Goal: Task Accomplishment & Management: Use online tool/utility

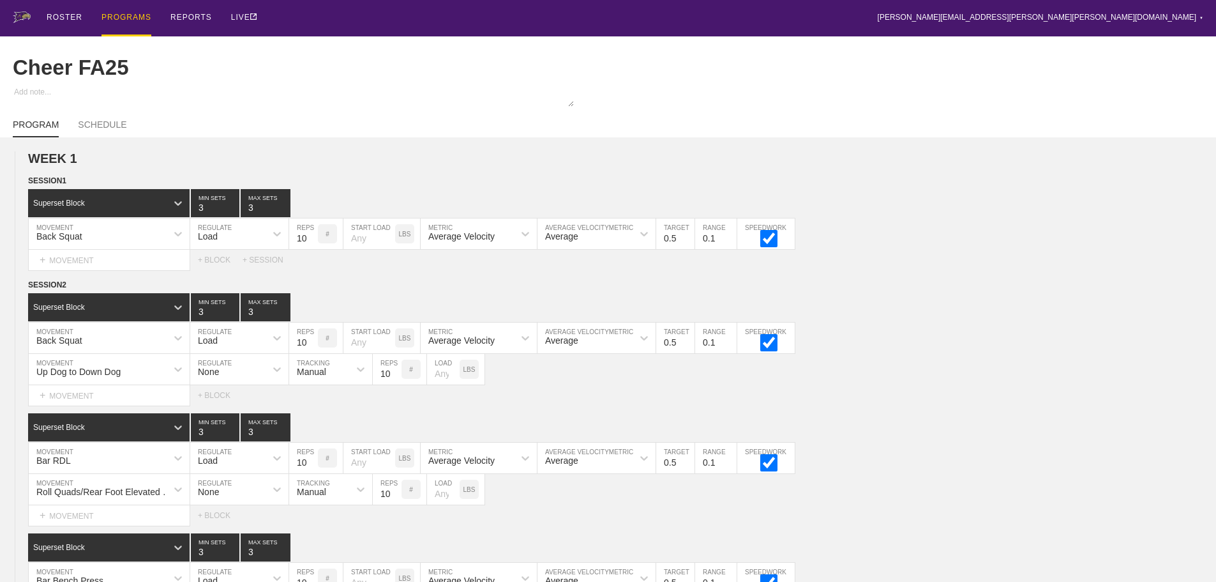
click at [121, 15] on div "PROGRAMS" at bounding box center [126, 18] width 50 height 36
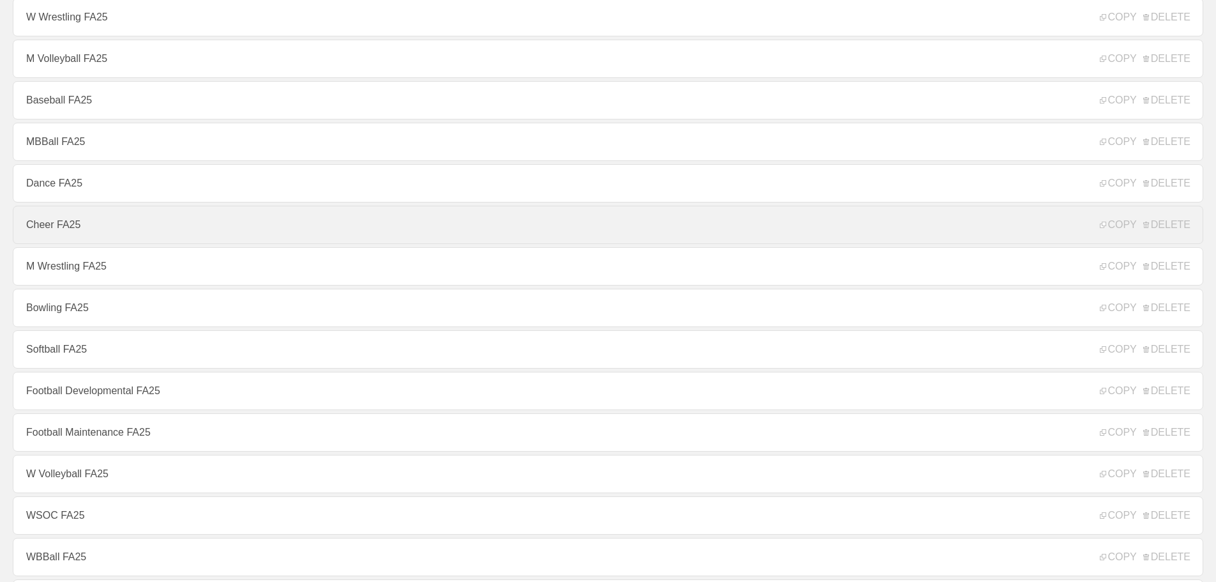
scroll to position [128, 0]
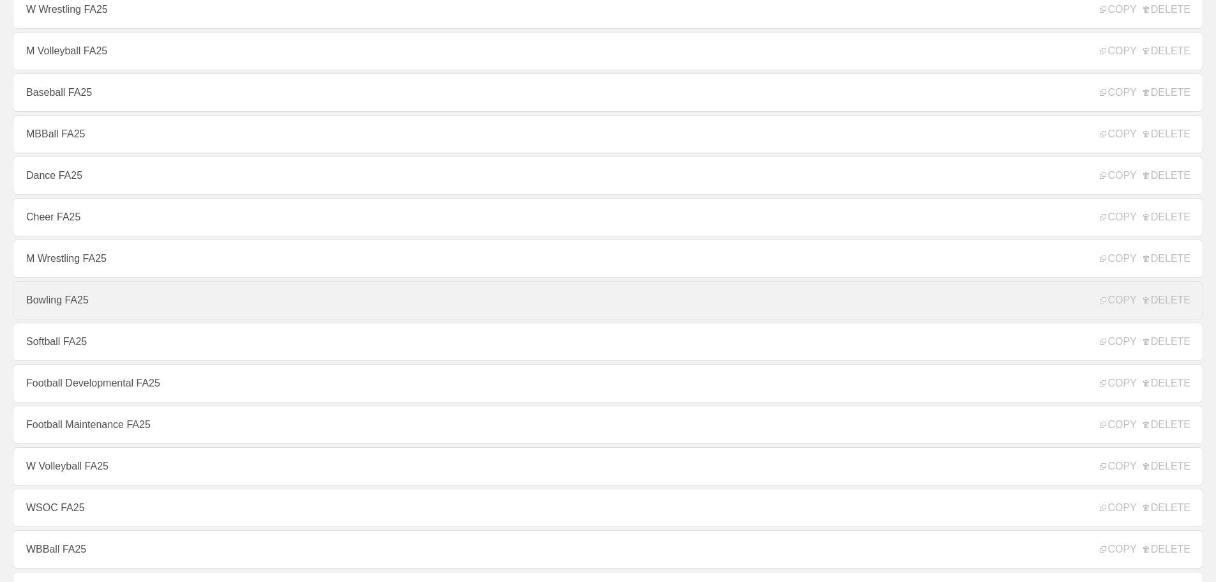
click at [78, 307] on link "Bowling FA25" at bounding box center [608, 300] width 1191 height 38
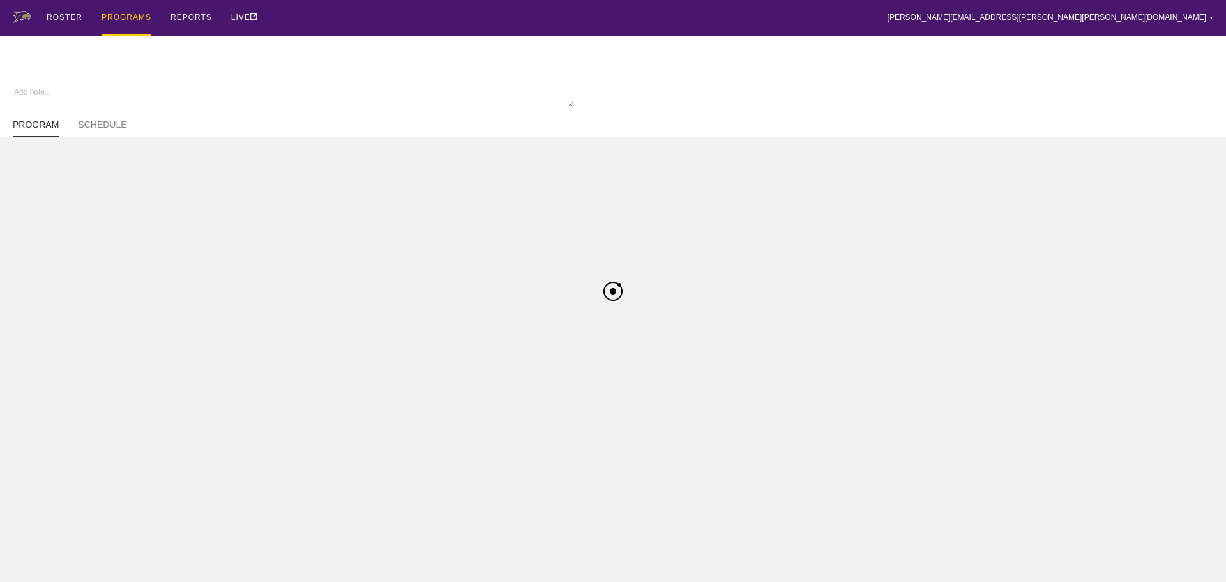
type textarea "x"
type input "Bowling FA25"
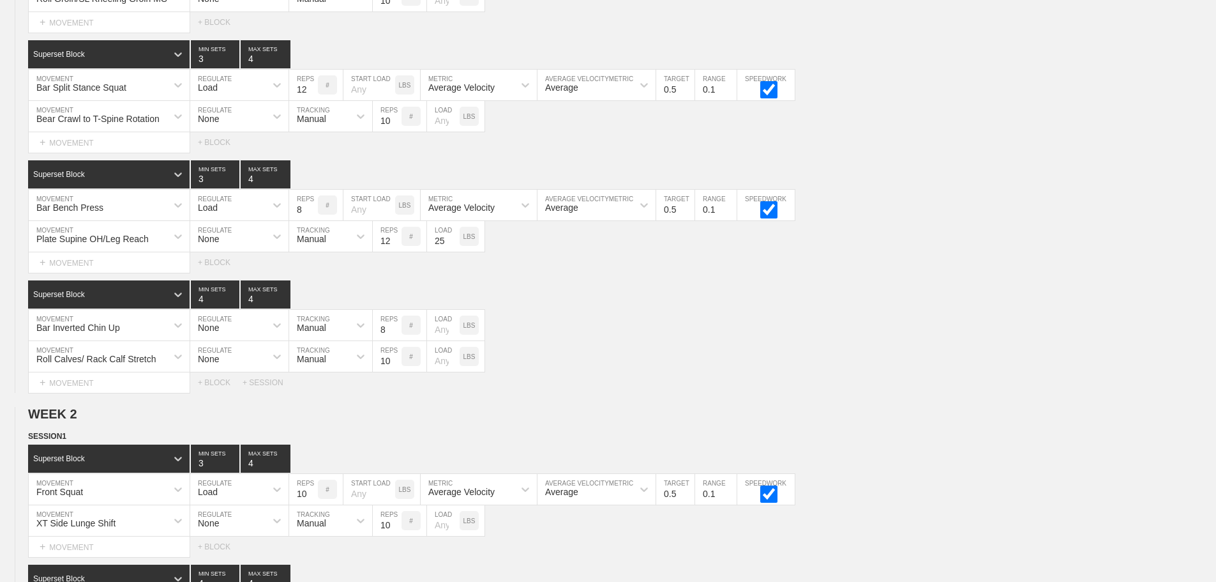
scroll to position [2848, 0]
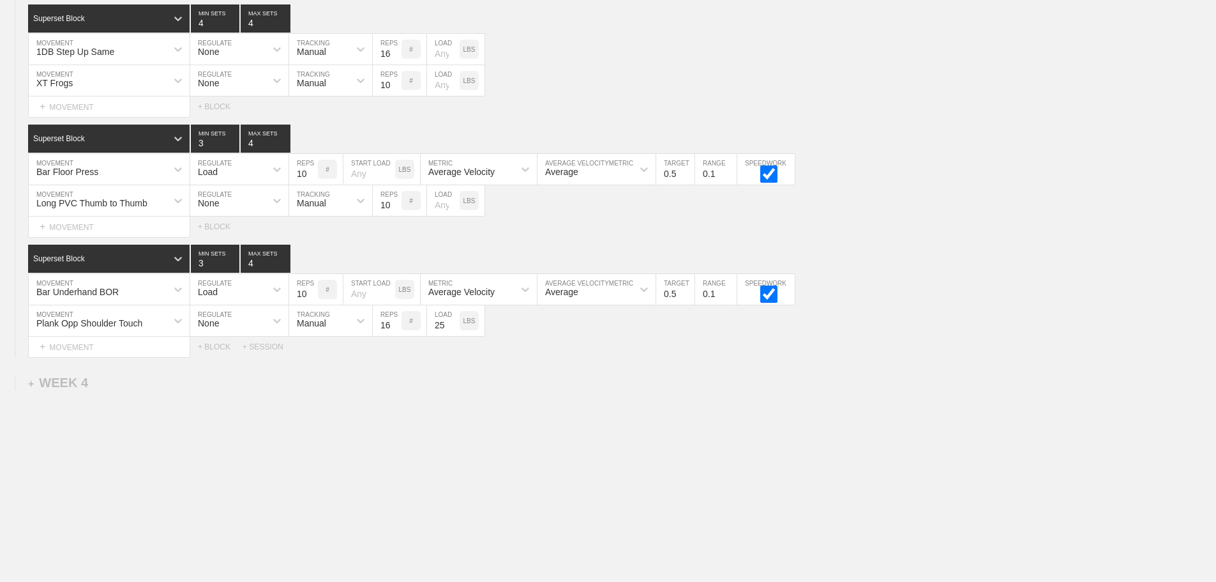
click at [66, 382] on div "+ WEEK 4" at bounding box center [58, 382] width 60 height 15
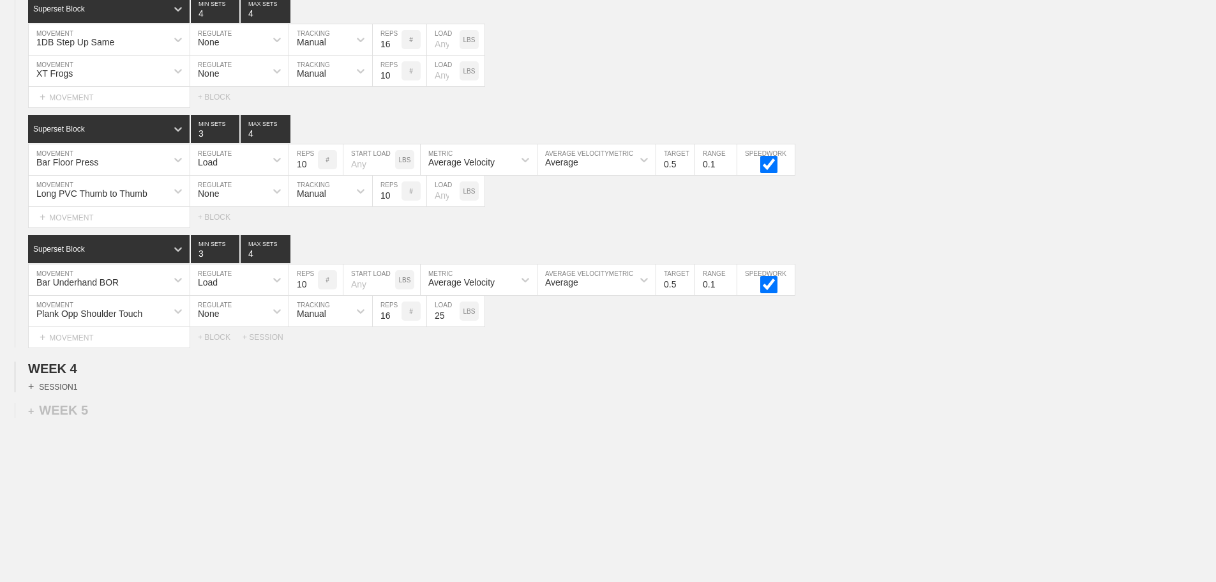
click at [60, 392] on div "+ SESSION 1" at bounding box center [52, 385] width 49 height 11
click at [115, 417] on div "+ BLOCK" at bounding box center [108, 409] width 161 height 20
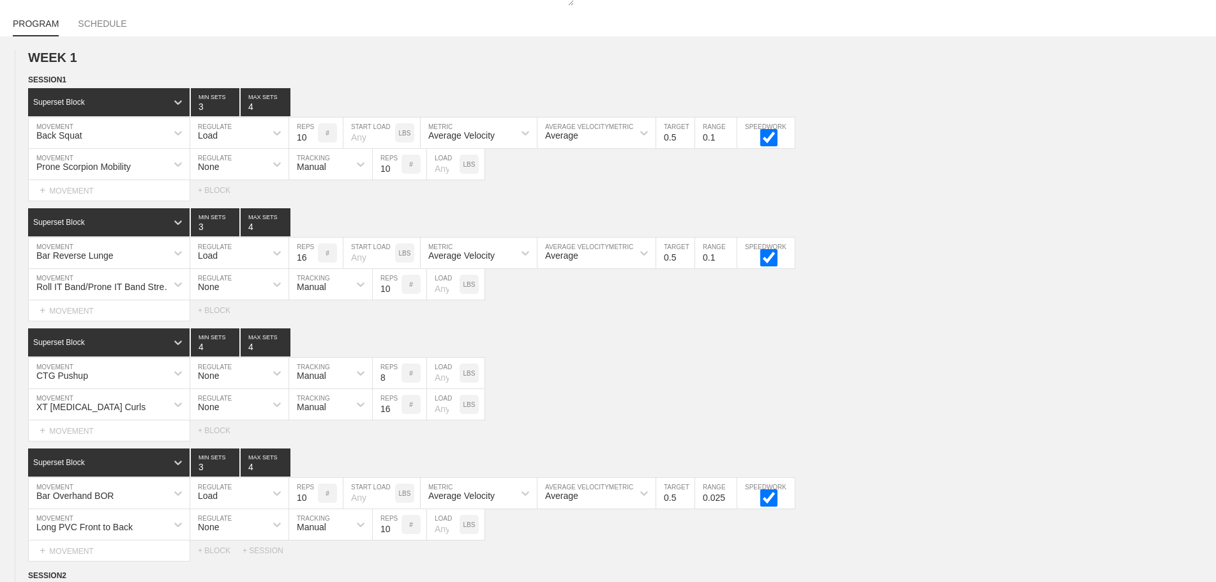
scroll to position [40, 0]
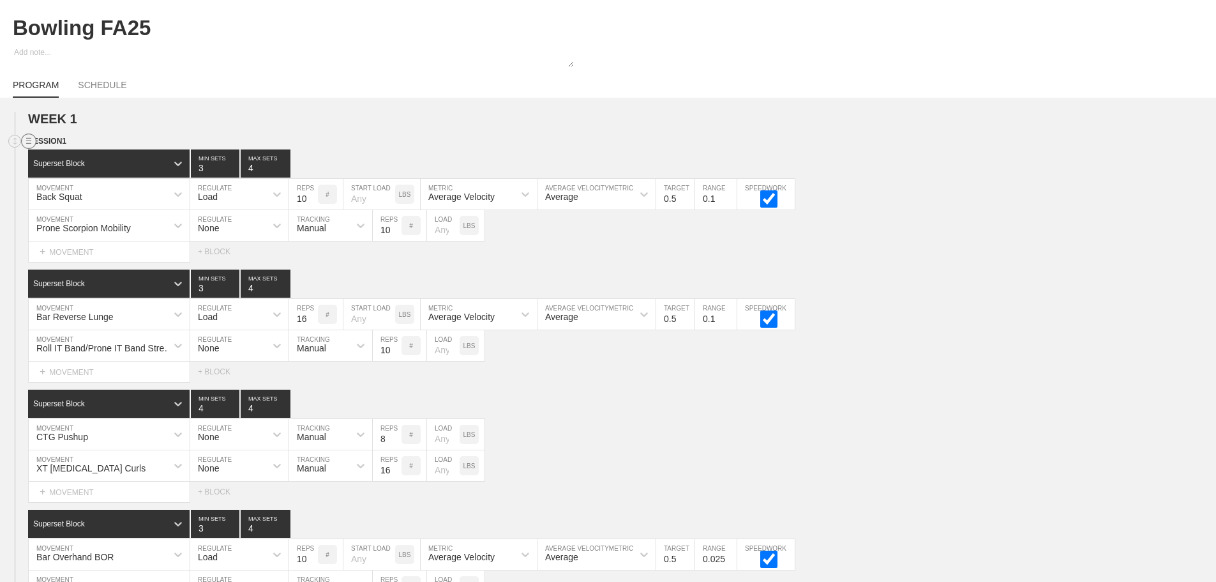
click at [27, 140] on line at bounding box center [28, 140] width 5 height 0
click at [77, 163] on div "DUPLICATE" at bounding box center [89, 165] width 102 height 19
click at [921, 461] on div "XT [MEDICAL_DATA] Curls MOVEMENT None REGULATE Manual TRACKING 16 REPS # LOAD L…" at bounding box center [608, 465] width 1216 height 31
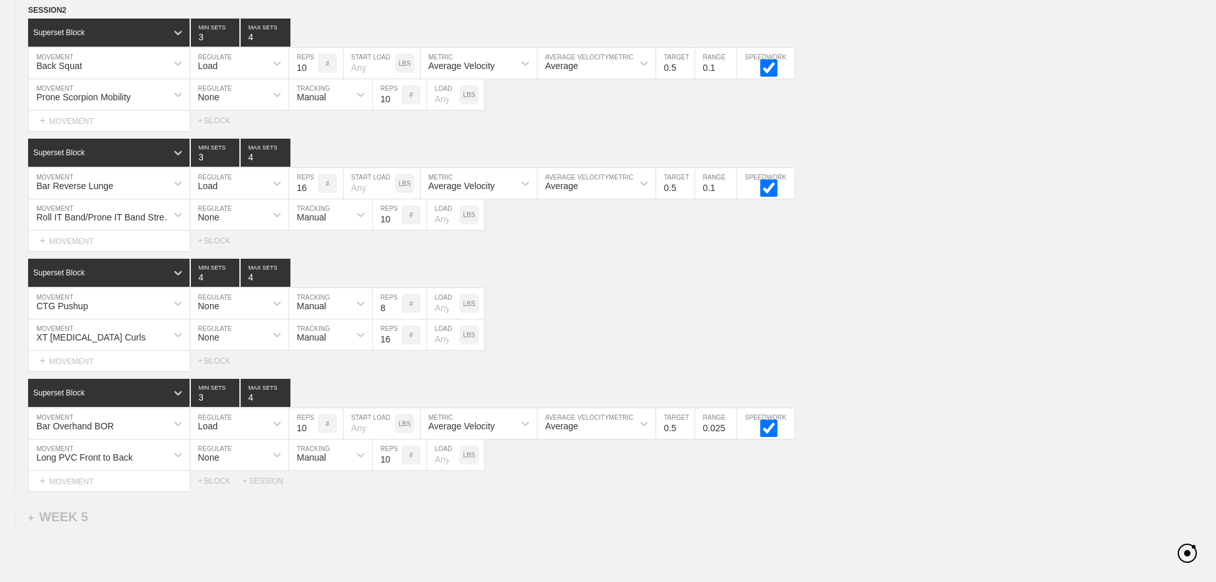
scroll to position [2777, 0]
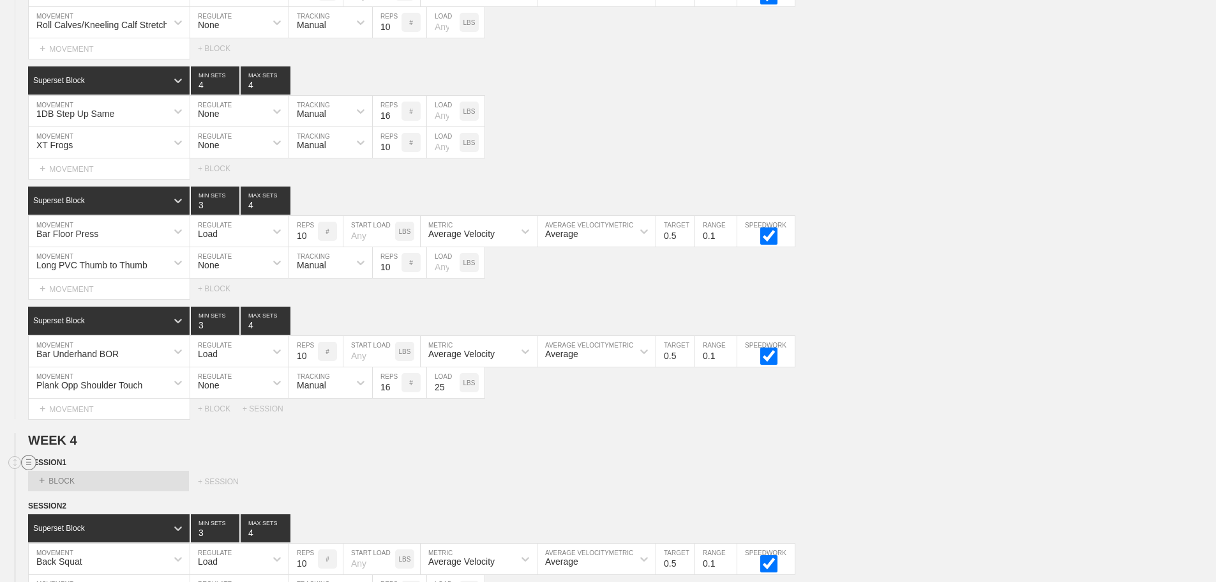
click at [27, 462] on line at bounding box center [28, 462] width 5 height 0
click at [74, 504] on div "DELETE" at bounding box center [89, 505] width 102 height 19
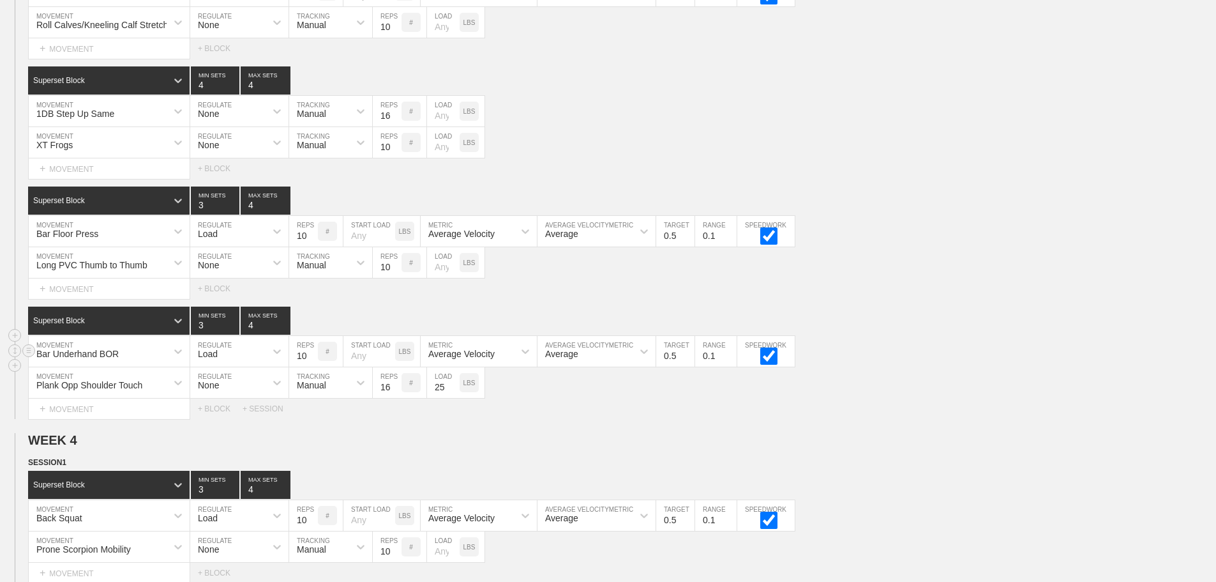
click at [905, 352] on div "Bar Underhand BOR MOVEMENT Load REGULATE 10 REPS # START LOAD LBS Average Veloc…" at bounding box center [608, 351] width 1216 height 31
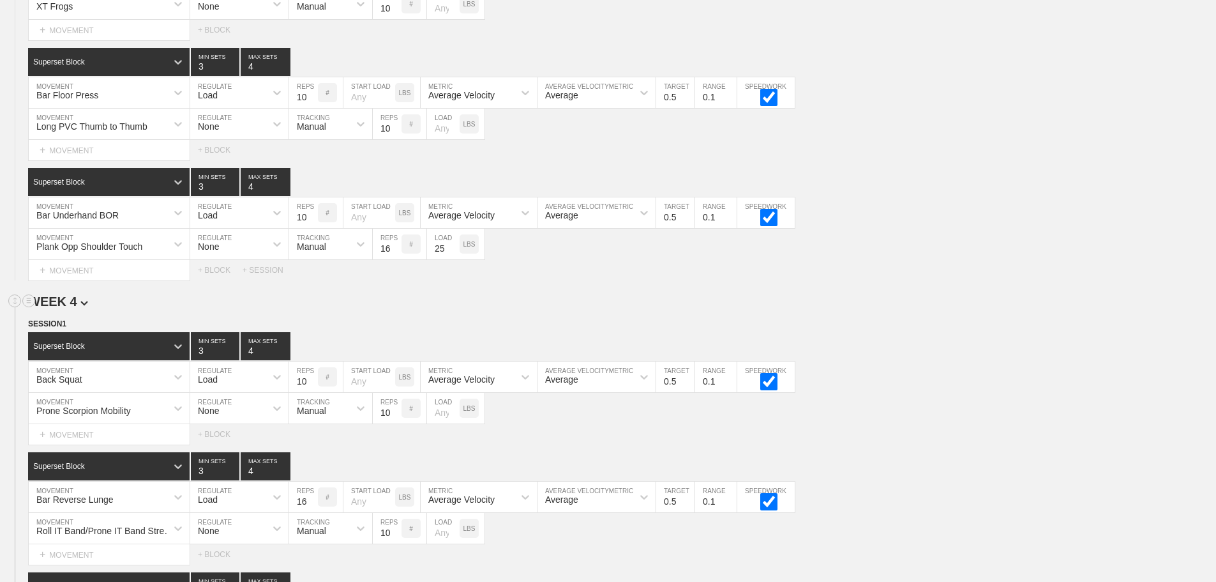
scroll to position [2968, 0]
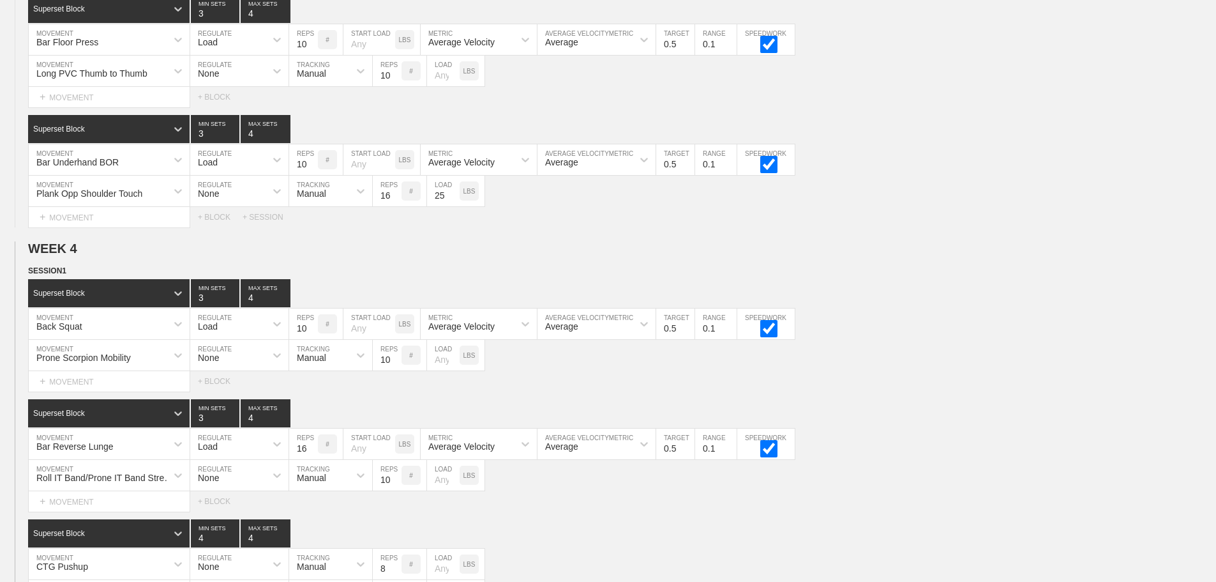
click at [940, 391] on div "Select... MOVEMENT + MOVEMENT + BLOCK" at bounding box center [608, 381] width 1216 height 20
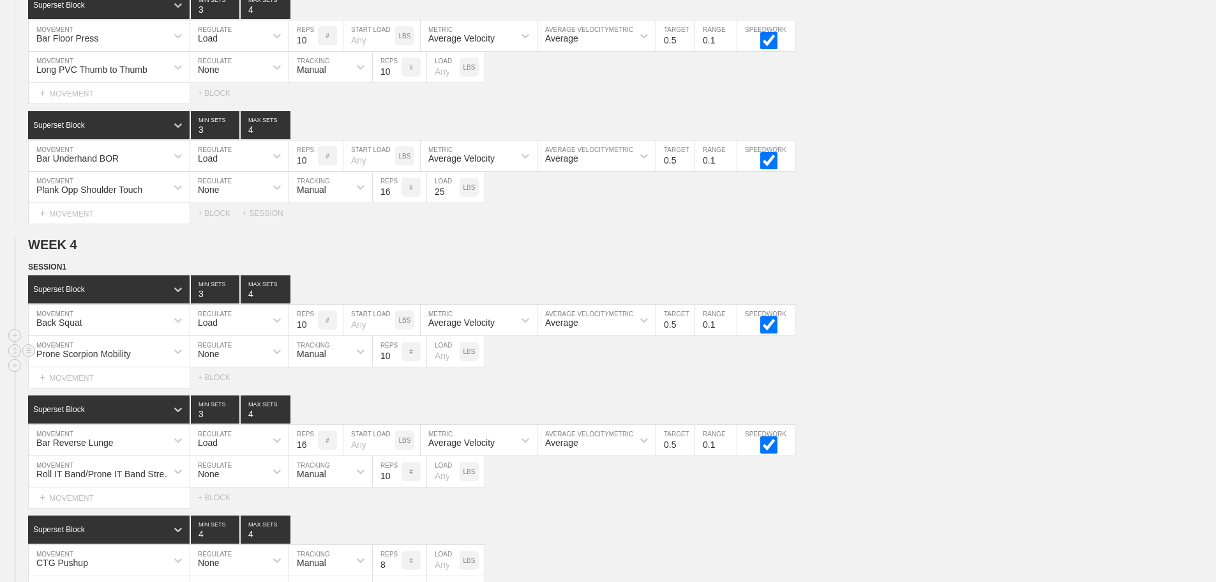
scroll to position [3096, 0]
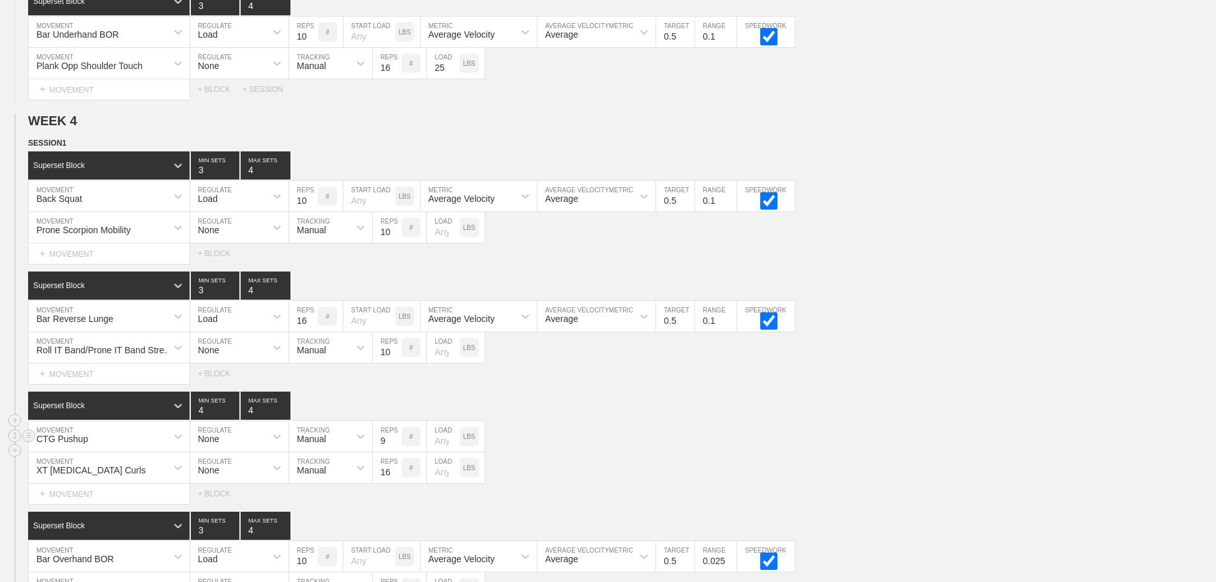
click at [395, 446] on input "9" at bounding box center [387, 436] width 29 height 31
type input "10"
click at [395, 446] on input "10" at bounding box center [387, 436] width 29 height 31
click at [609, 462] on div "Superset Block 4 MIN SETS 4 MAX SETS DUPLICATE INSERT MOVEMENT AFTER DELETE CTG…" at bounding box center [608, 447] width 1216 height 112
click at [906, 441] on div "CTG Pushup MOVEMENT None REGULATE Manual TRACKING 10 REPS # LOAD LBS" at bounding box center [608, 436] width 1216 height 31
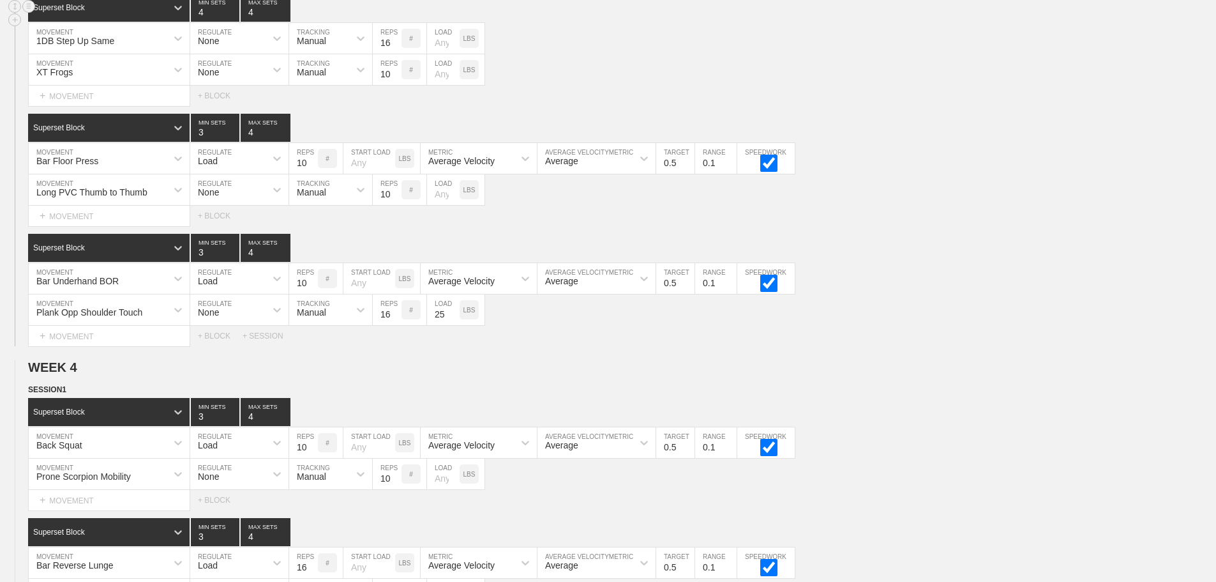
scroll to position [3372, 0]
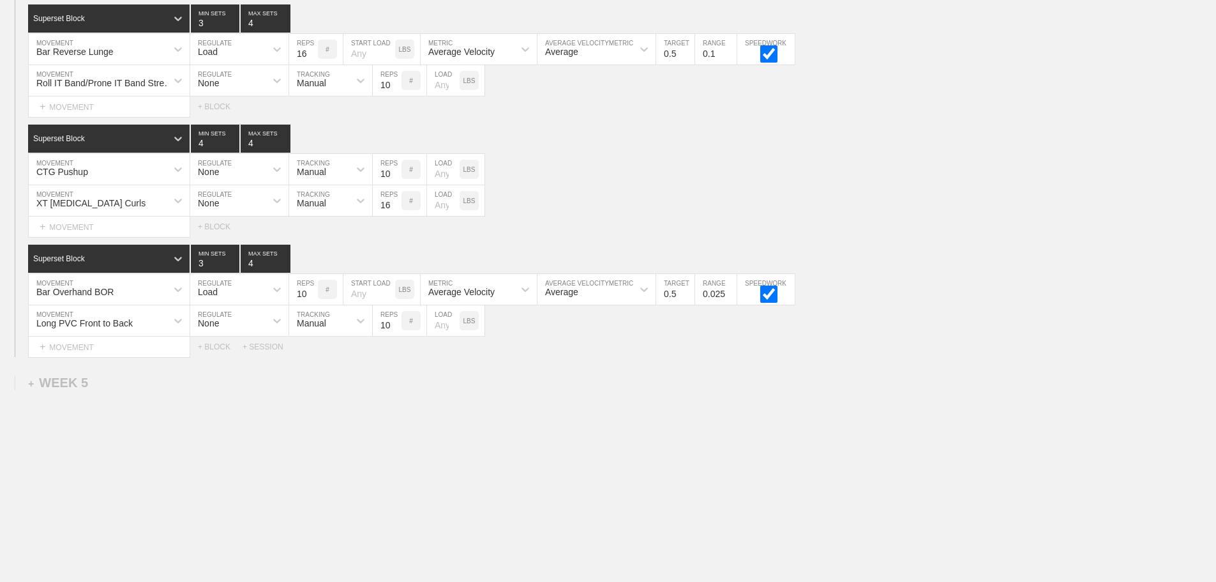
click at [879, 343] on div "Select... MOVEMENT + MOVEMENT + BLOCK + SESSION" at bounding box center [608, 346] width 1216 height 20
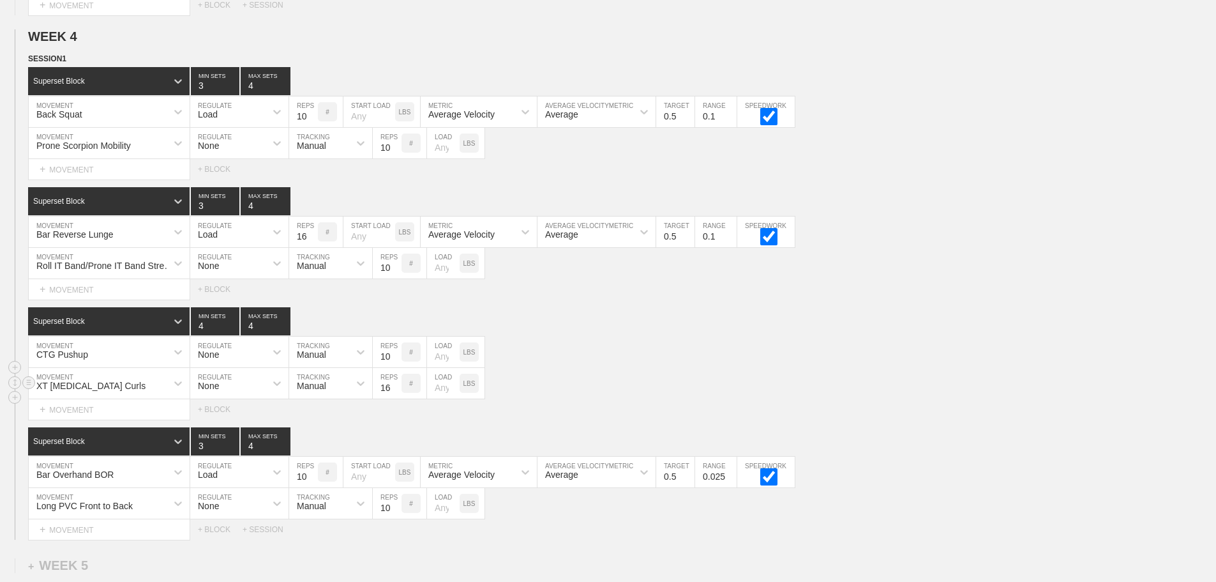
scroll to position [3245, 0]
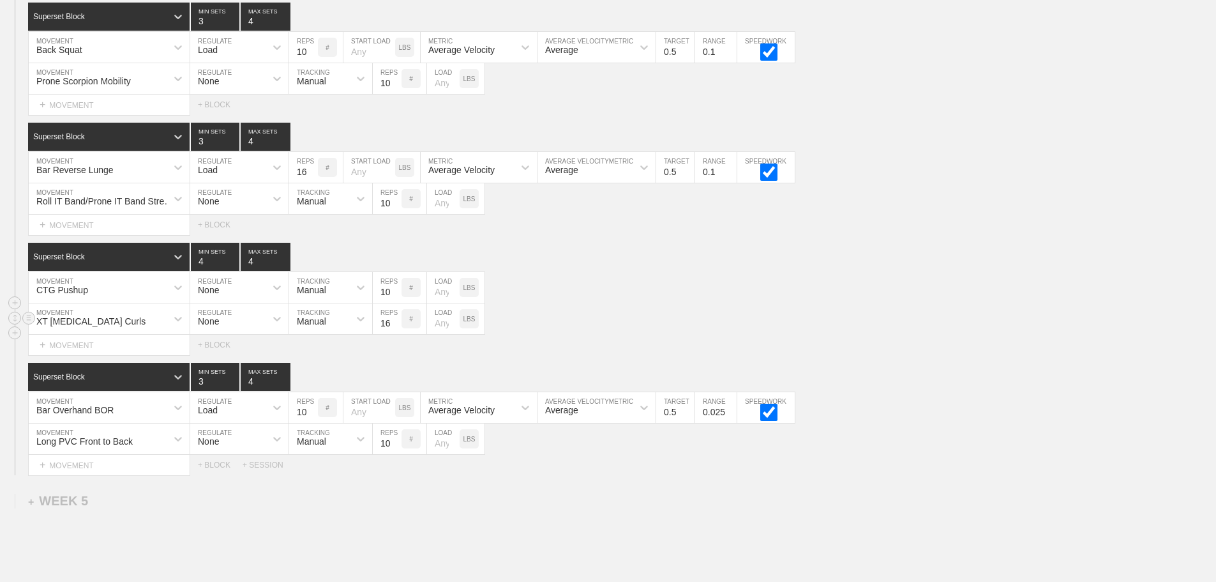
click at [729, 322] on div "XT [MEDICAL_DATA] Curls MOVEMENT None REGULATE Manual TRACKING 16 REPS # LOAD L…" at bounding box center [608, 318] width 1216 height 31
click at [633, 271] on div "Superset Block 4 MIN SETS 4 MAX SETS" at bounding box center [622, 257] width 1188 height 28
click at [937, 384] on div "Superset Block 3 MIN SETS 4 MAX SETS" at bounding box center [622, 377] width 1188 height 28
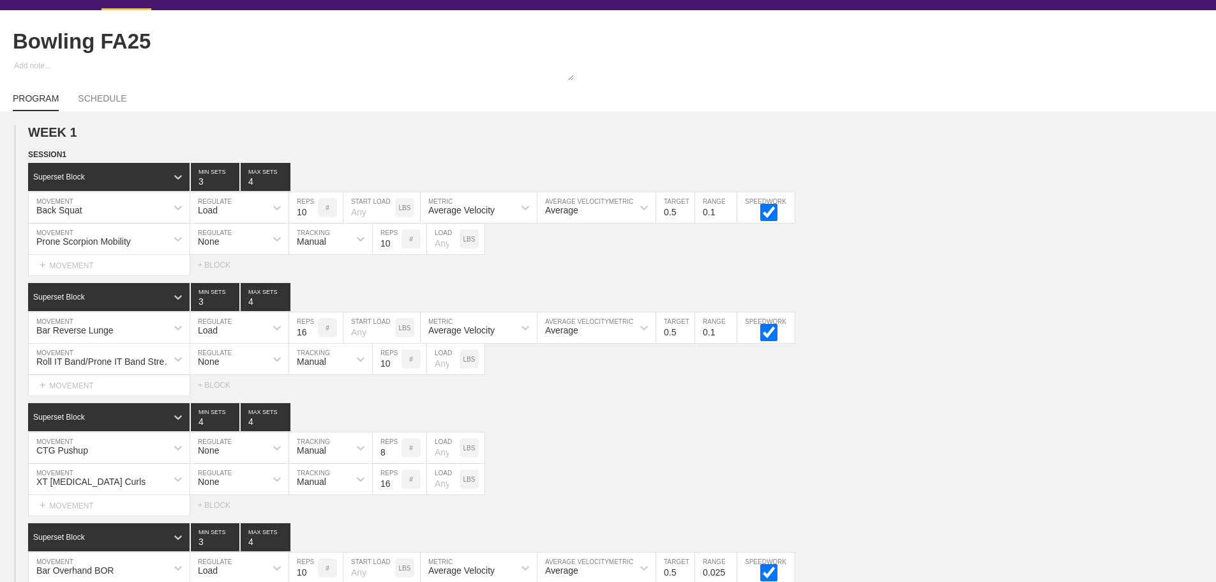
scroll to position [0, 0]
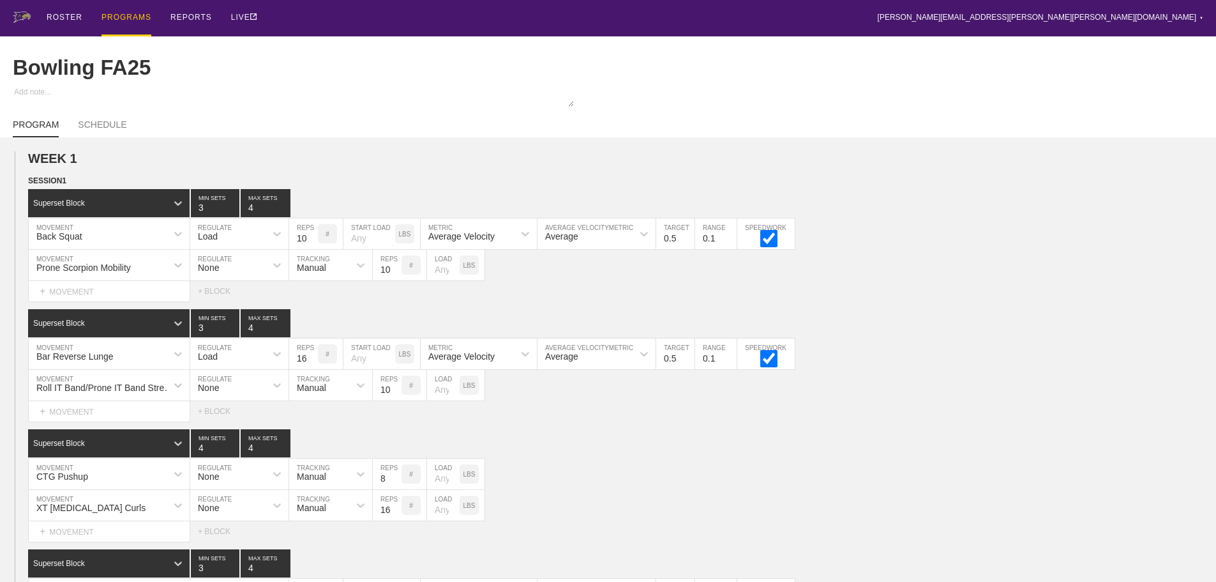
click at [128, 13] on div "PROGRAMS" at bounding box center [126, 18] width 50 height 36
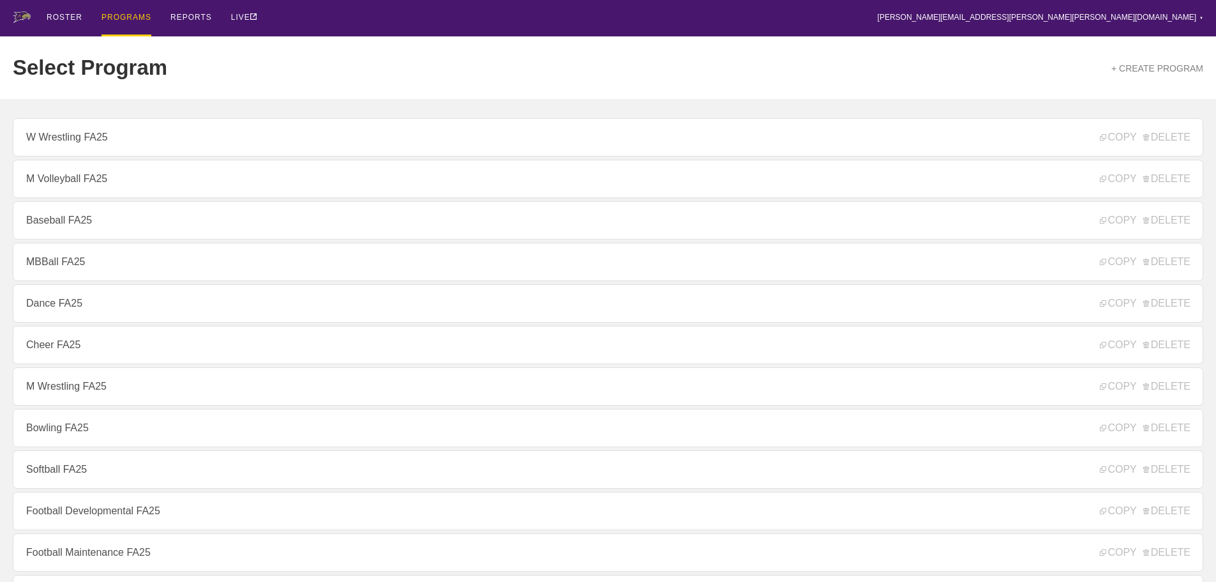
click at [53, 348] on link "Cheer FA25" at bounding box center [608, 345] width 1191 height 38
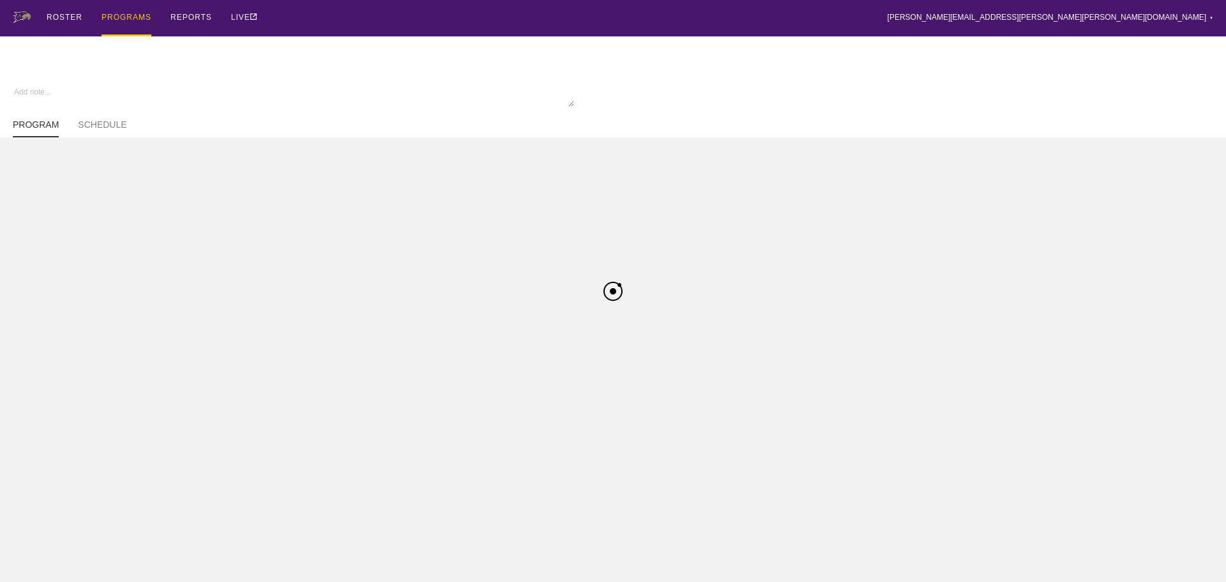
type textarea "x"
type input "Cheer FA25"
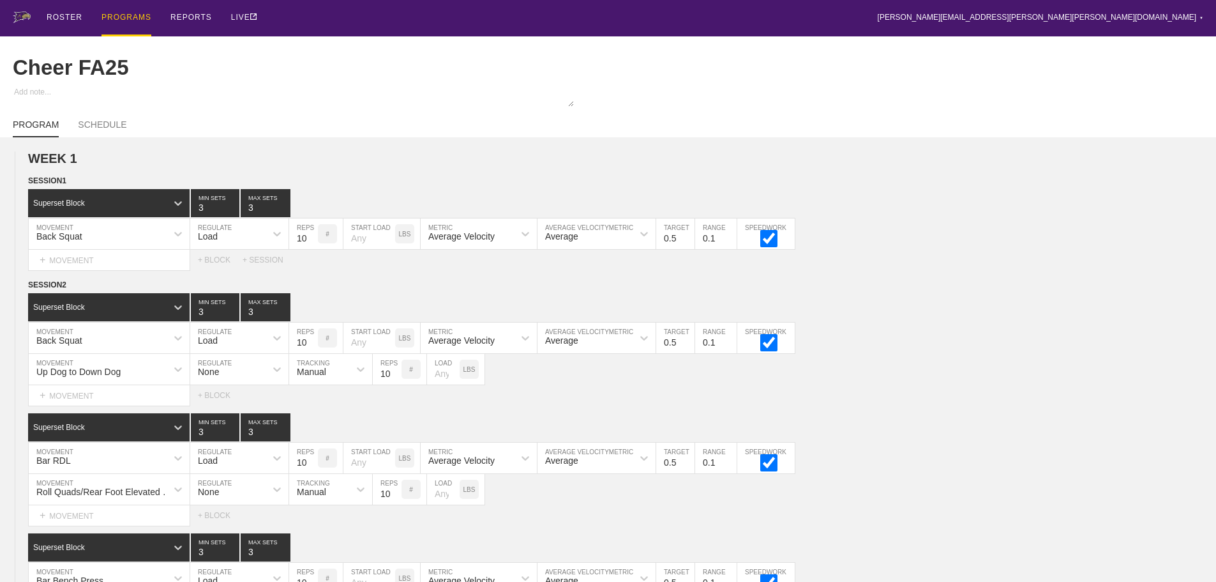
click at [523, 17] on div "ROSTER PROGRAMS REPORTS LIVE [PERSON_NAME][EMAIL_ADDRESS][PERSON_NAME][PERSON_N…" at bounding box center [608, 18] width 1191 height 36
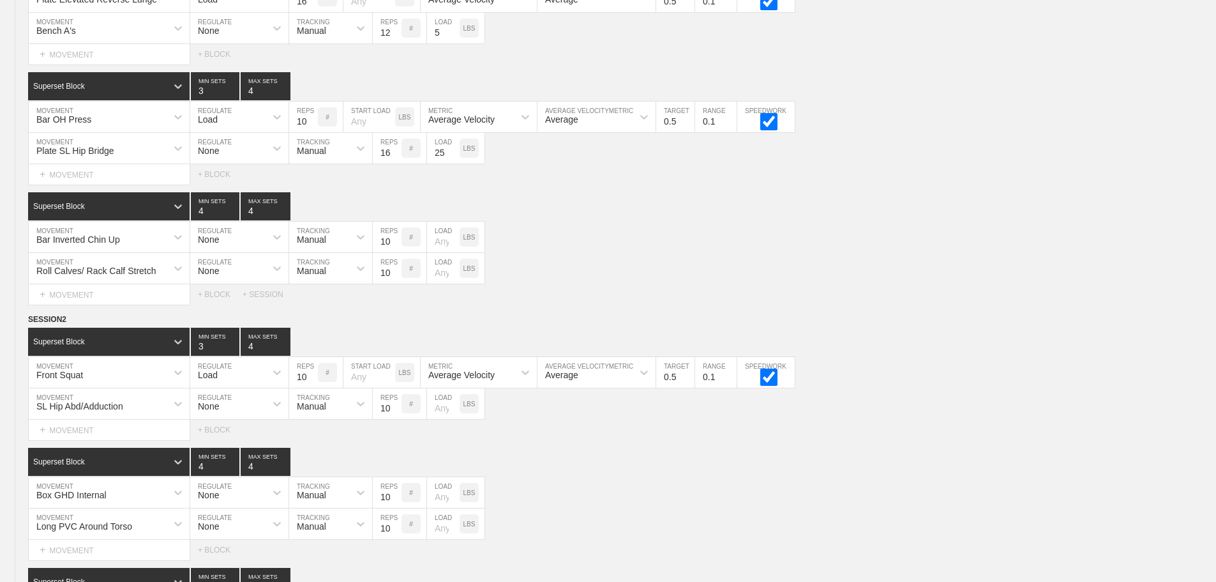
scroll to position [3448, 0]
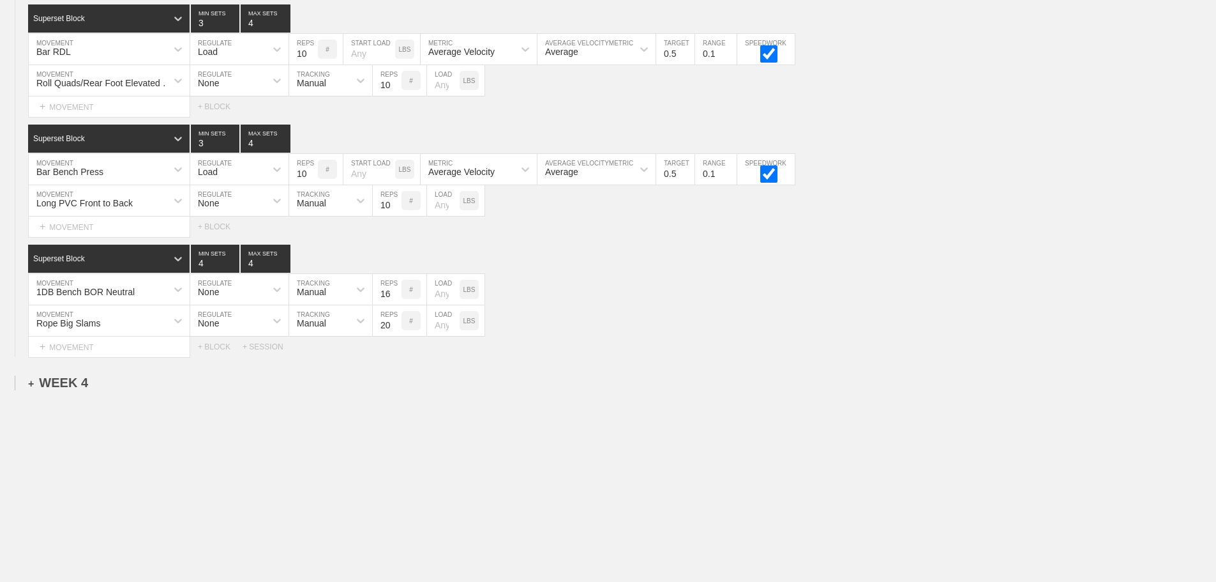
click at [78, 382] on div "+ WEEK 4" at bounding box center [58, 382] width 60 height 15
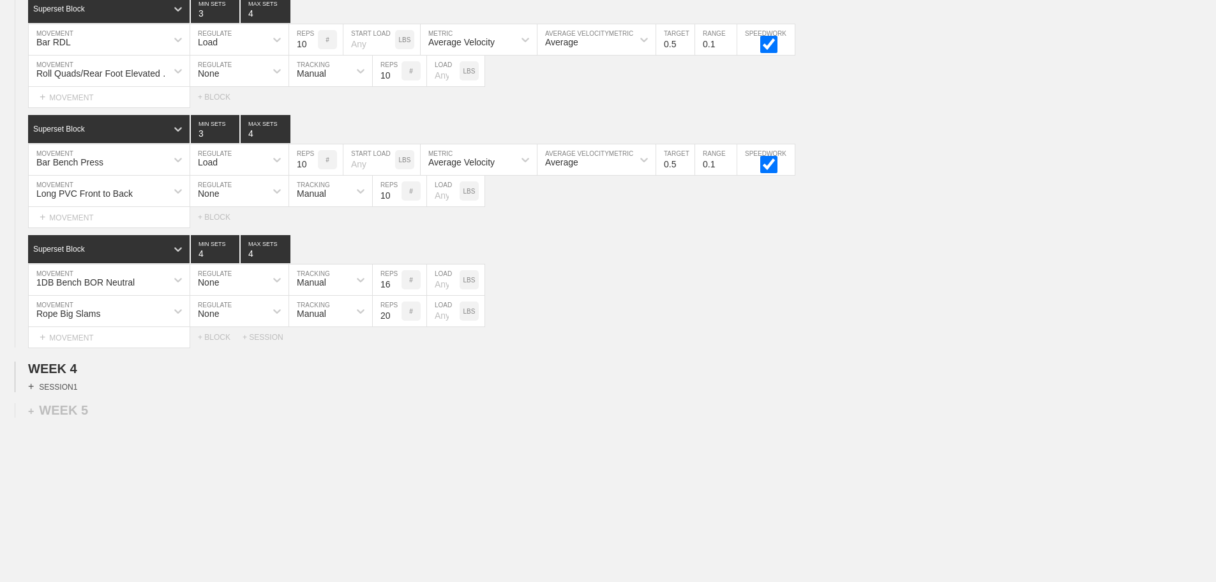
click at [70, 392] on div "+ SESSION 1" at bounding box center [52, 385] width 49 height 11
click at [85, 419] on div "+ BLOCK" at bounding box center [108, 409] width 161 height 20
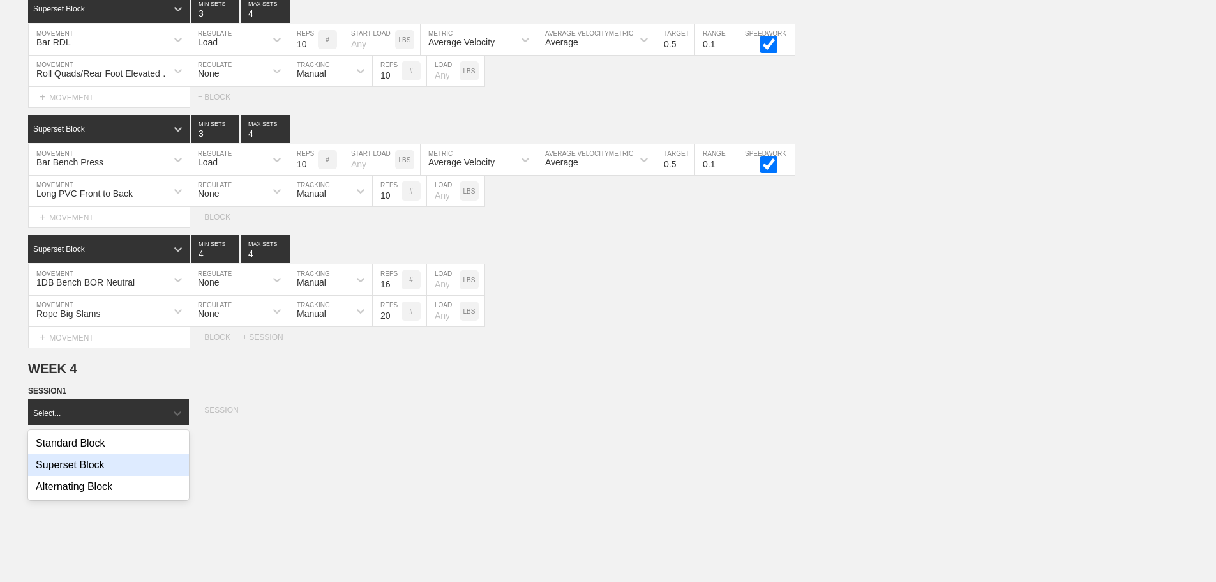
click at [97, 471] on div "Superset Block" at bounding box center [108, 465] width 161 height 22
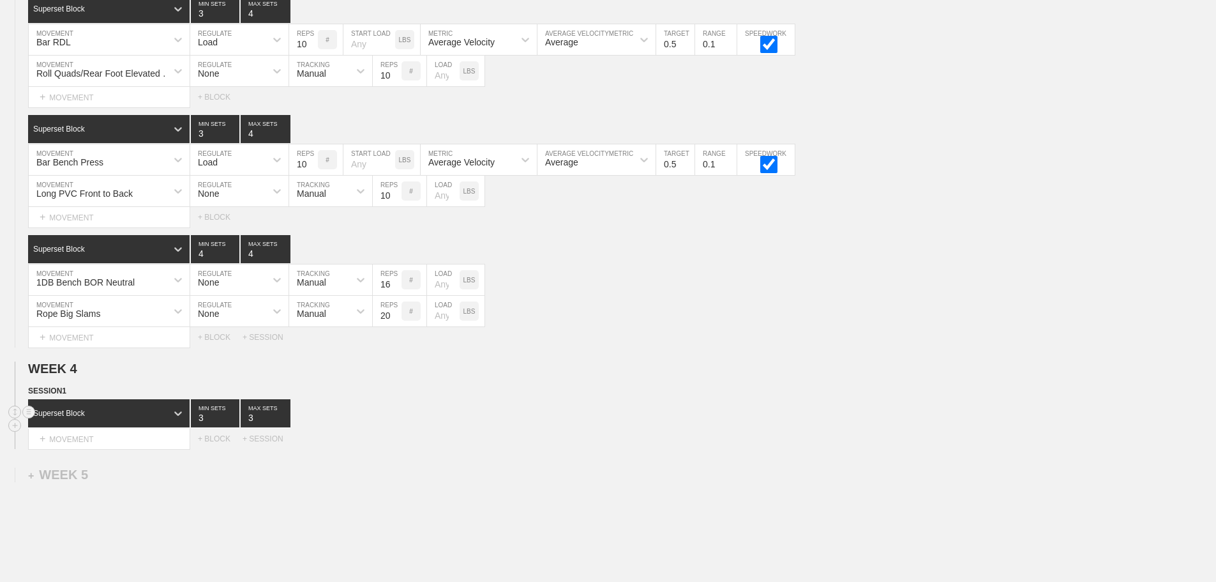
click at [501, 422] on div "Superset Block 3 MIN SETS 3 MAX SETS" at bounding box center [622, 413] width 1188 height 28
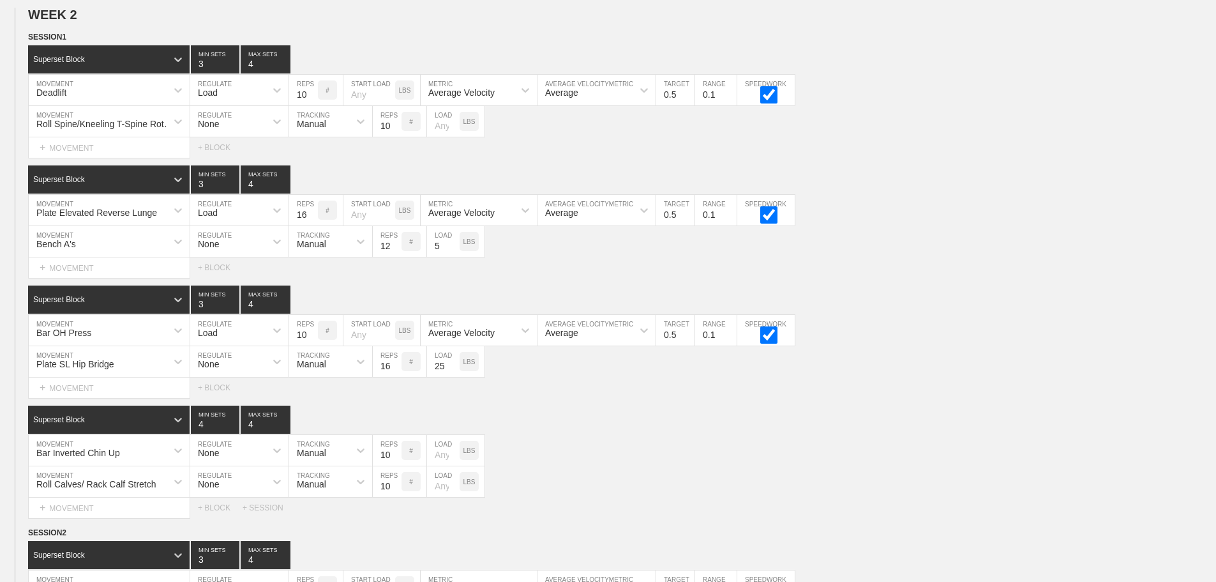
scroll to position [767, 0]
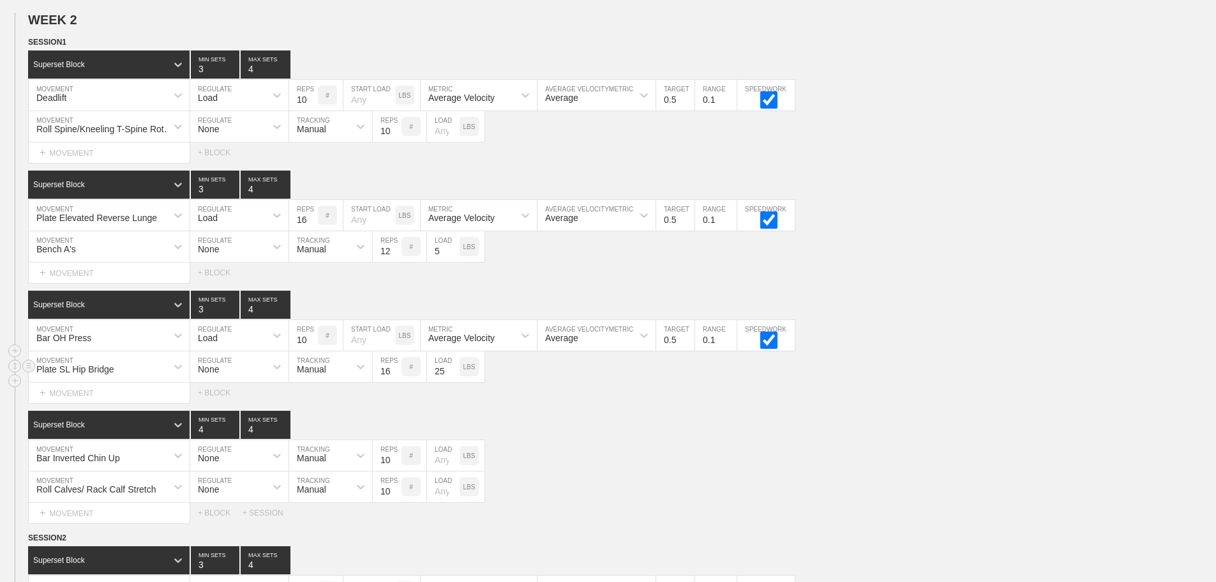
click at [915, 382] on div "Plate SL Hip Bridge MOVEMENT None REGULATE Manual TRACKING 16 REPS # 25 LOAD LBS" at bounding box center [608, 366] width 1216 height 31
click at [1030, 465] on div "Bar Inverted Chin Up MOVEMENT None REGULATE Manual TRACKING 10 REPS # LOAD LBS" at bounding box center [608, 455] width 1216 height 31
click at [1033, 372] on div "Plate SL Hip Bridge MOVEMENT None REGULATE Manual TRACKING 16 REPS # 25 LOAD LBS" at bounding box center [608, 366] width 1216 height 31
click at [1036, 308] on div "Superset Block 3 MIN SETS 4 MAX SETS" at bounding box center [622, 304] width 1188 height 28
click at [1047, 423] on div "Superset Block 4 MIN SETS 4 MAX SETS" at bounding box center [622, 424] width 1188 height 28
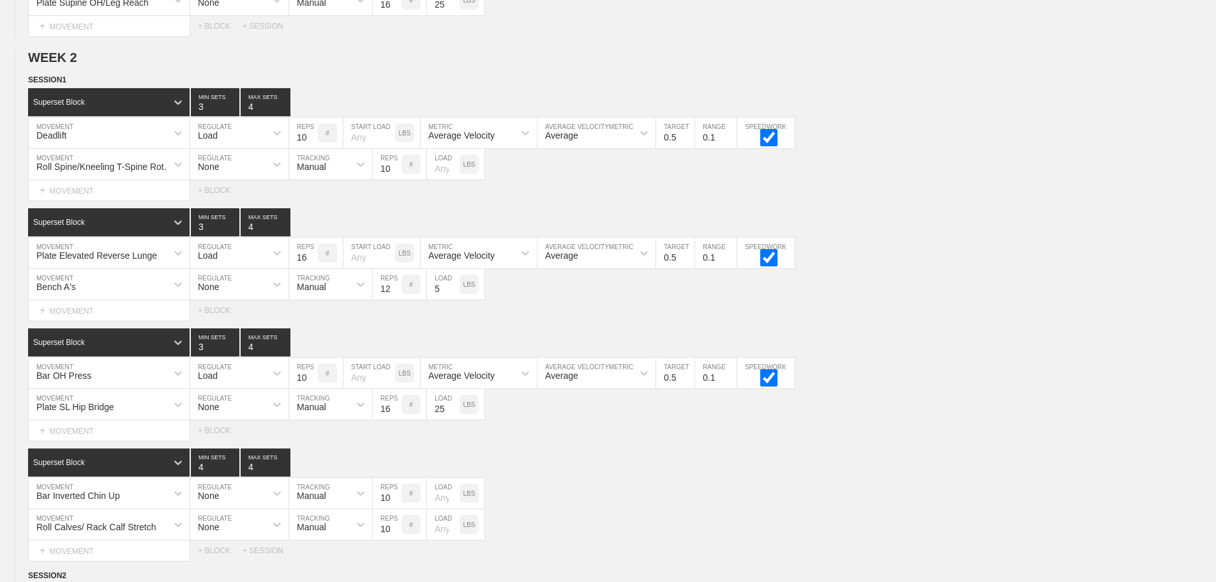
scroll to position [724, 0]
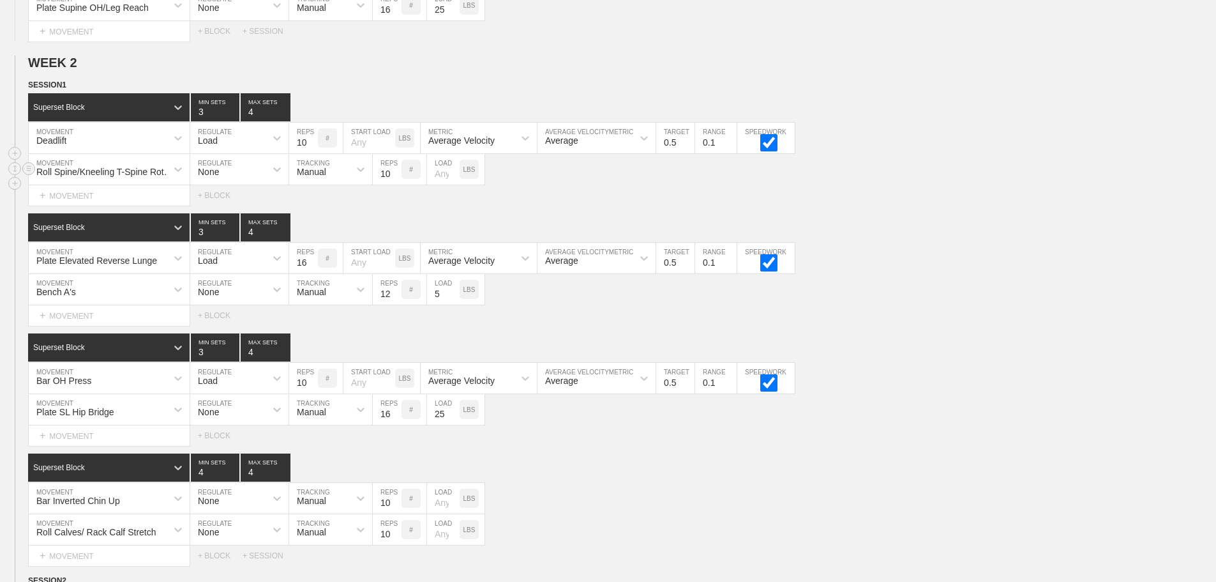
drag, startPoint x: 1118, startPoint y: 223, endPoint x: 1173, endPoint y: 178, distance: 71.2
click at [1123, 223] on div "Superset Block 3 MIN SETS 4 MAX SETS" at bounding box center [622, 227] width 1188 height 28
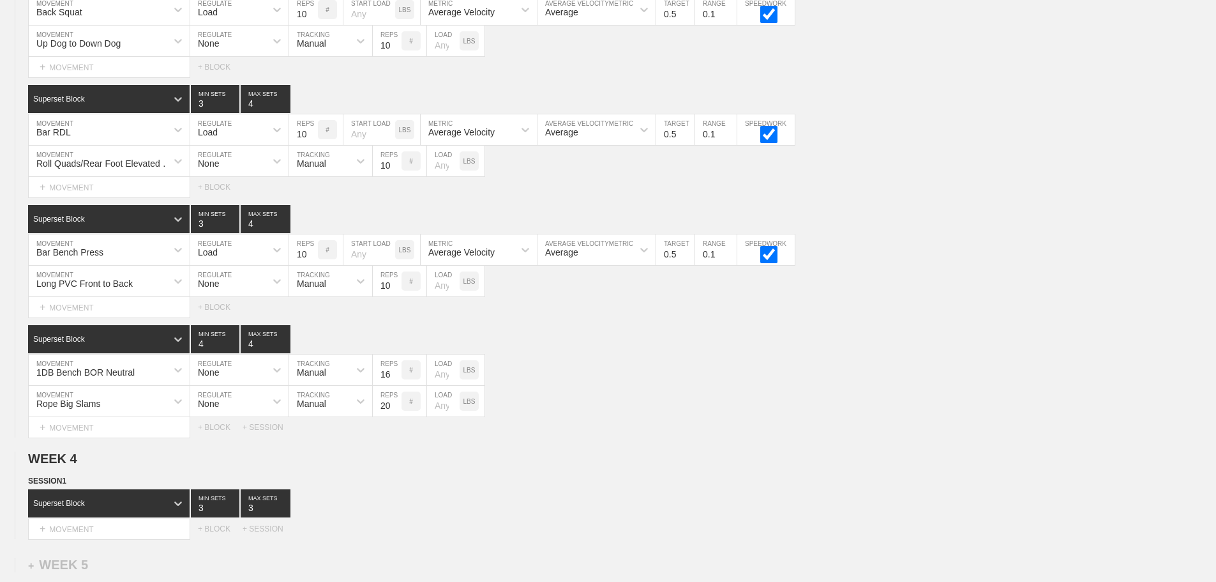
scroll to position [3330, 0]
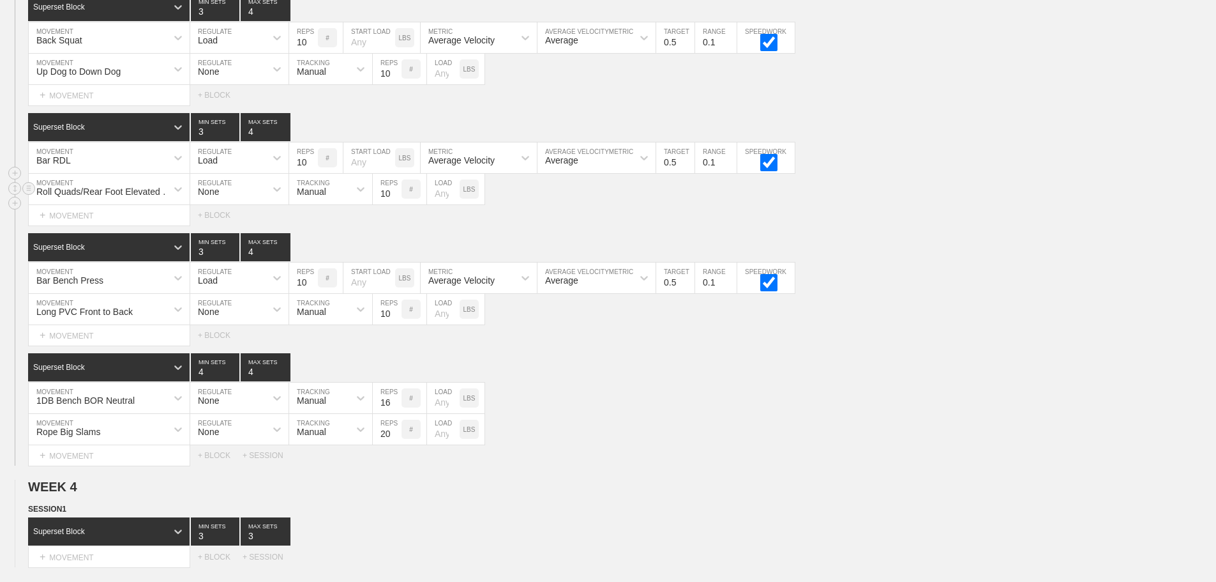
click at [935, 192] on div "Roll Quads/Rear Foot Elevated Stretch MOVEMENT None REGULATE Manual TRACKING 10…" at bounding box center [608, 189] width 1216 height 31
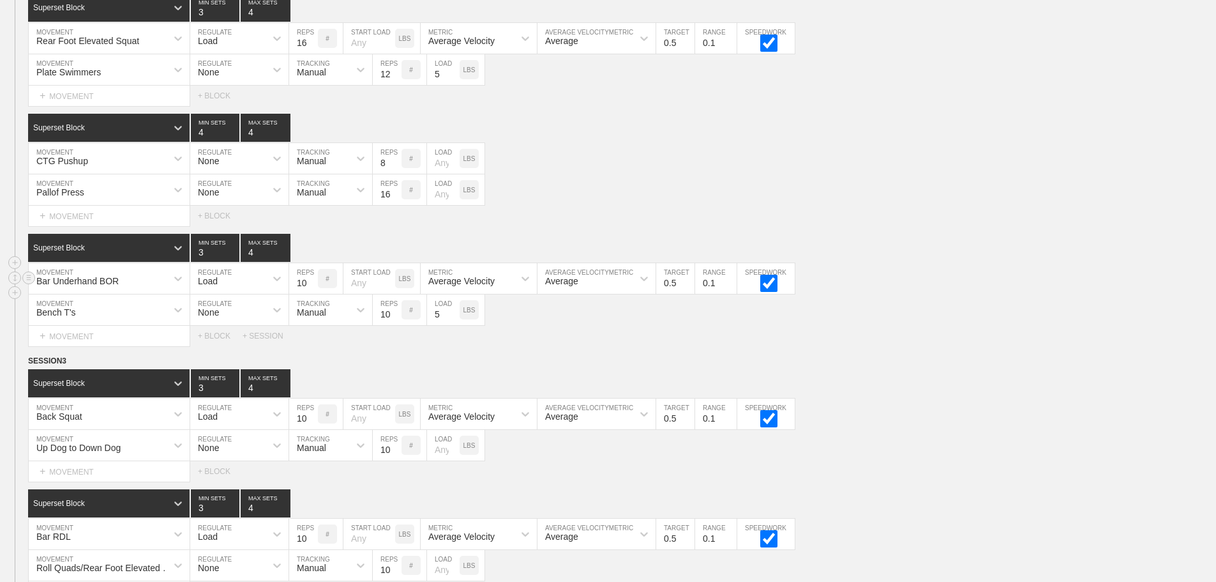
click at [959, 292] on div "Bar Underhand BOR MOVEMENT Load REGULATE 10 REPS # START LOAD LBS Average Veloc…" at bounding box center [608, 278] width 1216 height 31
click at [1097, 346] on div "Select... MOVEMENT + MOVEMENT + BLOCK + SESSION" at bounding box center [608, 336] width 1216 height 20
click at [1045, 284] on div "Bar Underhand BOR MOVEMENT Load REGULATE 10 REPS # START LOAD LBS Average Veloc…" at bounding box center [608, 278] width 1216 height 31
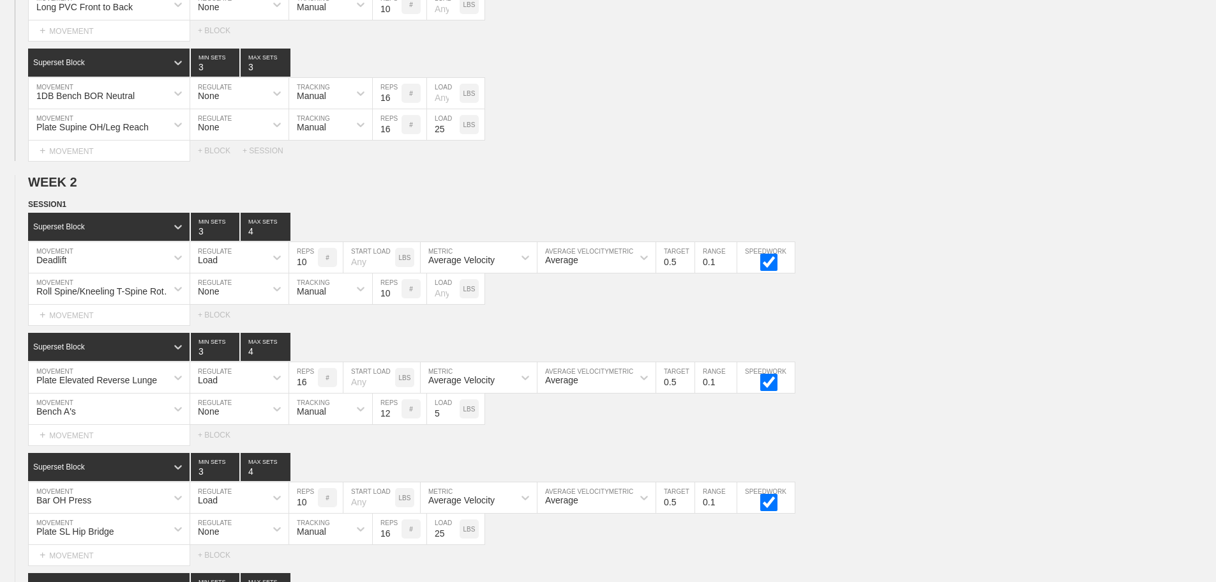
scroll to position [702, 0]
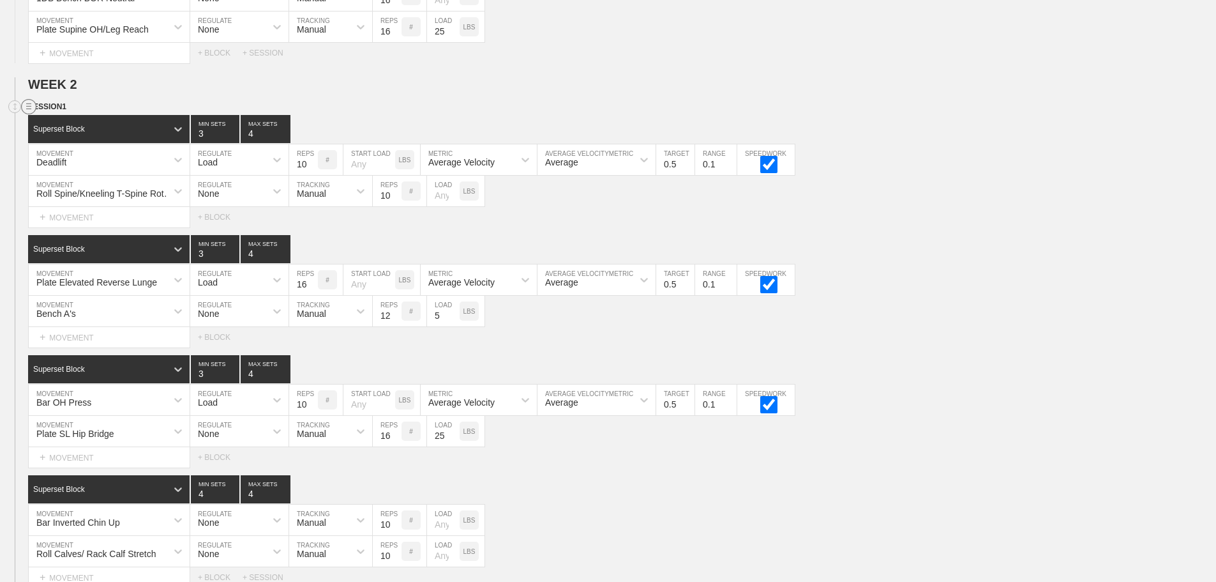
click at [27, 114] on circle at bounding box center [29, 107] width 15 height 15
click at [75, 131] on div "DUPLICATE" at bounding box center [89, 130] width 102 height 19
click at [1032, 343] on div "Select... MOVEMENT + MOVEMENT + BLOCK" at bounding box center [608, 337] width 1216 height 20
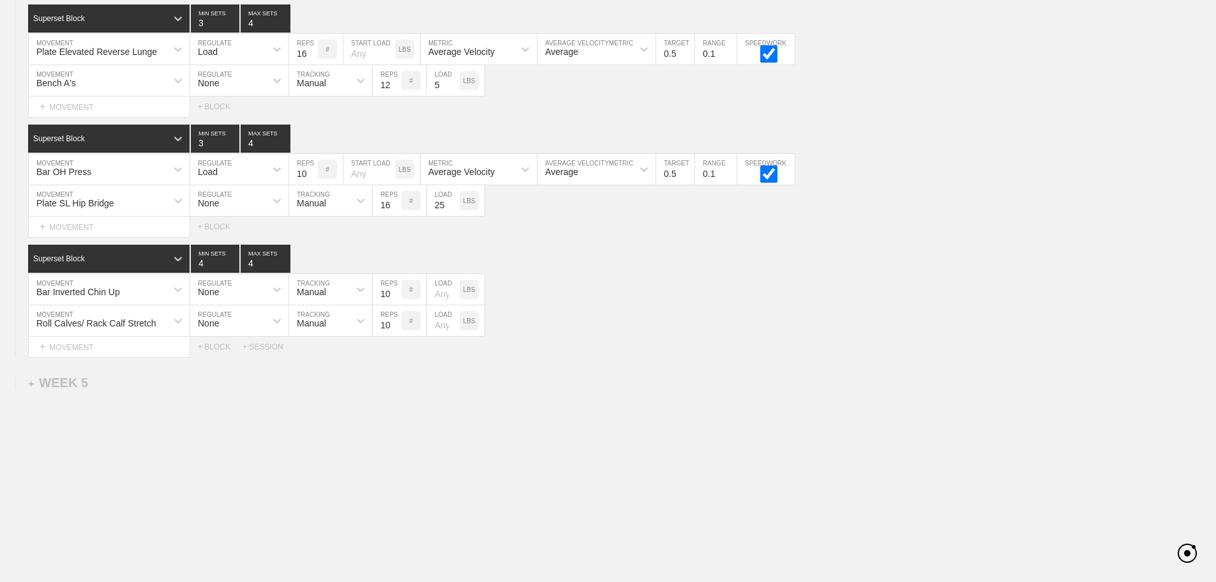
scroll to position [3549, 0]
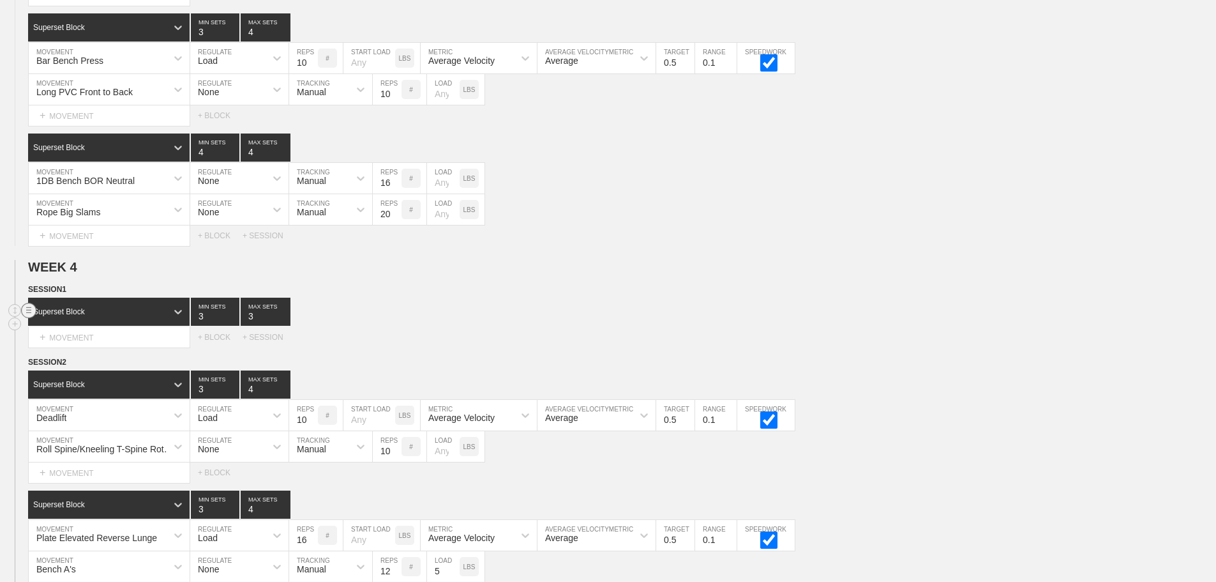
click at [29, 310] on line at bounding box center [28, 310] width 5 height 0
click at [80, 347] on div "DELETE" at bounding box center [89, 347] width 102 height 19
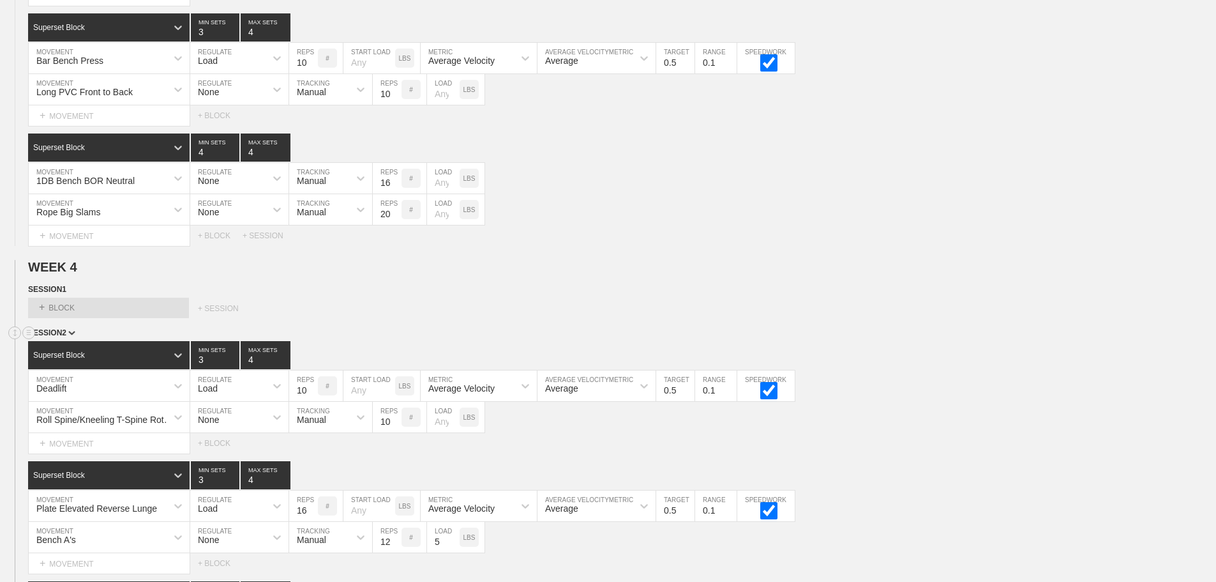
click at [972, 341] on div "SESSION 2" at bounding box center [622, 333] width 1188 height 15
click at [24, 297] on circle at bounding box center [29, 289] width 15 height 15
click at [80, 333] on div "DELETE" at bounding box center [89, 332] width 102 height 19
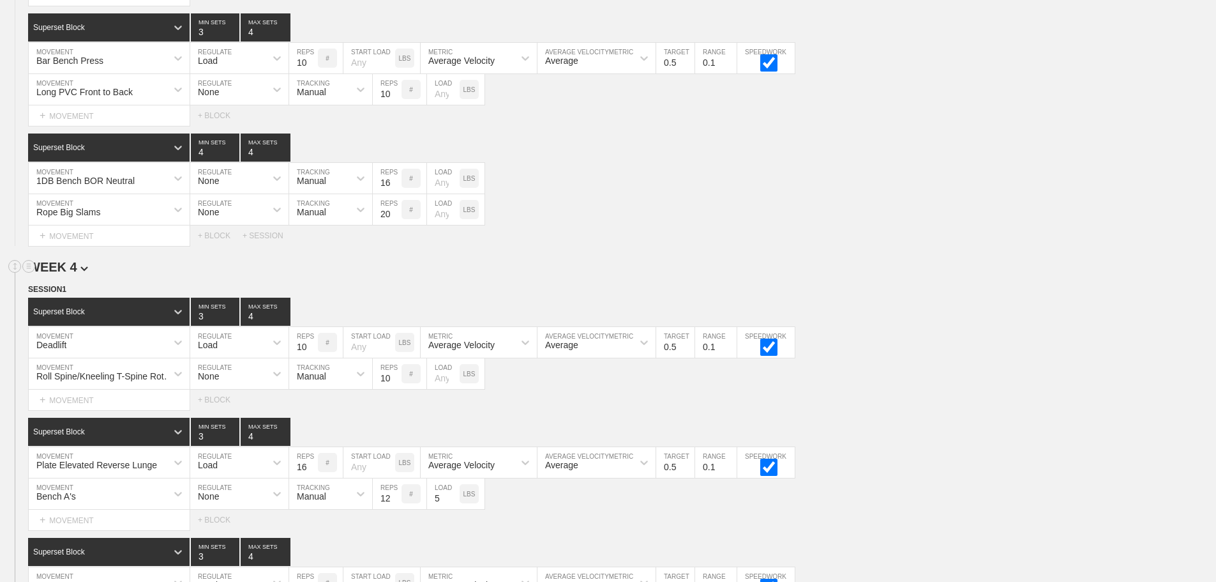
click at [876, 274] on h2 "WEEK 4" at bounding box center [622, 267] width 1188 height 15
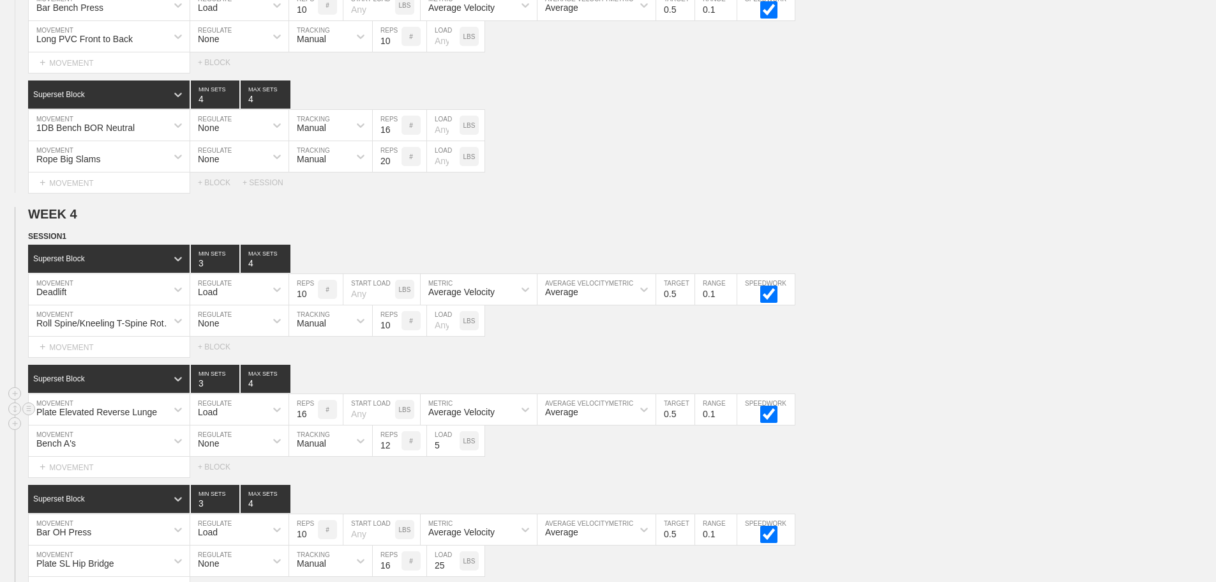
scroll to position [3677, 0]
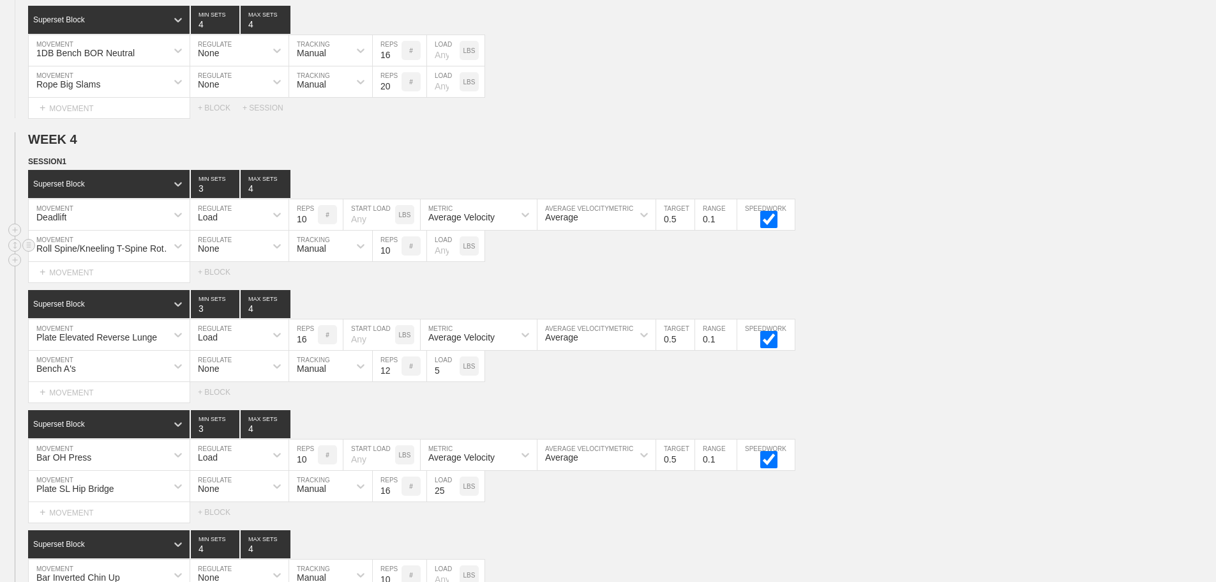
click at [1048, 262] on div "Roll Spine/Kneeling T-Spine Rotation MOVEMENT None REGULATE Manual TRACKING 10 …" at bounding box center [608, 245] width 1216 height 31
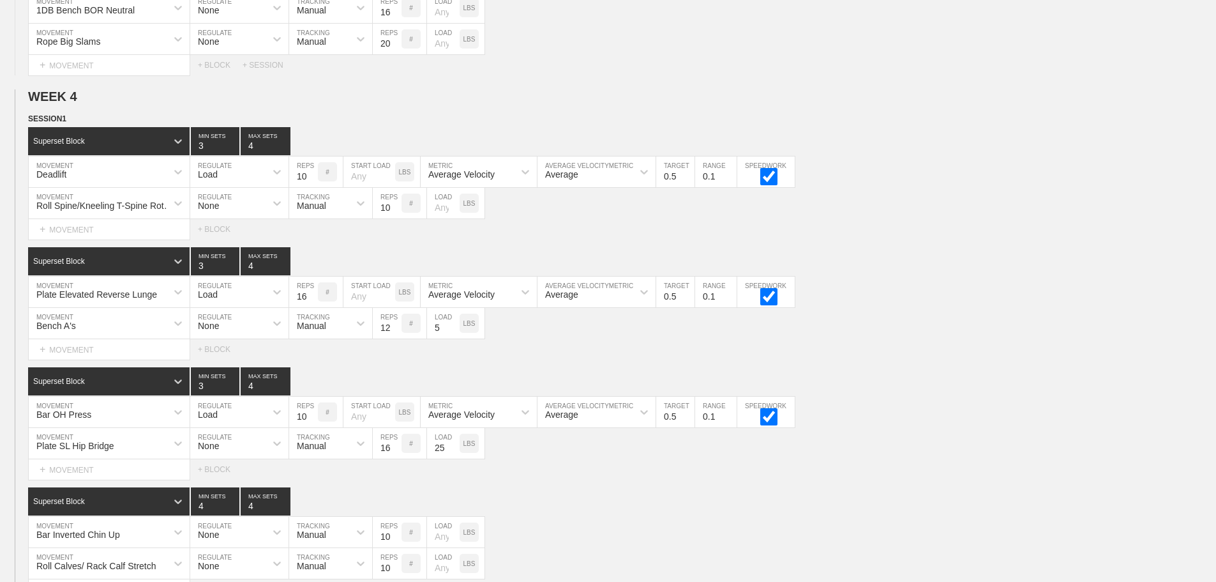
scroll to position [3716, 0]
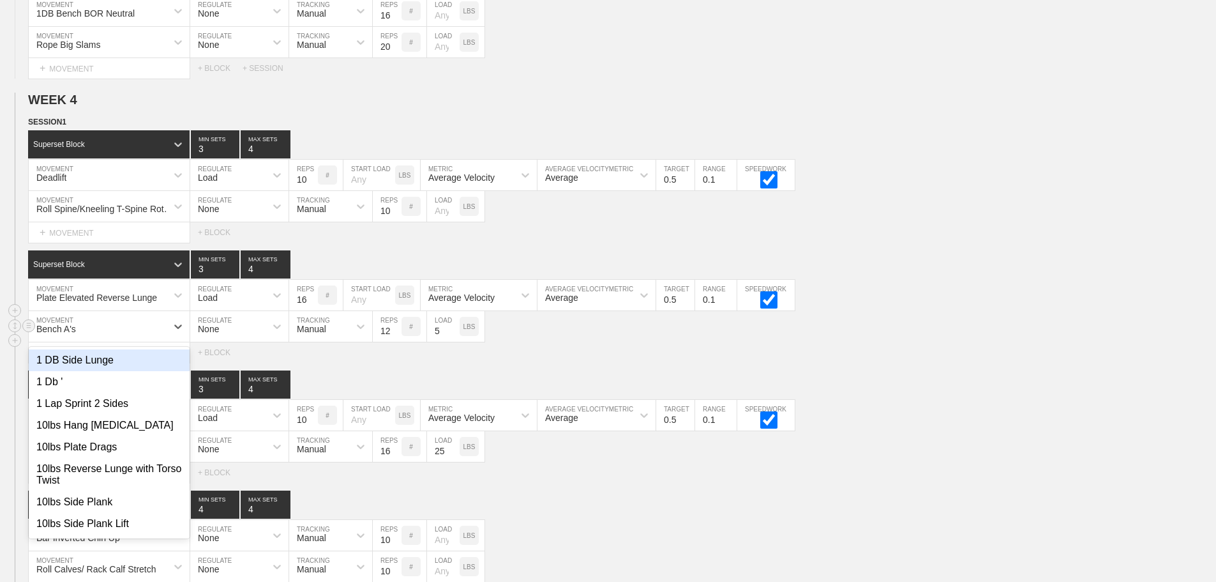
click at [94, 337] on div "Bench A's" at bounding box center [98, 326] width 138 height 22
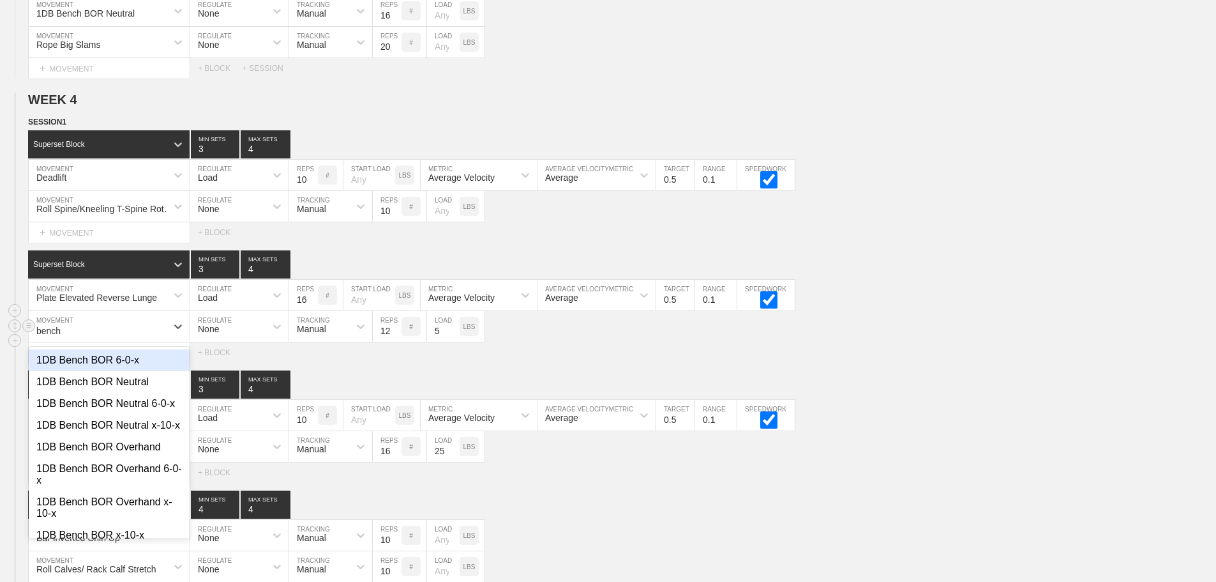
type input "bench y"
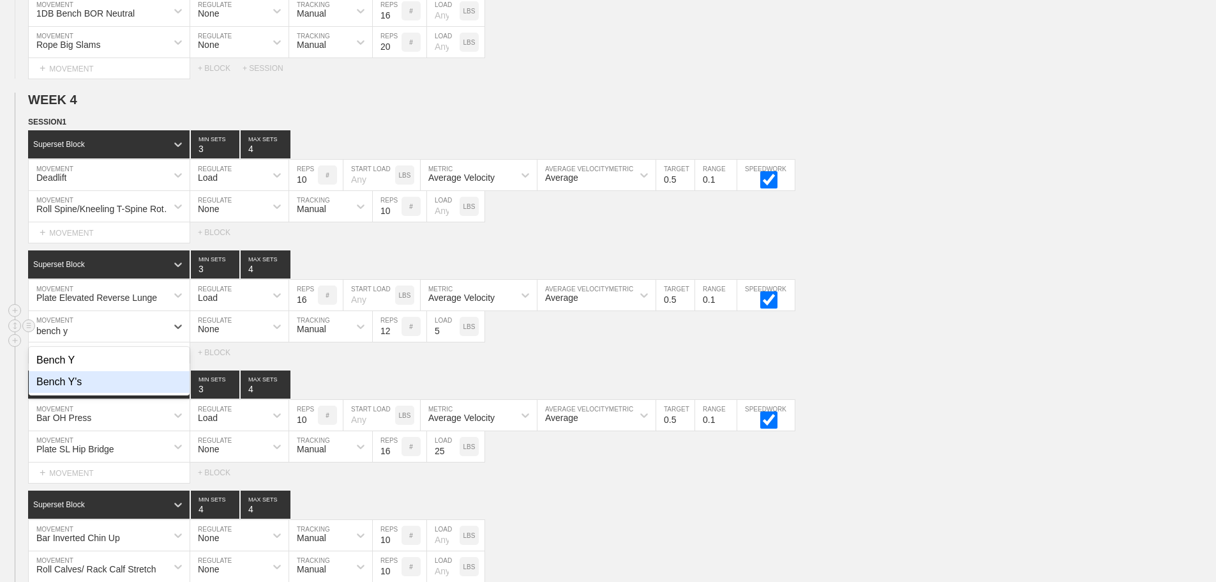
click at [75, 393] on div "Bench Y's" at bounding box center [109, 382] width 161 height 22
click at [942, 342] on div "Bench Y's MOVEMENT None REGULATE Manual TRACKING 12 REPS # 5 LOAD LBS" at bounding box center [608, 326] width 1216 height 31
click at [453, 456] on input "26" at bounding box center [443, 446] width 33 height 31
click at [453, 456] on input "27" at bounding box center [443, 446] width 33 height 31
click at [453, 456] on input "28" at bounding box center [443, 446] width 33 height 31
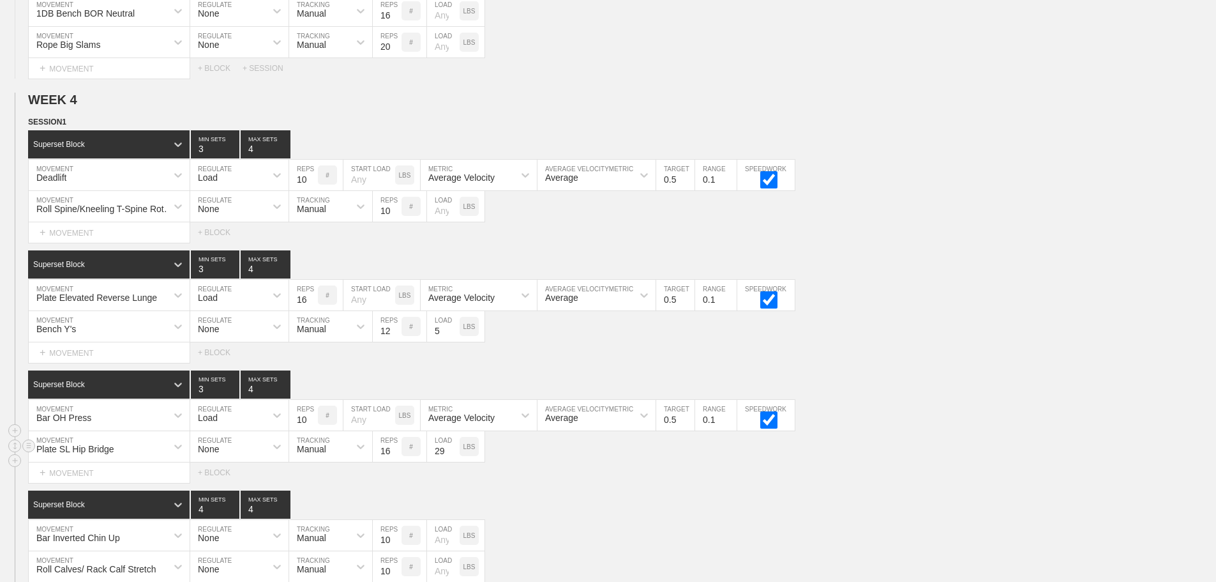
click at [453, 456] on input "29" at bounding box center [443, 446] width 33 height 31
click at [453, 456] on input "30" at bounding box center [443, 446] width 33 height 31
click at [453, 456] on input "31" at bounding box center [443, 446] width 33 height 31
click at [453, 456] on input "32" at bounding box center [443, 446] width 33 height 31
click at [453, 456] on input "33" at bounding box center [443, 446] width 33 height 31
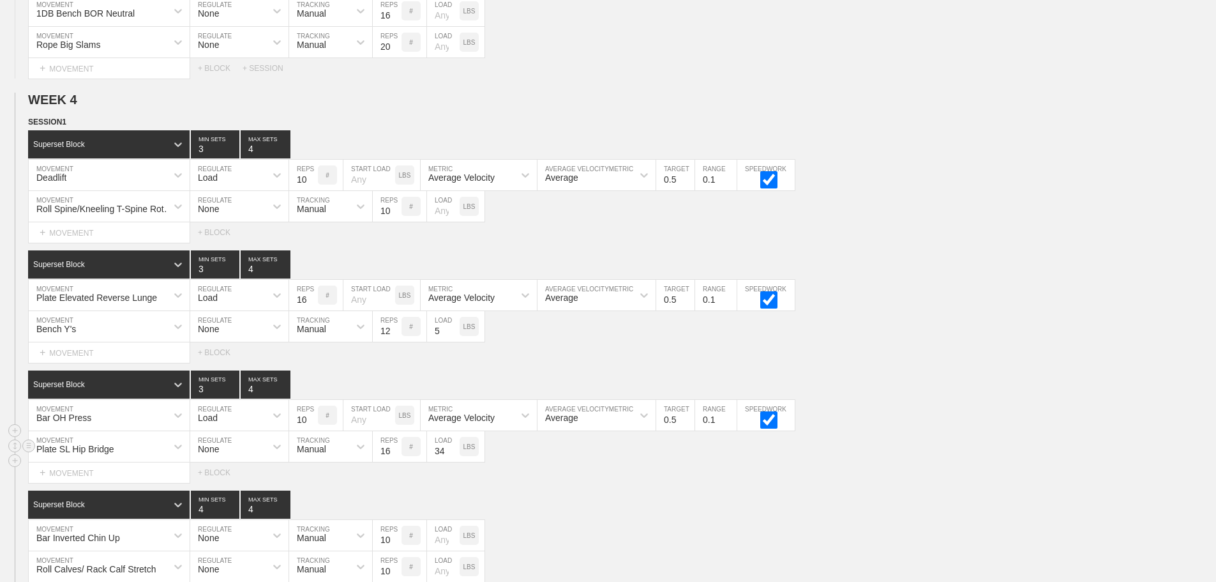
click at [453, 456] on input "34" at bounding box center [443, 446] width 33 height 31
type input "35"
click at [453, 456] on input "35" at bounding box center [443, 446] width 33 height 31
click at [395, 462] on input "15" at bounding box center [387, 446] width 29 height 31
click at [395, 462] on input "14" at bounding box center [387, 446] width 29 height 31
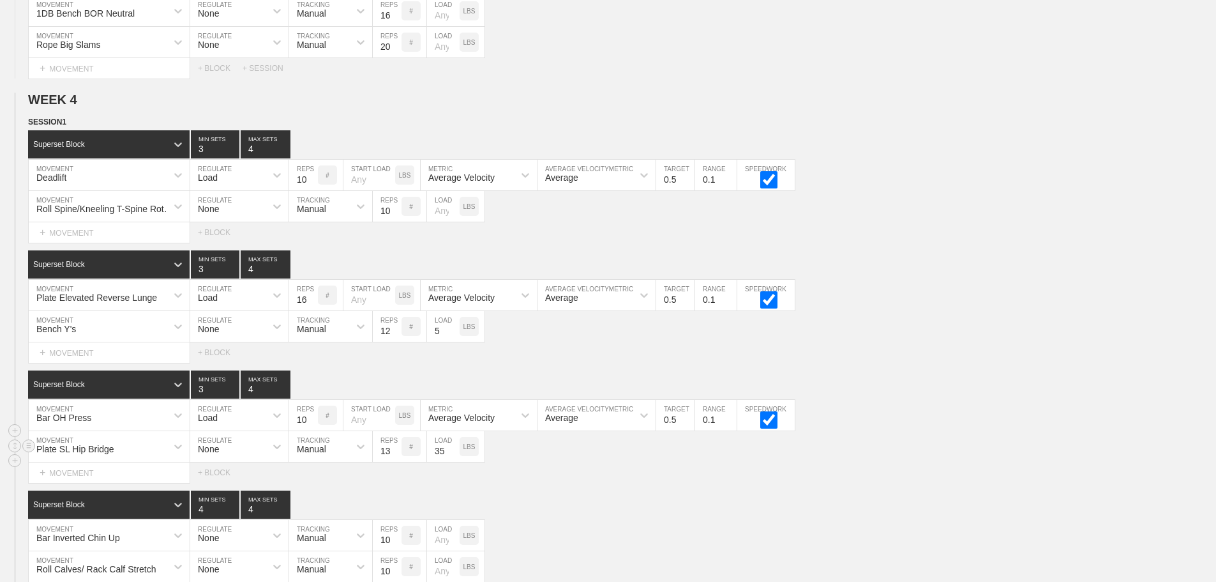
click at [395, 462] on input "13" at bounding box center [387, 446] width 29 height 31
type input "12"
click at [395, 462] on input "12" at bounding box center [387, 446] width 29 height 31
drag, startPoint x: 568, startPoint y: 474, endPoint x: 536, endPoint y: 483, distance: 33.3
click at [566, 474] on div "Select... MOVEMENT + MOVEMENT + BLOCK" at bounding box center [608, 472] width 1216 height 20
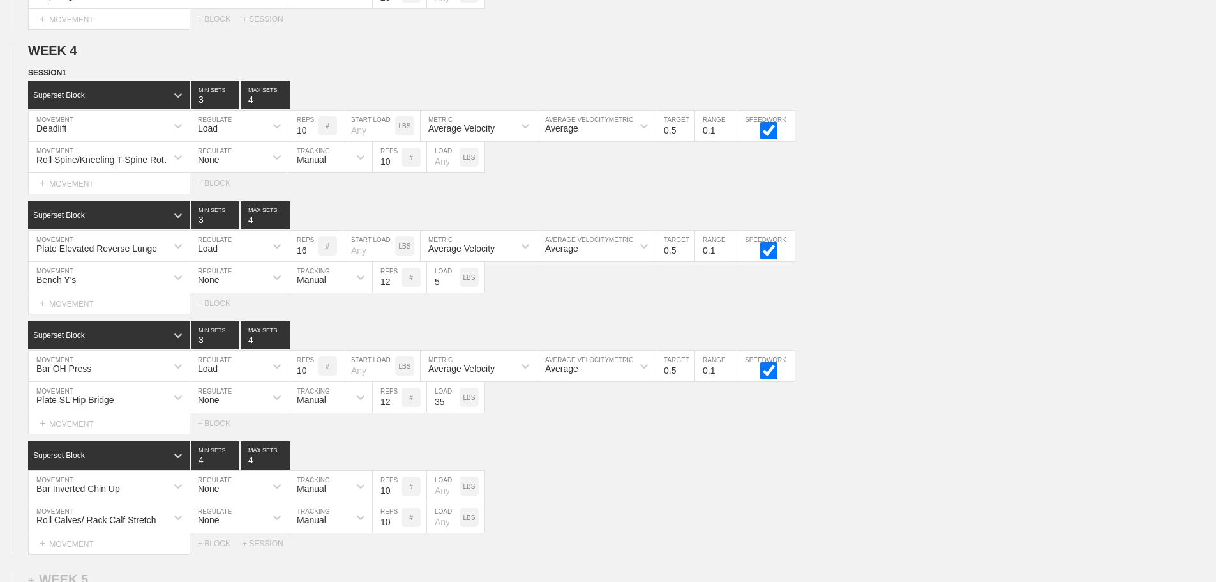
scroll to position [3844, 0]
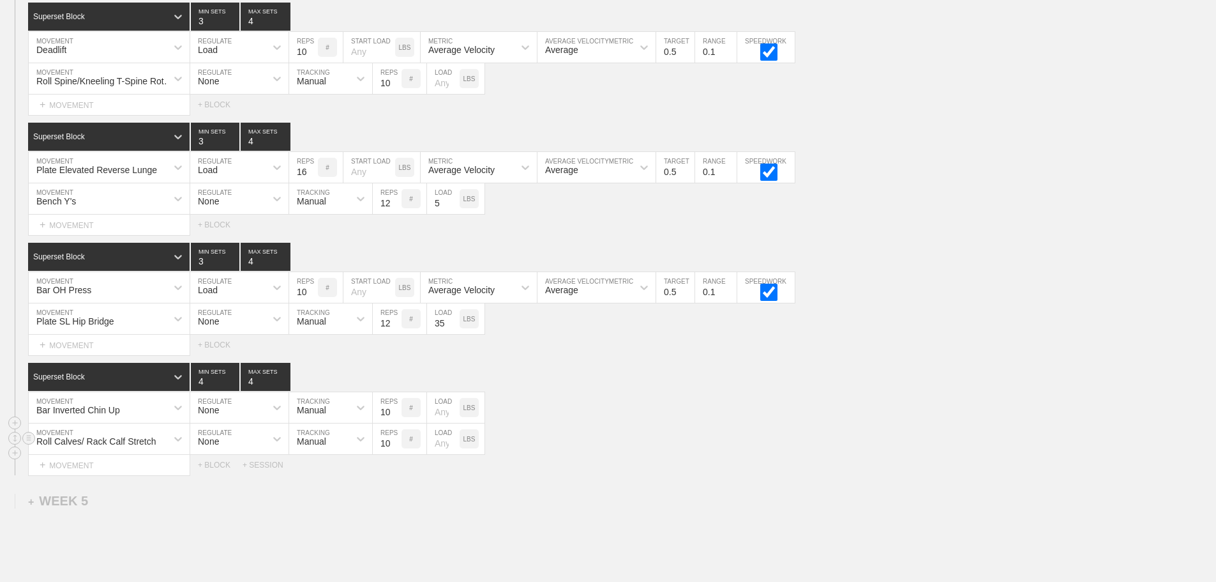
click at [897, 435] on div "Roll Calves/ Rack Calf Stretch MOVEMENT None REGULATE Manual TRACKING 10 REPS #…" at bounding box center [608, 438] width 1216 height 31
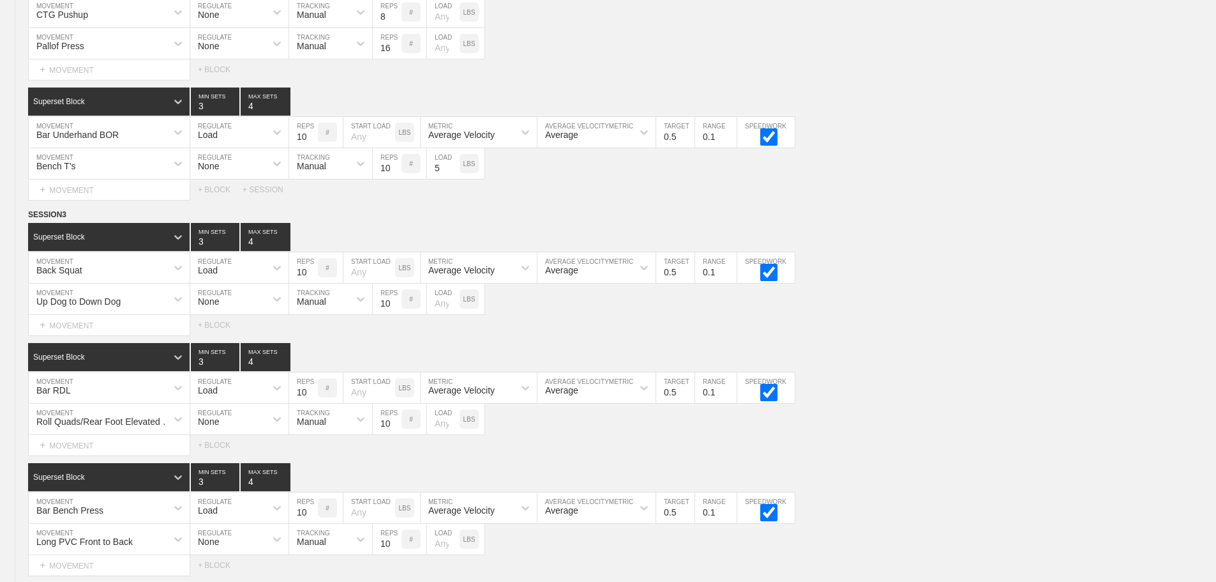
scroll to position [3972, 0]
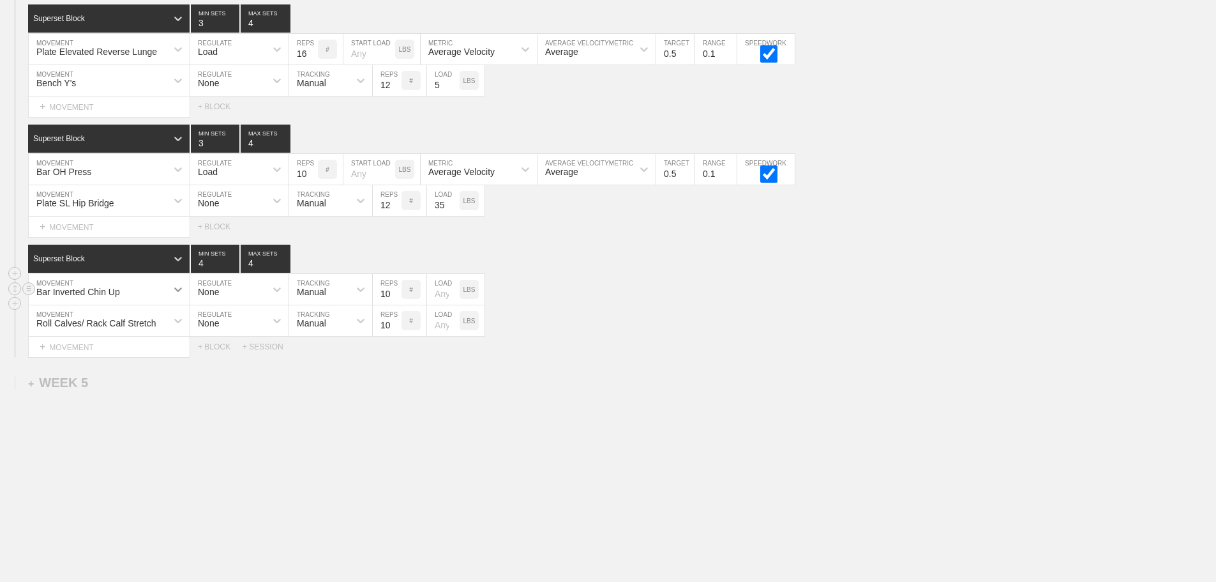
click at [167, 286] on div at bounding box center [178, 289] width 23 height 23
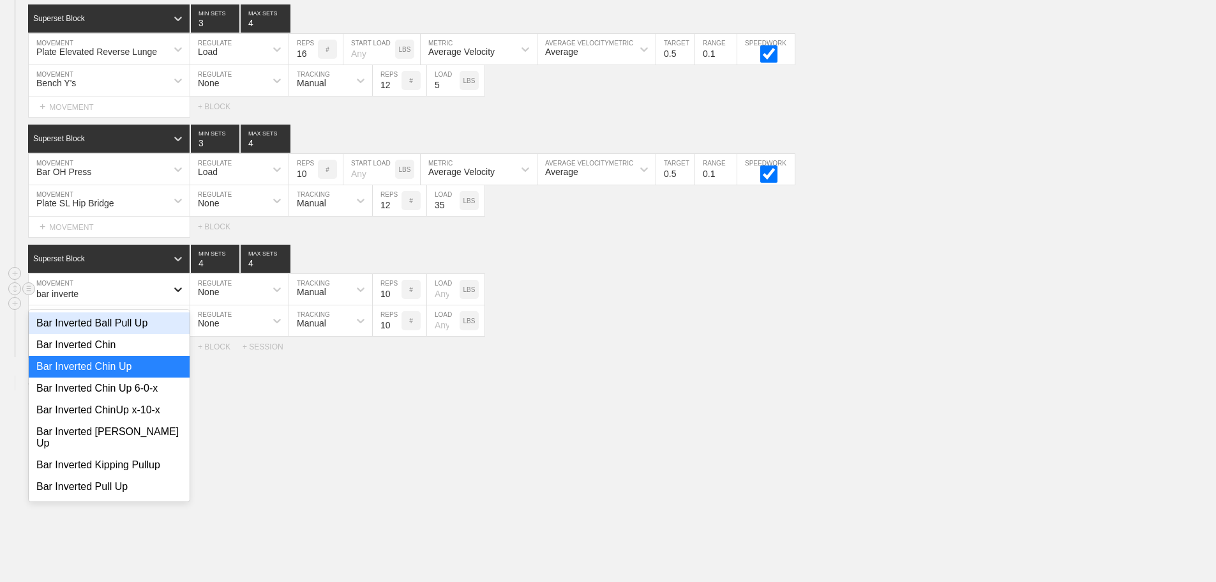
type input "bar inverted"
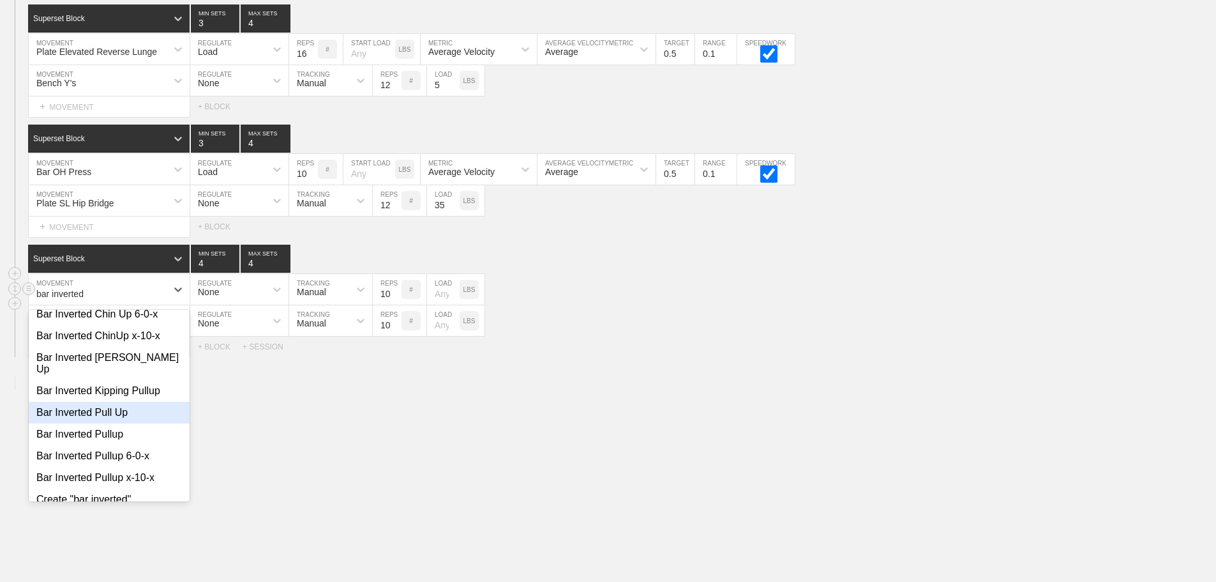
click at [122, 402] on div "Bar Inverted Pull Up" at bounding box center [109, 413] width 161 height 22
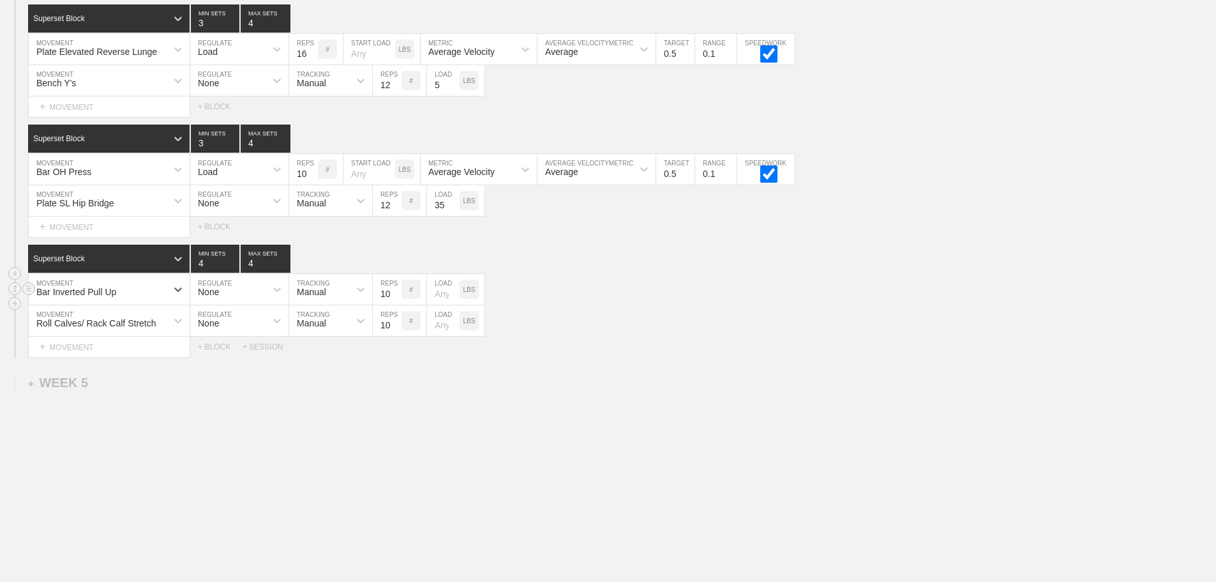
click at [169, 322] on div at bounding box center [178, 320] width 23 height 23
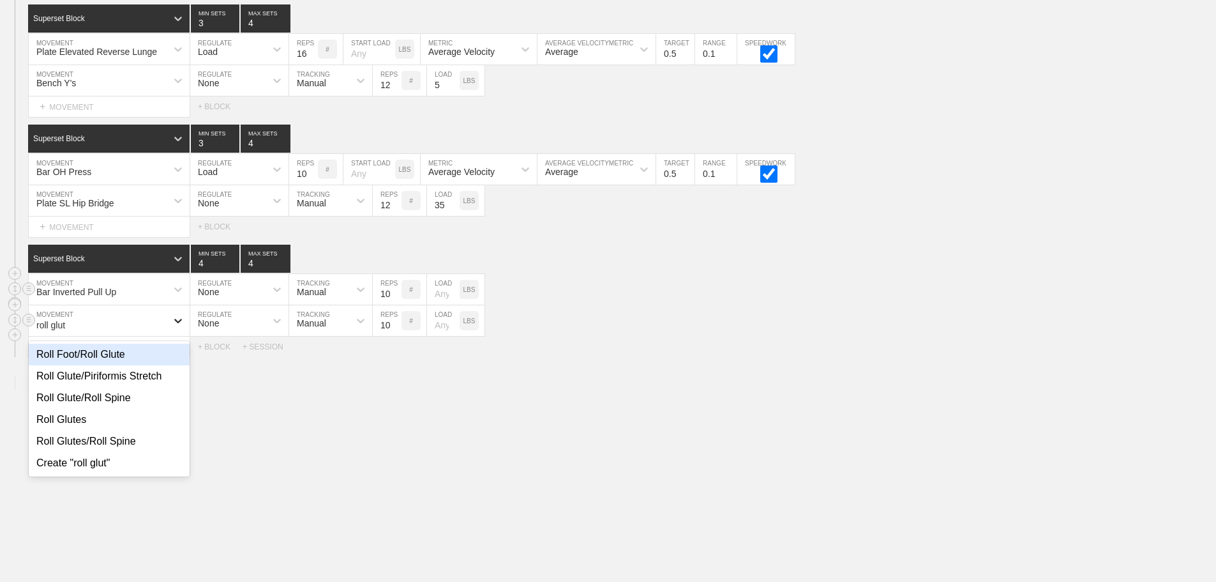
type input "roll glute"
click at [137, 368] on div "Roll Glute/Piriformis Stretch" at bounding box center [109, 376] width 161 height 22
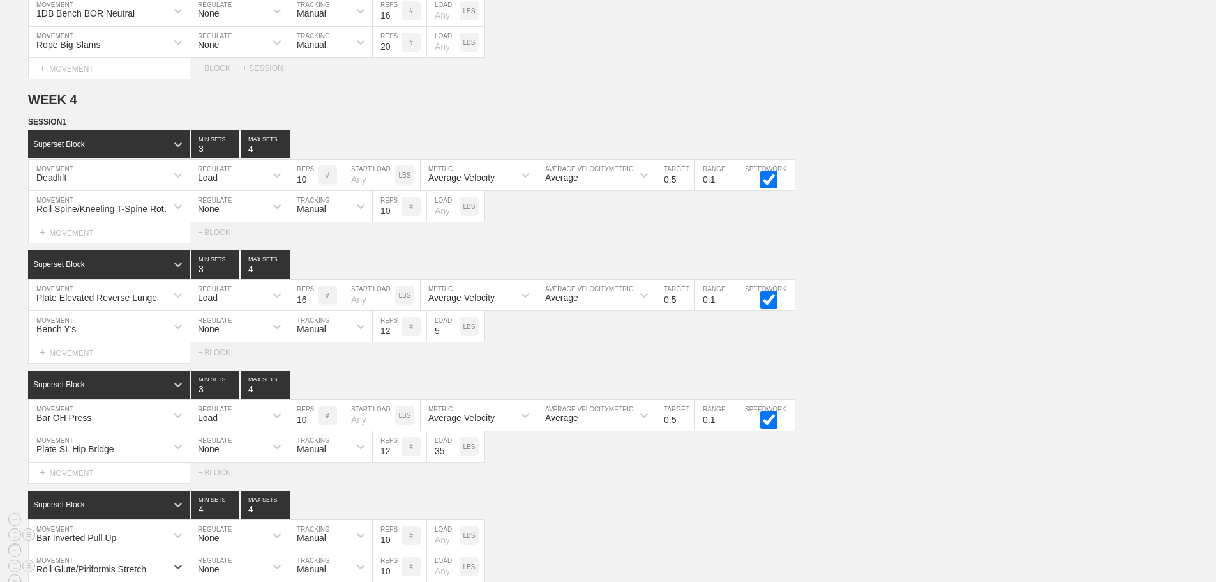
scroll to position [3972, 0]
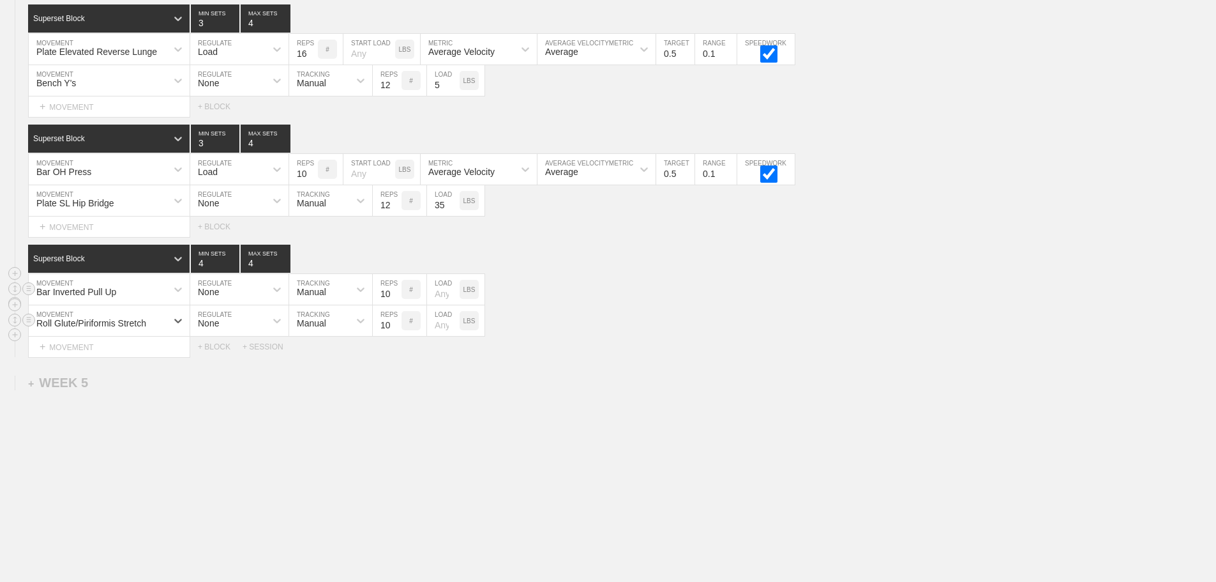
click at [664, 334] on div "option Roll Glute/Piriformis Stretch, selected. 0 results available. Select is …" at bounding box center [608, 320] width 1216 height 31
click at [557, 260] on div "Superset Block 4 MIN SETS 4 MAX SETS" at bounding box center [622, 258] width 1188 height 28
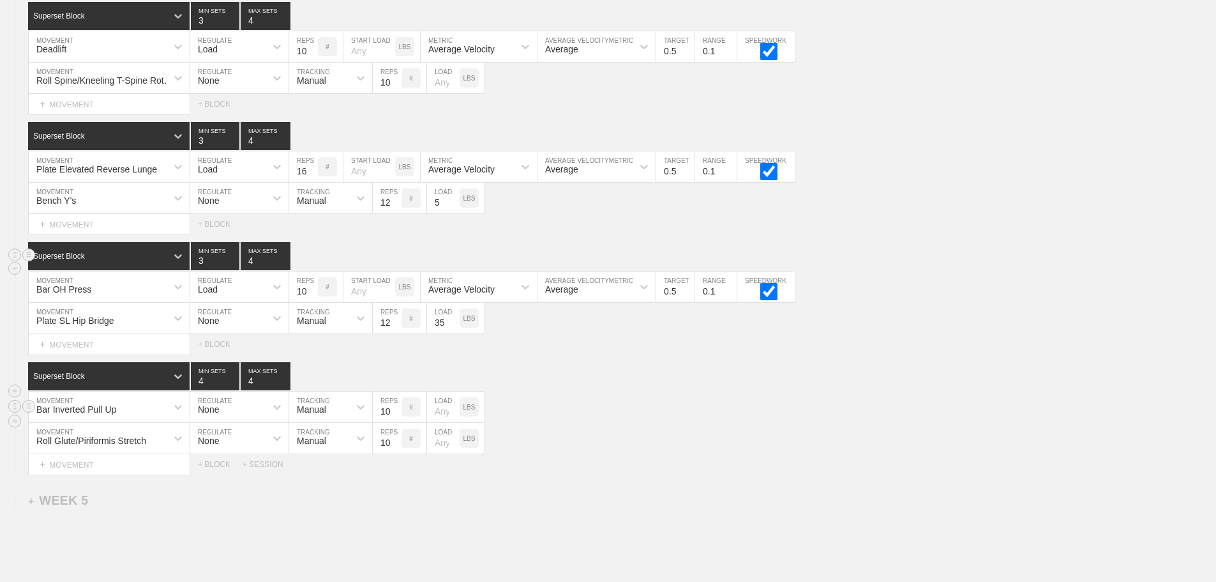
scroll to position [3844, 0]
click at [714, 451] on div "Roll Glute/Piriformis Stretch MOVEMENT None REGULATE Manual TRACKING 10 REPS # …" at bounding box center [608, 438] width 1216 height 31
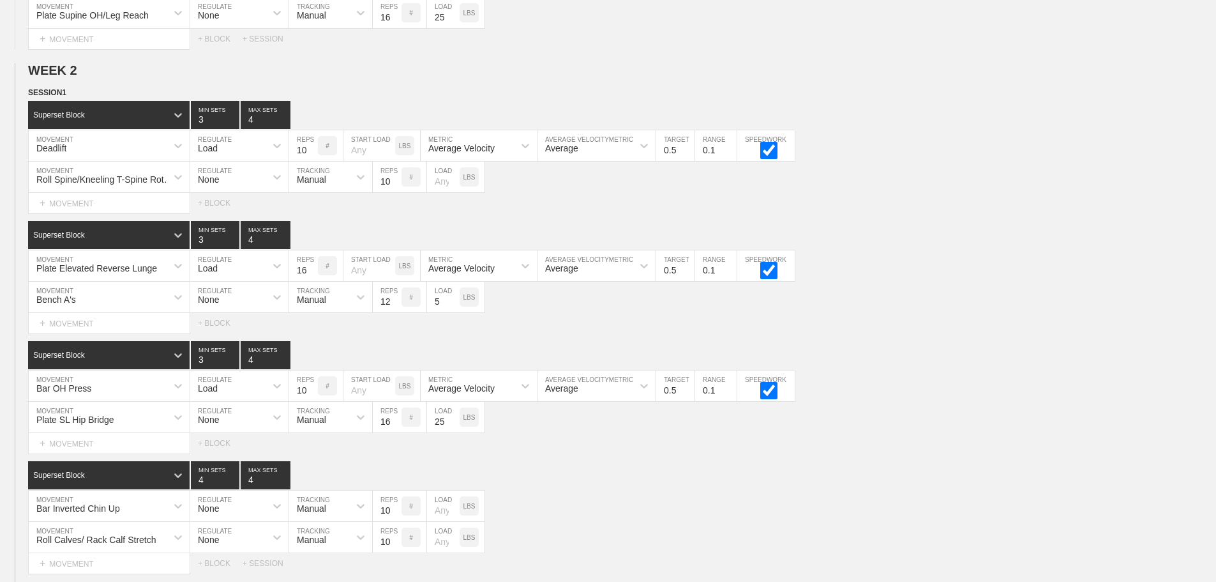
scroll to position [3972, 0]
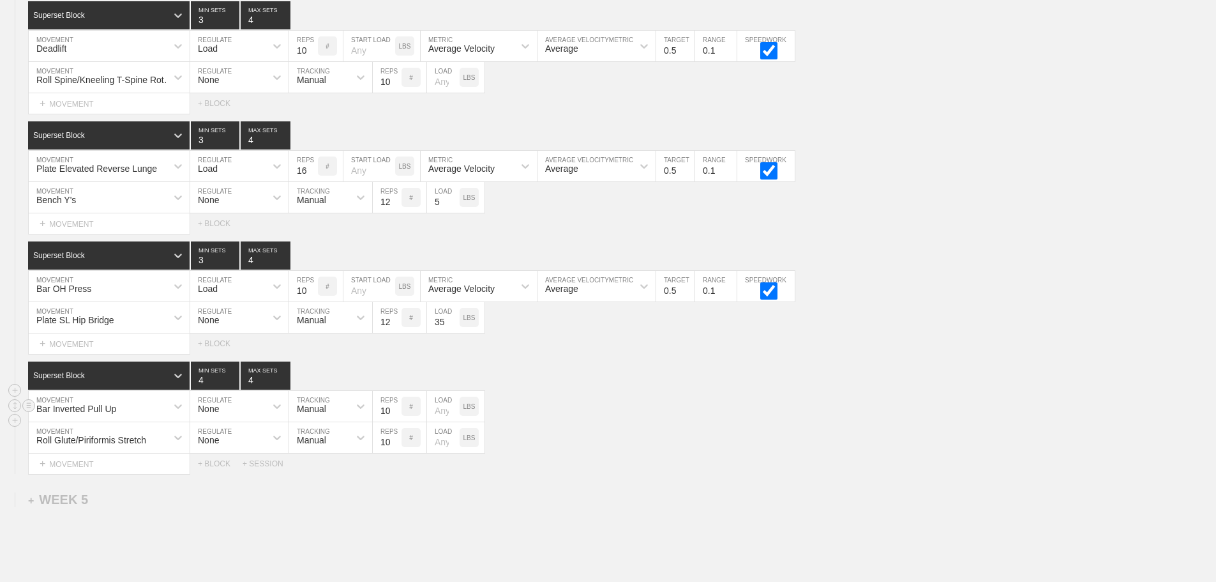
scroll to position [3844, 0]
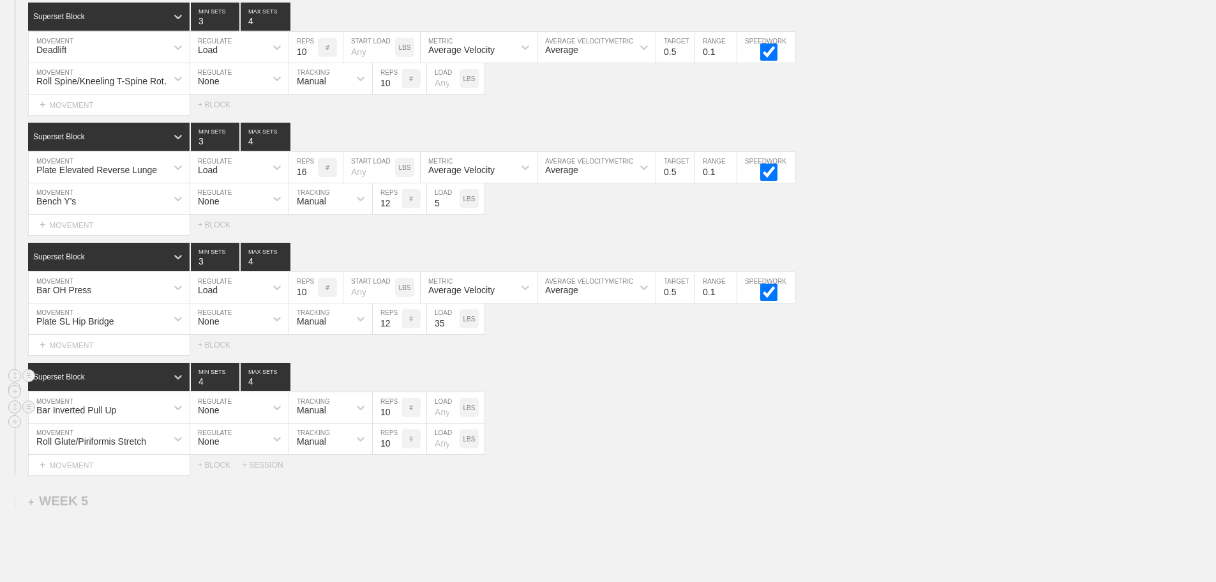
click at [674, 391] on div "Superset Block 4 MIN SETS 4 MAX SETS" at bounding box center [622, 377] width 1188 height 28
click at [748, 444] on div "Roll Glute/Piriformis Stretch MOVEMENT None REGULATE Manual TRACKING 10 REPS # …" at bounding box center [608, 438] width 1216 height 31
click at [758, 423] on div "Bar Inverted Pull Up MOVEMENT None REGULATE Manual TRACKING 10 REPS # LOAD LBS" at bounding box center [608, 407] width 1216 height 31
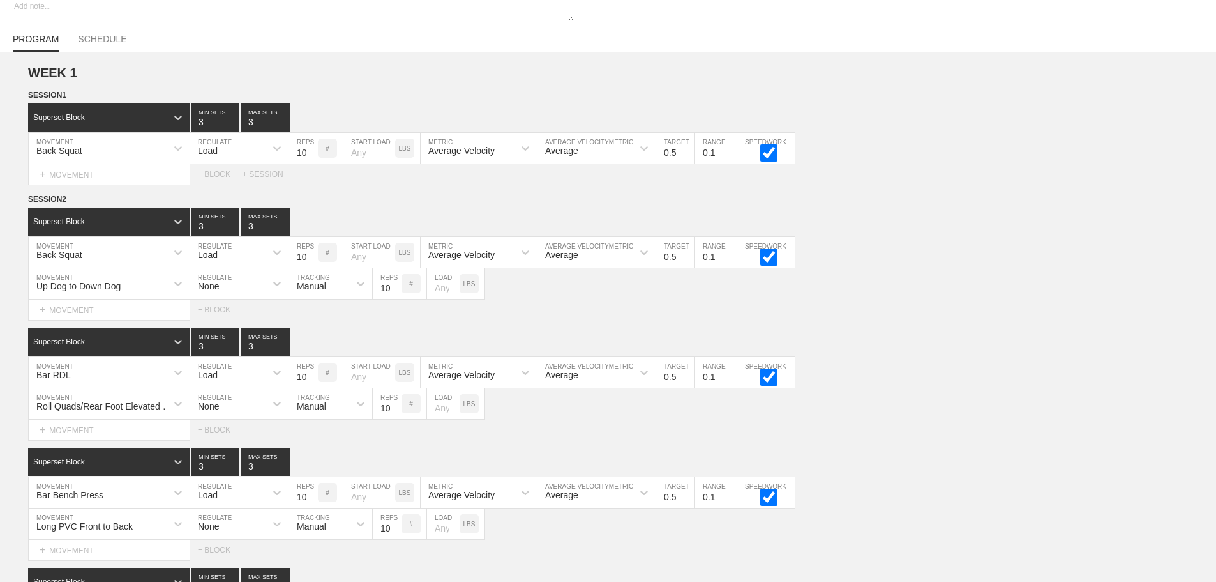
scroll to position [0, 0]
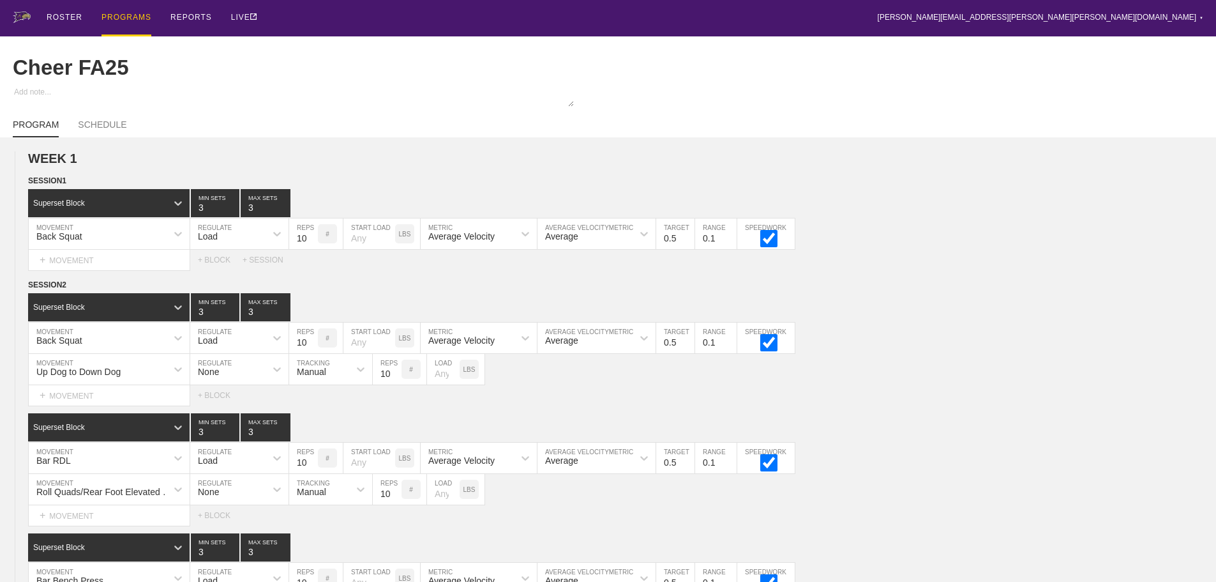
click at [127, 17] on div "PROGRAMS" at bounding box center [126, 18] width 50 height 36
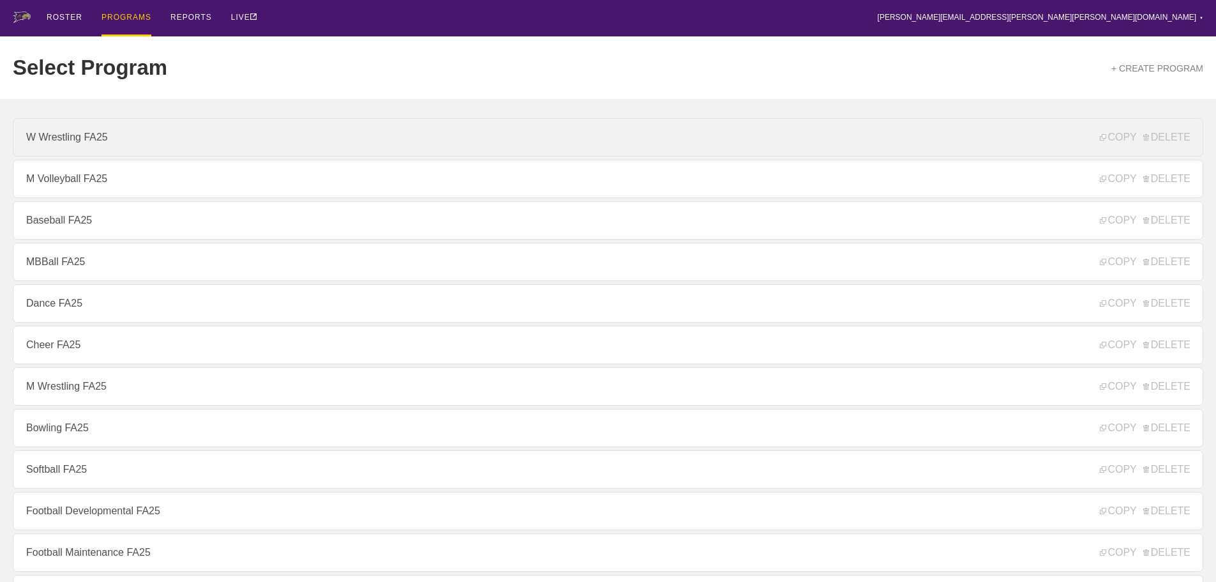
click at [75, 142] on link "W Wrestling FA25" at bounding box center [608, 137] width 1191 height 38
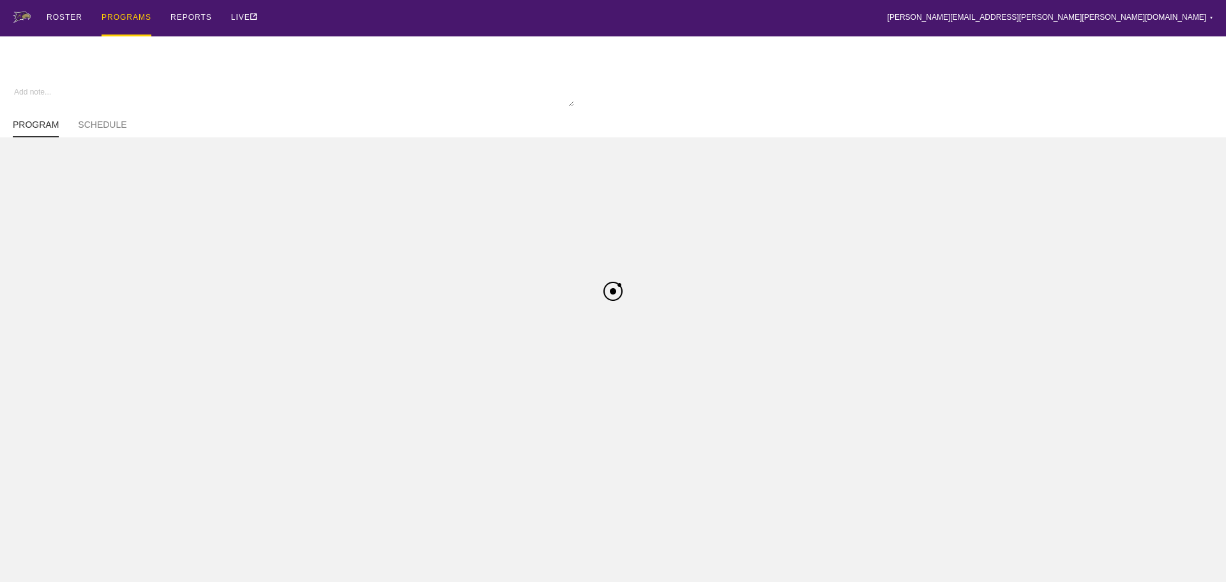
type textarea "x"
type input "W Wrestling FA25"
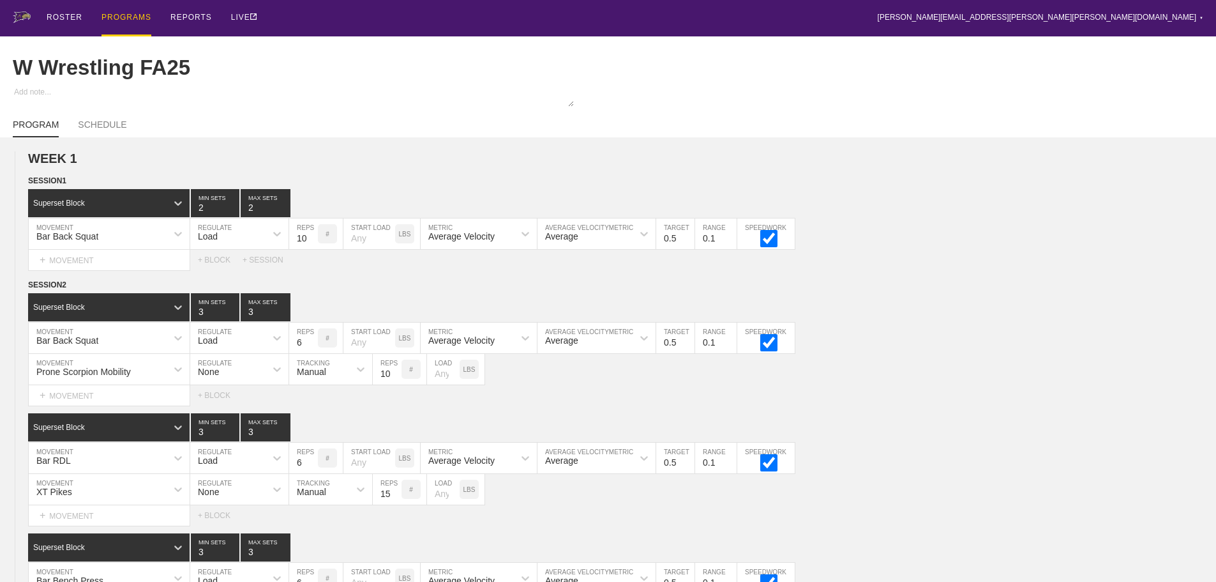
click at [587, 19] on div "ROSTER PROGRAMS REPORTS LIVE [PERSON_NAME][EMAIL_ADDRESS][PERSON_NAME][PERSON_N…" at bounding box center [608, 18] width 1191 height 36
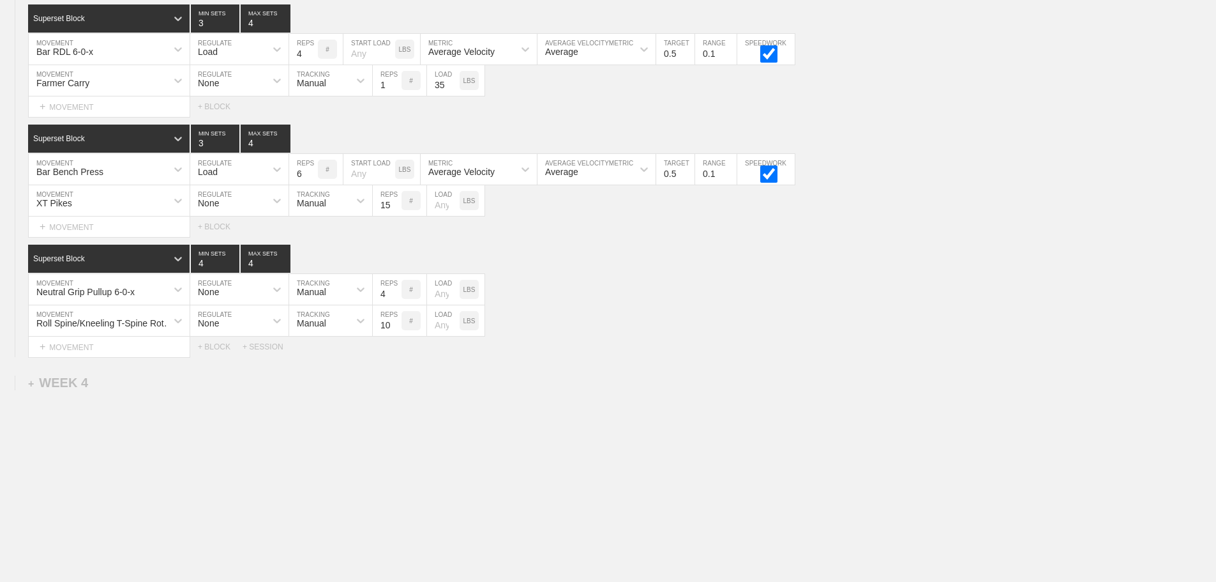
click at [80, 379] on div "+ WEEK 4" at bounding box center [58, 382] width 60 height 15
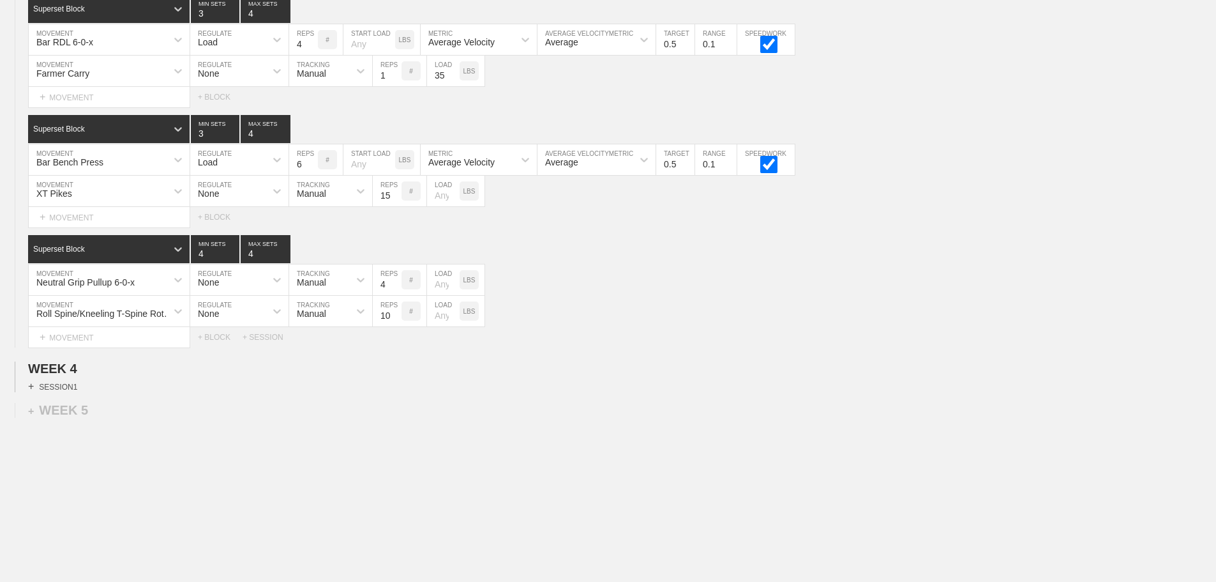
click at [75, 392] on div "+ SESSION 1" at bounding box center [52, 385] width 49 height 11
drag, startPoint x: 82, startPoint y: 420, endPoint x: 88, endPoint y: 426, distance: 9.0
click at [84, 419] on div "+ BLOCK" at bounding box center [108, 409] width 161 height 20
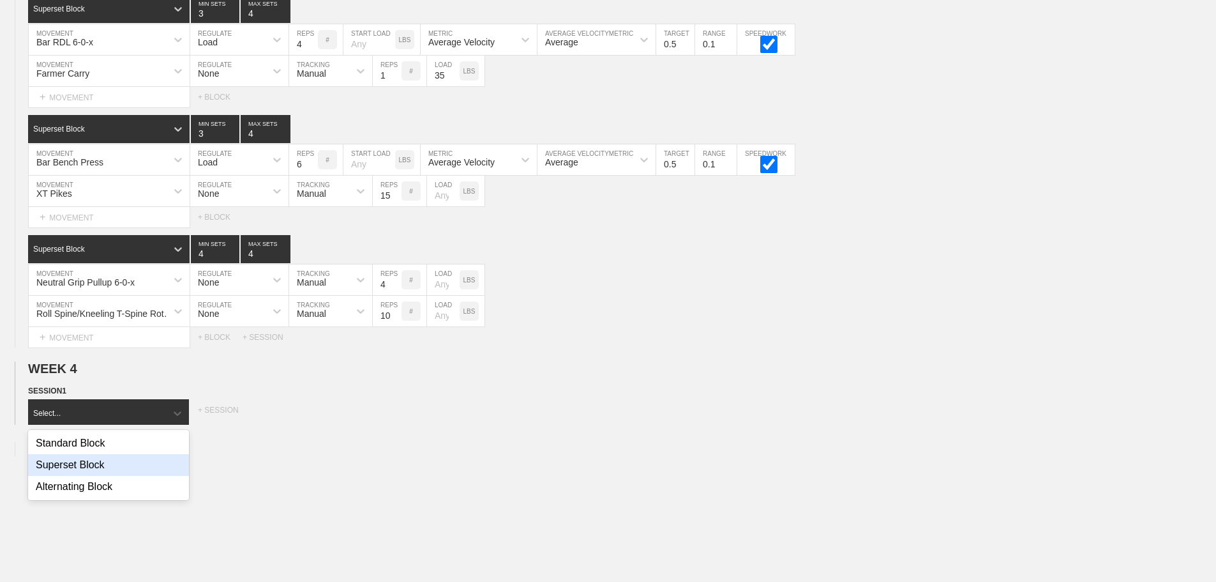
click at [91, 470] on div "Superset Block" at bounding box center [108, 465] width 161 height 22
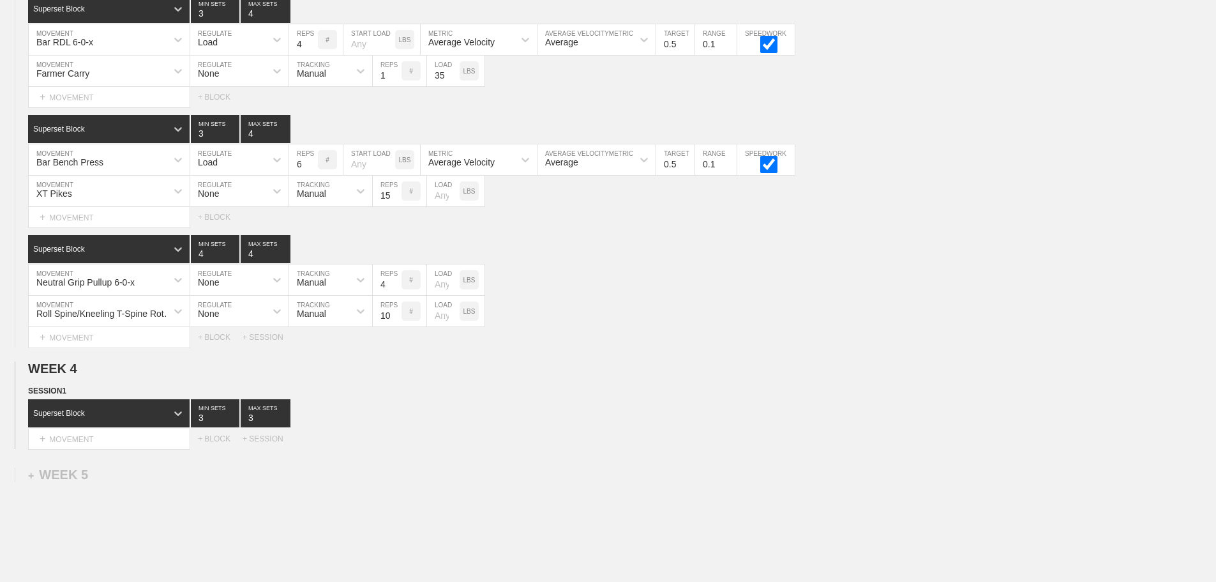
click at [654, 442] on div "Select... MOVEMENT + MOVEMENT + BLOCK + SESSION" at bounding box center [608, 438] width 1216 height 20
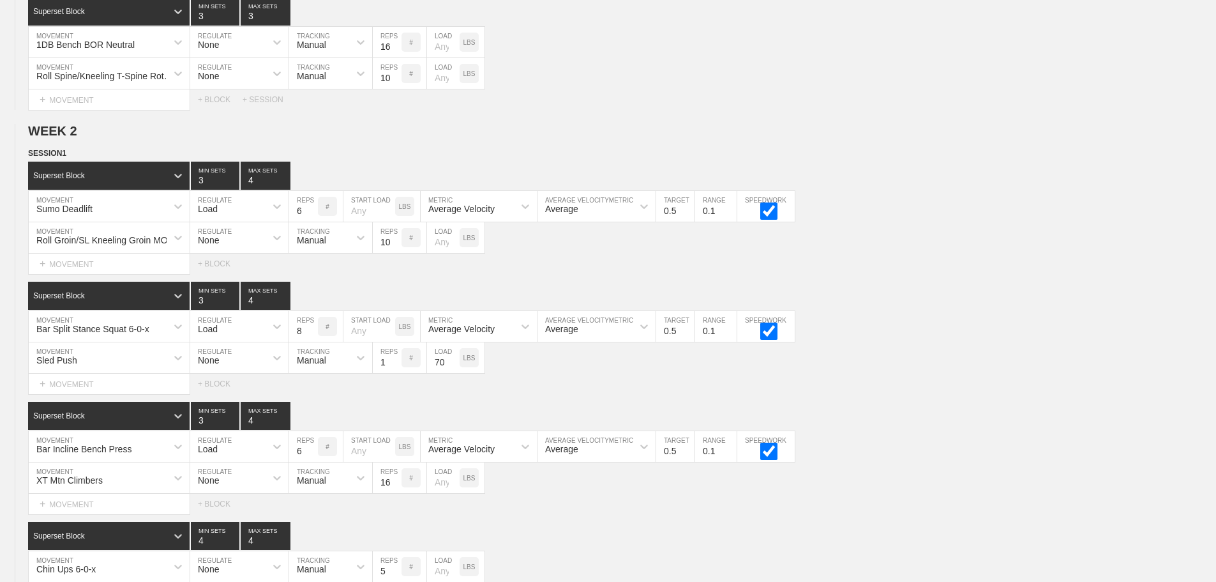
scroll to position [639, 0]
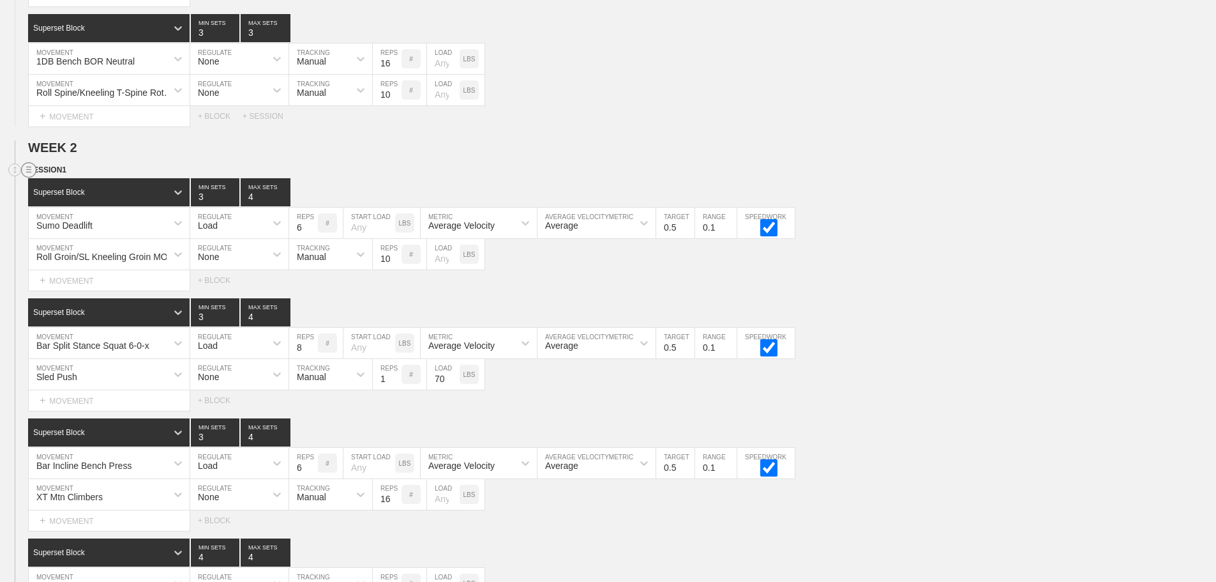
click at [28, 167] on line at bounding box center [28, 167] width 5 height 0
click at [94, 189] on div "DUPLICATE" at bounding box center [89, 193] width 102 height 19
click at [1010, 287] on div "Select... MOVEMENT + MOVEMENT + BLOCK" at bounding box center [608, 280] width 1216 height 20
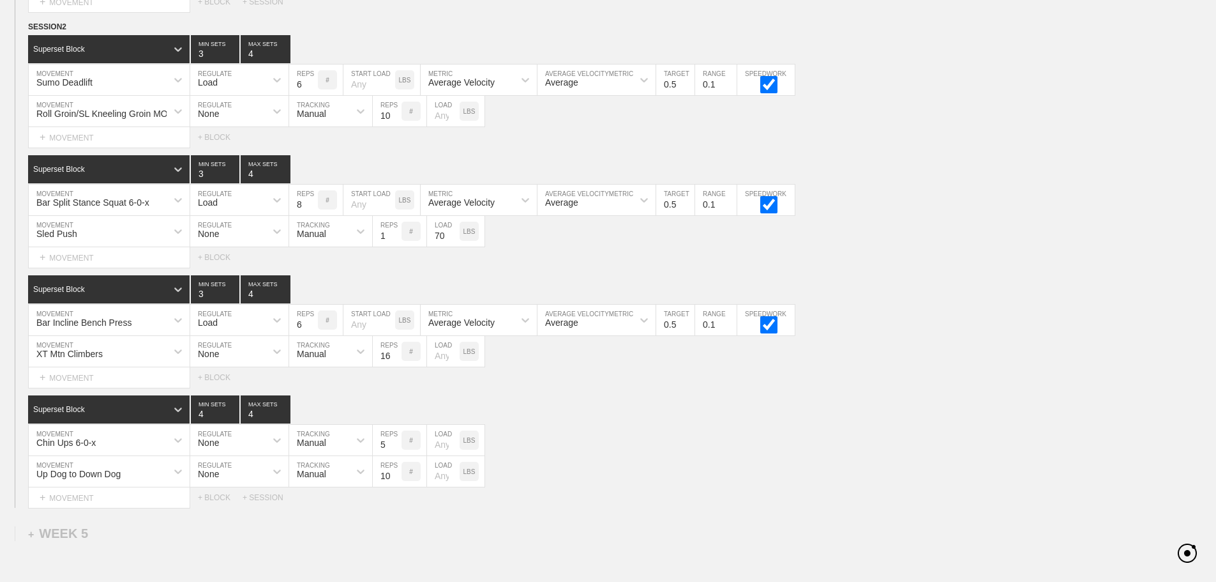
scroll to position [3389, 0]
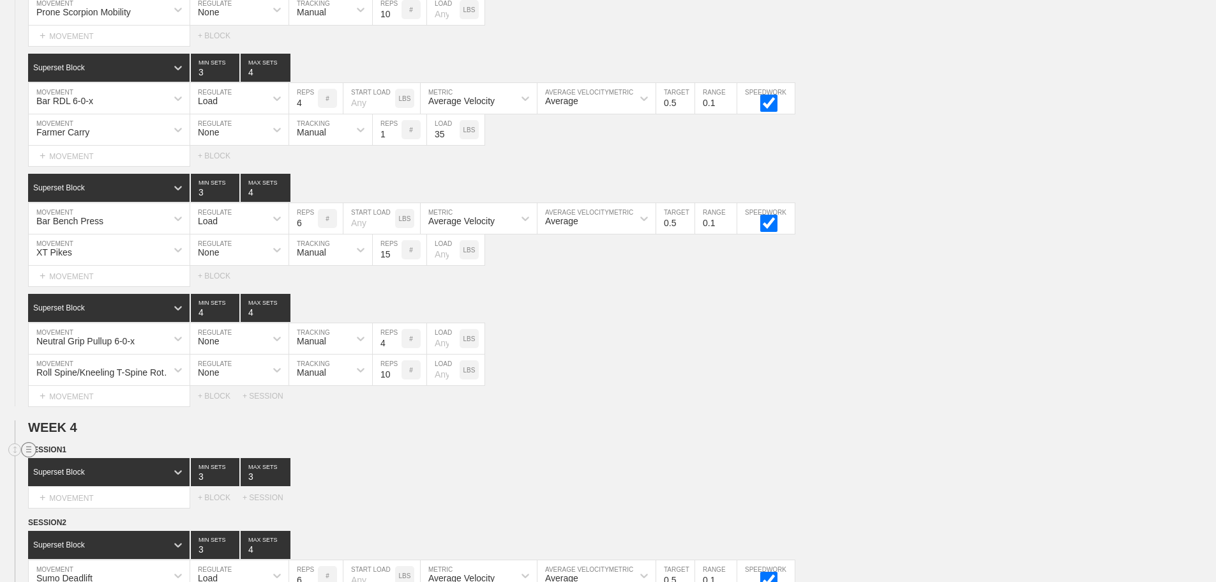
drag, startPoint x: 24, startPoint y: 458, endPoint x: 32, endPoint y: 462, distance: 8.6
click at [25, 457] on circle at bounding box center [29, 449] width 15 height 15
click at [84, 490] on div "DELETE" at bounding box center [89, 492] width 102 height 19
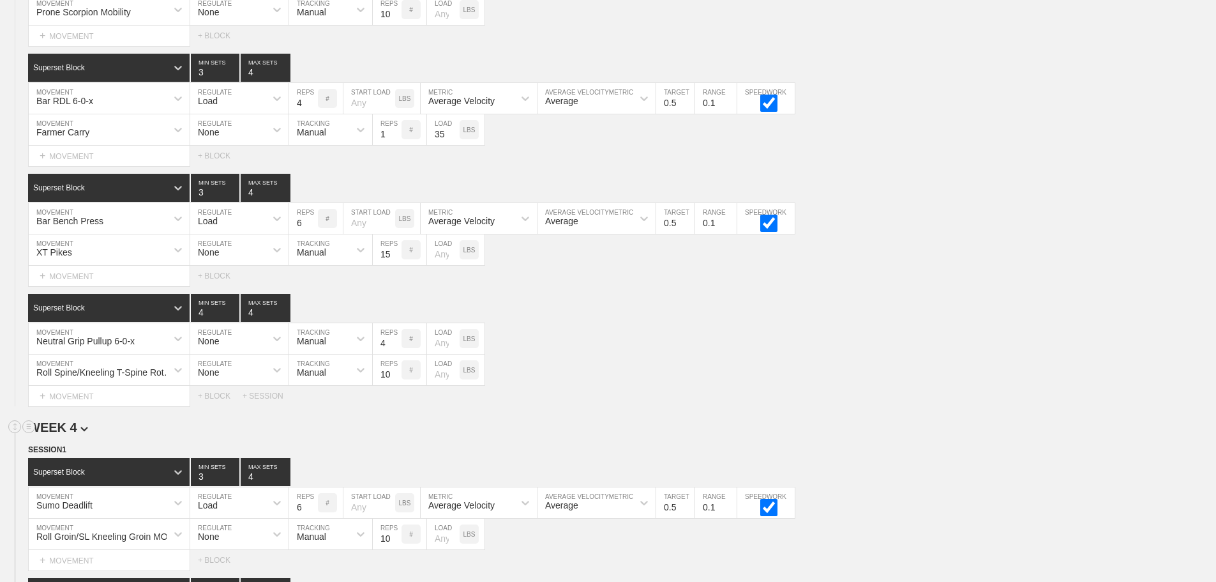
click at [930, 433] on h2 "WEEK 4" at bounding box center [622, 427] width 1188 height 15
click at [310, 516] on input "5" at bounding box center [303, 502] width 29 height 31
click at [310, 516] on input "4" at bounding box center [303, 502] width 29 height 31
type input "3"
click at [310, 516] on input "3" at bounding box center [303, 502] width 29 height 31
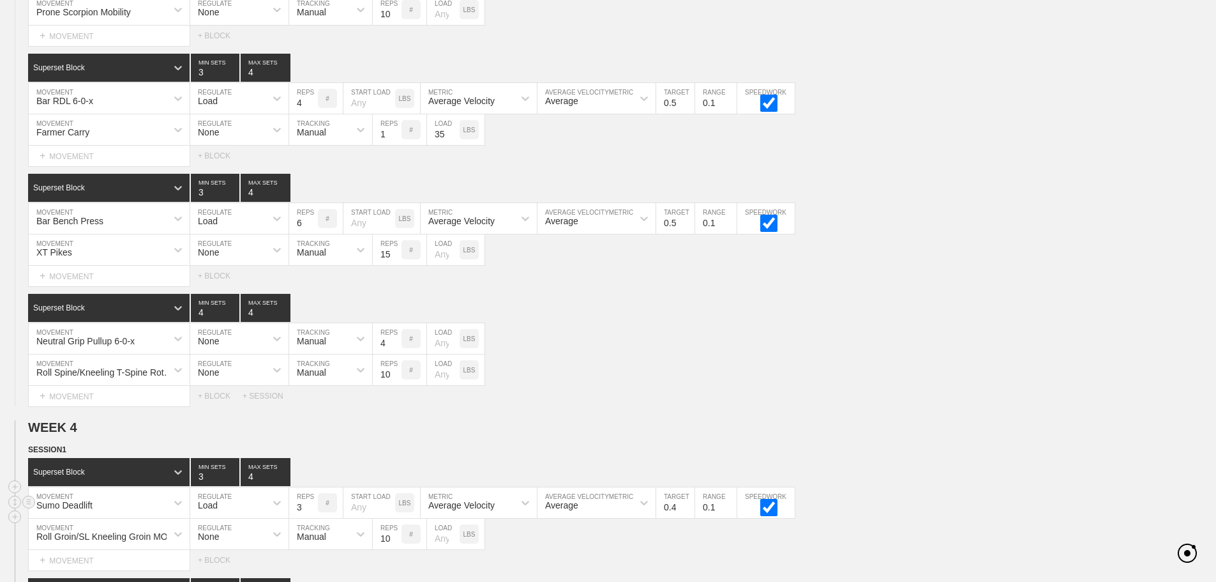
click at [689, 518] on input "0.4" at bounding box center [675, 502] width 38 height 31
type input "0.3"
click at [689, 518] on input "0.3" at bounding box center [675, 502] width 38 height 31
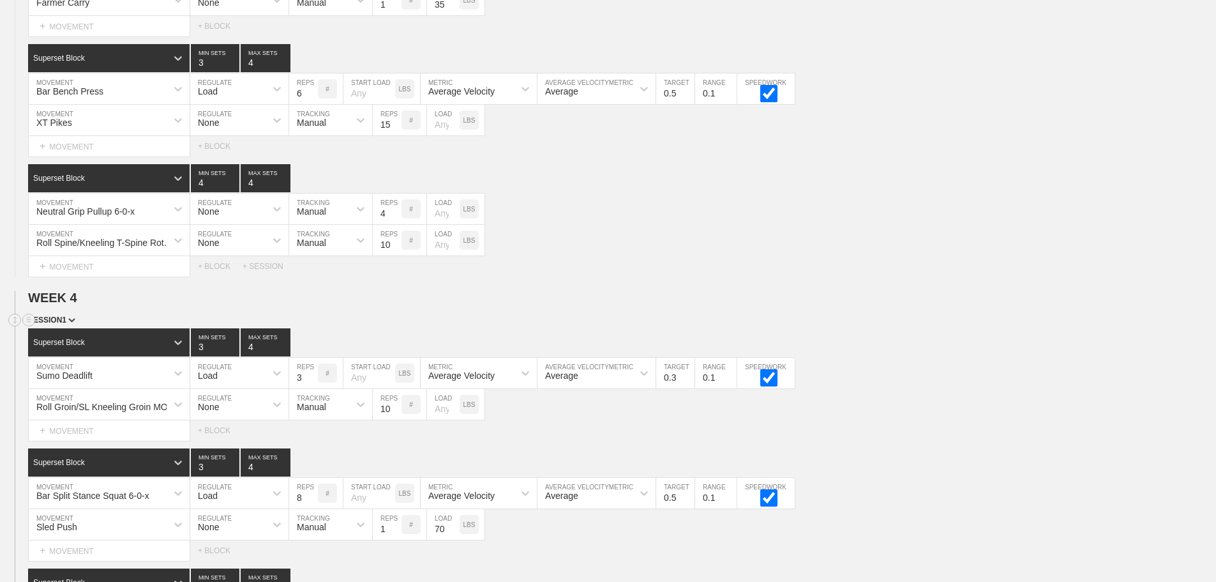
scroll to position [3580, 0]
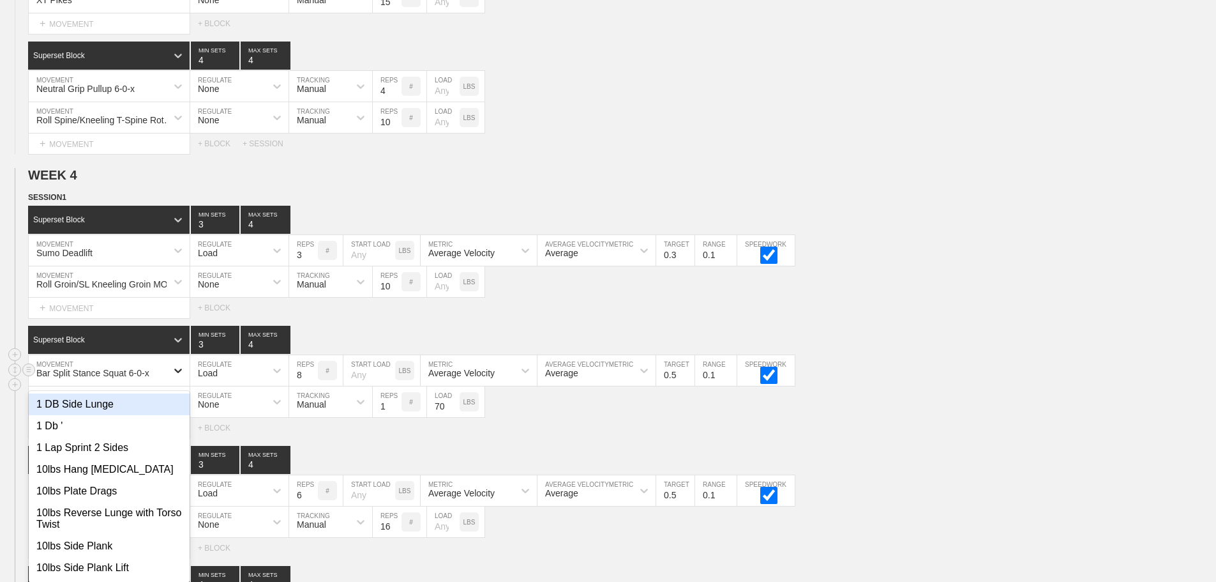
click at [169, 386] on div "option 1 DB Side Lunge focused, 1 of 801. 801 results available. Use Up and Dow…" at bounding box center [109, 370] width 161 height 31
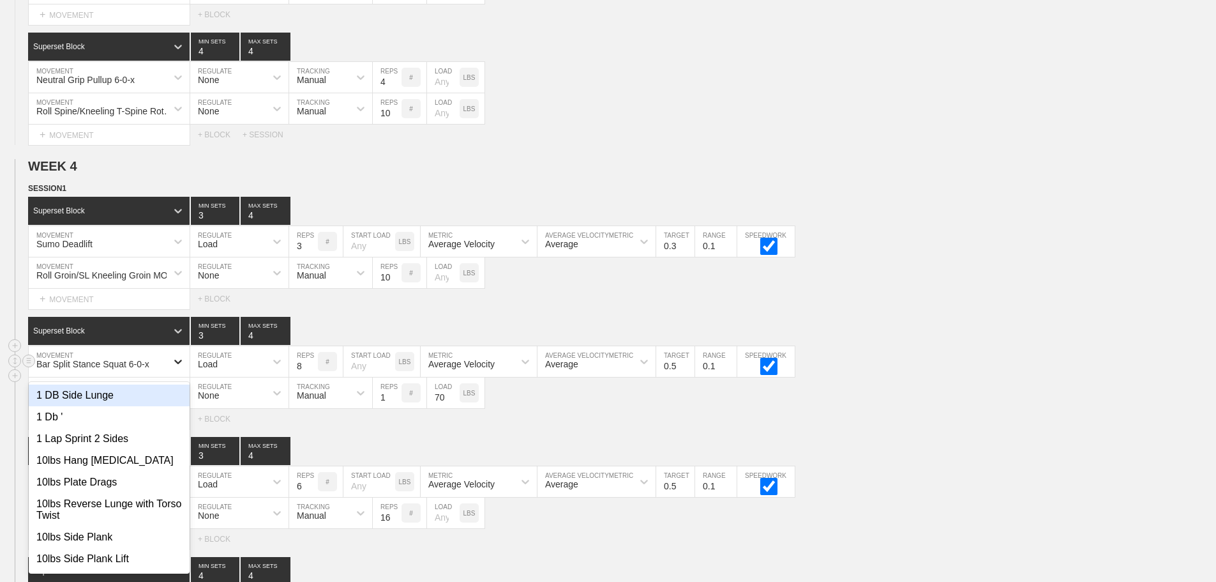
scroll to position [3656, 0]
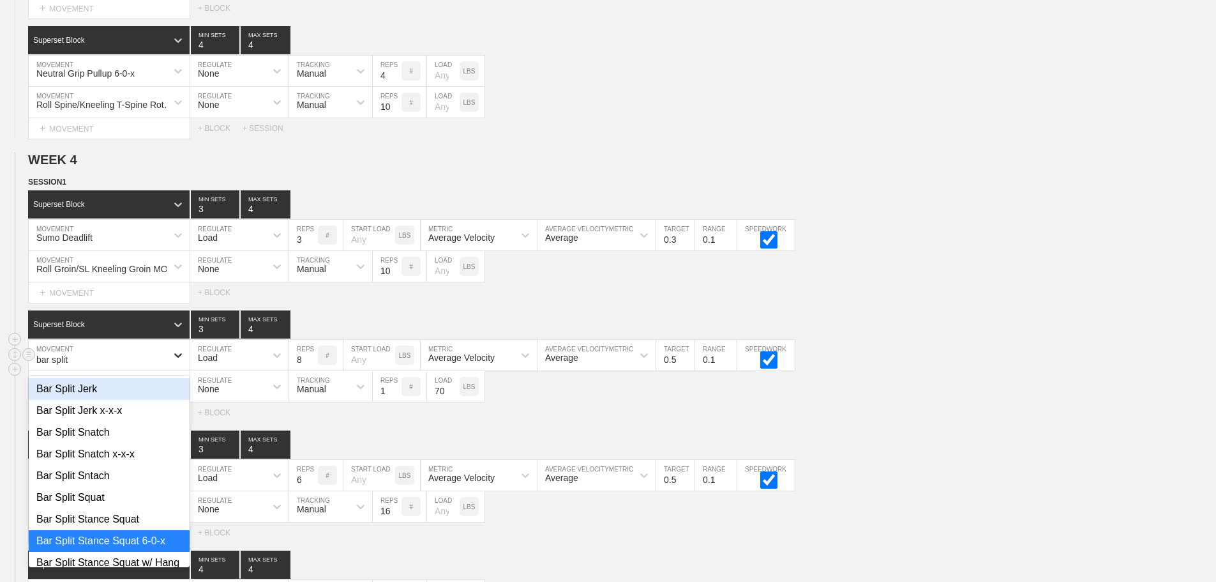
type input "bar split"
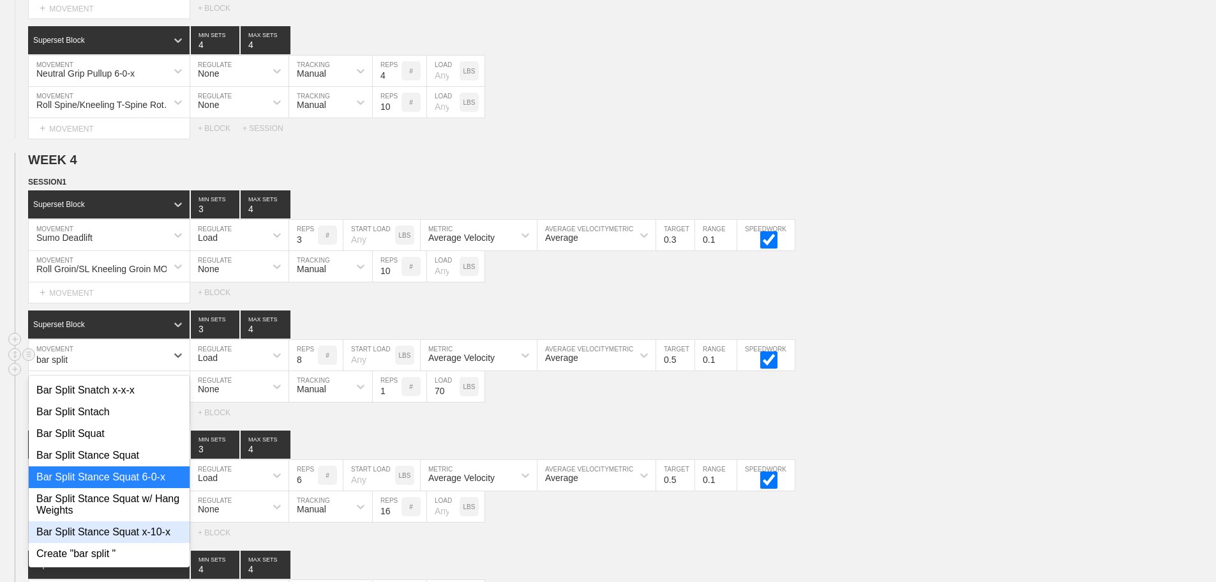
click at [139, 540] on div "Bar Split Stance Squat x-10-x" at bounding box center [109, 532] width 161 height 22
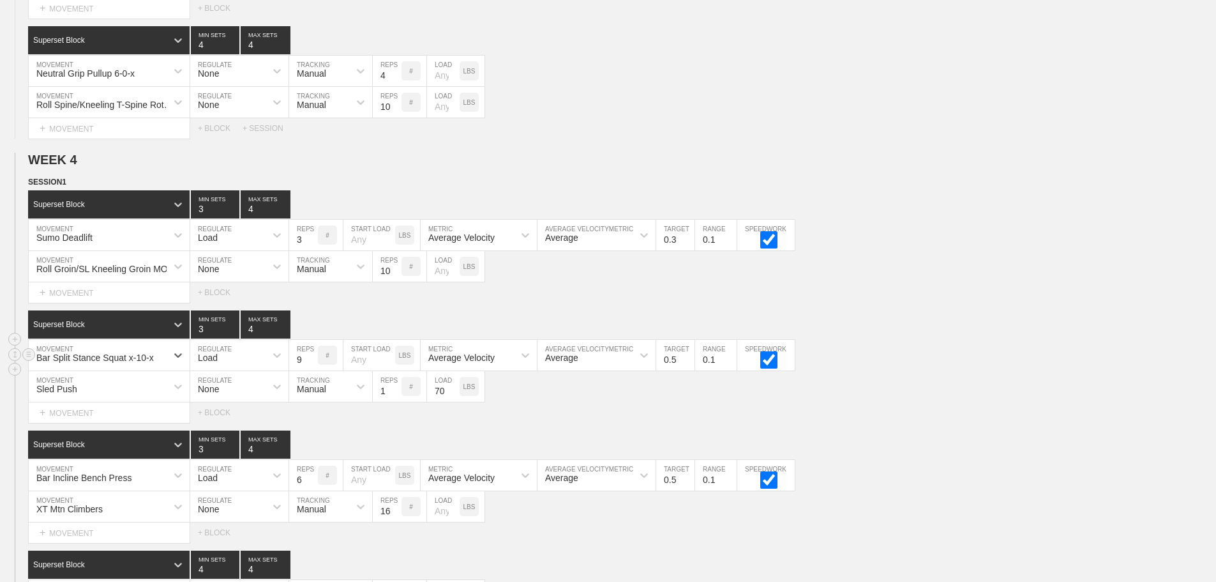
click at [309, 367] on input "9" at bounding box center [303, 355] width 29 height 31
click at [312, 370] on input "8" at bounding box center [303, 355] width 29 height 31
click at [312, 370] on input "7" at bounding box center [303, 355] width 29 height 31
type input "6"
click at [312, 370] on input "6" at bounding box center [303, 355] width 29 height 31
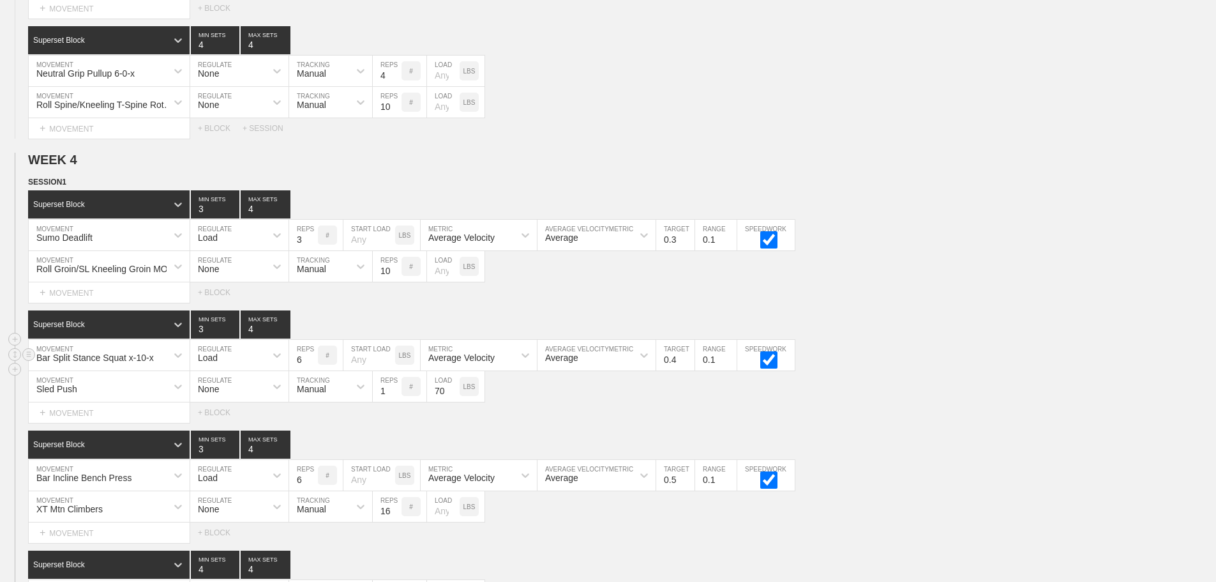
click at [687, 370] on input "0.4" at bounding box center [675, 355] width 38 height 31
type input "0.3"
click at [687, 370] on input "0.3" at bounding box center [675, 355] width 38 height 31
click at [1119, 338] on div "Superset Block 3 MIN SETS 4 MAX SETS" at bounding box center [622, 324] width 1188 height 28
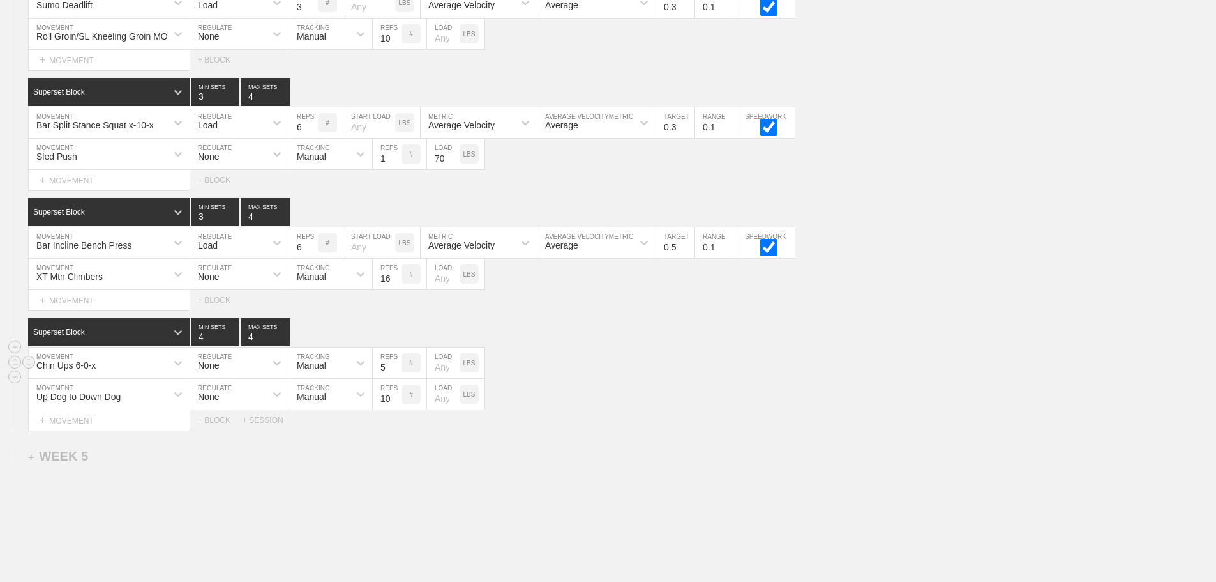
scroll to position [3912, 0]
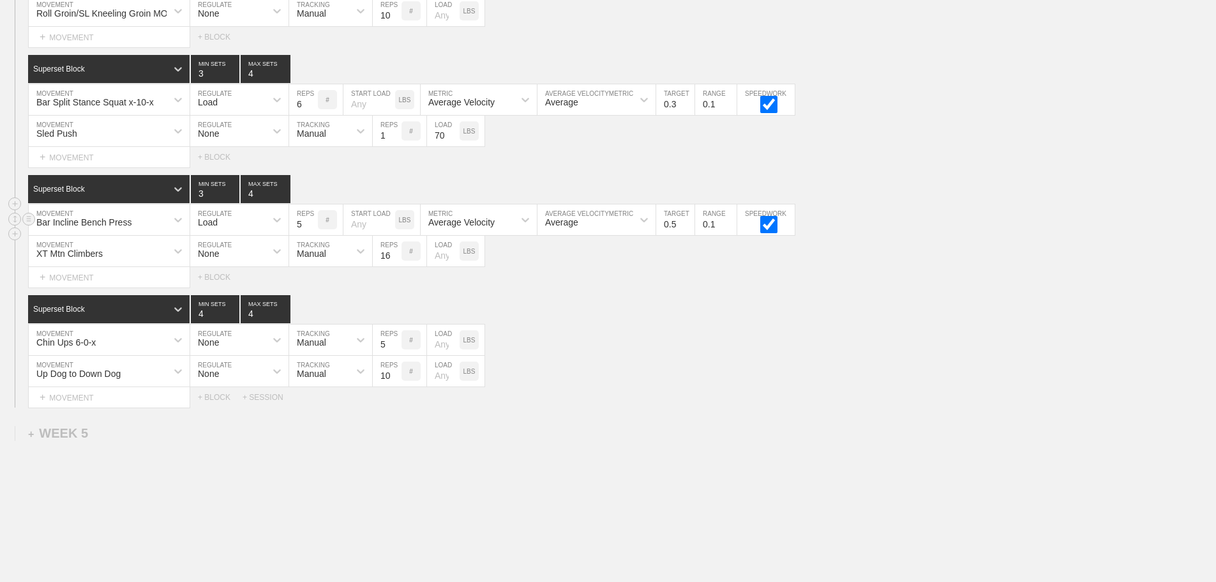
click at [312, 235] on input "5" at bounding box center [303, 219] width 29 height 31
click at [312, 235] on input "4" at bounding box center [303, 219] width 29 height 31
type input "3"
click at [312, 235] on input "3" at bounding box center [303, 219] width 29 height 31
click at [689, 235] on input "0.4" at bounding box center [675, 219] width 38 height 31
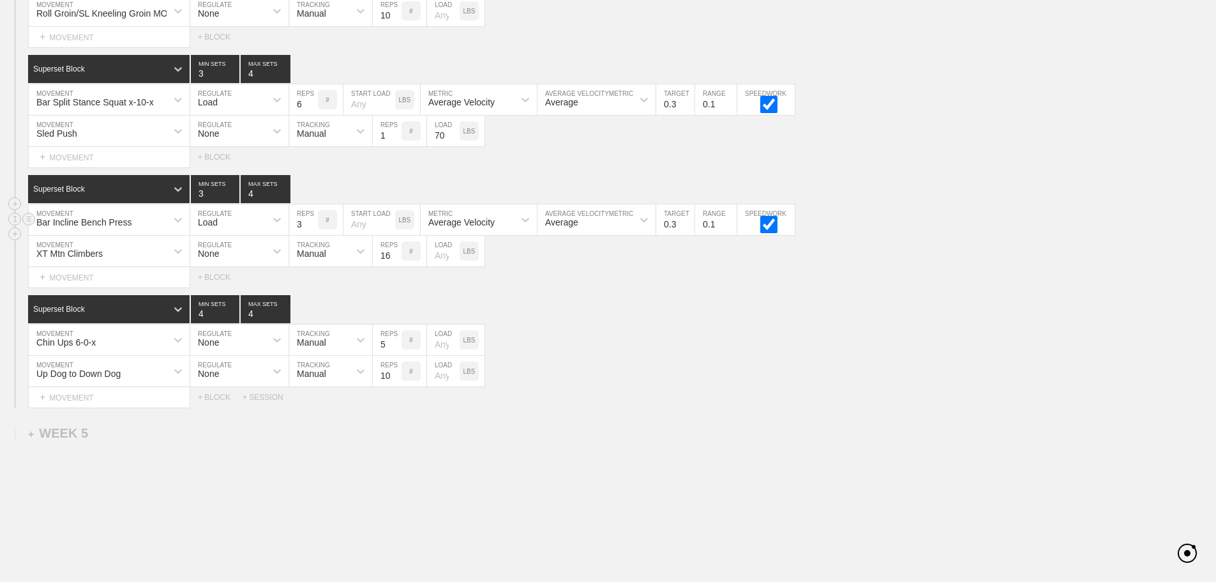
type input "0.3"
click at [689, 235] on input "0.3" at bounding box center [675, 219] width 38 height 31
click at [813, 401] on div "Select... MOVEMENT + MOVEMENT + BLOCK + SESSION" at bounding box center [608, 397] width 1216 height 20
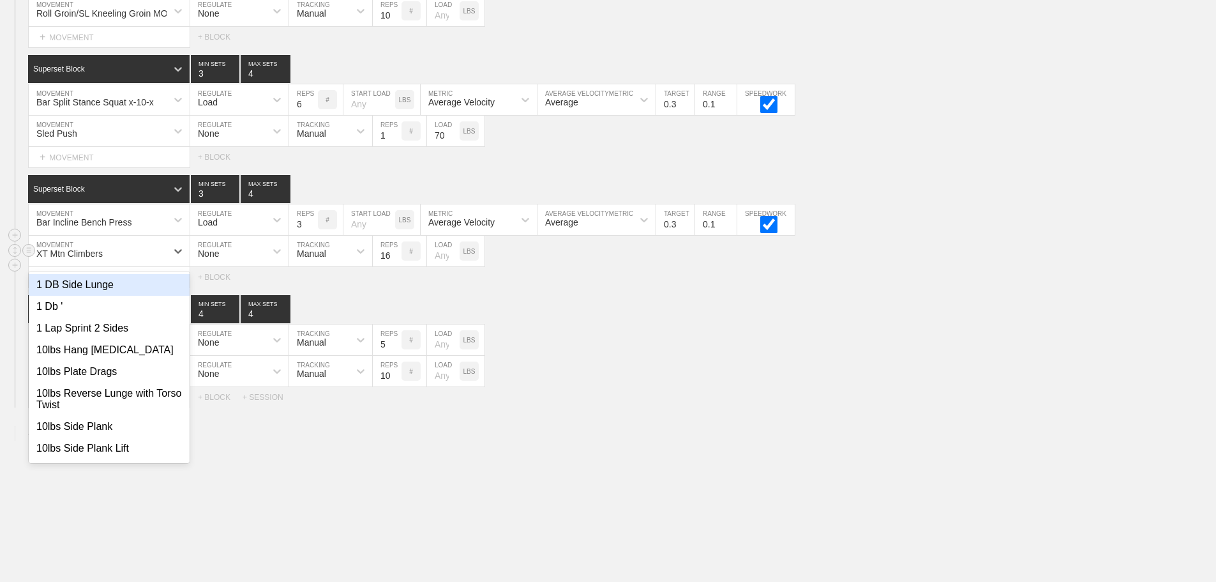
click at [163, 260] on div "XT Mtn Climbers" at bounding box center [98, 251] width 138 height 22
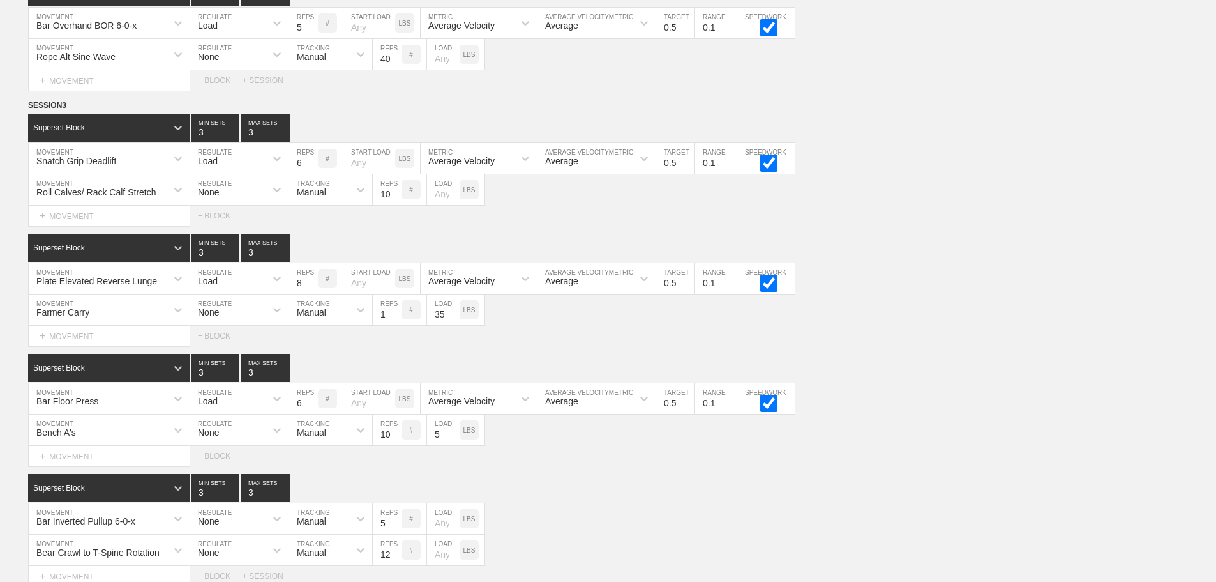
scroll to position [3972, 0]
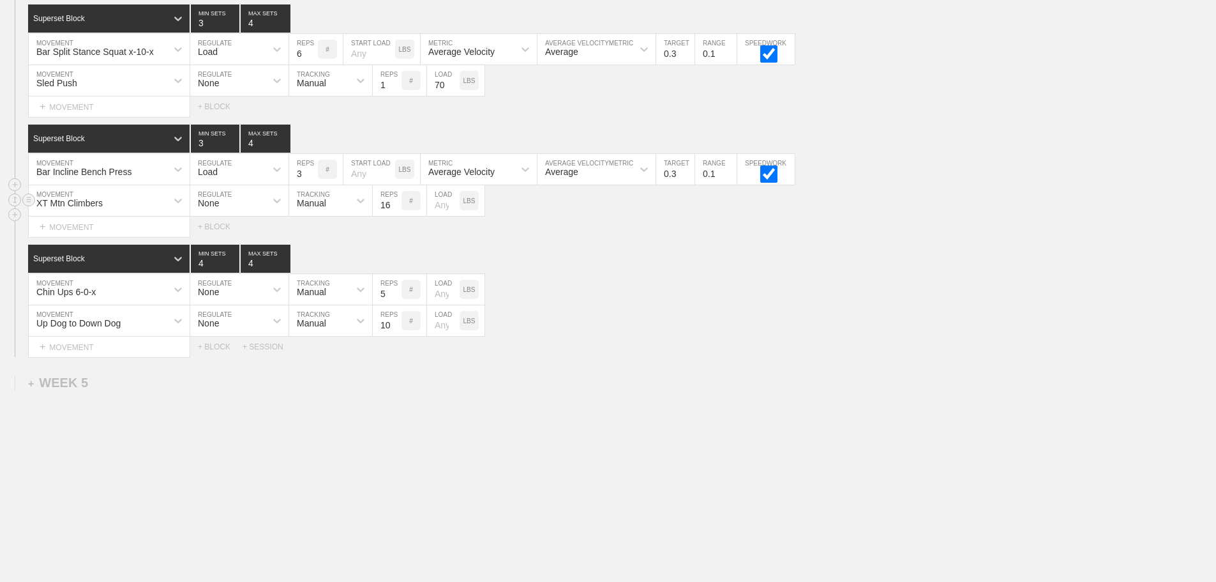
click at [127, 195] on div "XT Mtn Climbers" at bounding box center [98, 201] width 138 height 22
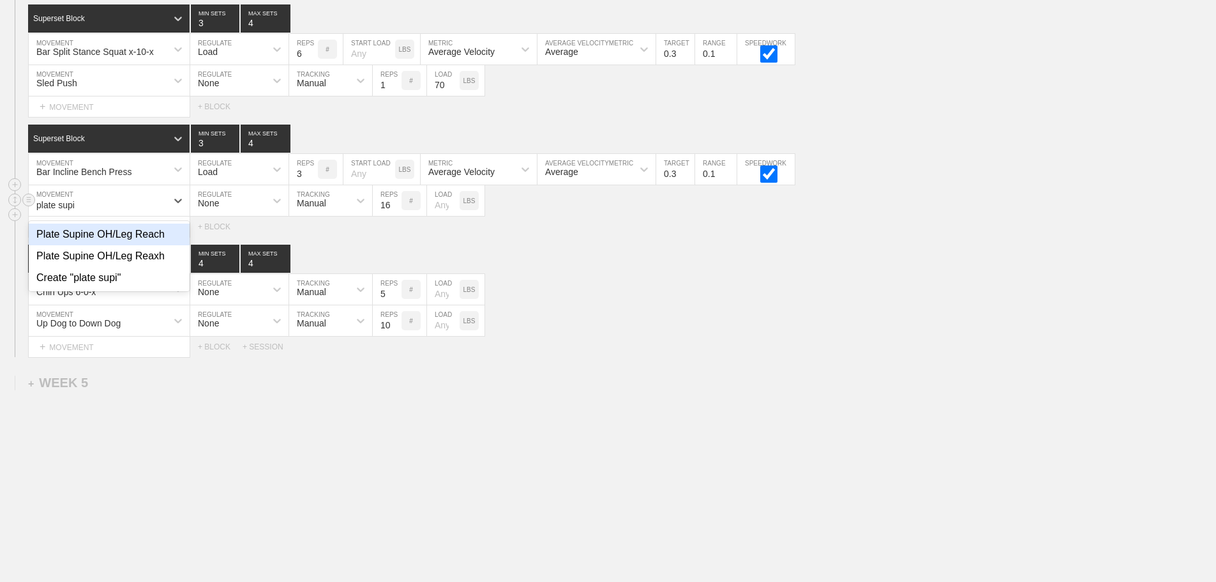
type input "plate supin"
click at [140, 237] on div "Plate Supine OH/Leg Reach" at bounding box center [109, 234] width 161 height 22
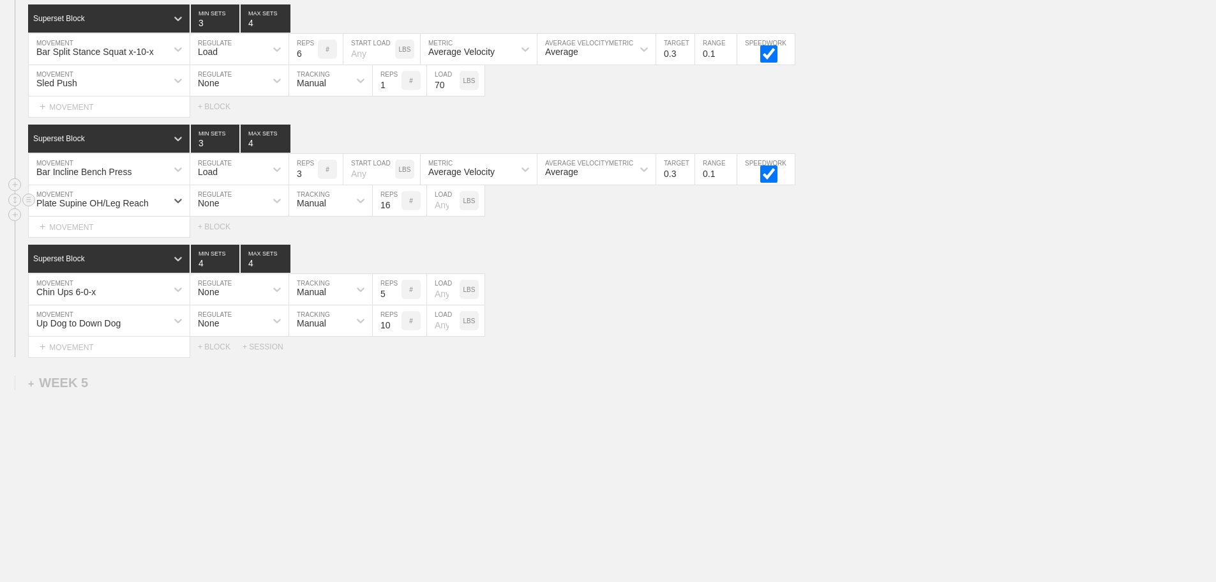
click at [439, 202] on input "number" at bounding box center [443, 200] width 33 height 31
type input "25"
click at [395, 206] on input "15" at bounding box center [387, 200] width 29 height 31
click at [395, 206] on input "14" at bounding box center [387, 200] width 29 height 31
click at [395, 206] on input "13" at bounding box center [387, 200] width 29 height 31
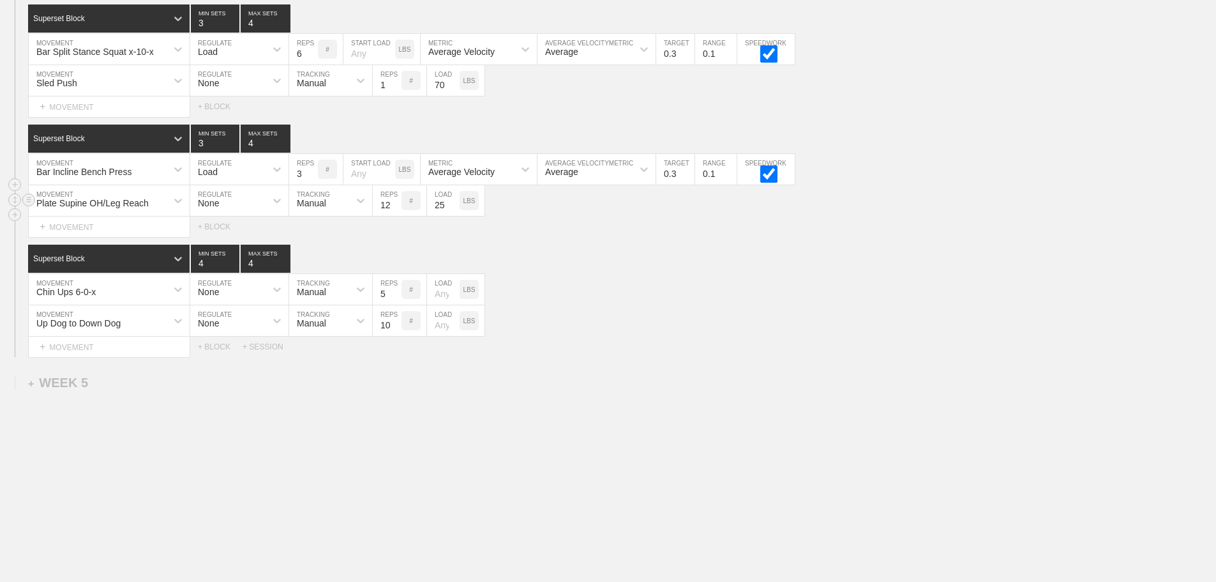
click at [395, 206] on input "12" at bounding box center [387, 200] width 29 height 31
click at [395, 206] on input "11" at bounding box center [387, 200] width 29 height 31
click at [394, 201] on input "12" at bounding box center [387, 200] width 29 height 31
click at [394, 201] on input "13" at bounding box center [387, 200] width 29 height 31
click at [394, 201] on input "14" at bounding box center [387, 200] width 29 height 31
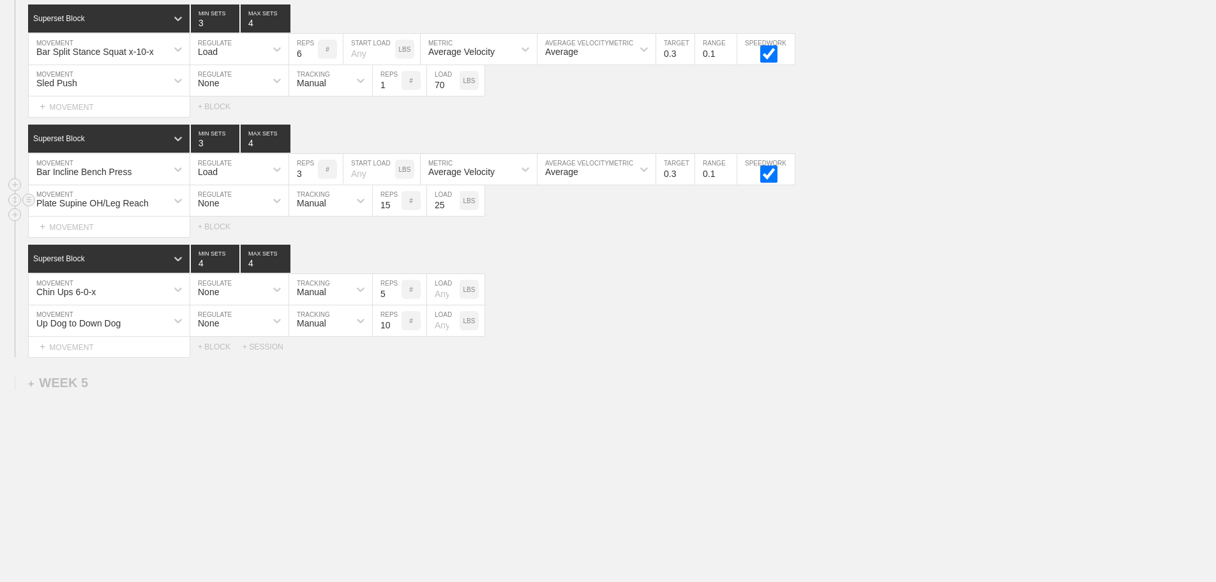
click at [394, 201] on input "15" at bounding box center [387, 200] width 29 height 31
type input "16"
click at [394, 201] on input "16" at bounding box center [387, 200] width 29 height 31
drag, startPoint x: 917, startPoint y: 256, endPoint x: 828, endPoint y: 296, distance: 97.2
click at [914, 257] on div "Superset Block 4 MIN SETS 4 MAX SETS" at bounding box center [622, 258] width 1188 height 28
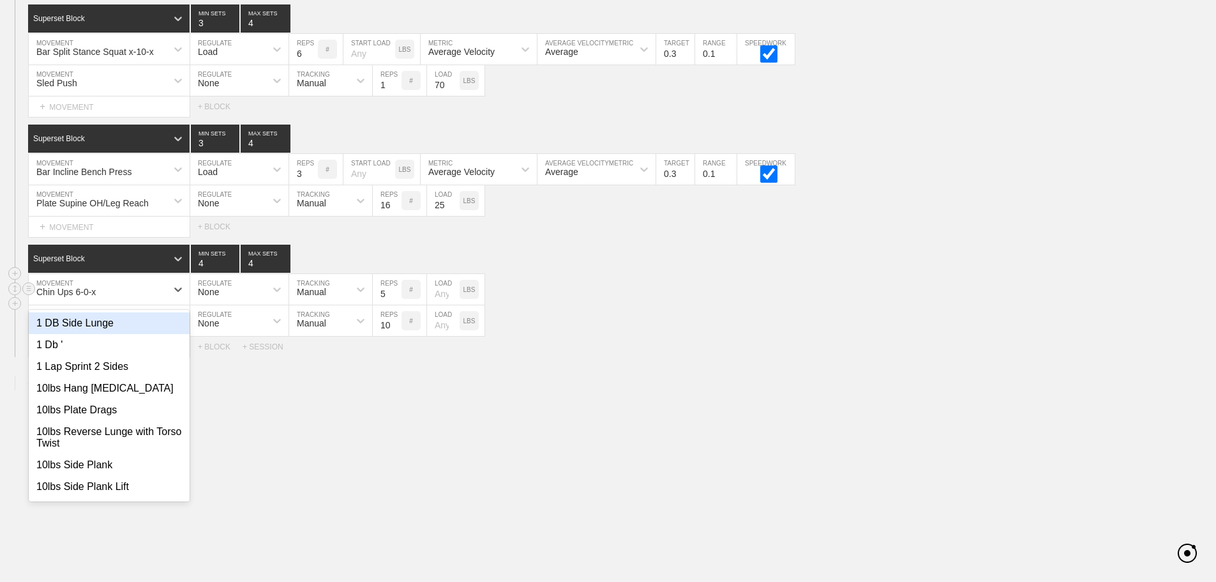
click at [113, 290] on div "Chin Ups 6-0-x" at bounding box center [98, 289] width 138 height 22
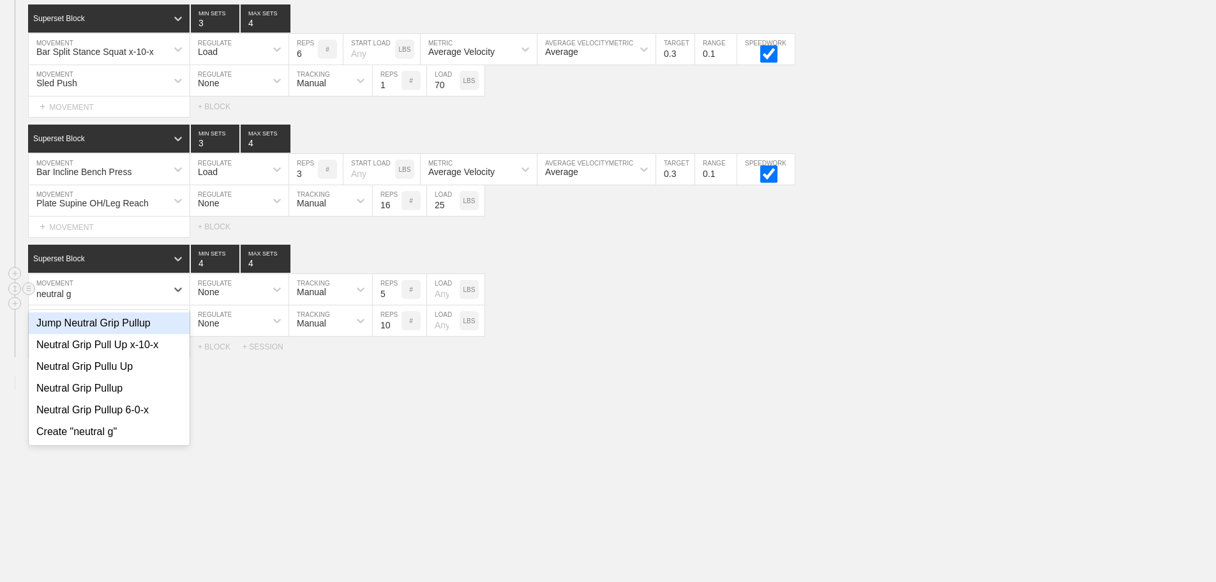
type input "neutral gr"
click at [127, 347] on div "Neutral Grip Pull Up x-10-x" at bounding box center [109, 345] width 161 height 22
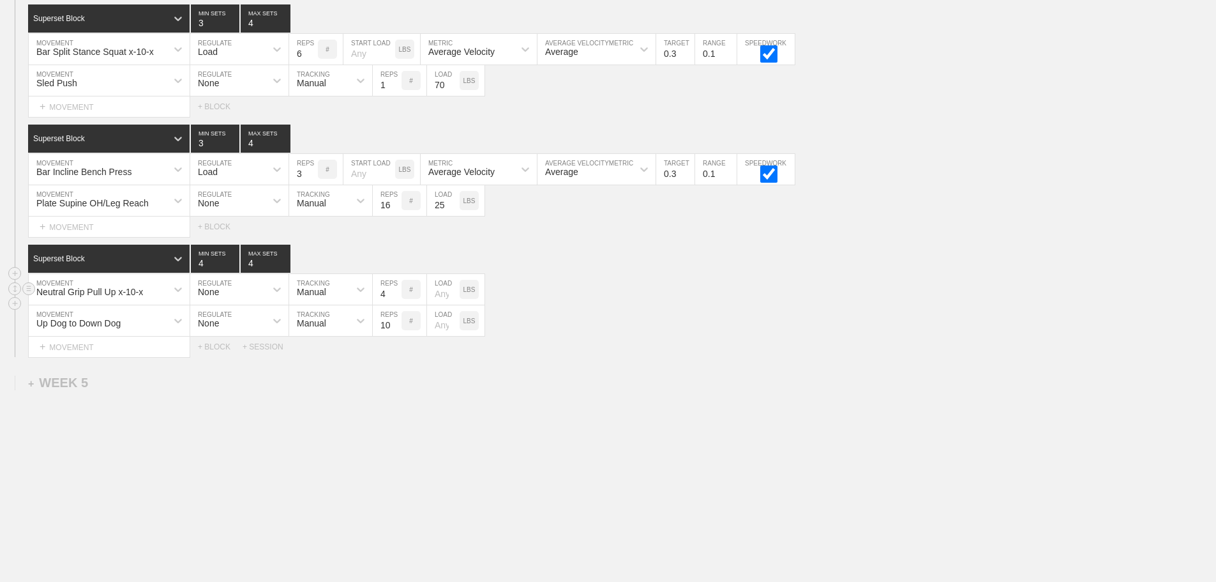
click at [394, 295] on input "4" at bounding box center [387, 289] width 29 height 31
type input "3"
click at [394, 295] on input "3" at bounding box center [387, 289] width 29 height 31
click at [619, 347] on div "Select... MOVEMENT + MOVEMENT + BLOCK + SESSION" at bounding box center [608, 346] width 1216 height 20
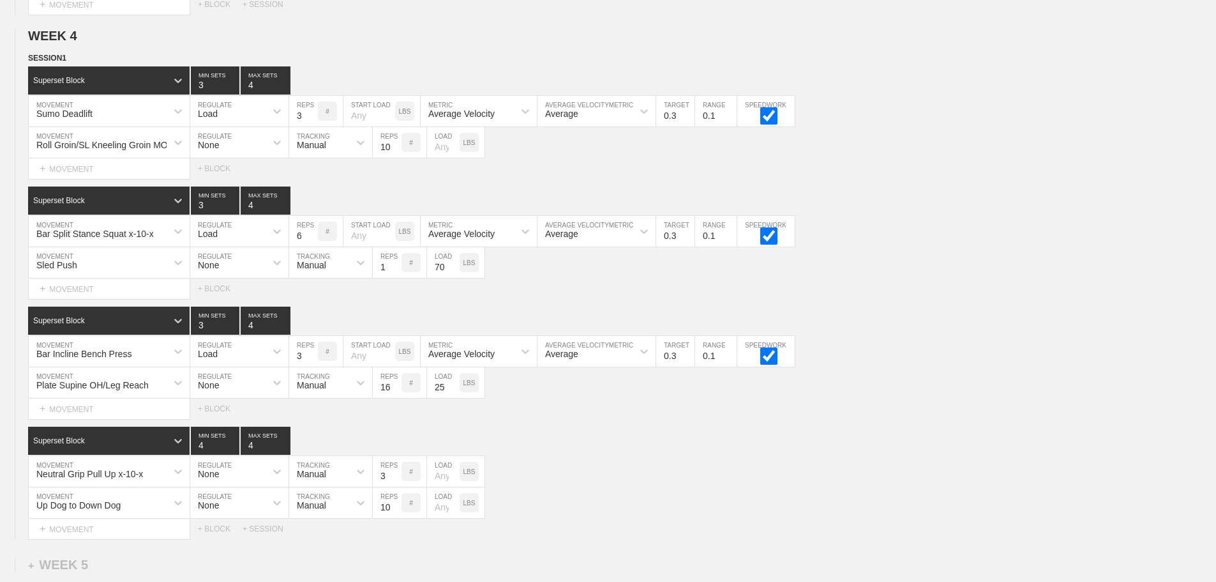
scroll to position [735, 0]
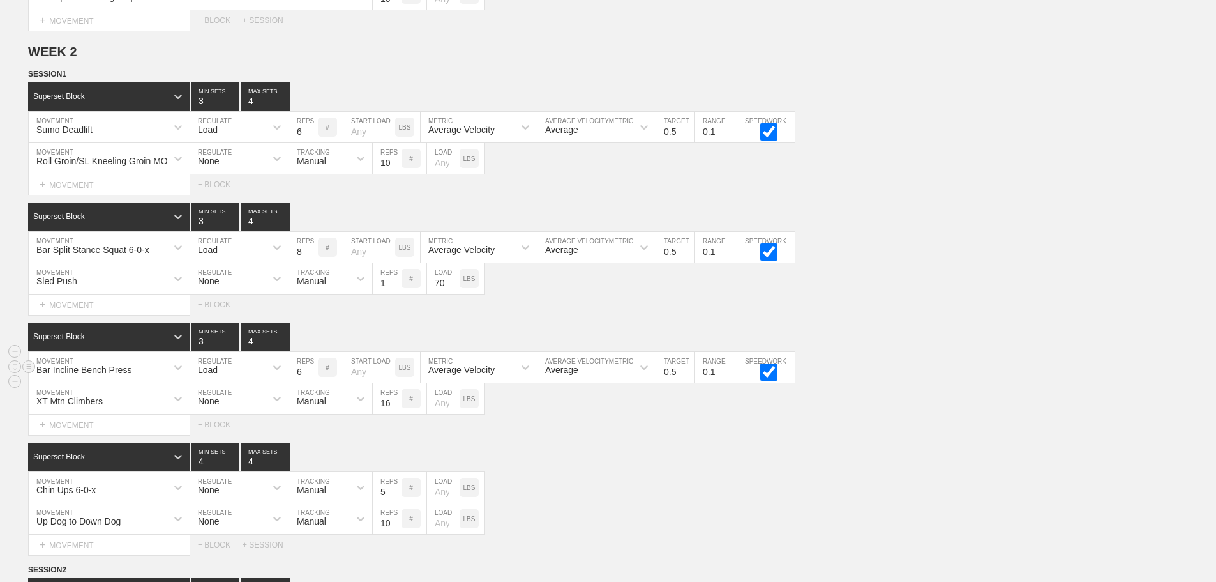
click at [935, 375] on div "Bar Incline Bench Press MOVEMENT Load REGULATE 6 REPS # START LOAD LBS Average …" at bounding box center [608, 367] width 1216 height 31
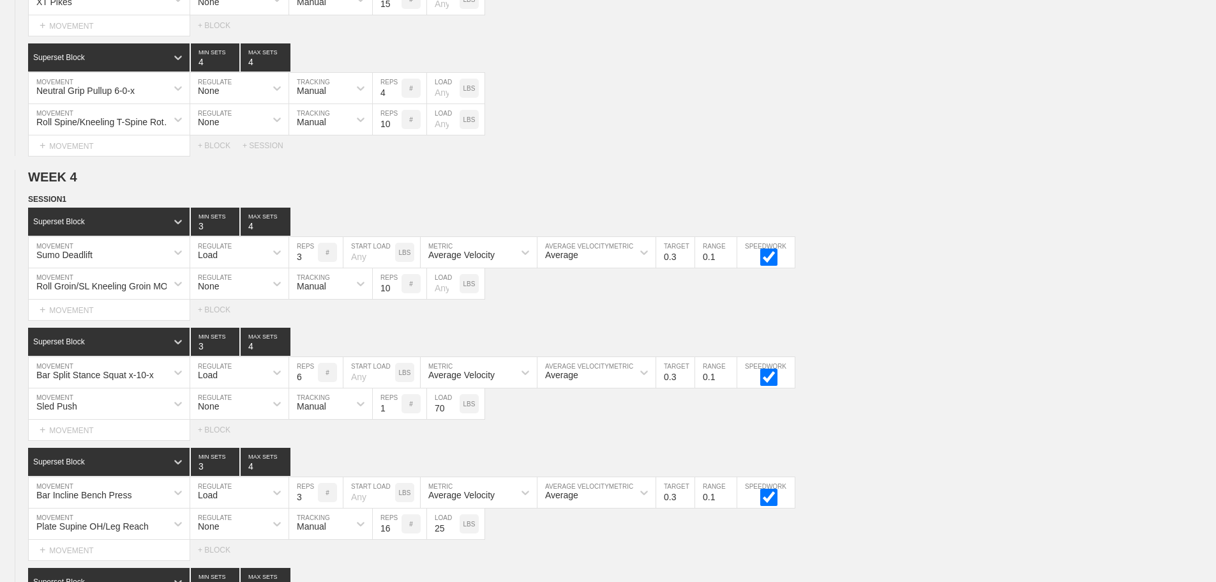
scroll to position [3665, 0]
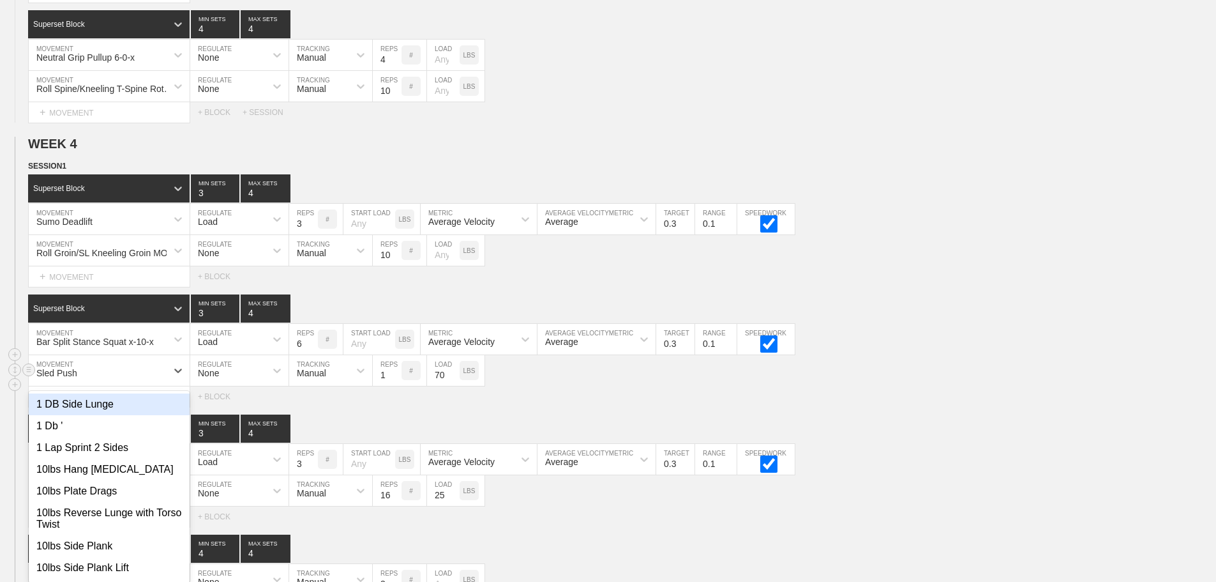
click at [135, 386] on div "option 1 DB Side Lunge focused, 1 of 801. 801 results available. Use Up and Dow…" at bounding box center [109, 370] width 161 height 31
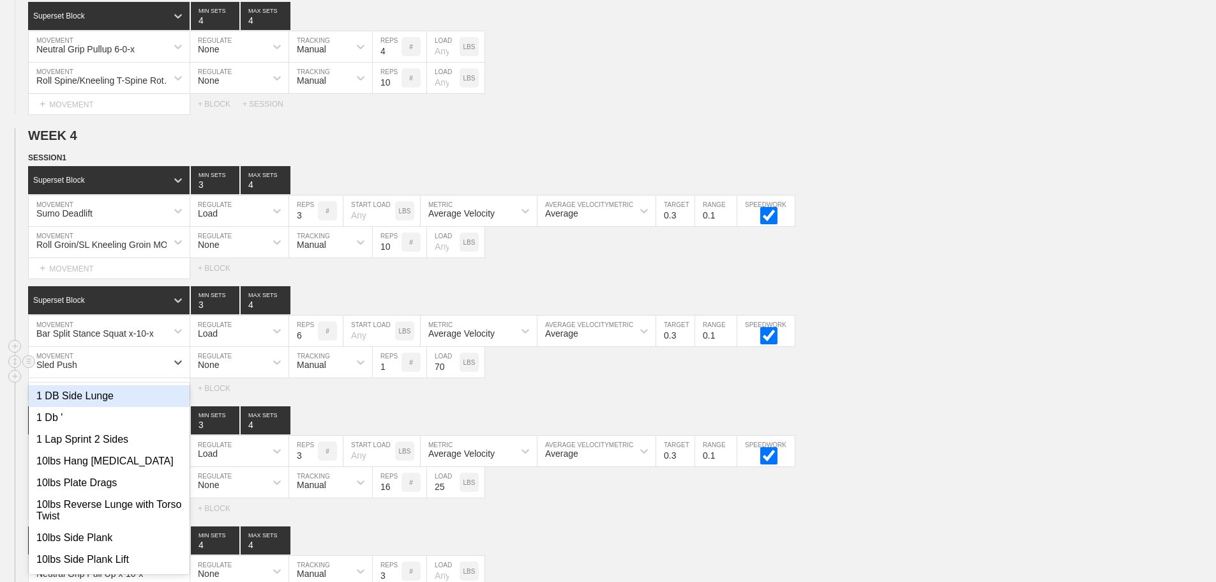
scroll to position [3688, 0]
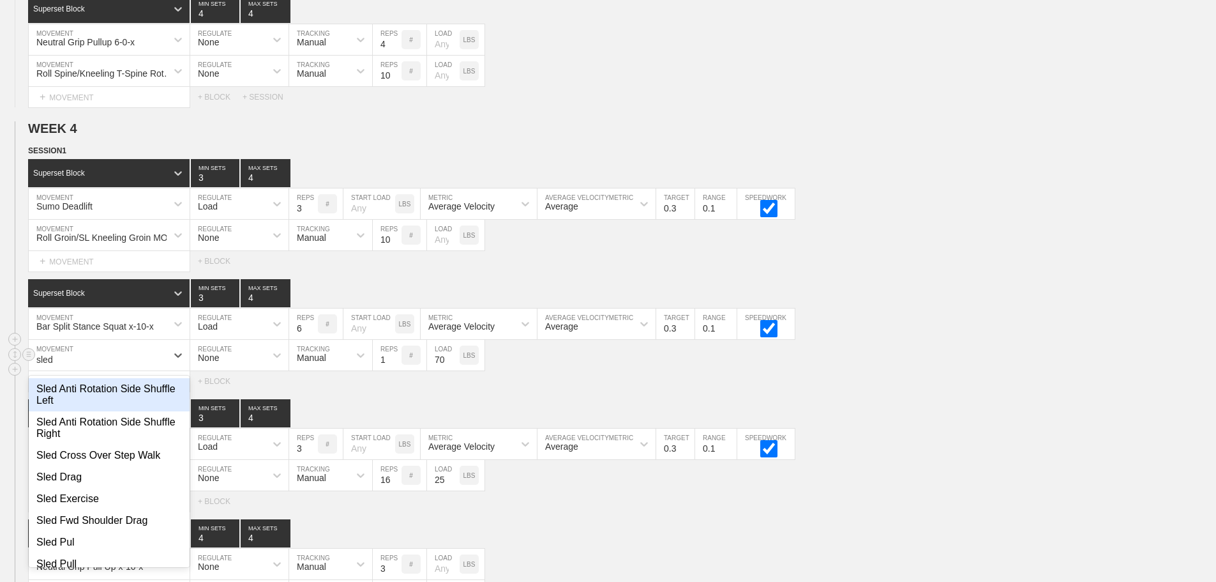
type input "sled"
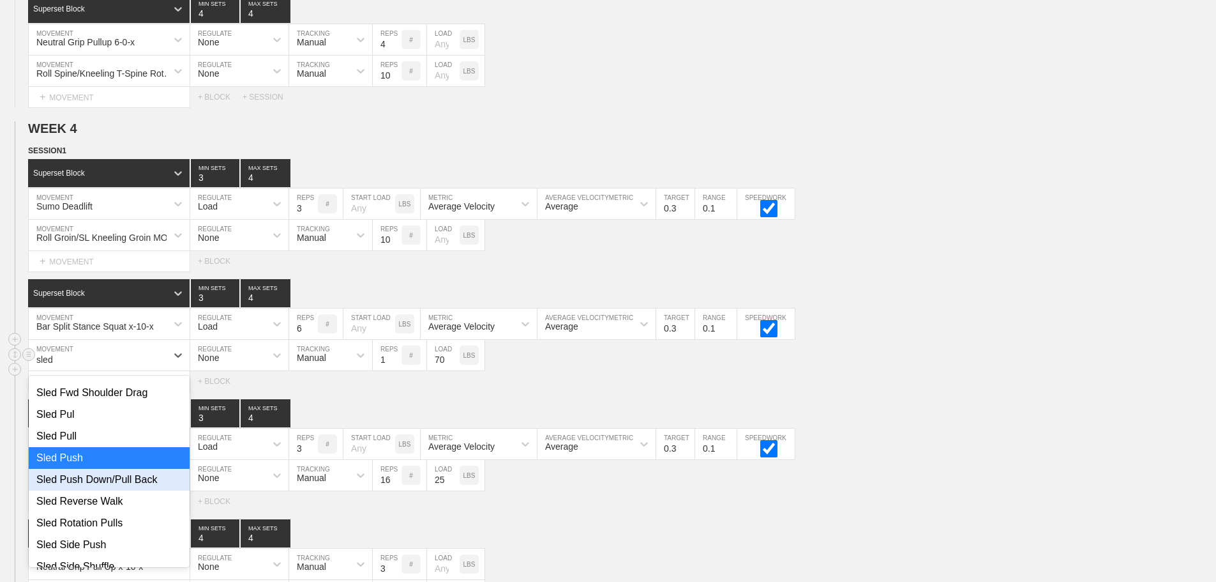
scroll to position [192, 0]
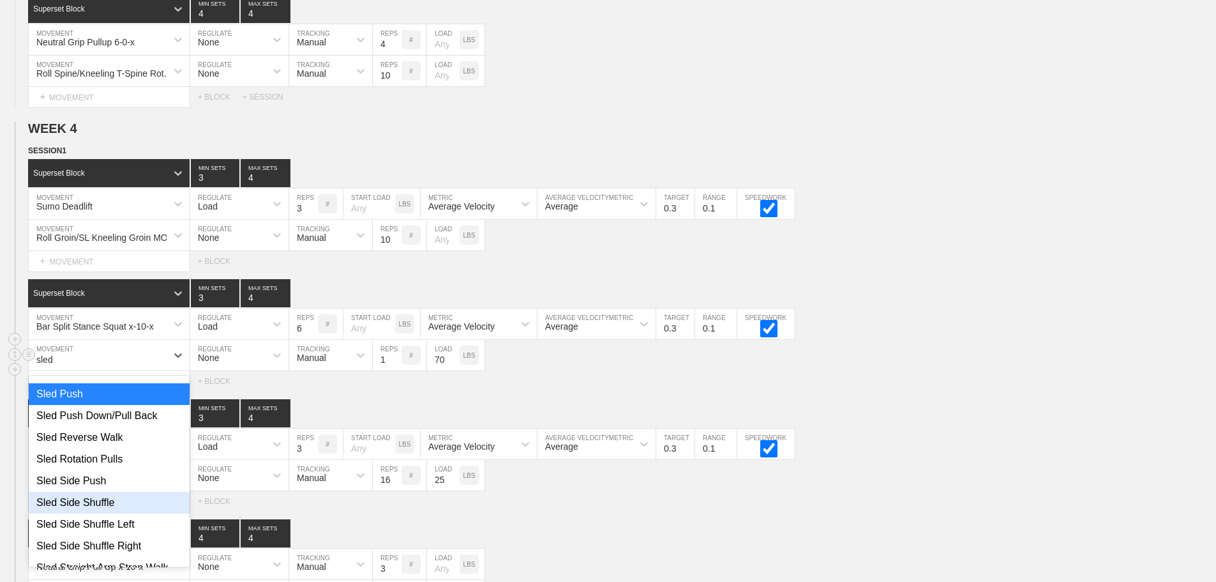
click at [91, 512] on div "Sled Side Shuffle" at bounding box center [109, 503] width 161 height 22
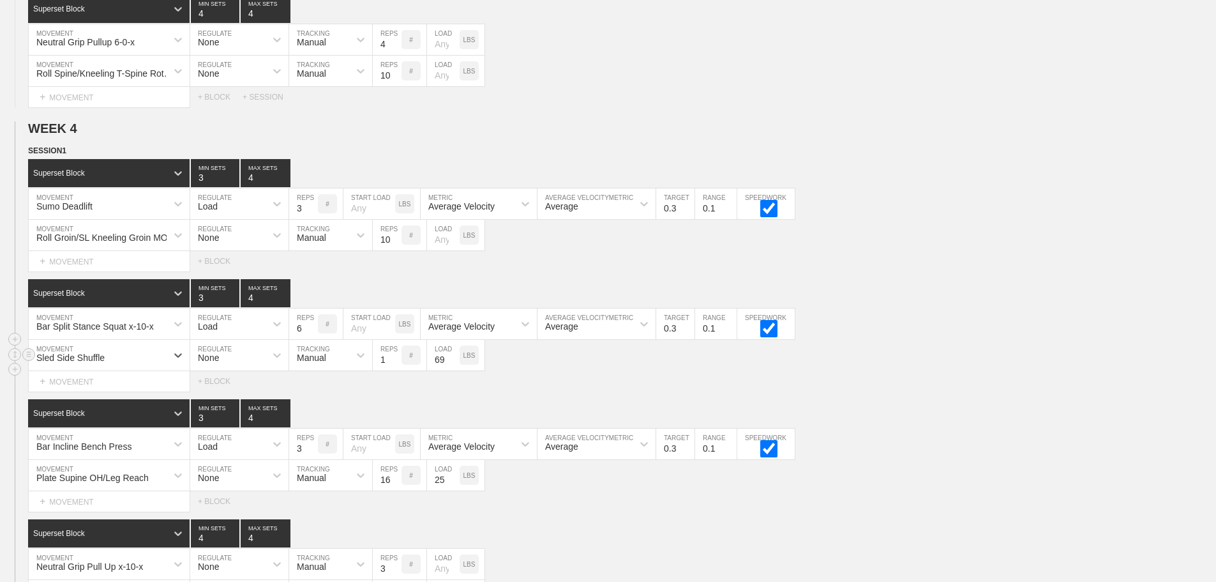
click at [453, 370] on input "69" at bounding box center [443, 355] width 33 height 31
click at [453, 370] on input "68" at bounding box center [443, 355] width 33 height 31
click at [453, 370] on input "67" at bounding box center [443, 355] width 33 height 31
click at [453, 370] on input "66" at bounding box center [443, 355] width 33 height 31
click at [453, 370] on input "65" at bounding box center [443, 355] width 33 height 31
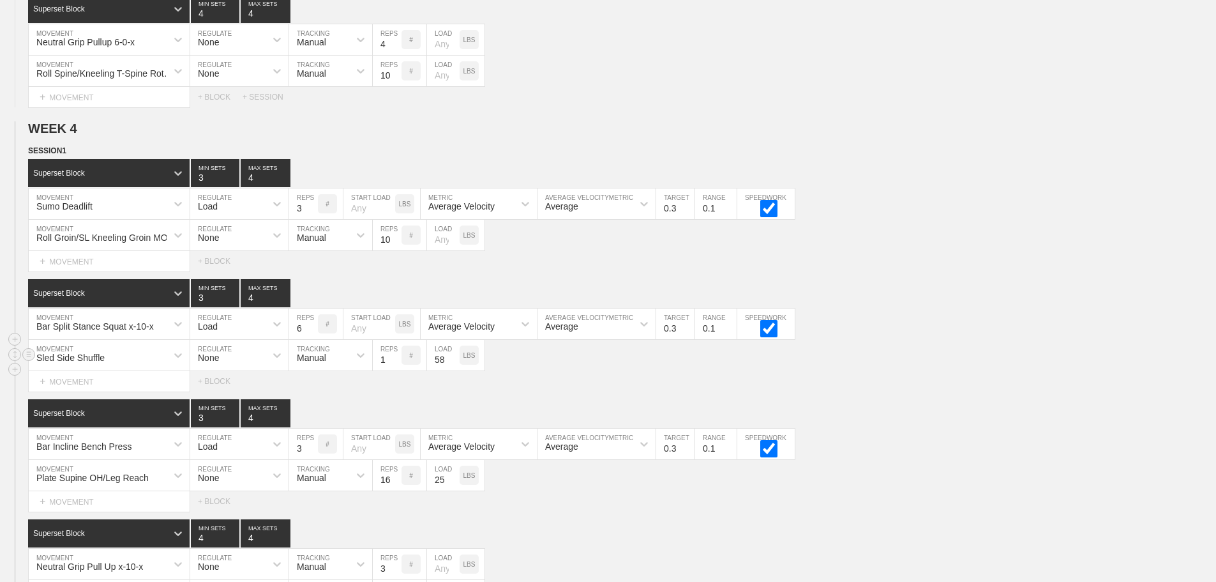
click at [453, 370] on input "57" at bounding box center [443, 355] width 33 height 31
click at [453, 370] on input "56" at bounding box center [443, 355] width 33 height 31
click at [453, 370] on input "55" at bounding box center [443, 355] width 33 height 31
click at [453, 370] on input "54" at bounding box center [443, 355] width 33 height 31
click at [453, 370] on input "53" at bounding box center [443, 355] width 33 height 31
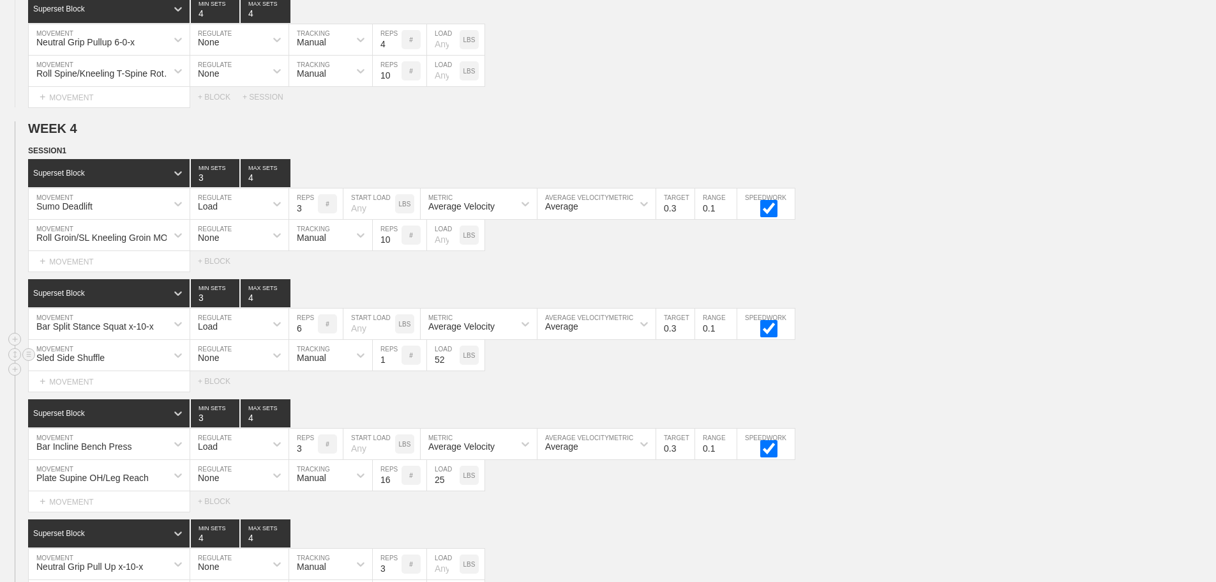
click at [453, 370] on input "52" at bounding box center [443, 355] width 33 height 31
click at [453, 370] on input "51" at bounding box center [443, 355] width 33 height 31
click at [453, 370] on input "50" at bounding box center [443, 355] width 33 height 31
click at [453, 370] on input "49" at bounding box center [443, 355] width 33 height 31
click at [453, 370] on input "48" at bounding box center [443, 355] width 33 height 31
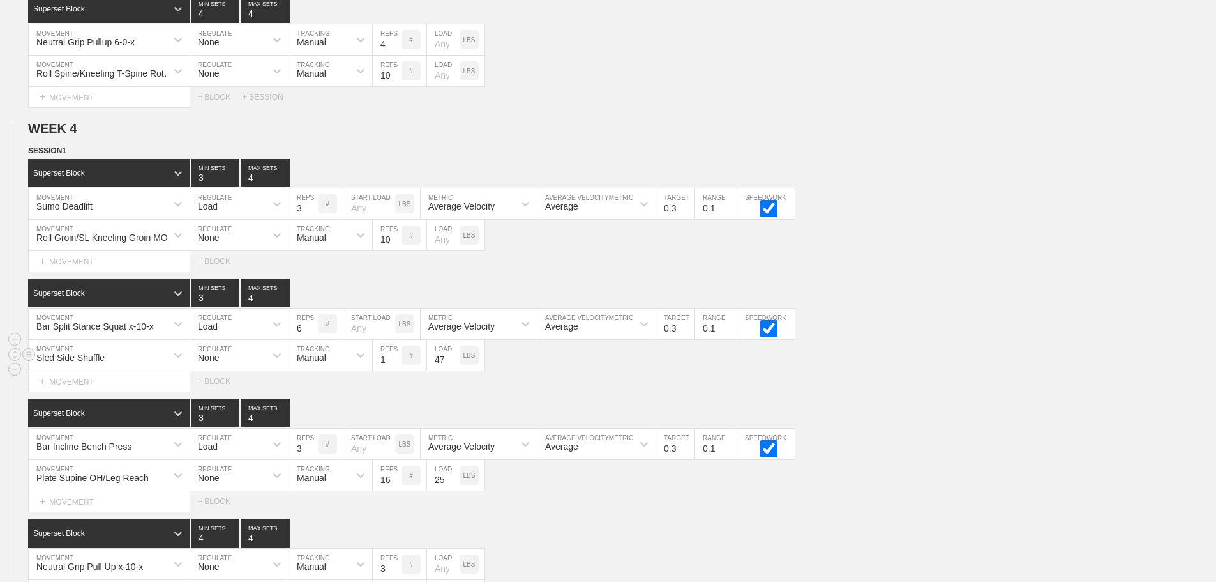
click at [453, 370] on input "47" at bounding box center [443, 355] width 33 height 31
click at [453, 370] on input "46" at bounding box center [443, 355] width 33 height 31
type input "45"
click at [453, 370] on input "45" at bounding box center [443, 355] width 33 height 31
click at [896, 391] on div "Select... MOVEMENT + MOVEMENT + BLOCK" at bounding box center [608, 381] width 1216 height 20
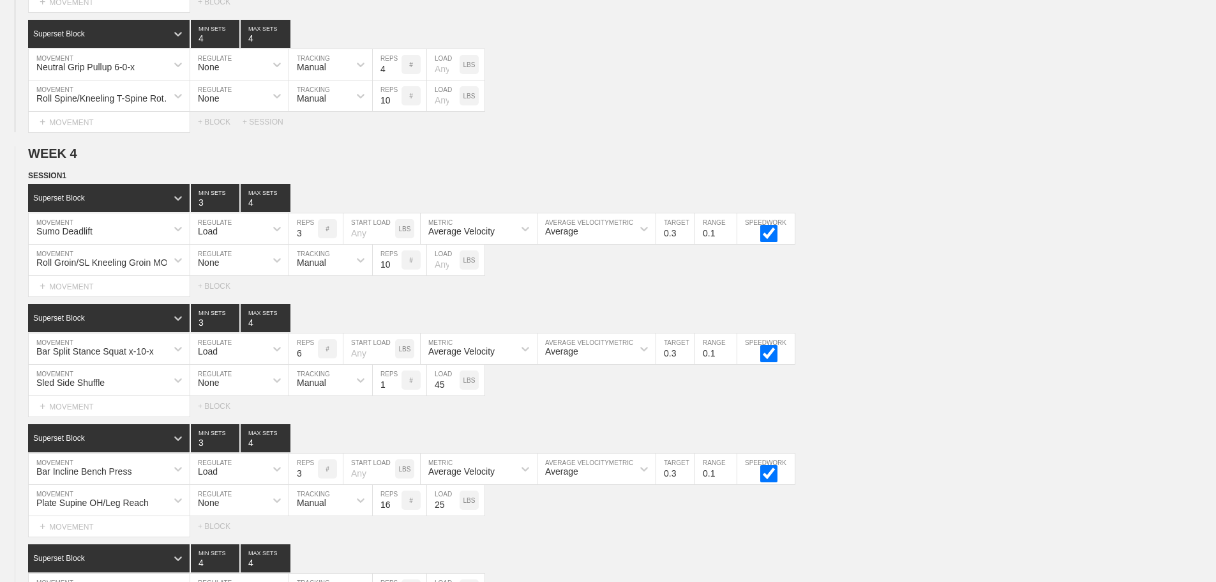
scroll to position [3972, 0]
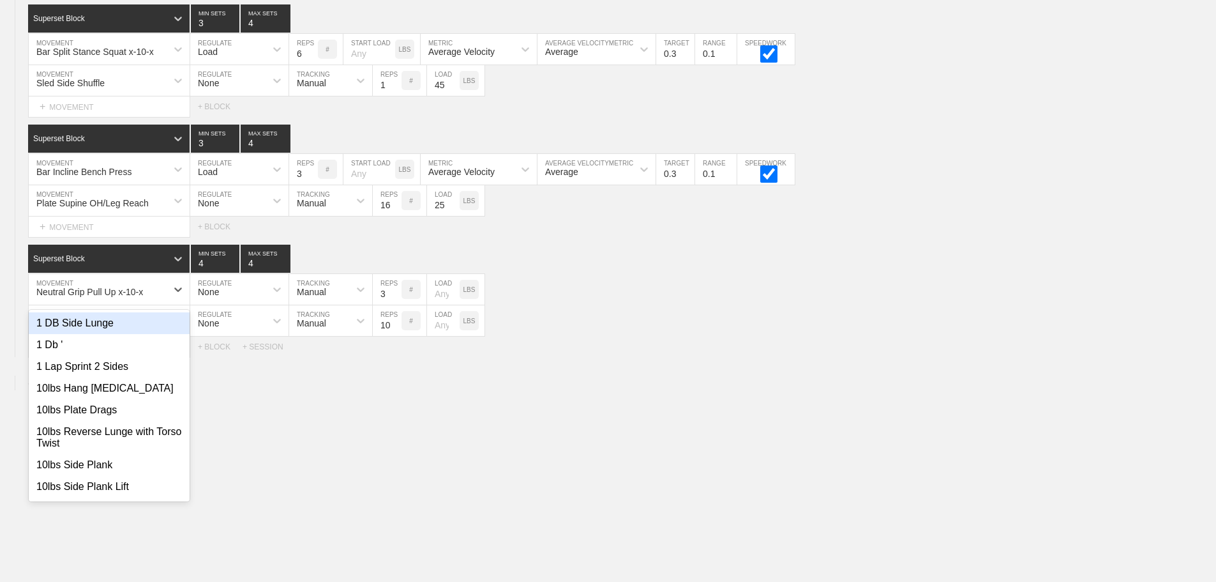
click at [147, 292] on div "Neutral Grip Pull Up x-10-x" at bounding box center [98, 289] width 138 height 22
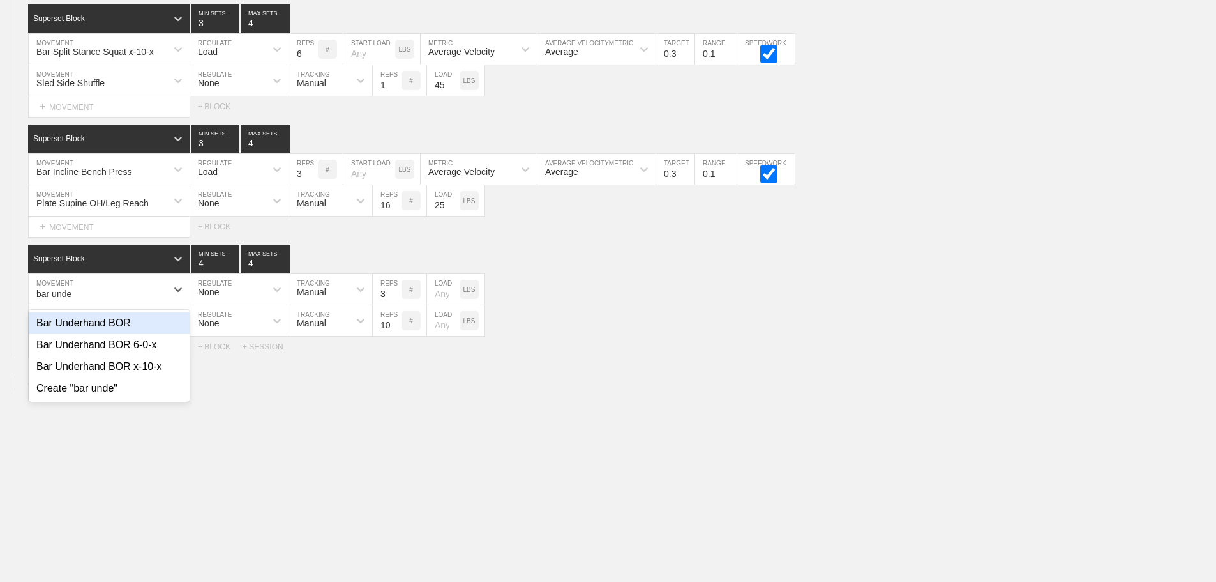
type input "bar under"
click at [132, 364] on div "Bar Underhand BOR x-10-x" at bounding box center [109, 367] width 161 height 22
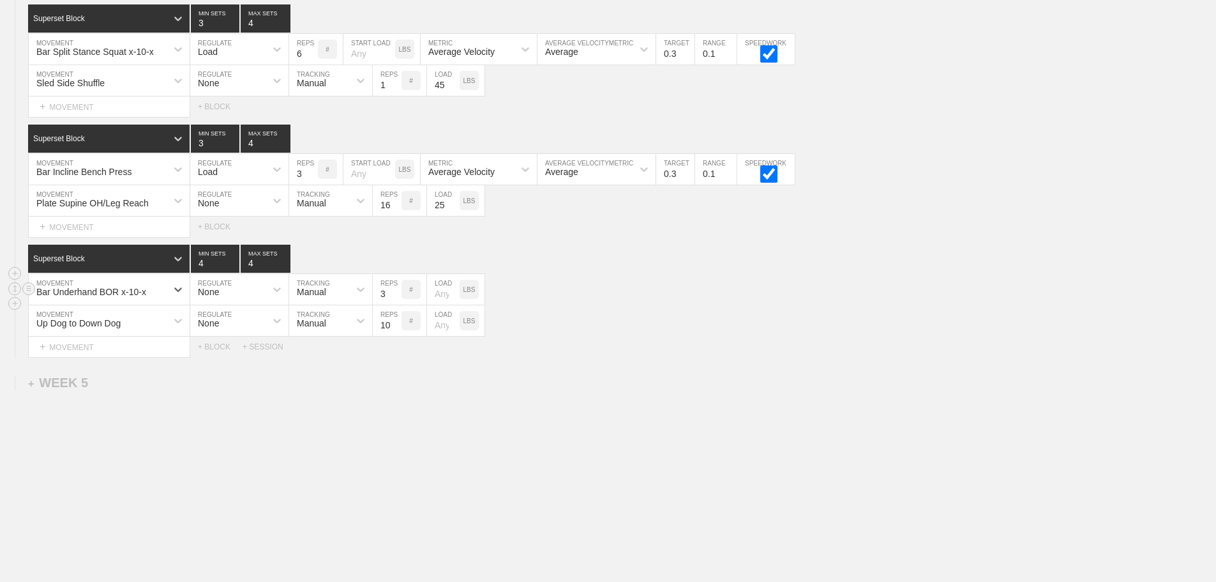
click at [247, 293] on div "None" at bounding box center [227, 289] width 75 height 22
drag, startPoint x: 232, startPoint y: 346, endPoint x: 318, endPoint y: 294, distance: 100.0
click at [234, 345] on div "Load" at bounding box center [239, 345] width 98 height 22
type input "3"
click at [232, 266] on input "3" at bounding box center [215, 258] width 49 height 28
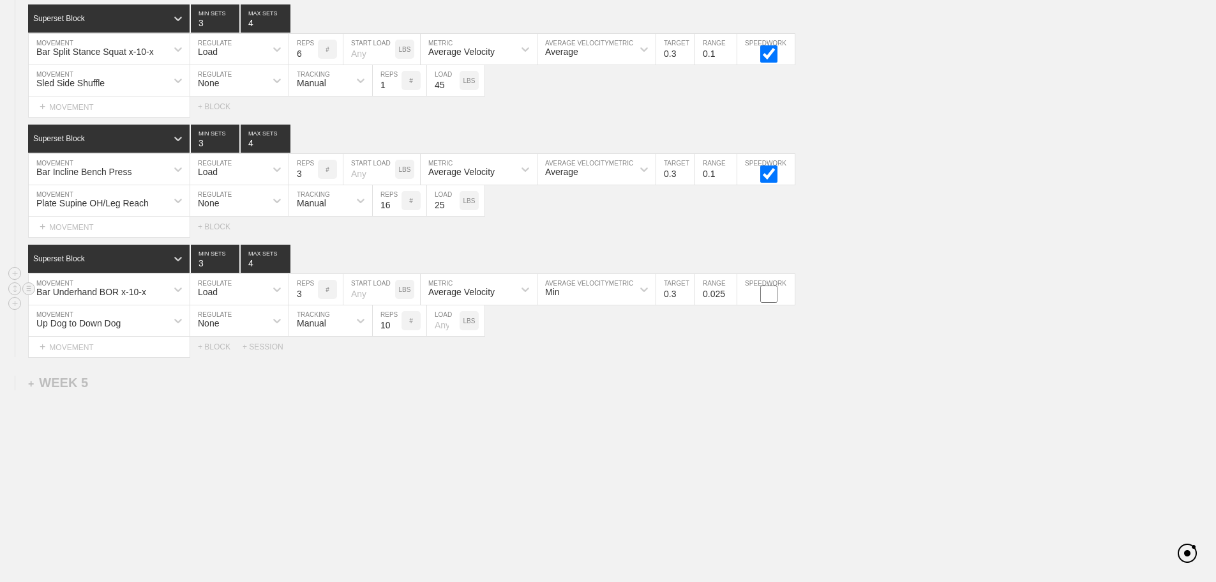
click at [767, 294] on input "checkbox" at bounding box center [769, 293] width 48 height 17
checkbox input "true"
click at [726, 296] on input "-0.075" at bounding box center [715, 289] width 41 height 31
click at [726, 290] on input "0.025" at bounding box center [715, 289] width 41 height 31
click at [720, 290] on input "0.025" at bounding box center [715, 289] width 41 height 31
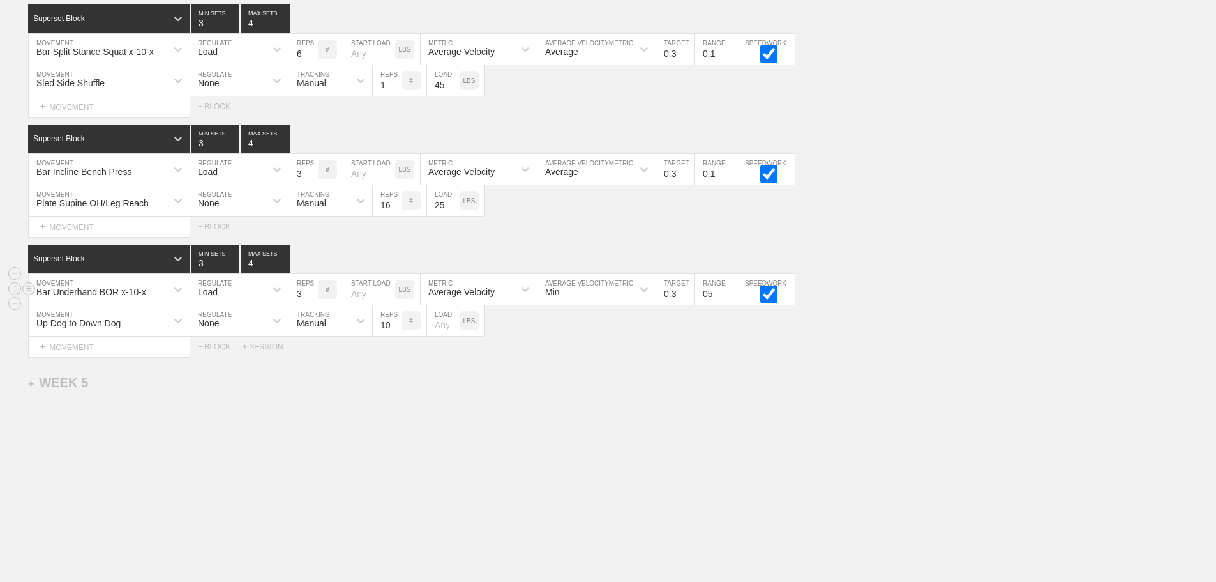
type input "5"
type input "0.1"
drag, startPoint x: 661, startPoint y: 359, endPoint x: 639, endPoint y: 299, distance: 64.6
click at [637, 284] on div at bounding box center [644, 289] width 23 height 23
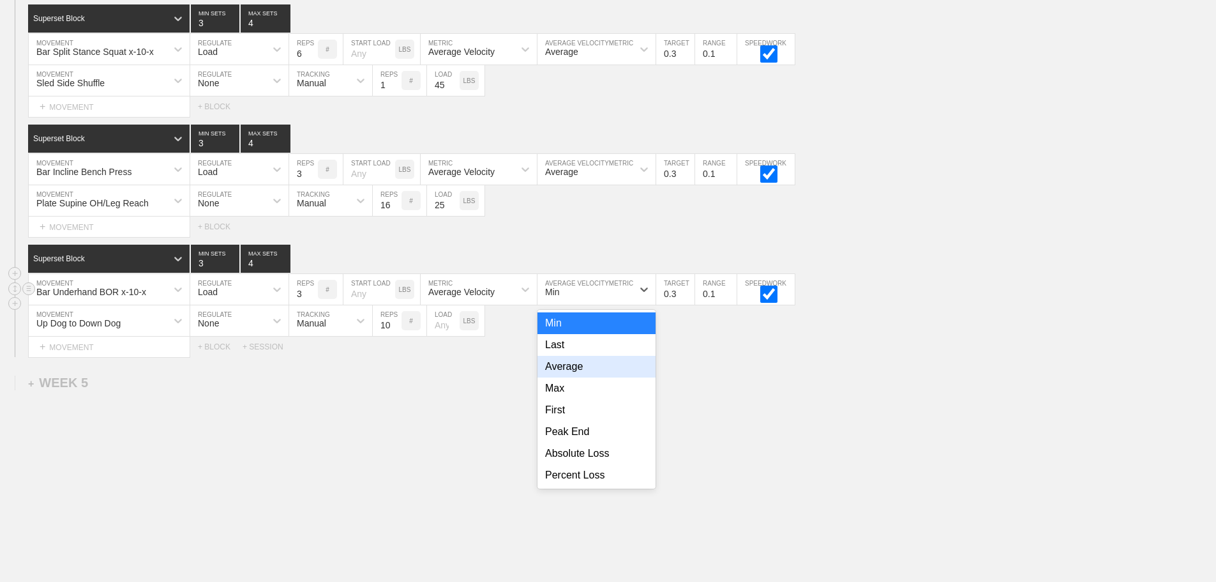
click at [575, 371] on div "Average" at bounding box center [596, 367] width 118 height 22
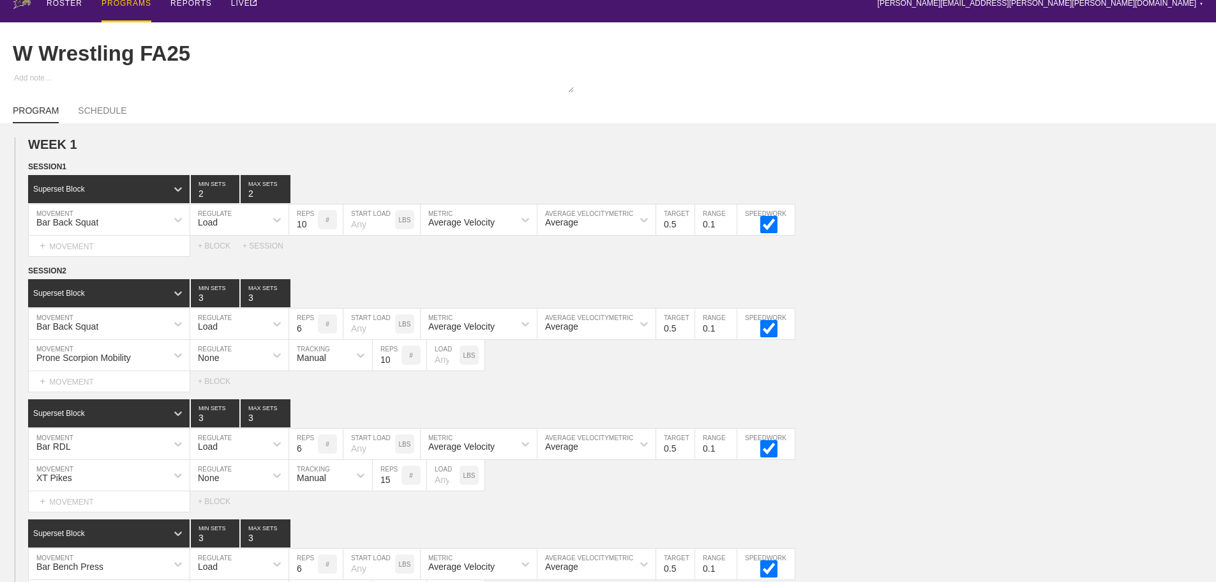
scroll to position [0, 0]
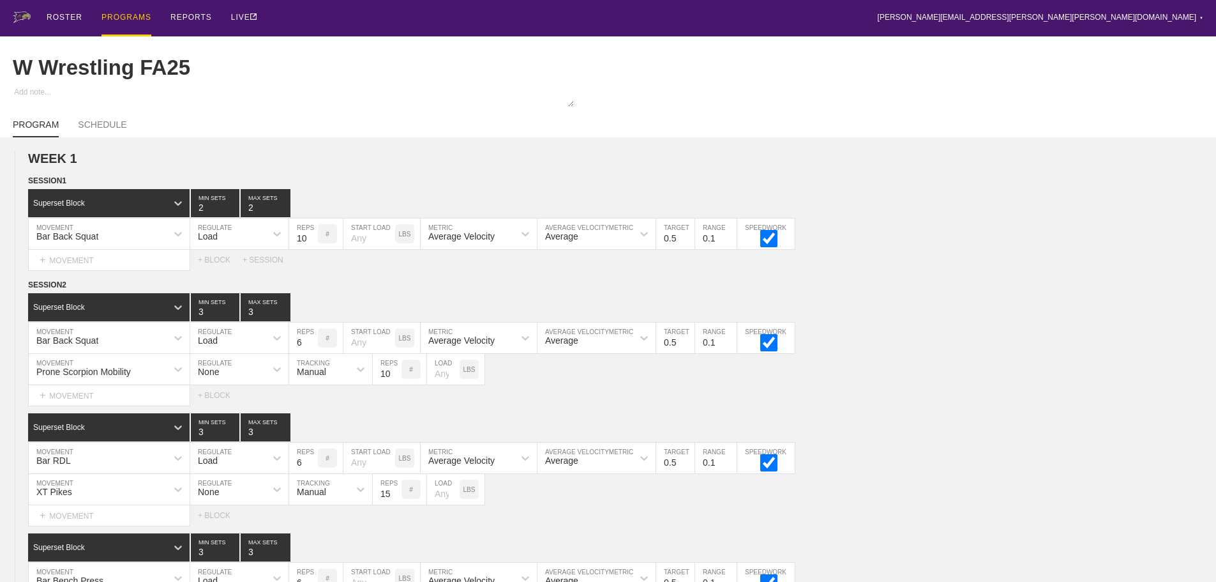
click at [134, 15] on div "PROGRAMS" at bounding box center [126, 18] width 50 height 36
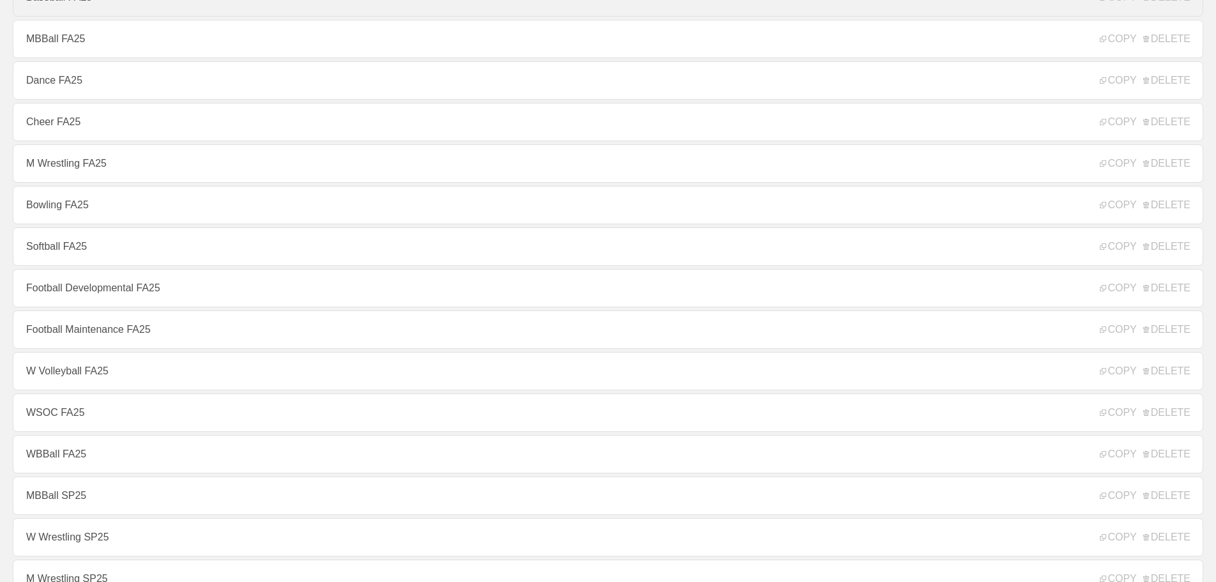
scroll to position [255, 0]
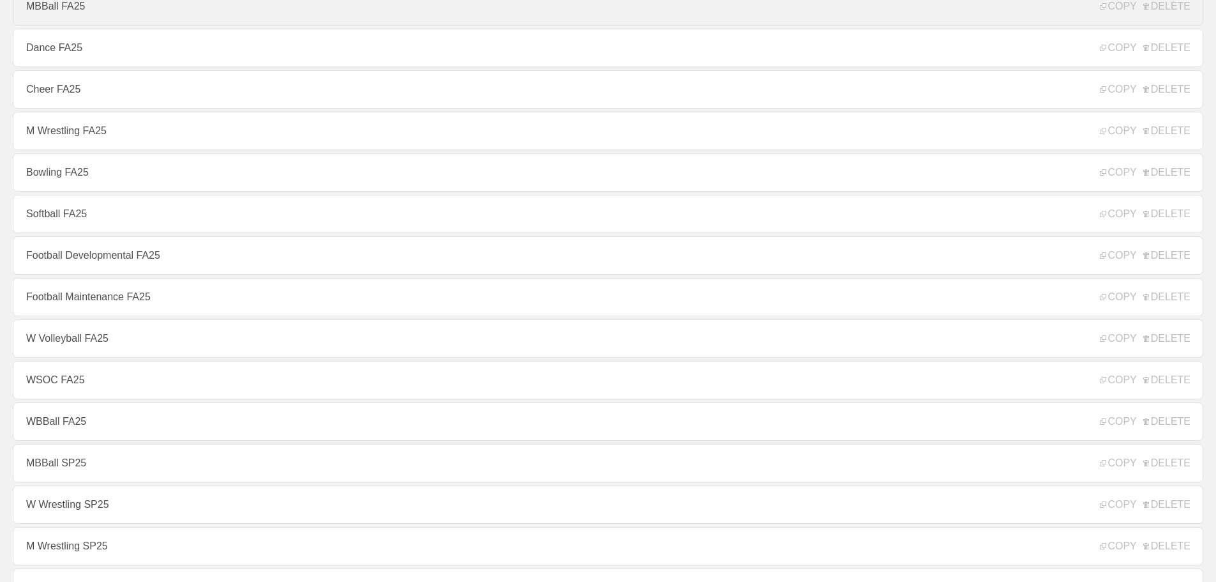
click at [44, 8] on link "MBBall FA25" at bounding box center [608, 6] width 1191 height 38
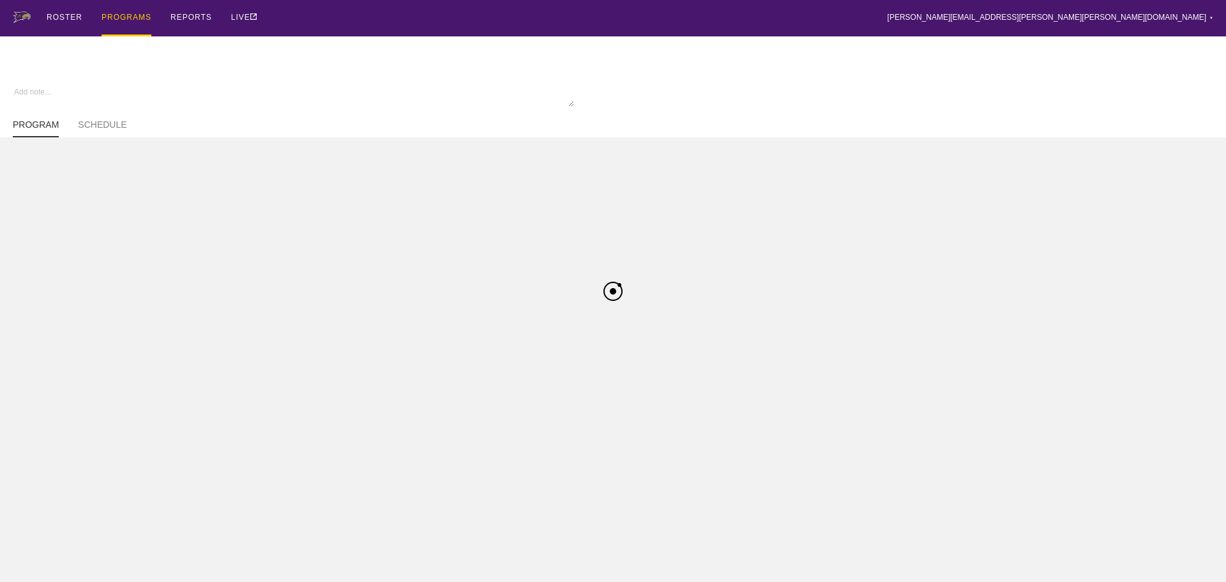
type textarea "x"
type input "MBBall FA25"
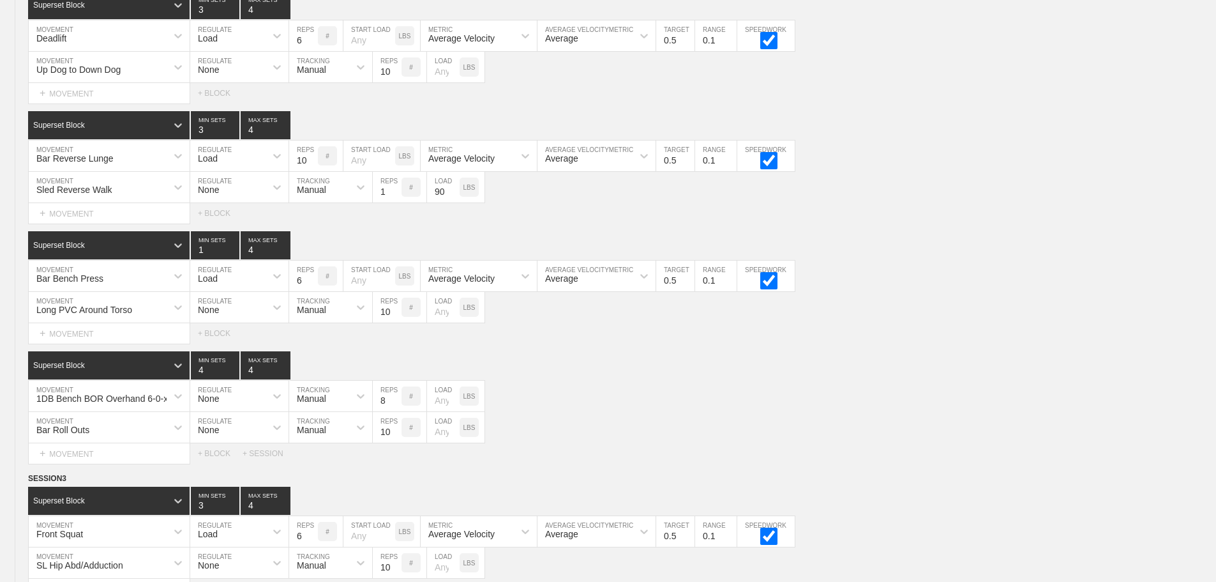
scroll to position [4512, 0]
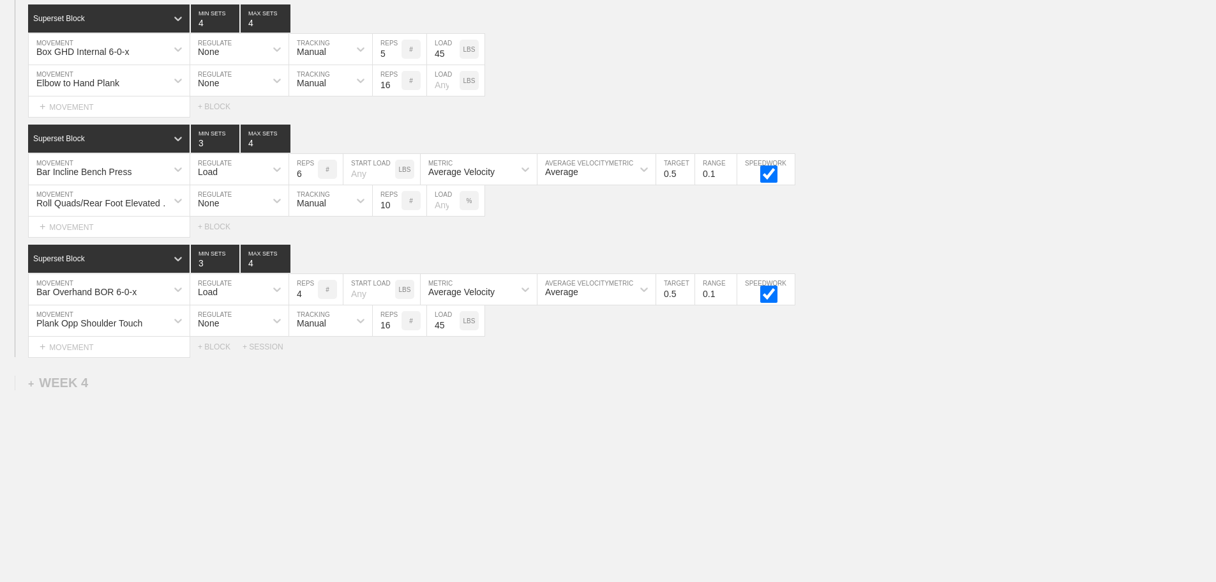
click at [928, 349] on div "Select... MOVEMENT + MOVEMENT + BLOCK + SESSION" at bounding box center [608, 346] width 1216 height 20
click at [63, 382] on div "+ WEEK 4" at bounding box center [58, 382] width 60 height 15
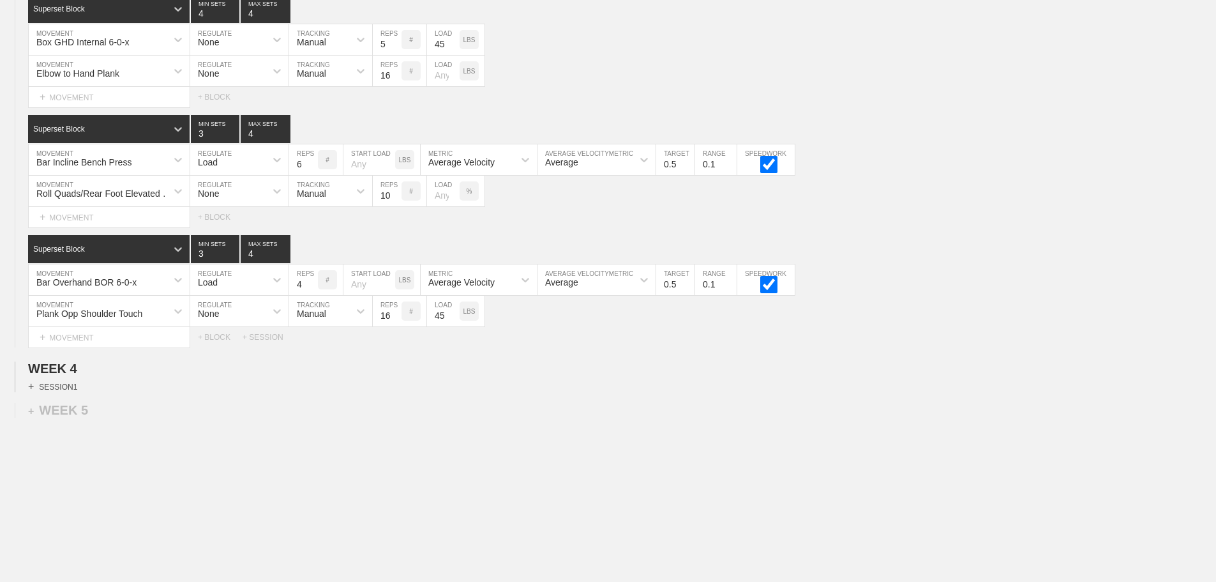
click at [73, 392] on div "+ SESSION 1" at bounding box center [52, 385] width 49 height 11
click at [89, 419] on div "+ BLOCK" at bounding box center [108, 409] width 161 height 20
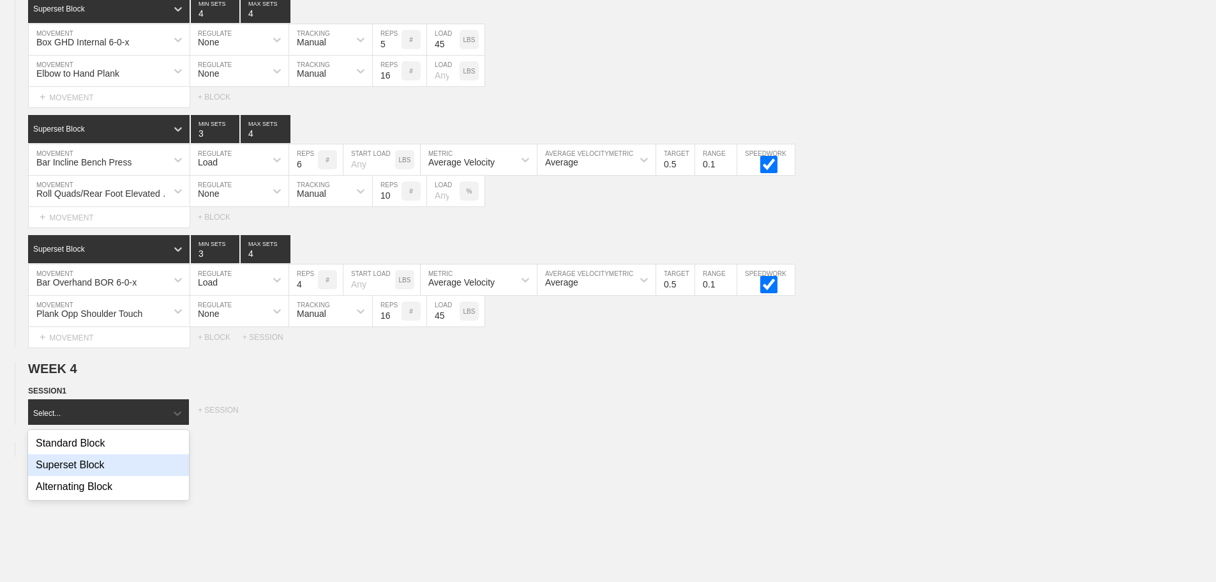
drag, startPoint x: 93, startPoint y: 473, endPoint x: 297, endPoint y: 460, distance: 204.7
click at [96, 473] on div "Superset Block" at bounding box center [108, 465] width 161 height 22
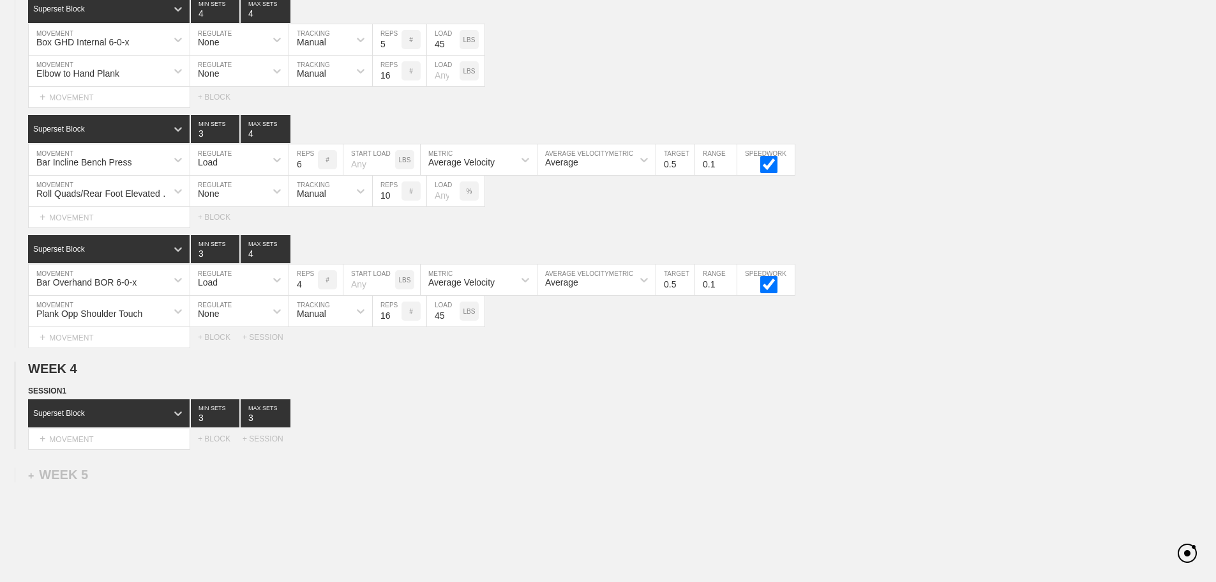
click at [551, 447] on div "Select... MOVEMENT + MOVEMENT + BLOCK + SESSION" at bounding box center [608, 438] width 1216 height 20
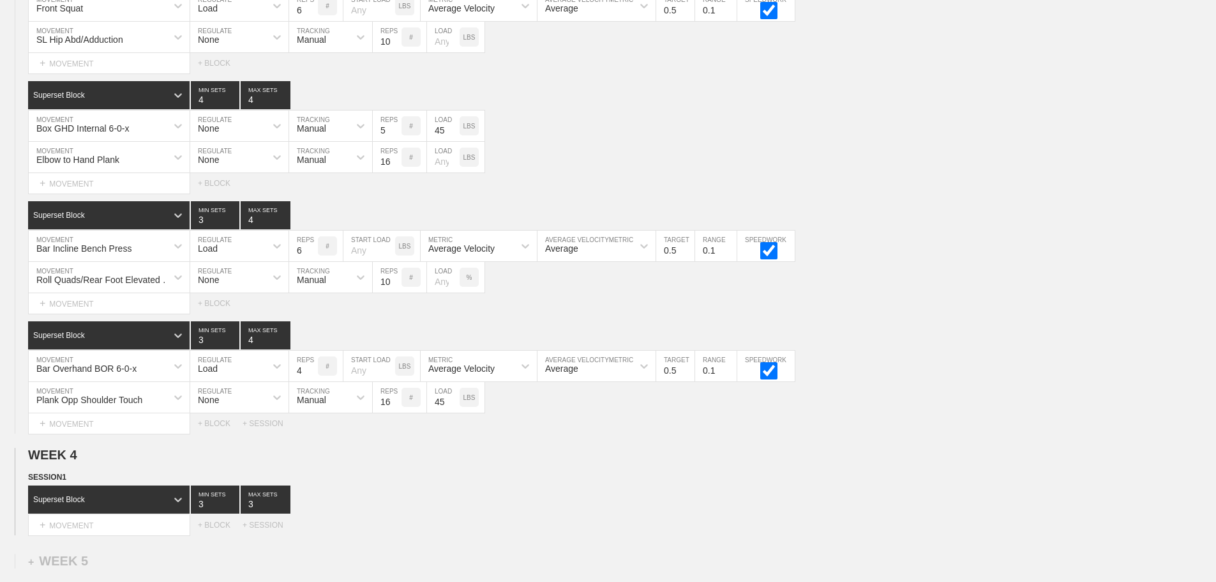
scroll to position [4320, 0]
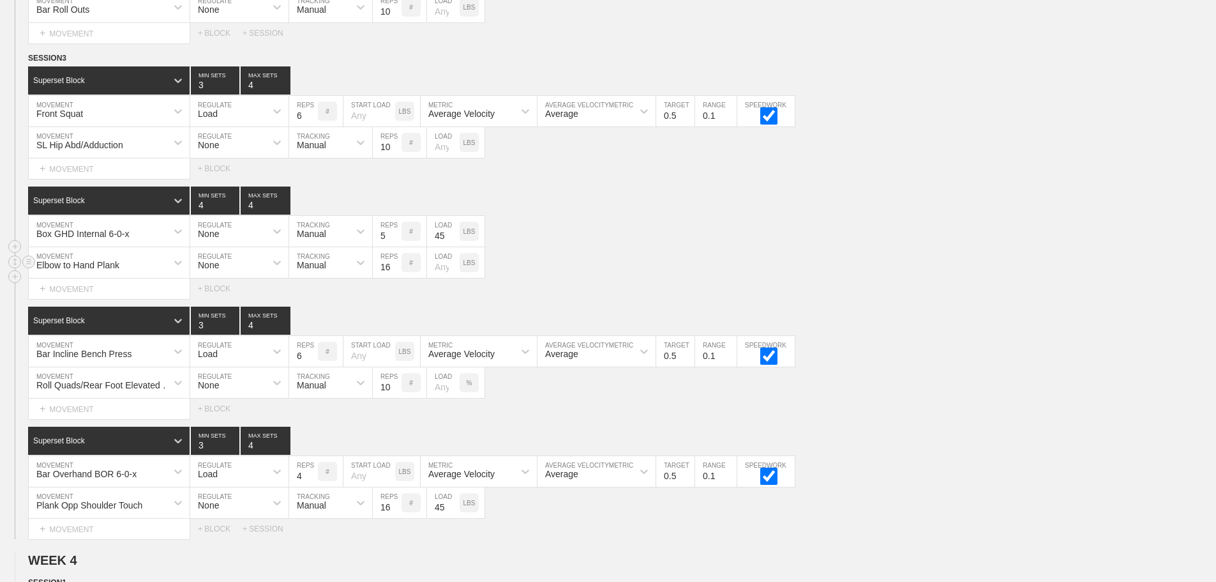
click at [823, 278] on div "Elbow to Hand Plank MOVEMENT None REGULATE Manual TRACKING 16 REPS # LOAD LBS" at bounding box center [608, 262] width 1216 height 31
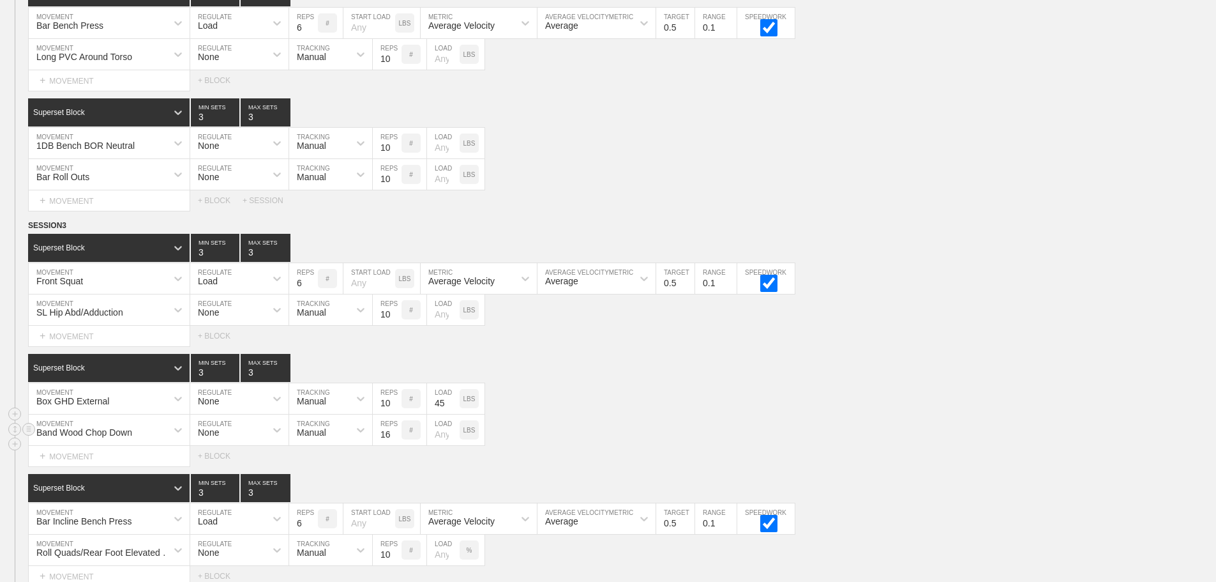
click at [987, 430] on div "Band Wood Chop Down MOVEMENT None REGULATE Manual TRACKING 16 REPS # LOAD LBS" at bounding box center [608, 429] width 1216 height 31
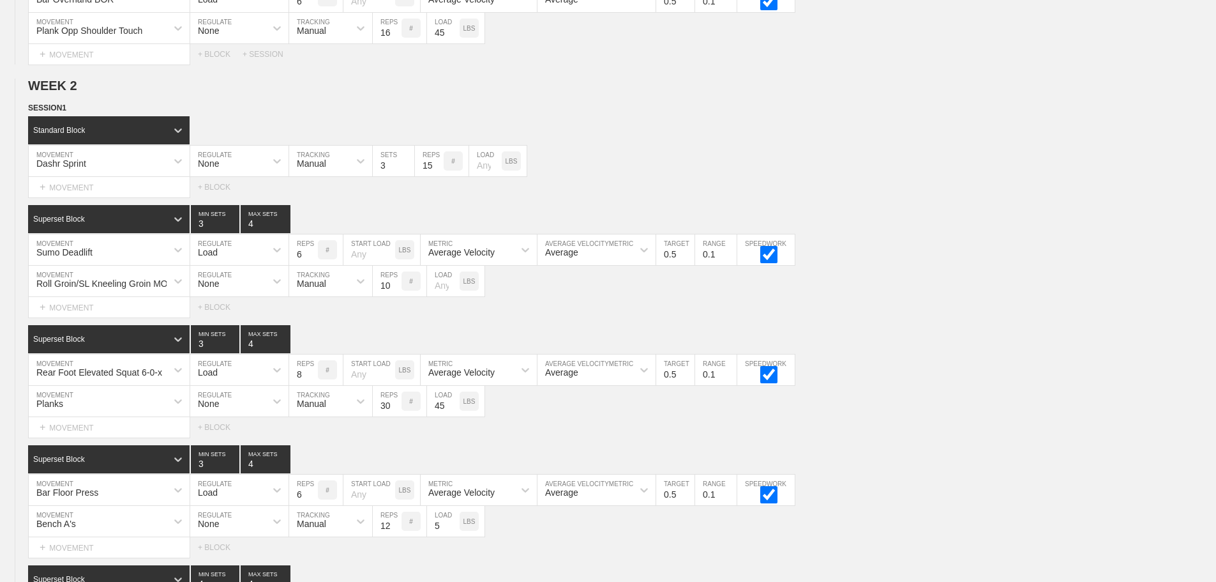
scroll to position [1593, 0]
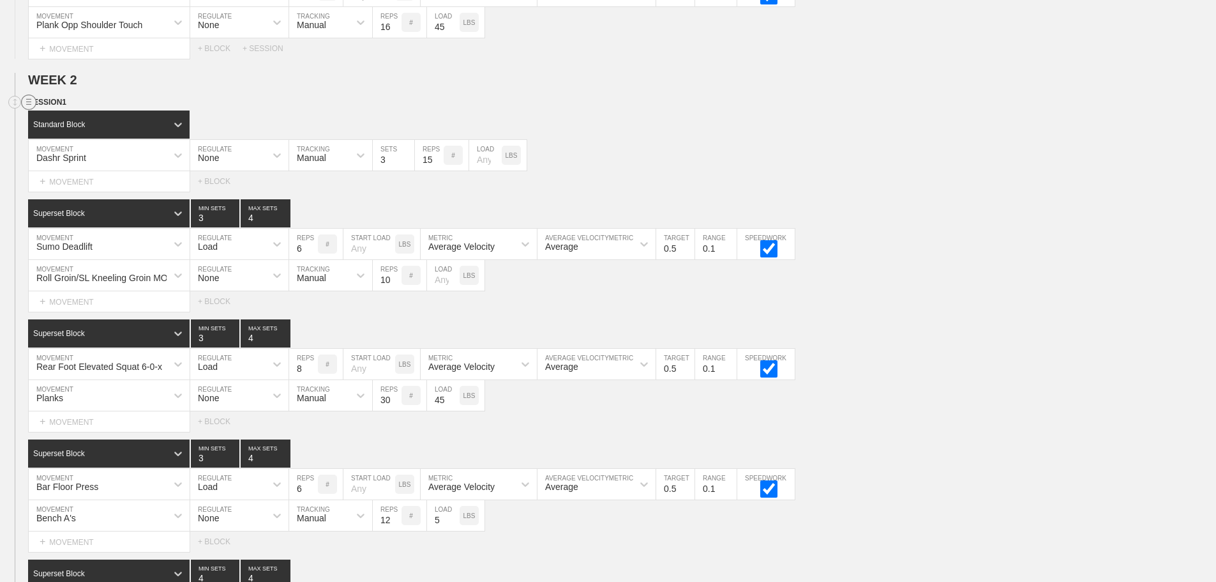
click at [29, 107] on circle at bounding box center [29, 102] width 15 height 15
click at [86, 126] on div "DUPLICATE" at bounding box center [89, 126] width 102 height 19
click at [1086, 253] on div "Sumo Deadlift MOVEMENT Load REGULATE 6 REPS # START LOAD LBS Average Velocity M…" at bounding box center [608, 244] width 1216 height 31
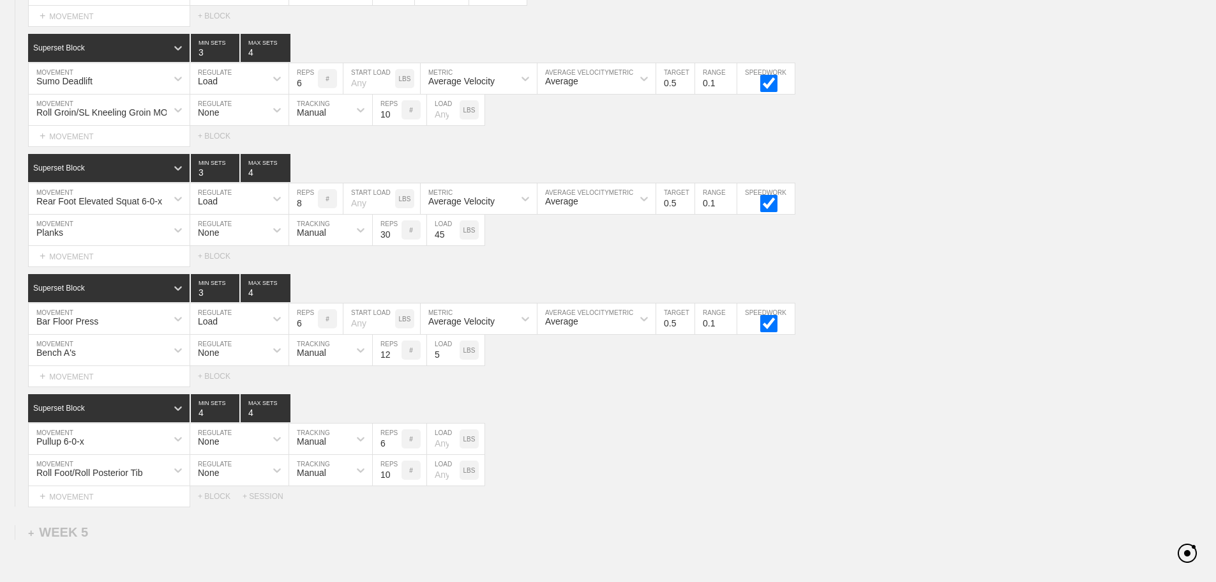
scroll to position [4454, 0]
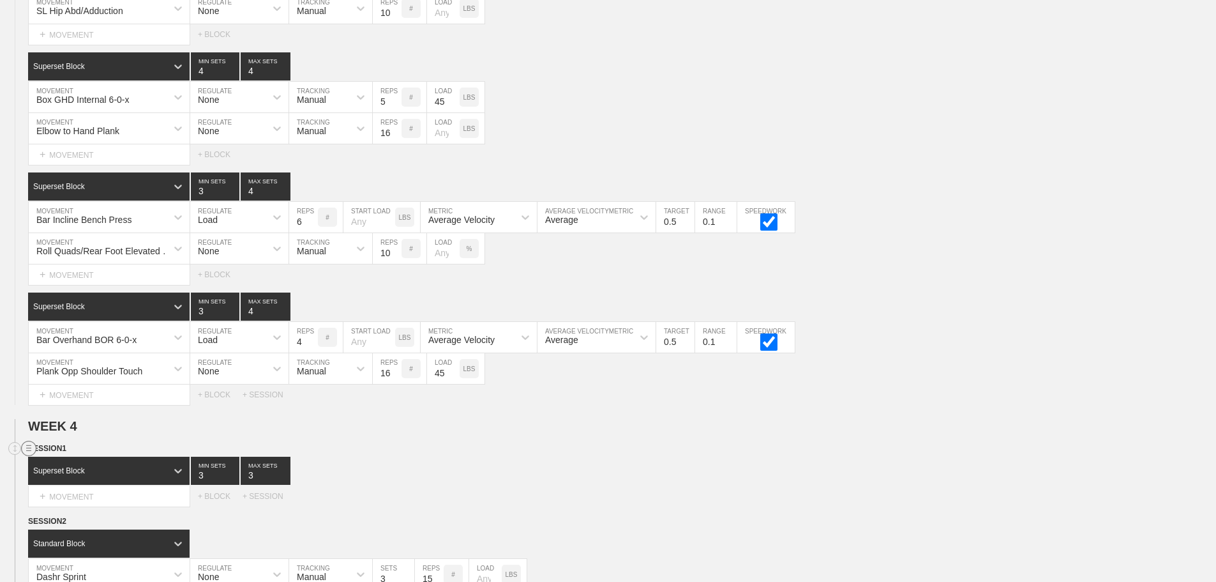
click at [26, 456] on circle at bounding box center [29, 448] width 15 height 15
click at [75, 491] on div "DELETE" at bounding box center [89, 491] width 102 height 19
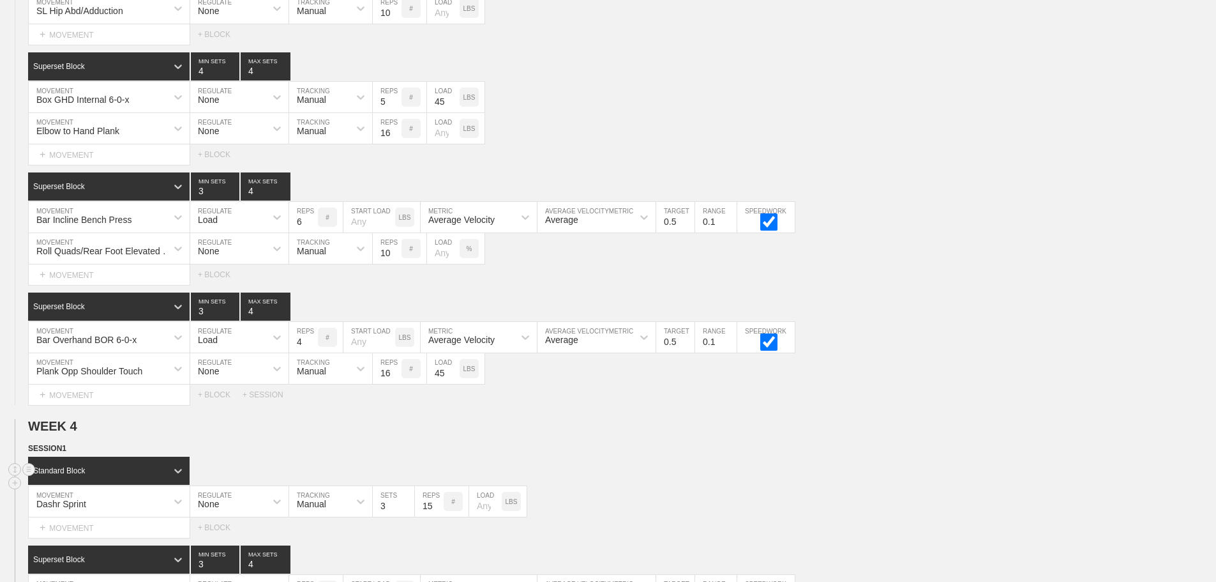
click at [699, 468] on div "Standard Block" at bounding box center [622, 470] width 1188 height 28
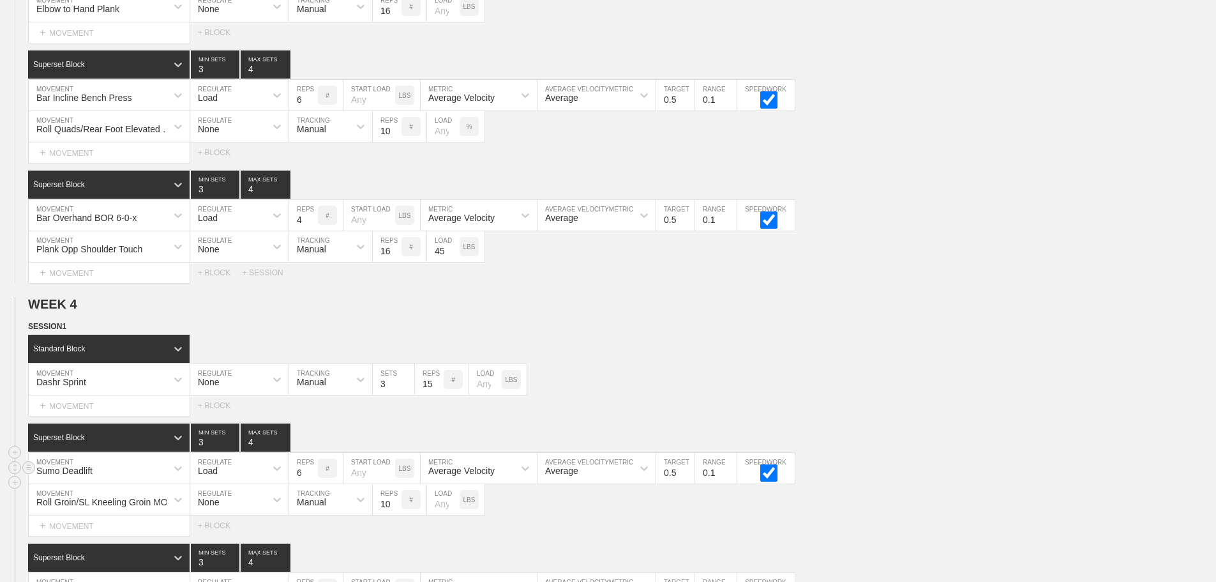
scroll to position [4582, 0]
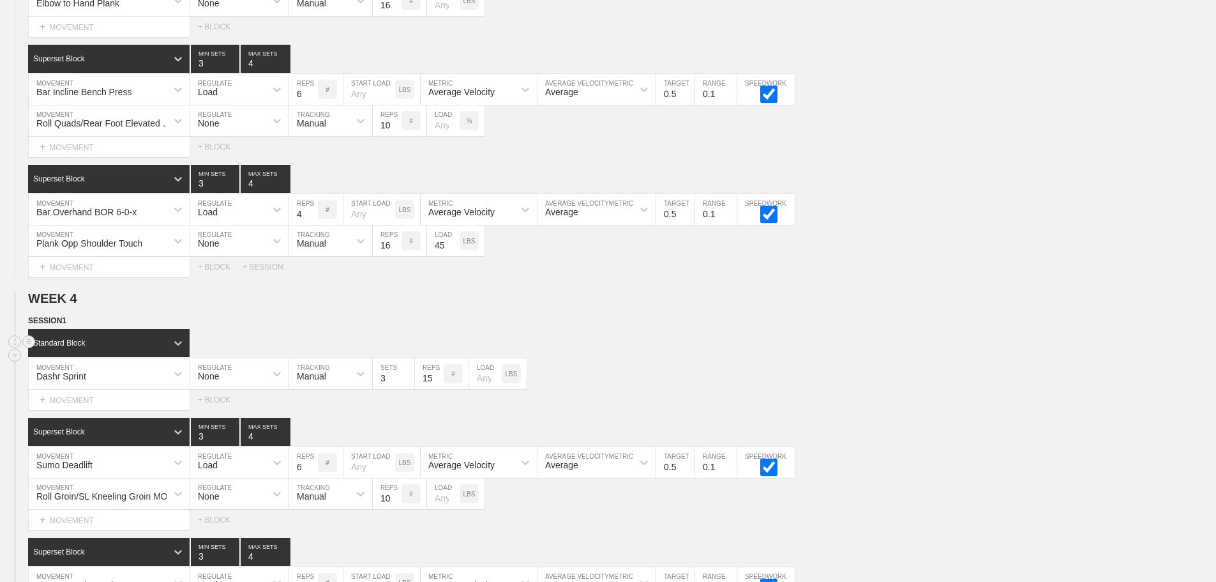
click at [844, 345] on div "Standard Block" at bounding box center [622, 343] width 1188 height 28
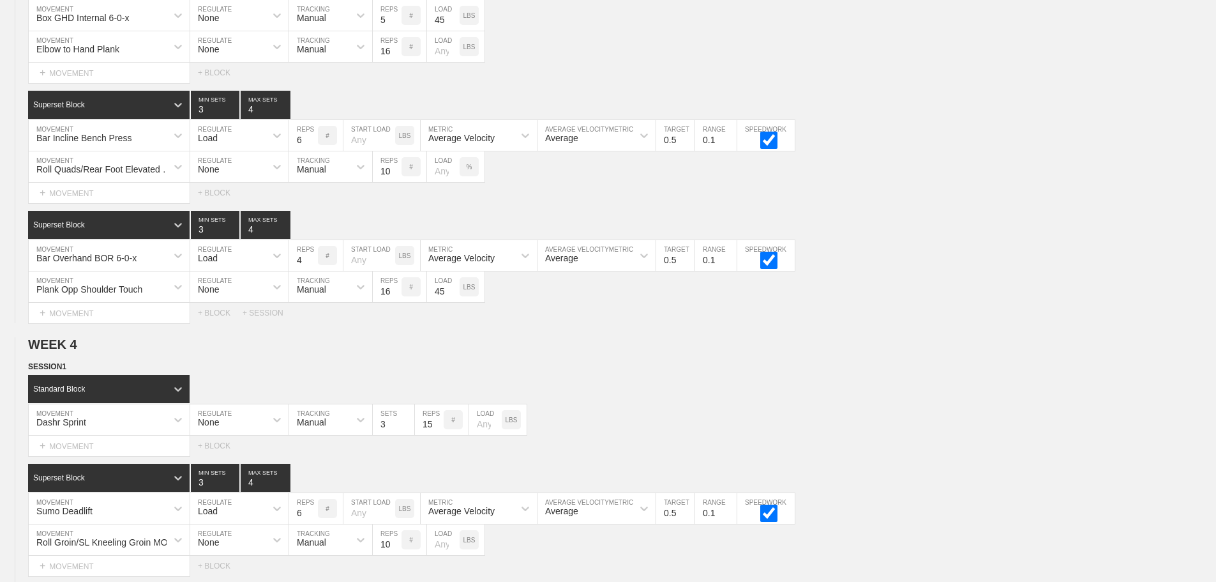
scroll to position [4543, 0]
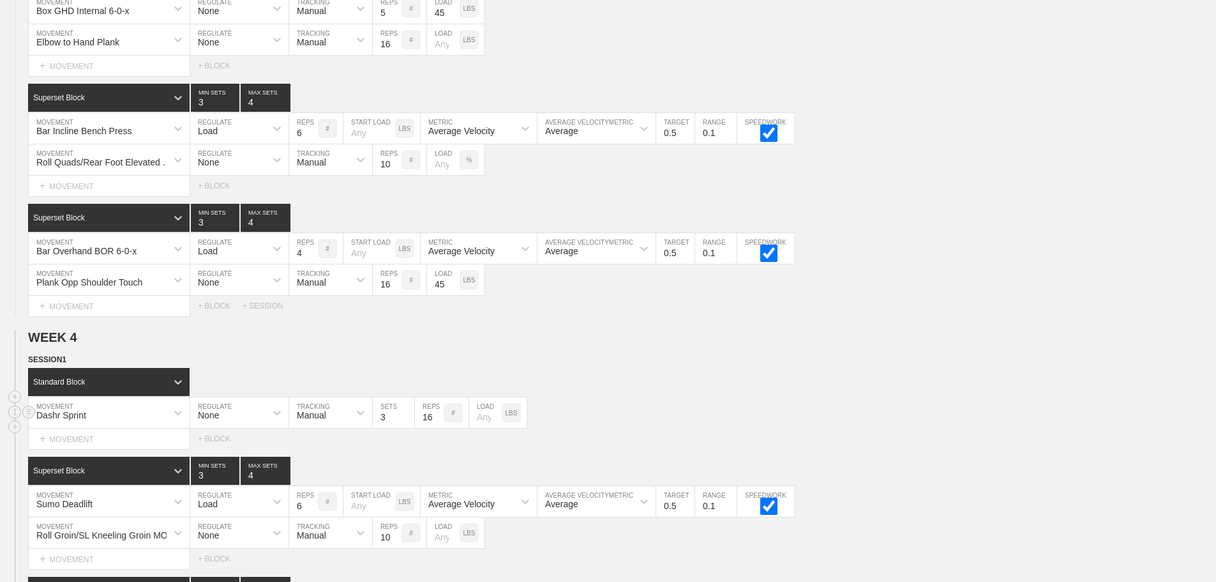
click at [437, 423] on input "16" at bounding box center [429, 412] width 29 height 31
click at [437, 423] on input "17" at bounding box center [429, 412] width 29 height 31
click at [437, 423] on input "18" at bounding box center [429, 412] width 29 height 31
click at [437, 423] on input "19" at bounding box center [429, 412] width 29 height 31
type input "20"
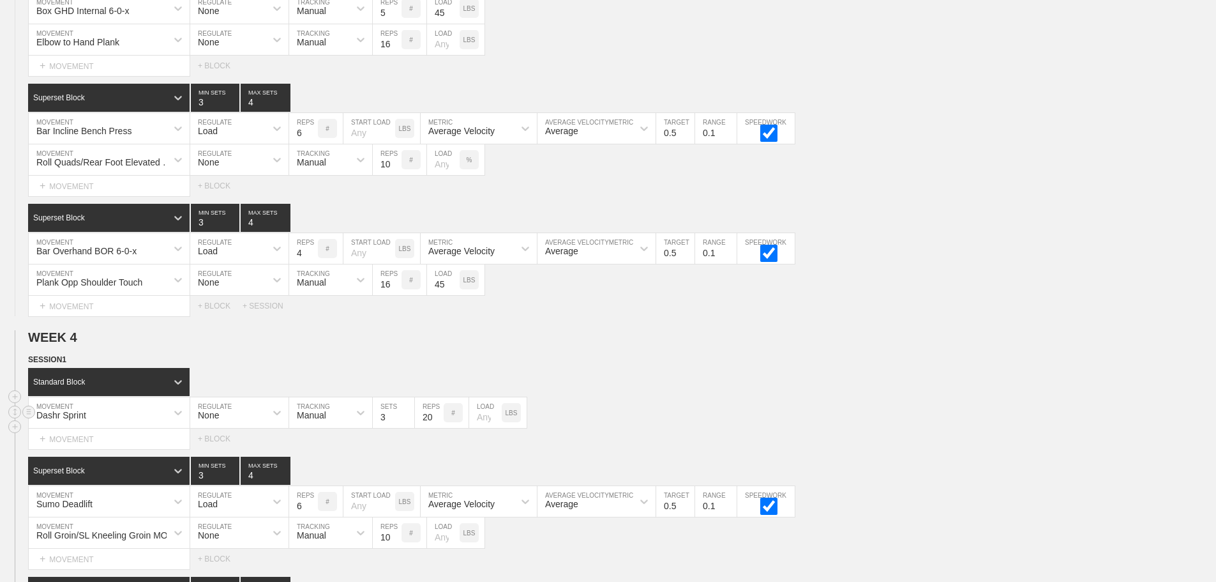
click at [437, 423] on input "20" at bounding box center [429, 412] width 29 height 31
click at [959, 396] on div "Standard Block" at bounding box center [622, 382] width 1188 height 28
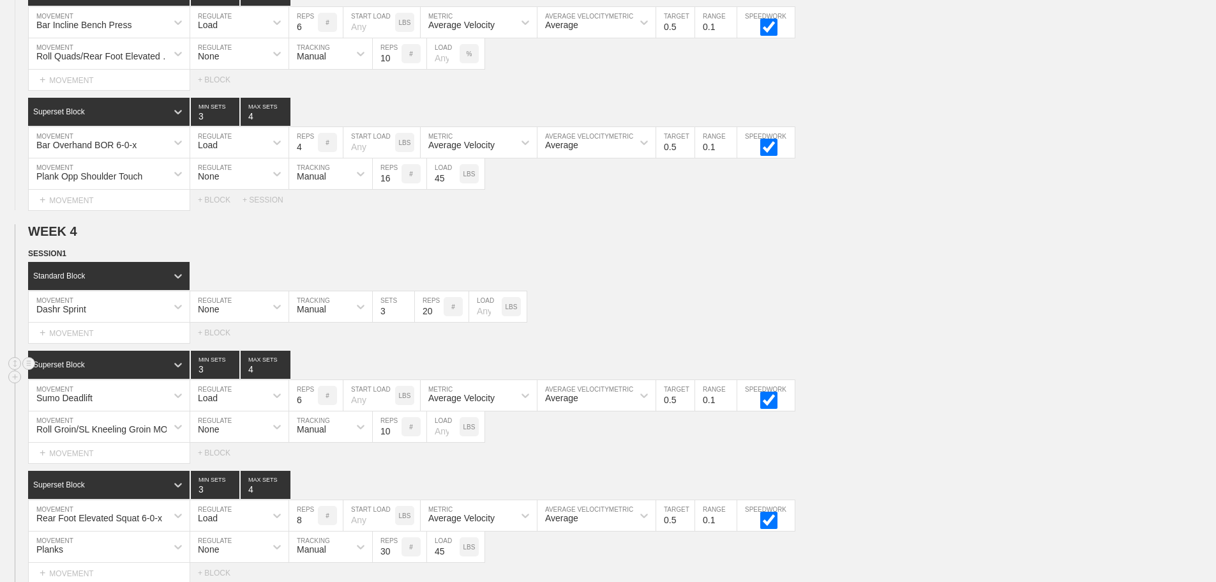
scroll to position [4671, 0]
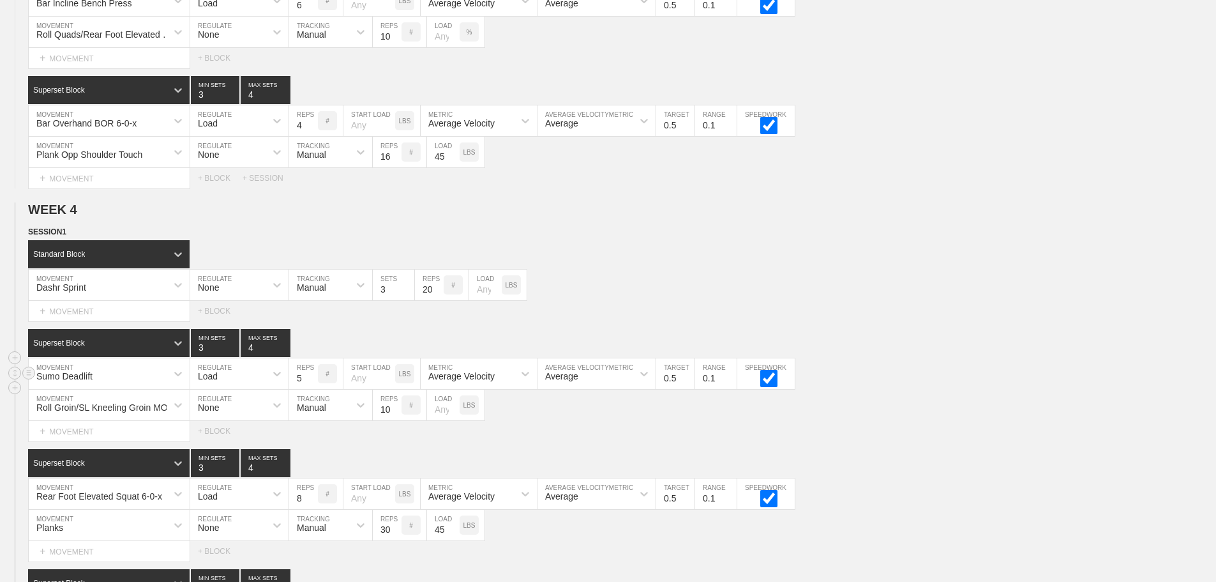
click at [312, 387] on input "5" at bounding box center [303, 373] width 29 height 31
click at [312, 387] on input "4" at bounding box center [303, 373] width 29 height 31
type input "3"
click at [312, 387] on input "3" at bounding box center [303, 373] width 29 height 31
click at [689, 389] on input "0.4" at bounding box center [675, 373] width 38 height 31
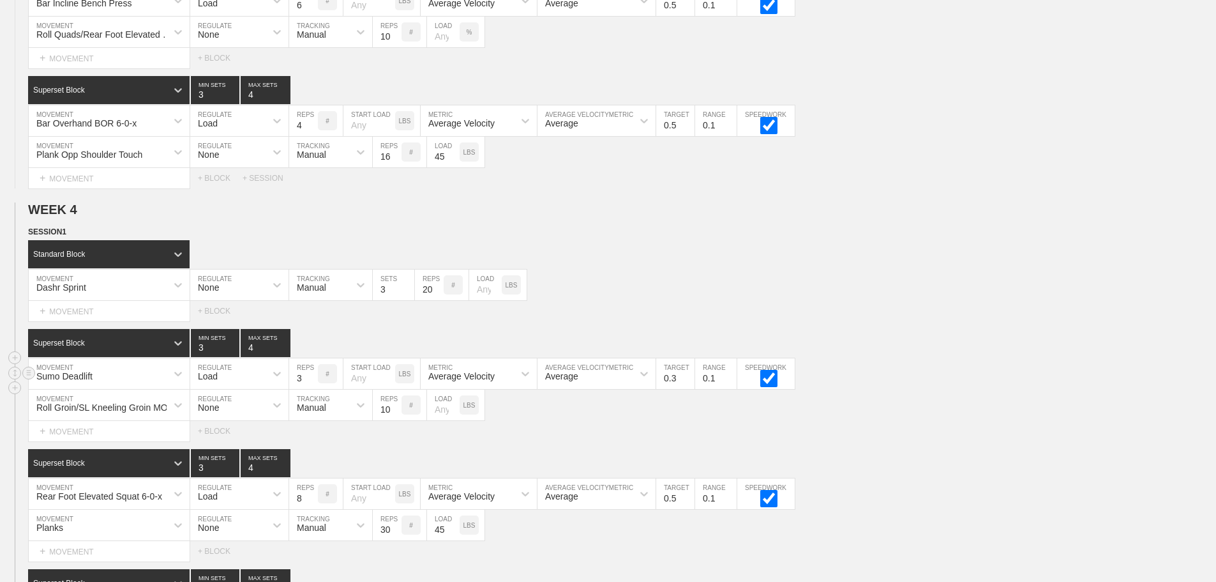
type input "0.3"
click at [689, 389] on input "0.3" at bounding box center [675, 373] width 38 height 31
click at [912, 357] on div "Superset Block 3 MIN SETS 4 MAX SETS" at bounding box center [622, 343] width 1188 height 28
click at [930, 402] on div "Roll Groin/SL Kneeling Groin MOB MOVEMENT None REGULATE Manual TRACKING 10 REPS…" at bounding box center [608, 404] width 1216 height 31
click at [938, 417] on div "Roll Groin/SL Kneeling Groin MOB MOVEMENT None REGULATE Manual TRACKING 10 REPS…" at bounding box center [608, 404] width 1216 height 31
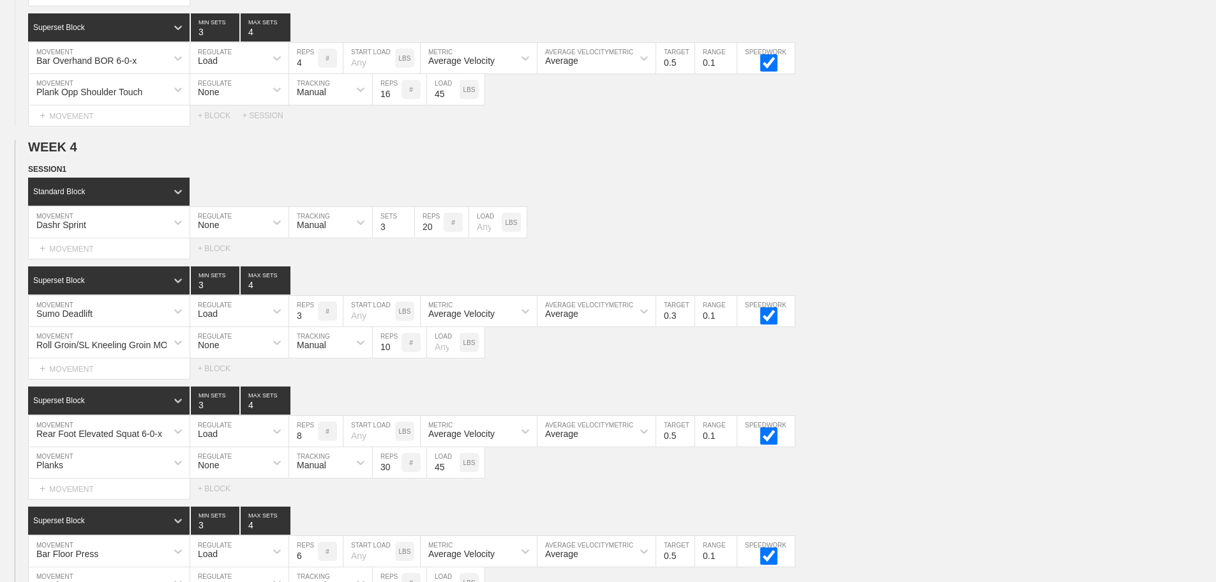
scroll to position [4926, 0]
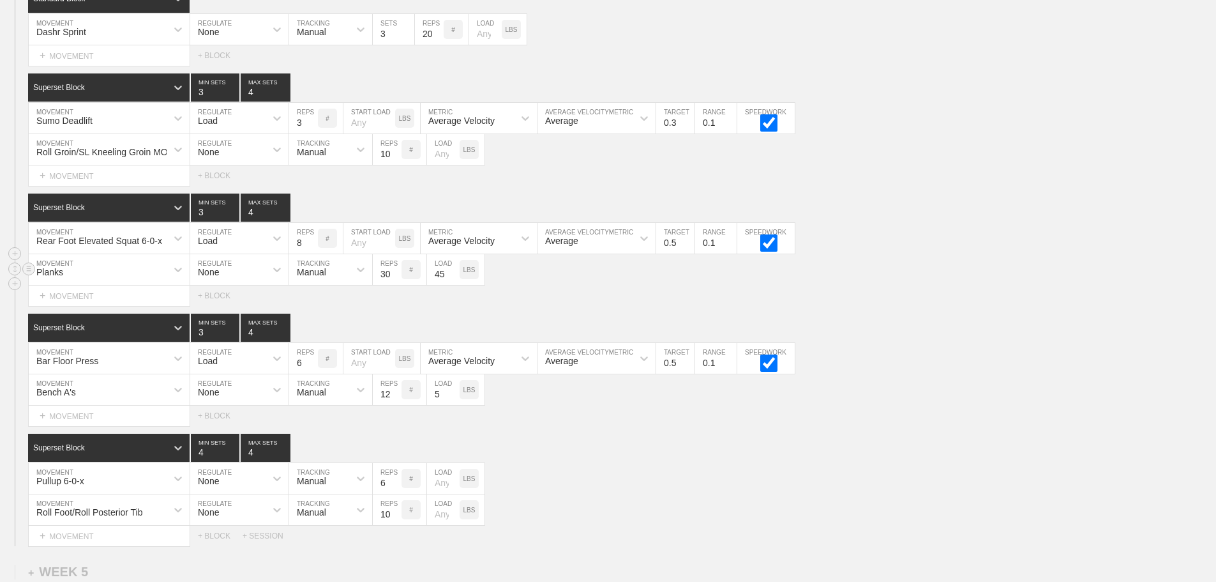
click at [892, 285] on div "Planks MOVEMENT None REGULATE Manual TRACKING 30 REPS # 45 LOAD LBS" at bounding box center [608, 269] width 1216 height 31
click at [923, 303] on div "Select... MOVEMENT + MOVEMENT + BLOCK" at bounding box center [608, 295] width 1216 height 20
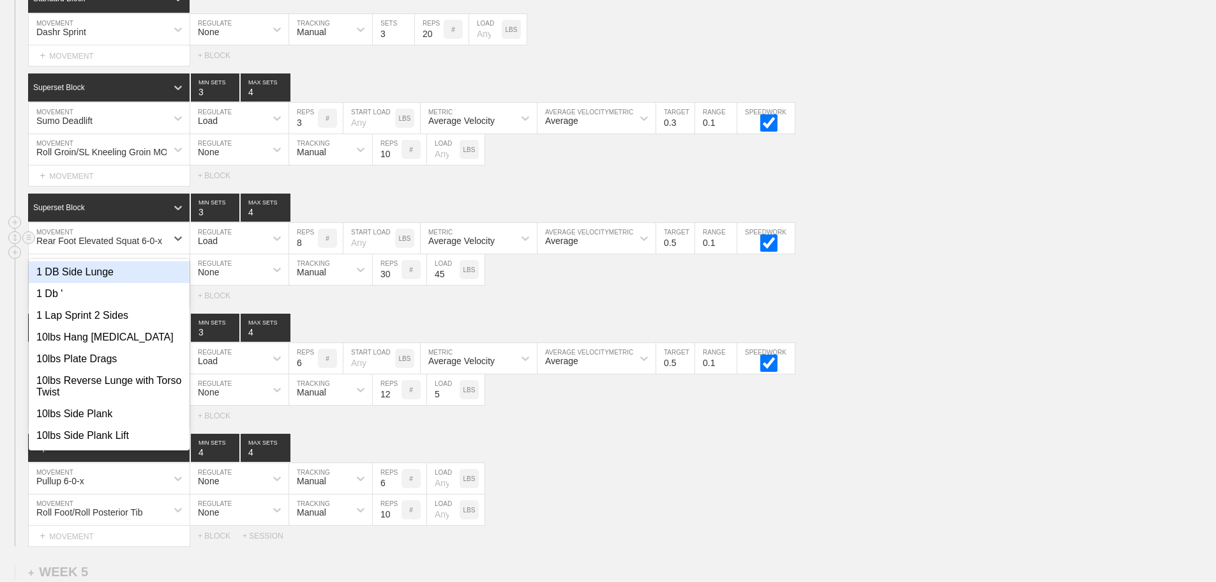
click at [163, 249] on div "Rear Foot Elevated Squat 6-0-x" at bounding box center [98, 238] width 138 height 22
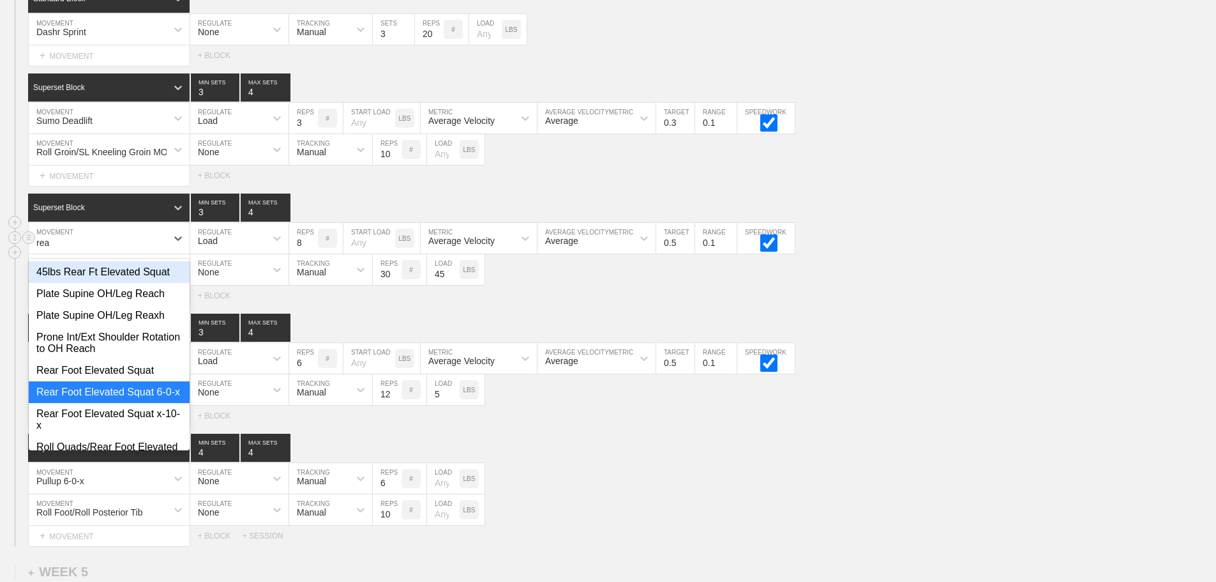
type input "rear"
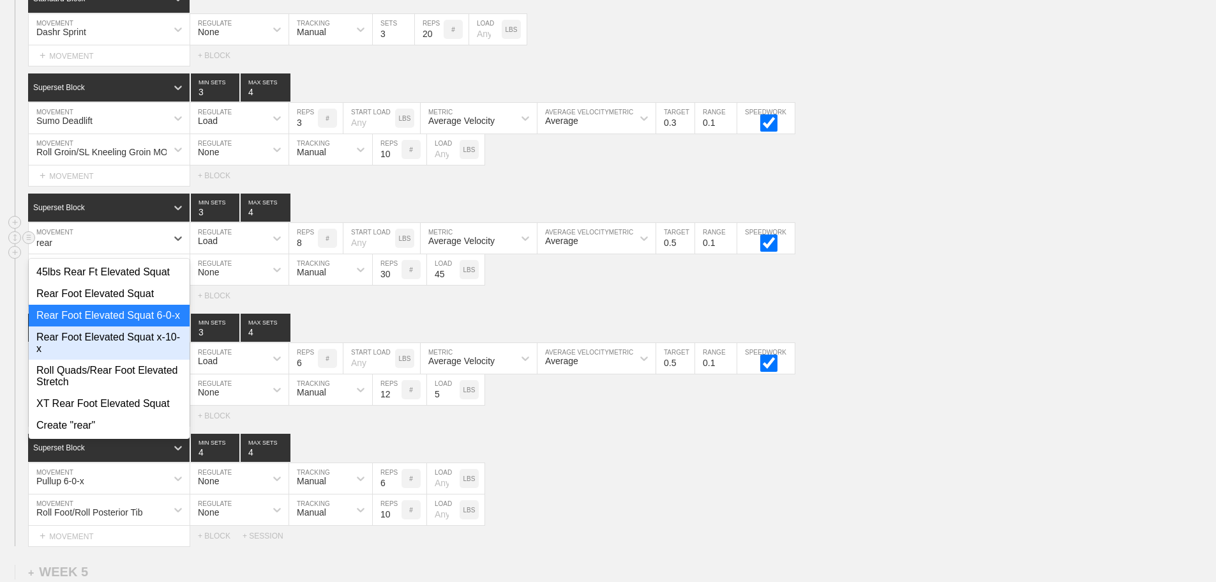
click at [148, 354] on div "Rear Foot Elevated Squat x-10-x" at bounding box center [109, 342] width 161 height 33
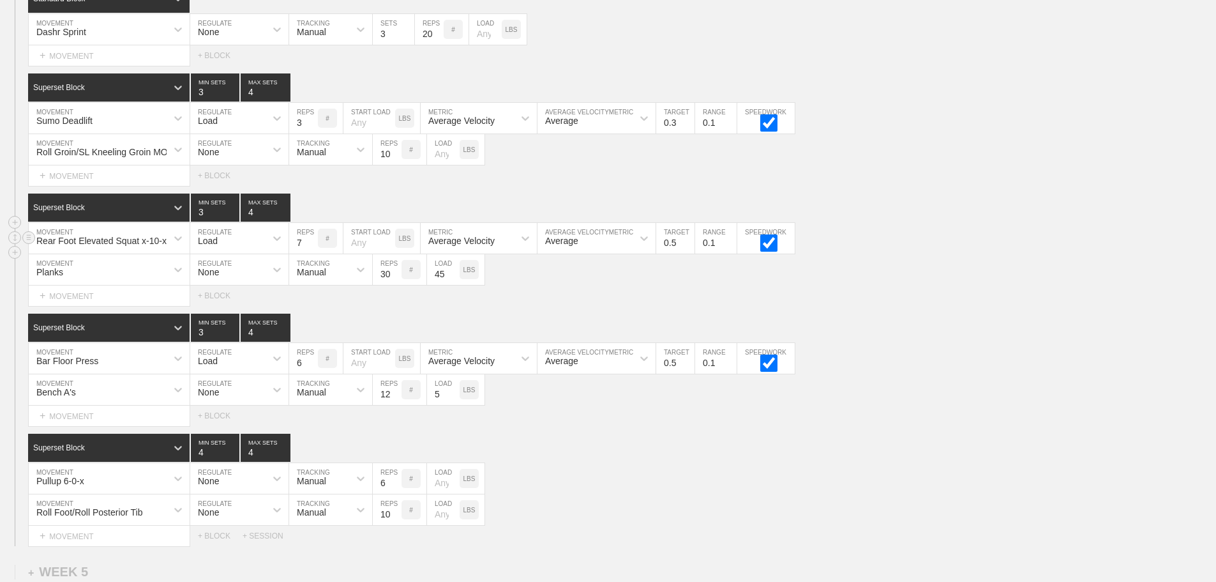
click at [313, 253] on input "7" at bounding box center [303, 238] width 29 height 31
type input "6"
click at [313, 253] on input "6" at bounding box center [303, 238] width 29 height 31
click at [690, 253] on input "0.4" at bounding box center [675, 238] width 38 height 31
type input "0.3"
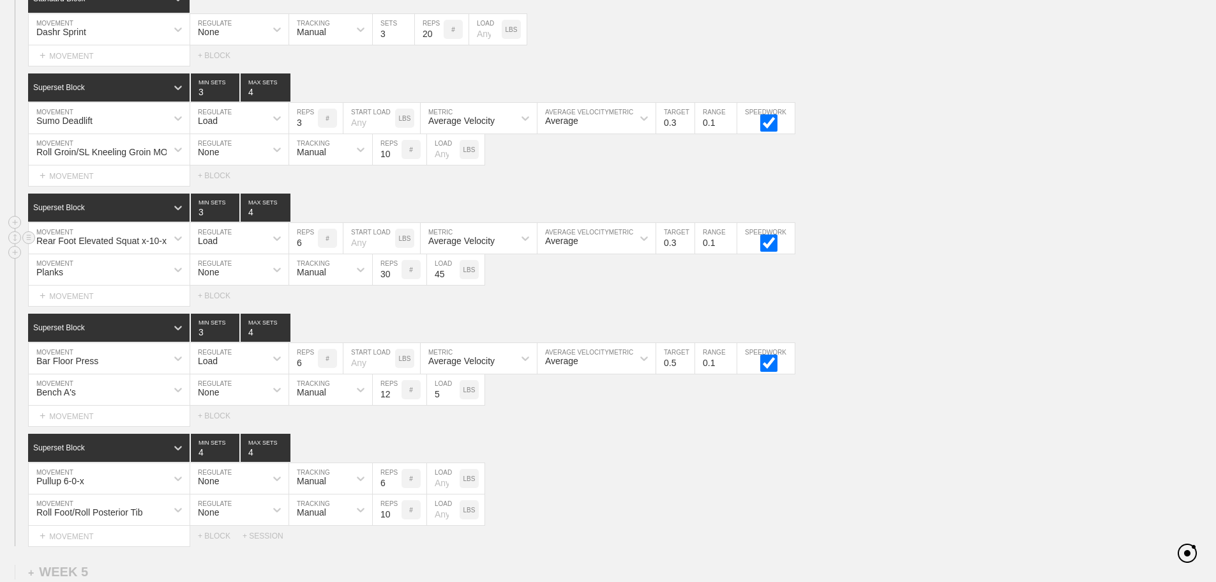
click at [690, 253] on input "0.3" at bounding box center [675, 238] width 38 height 31
click at [894, 303] on div "Select... MOVEMENT + MOVEMENT + BLOCK" at bounding box center [608, 295] width 1216 height 20
click at [310, 373] on input "5" at bounding box center [303, 358] width 29 height 31
click at [310, 373] on input "4" at bounding box center [303, 358] width 29 height 31
type input "3"
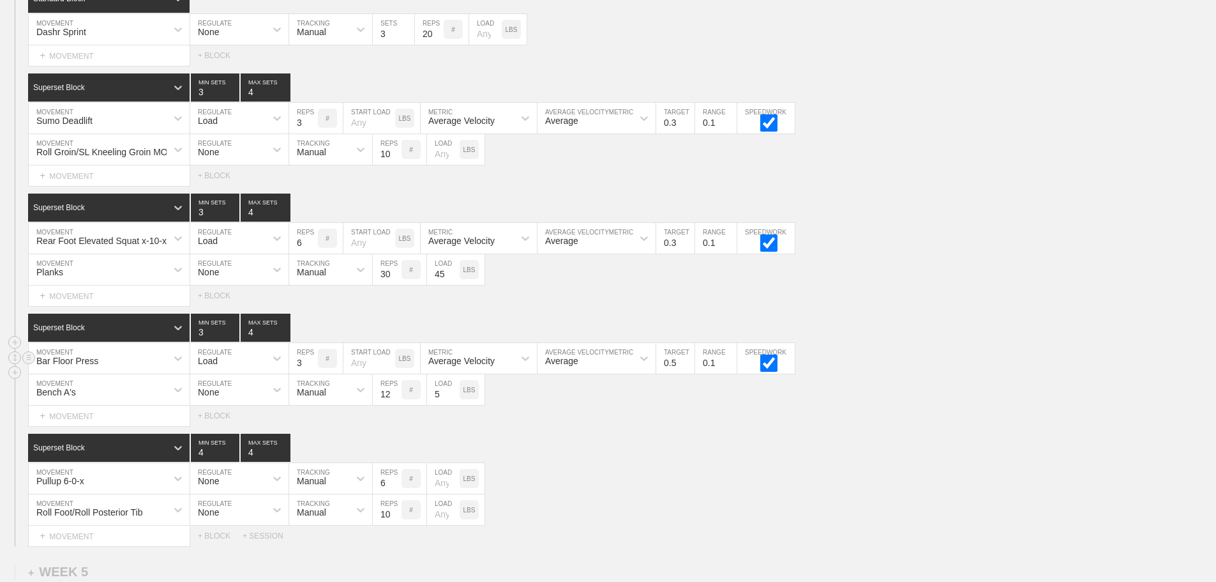
click at [310, 373] on input "3" at bounding box center [303, 358] width 29 height 31
click at [689, 373] on input "0.4" at bounding box center [675, 358] width 38 height 31
type input "0.3"
click at [689, 373] on input "0.3" at bounding box center [675, 358] width 38 height 31
click at [1008, 394] on div "Bench A's MOVEMENT None REGULATE Manual TRACKING 12 REPS # 5 LOAD LBS" at bounding box center [608, 389] width 1216 height 31
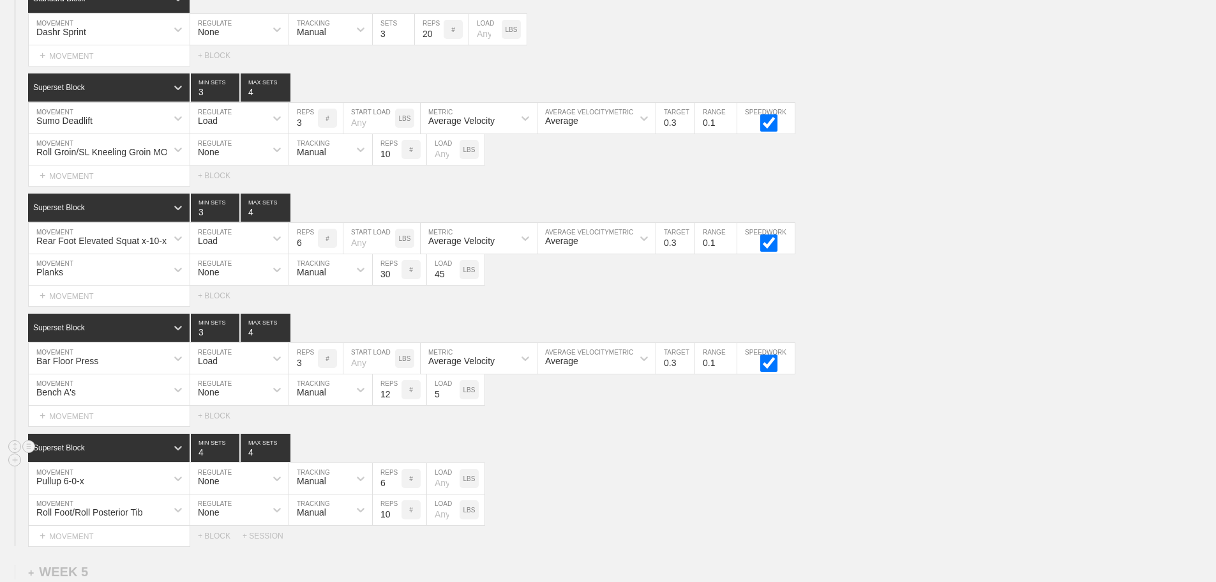
click at [765, 455] on div "Superset Block 4 MIN SETS 4 MAX SETS" at bounding box center [622, 447] width 1188 height 28
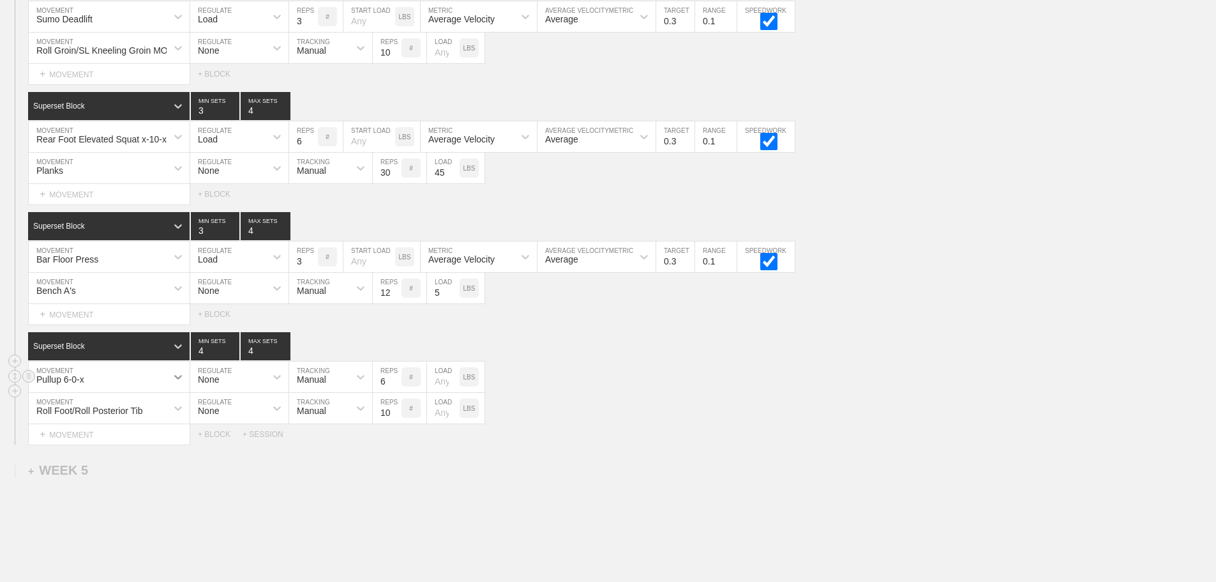
click at [167, 392] on div "Pullup 6-0-x" at bounding box center [109, 376] width 161 height 31
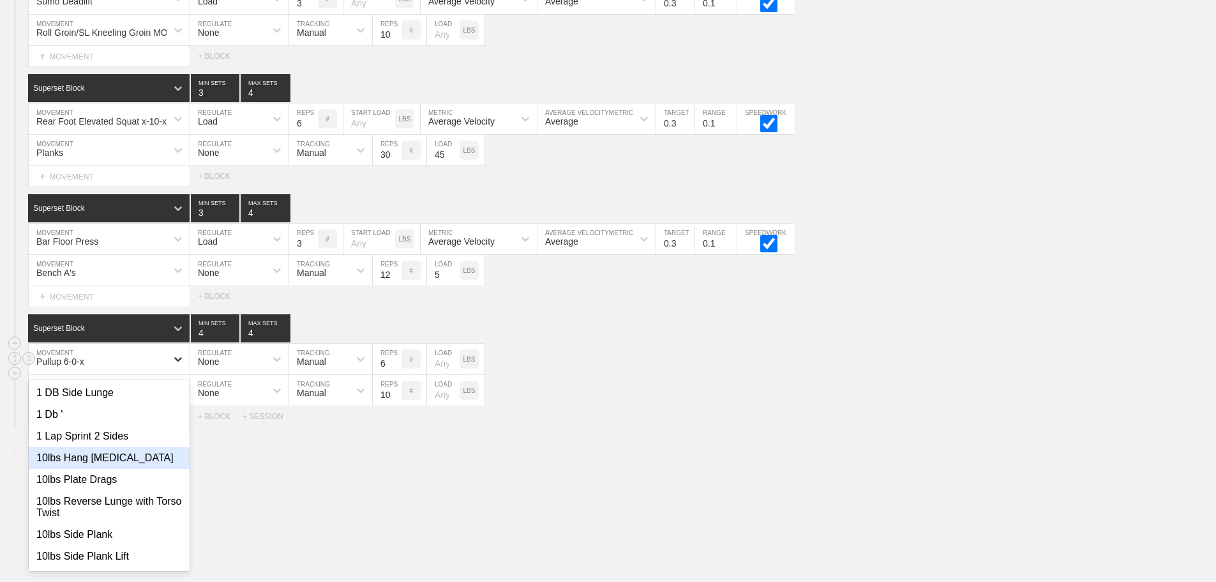
scroll to position [5049, 0]
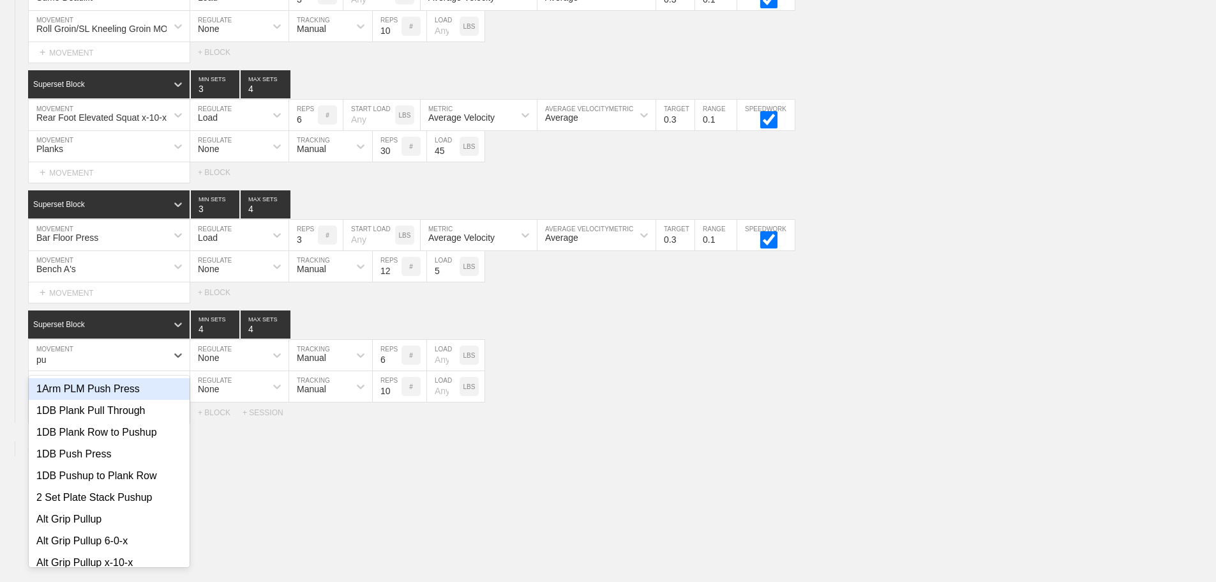
type input "p"
type input "chin up"
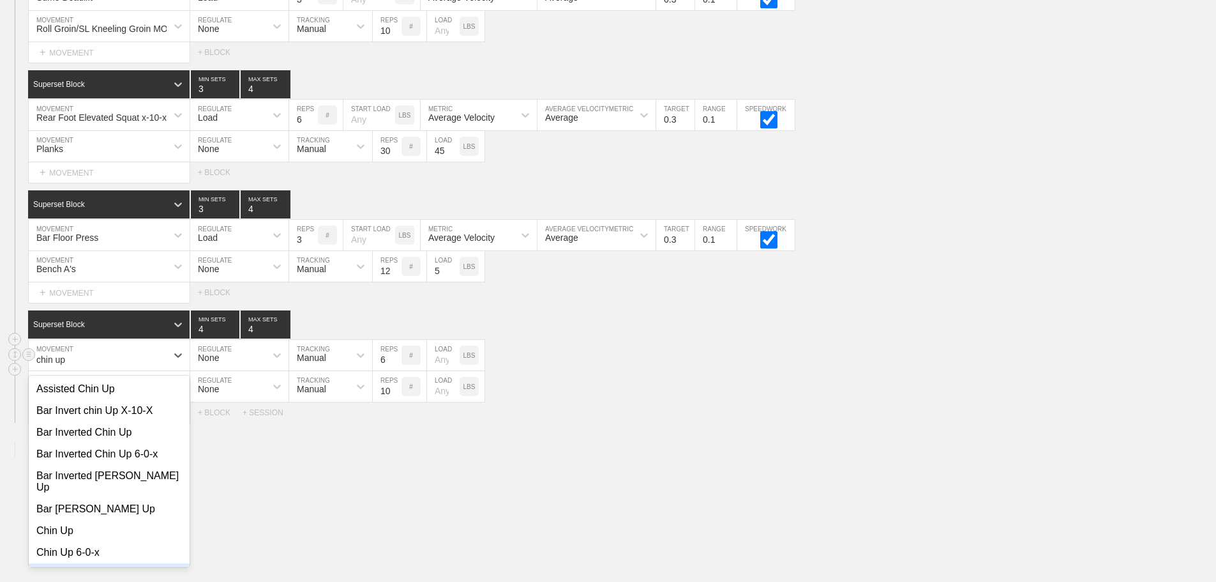
click at [111, 566] on div "Chin Up x-10-x" at bounding box center [109, 574] width 161 height 22
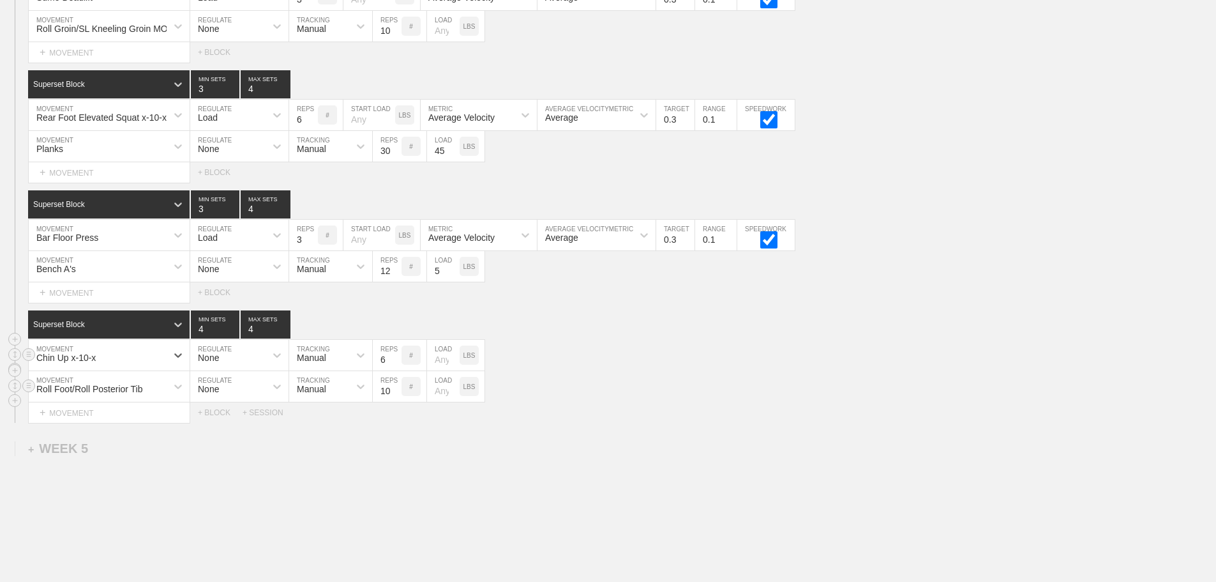
click at [648, 384] on div "Roll Foot/Roll Posterior Tib MOVEMENT None REGULATE Manual TRACKING 10 REPS # L…" at bounding box center [608, 386] width 1216 height 31
click at [657, 393] on div "Roll Foot/Roll Posterior Tib MOVEMENT None REGULATE Manual TRACKING 10 REPS # L…" at bounding box center [608, 386] width 1216 height 31
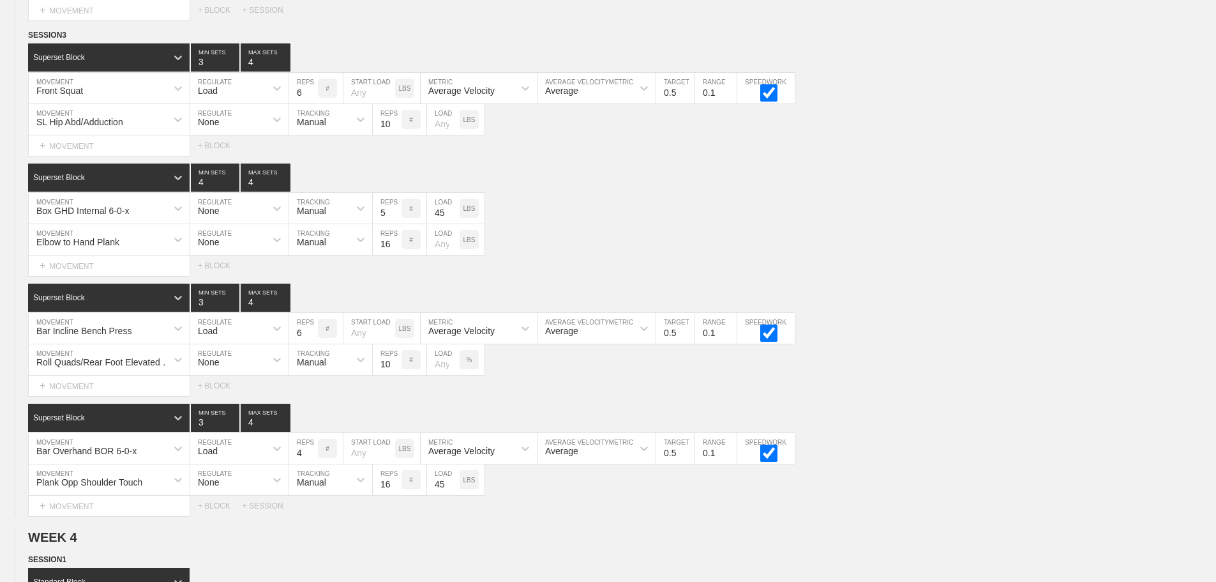
scroll to position [5125, 0]
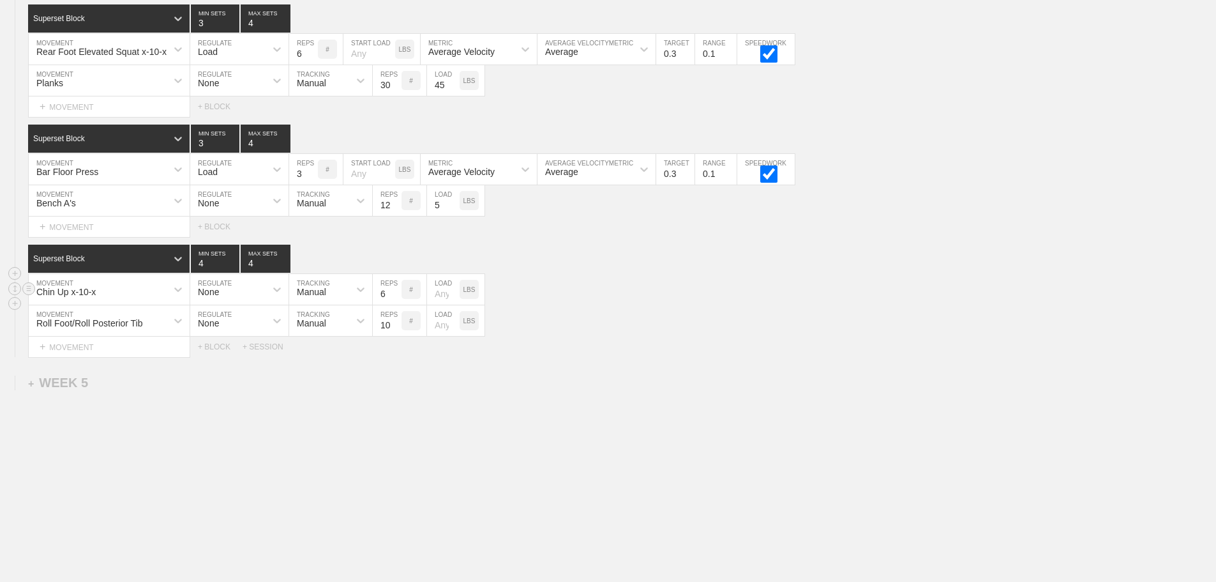
click at [393, 297] on input "5" at bounding box center [387, 289] width 29 height 31
click at [393, 297] on input "4" at bounding box center [387, 289] width 29 height 31
type input "3"
click at [393, 297] on input "3" at bounding box center [387, 289] width 29 height 31
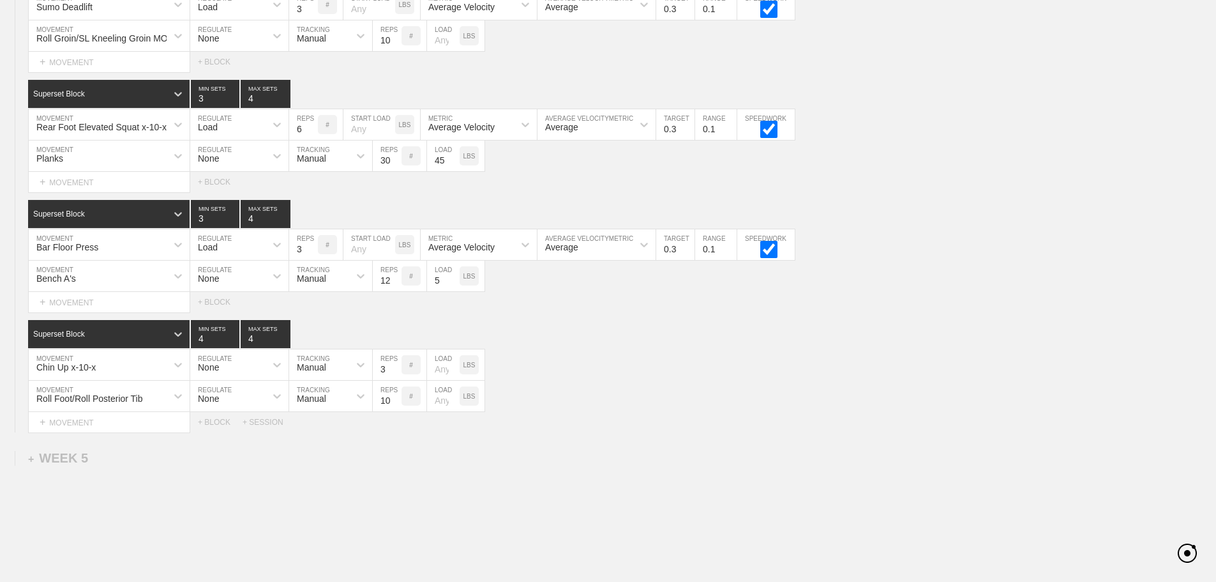
scroll to position [4933, 0]
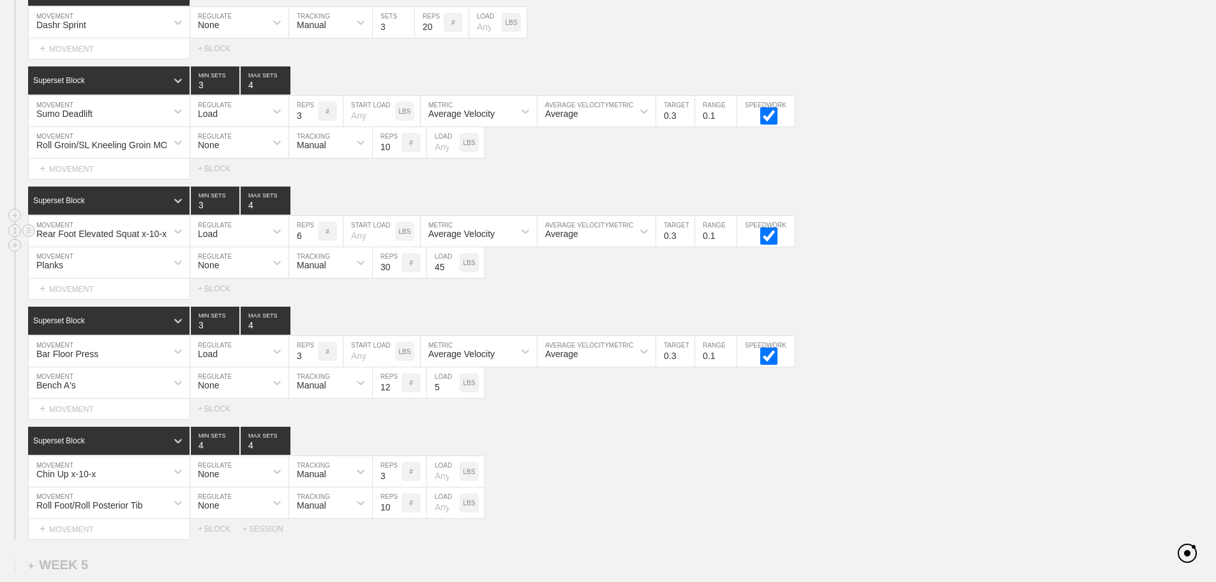
click at [973, 234] on div "Rear Foot Elevated Squat x-10-x MOVEMENT Load REGULATE 6 REPS # START LOAD LBS …" at bounding box center [608, 231] width 1216 height 31
click at [921, 299] on div "Select... MOVEMENT + MOVEMENT + BLOCK" at bounding box center [608, 288] width 1216 height 20
click at [629, 437] on div "Superset Block 4 MIN SETS 4 MAX SETS" at bounding box center [622, 440] width 1188 height 28
click at [942, 328] on div "Superset Block 3 MIN SETS 4 MAX SETS" at bounding box center [622, 320] width 1188 height 28
click at [941, 278] on div "Planks MOVEMENT None REGULATE Manual TRACKING 30 REPS # 45 LOAD LBS" at bounding box center [608, 262] width 1216 height 31
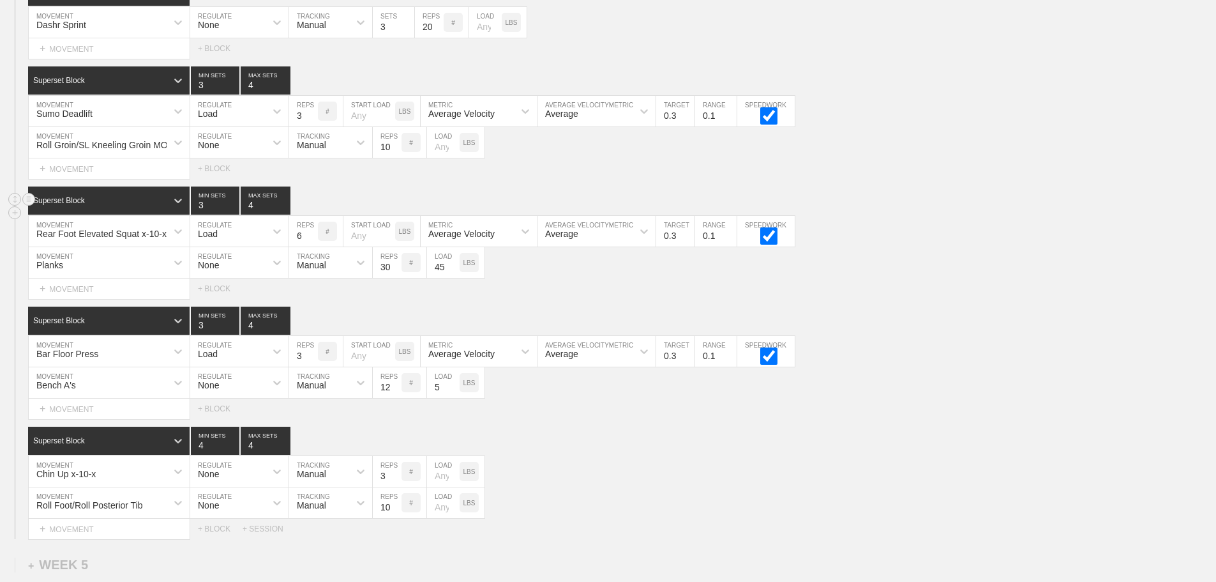
click at [909, 214] on div "Superset Block 3 MIN SETS 4 MAX SETS" at bounding box center [622, 200] width 1188 height 28
click at [587, 292] on div "Select... MOVEMENT + MOVEMENT + BLOCK" at bounding box center [608, 288] width 1216 height 20
click at [907, 266] on div "Planks MOVEMENT None REGULATE Manual TRACKING 30 REPS # 45 LOAD LBS" at bounding box center [608, 262] width 1216 height 31
click at [532, 289] on div "Select... MOVEMENT + MOVEMENT + BLOCK" at bounding box center [608, 288] width 1216 height 20
click at [600, 455] on div "Superset Block 4 MIN SETS 4 MAX SETS" at bounding box center [622, 440] width 1188 height 28
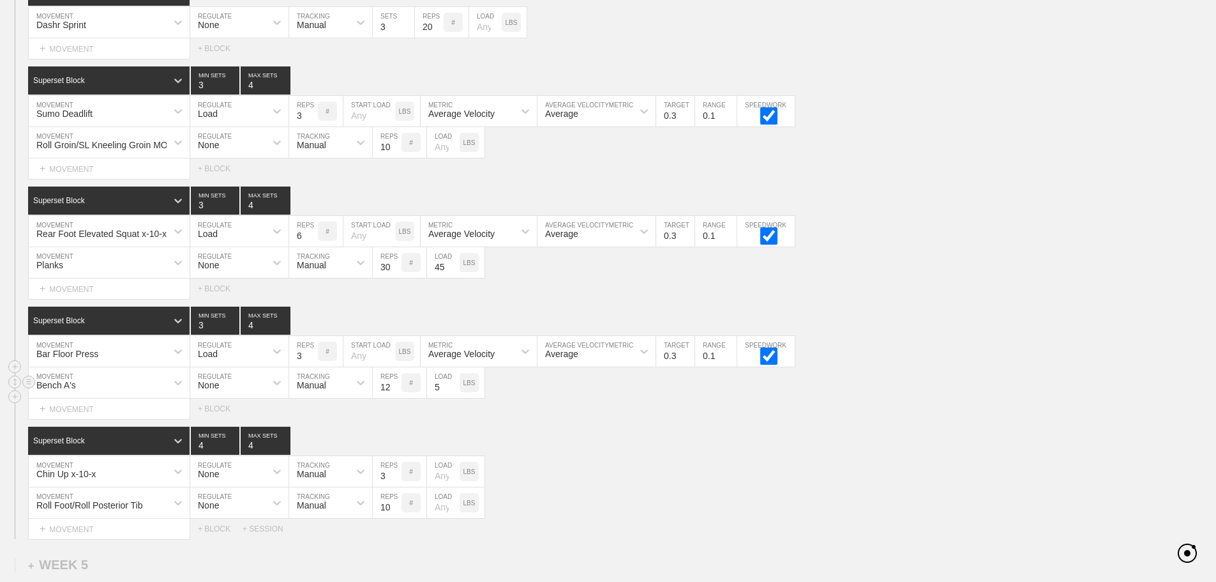
click at [896, 392] on div "Bench A's MOVEMENT None REGULATE Manual TRACKING 12 REPS # 5 LOAD LBS" at bounding box center [608, 382] width 1216 height 31
click at [950, 316] on div "Superset Block 3 MIN SETS 4 MAX SETS" at bounding box center [622, 320] width 1188 height 28
click at [927, 351] on div "Bar Floor Press MOVEMENT Load REGULATE 3 REPS # START LOAD LBS Average Velocity…" at bounding box center [608, 351] width 1216 height 31
click at [604, 455] on div "Superset Block 4 MIN SETS 4 MAX SETS" at bounding box center [622, 440] width 1188 height 28
click at [549, 411] on div "Select... MOVEMENT + MOVEMENT + BLOCK" at bounding box center [608, 408] width 1216 height 20
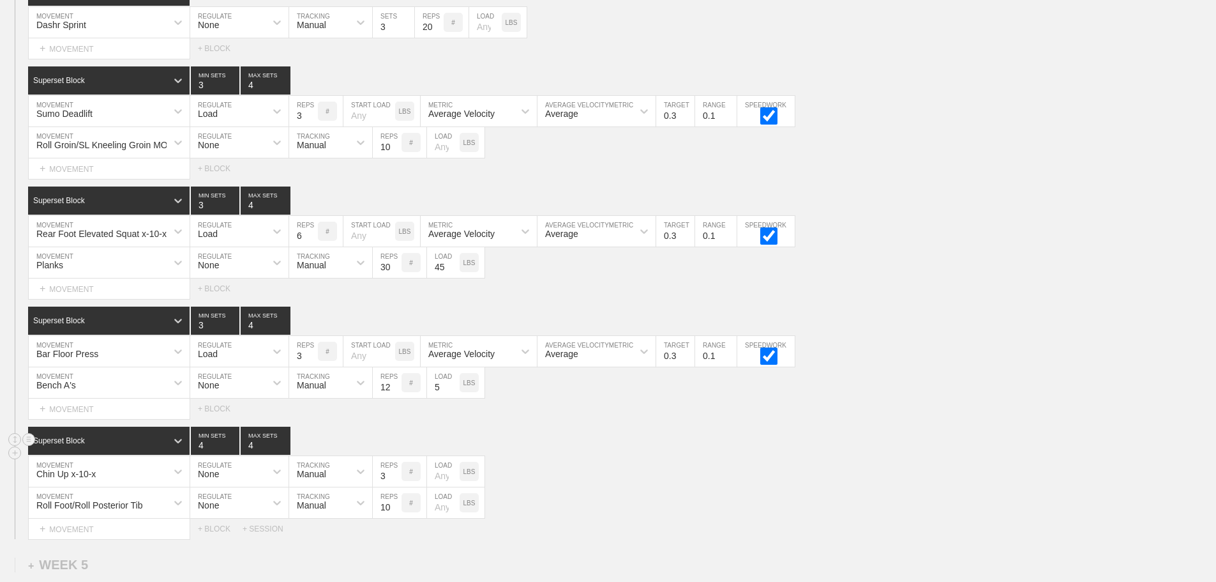
click at [574, 453] on div "Superset Block 4 MIN SETS 4 MAX SETS" at bounding box center [622, 440] width 1188 height 28
click at [618, 455] on div "Superset Block 4 MIN SETS 4 MAX SETS" at bounding box center [622, 440] width 1188 height 28
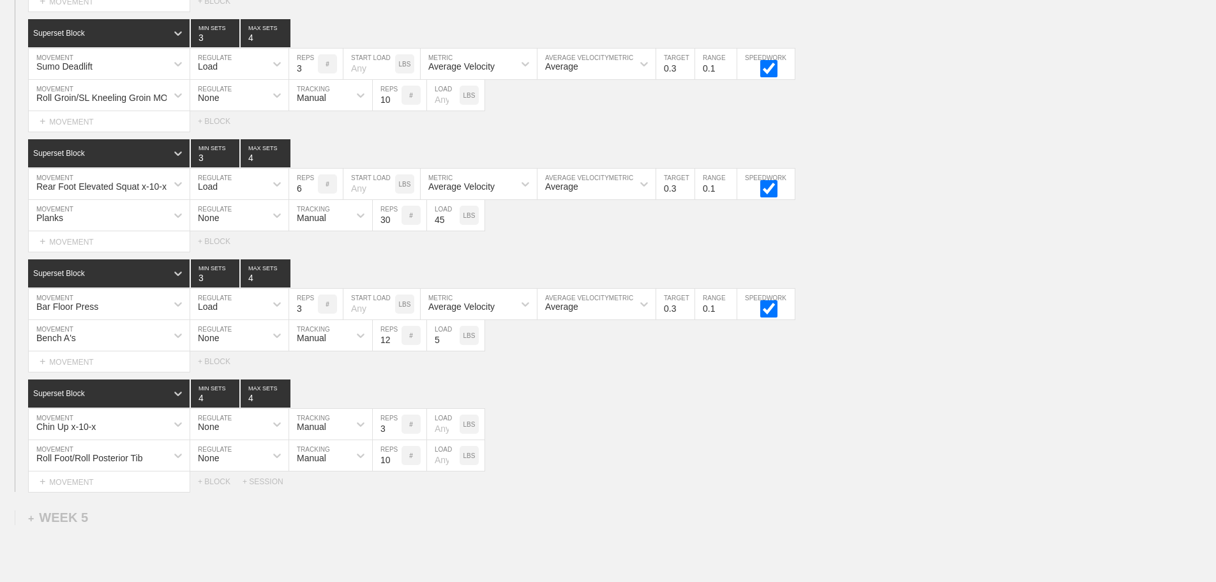
scroll to position [5125, 0]
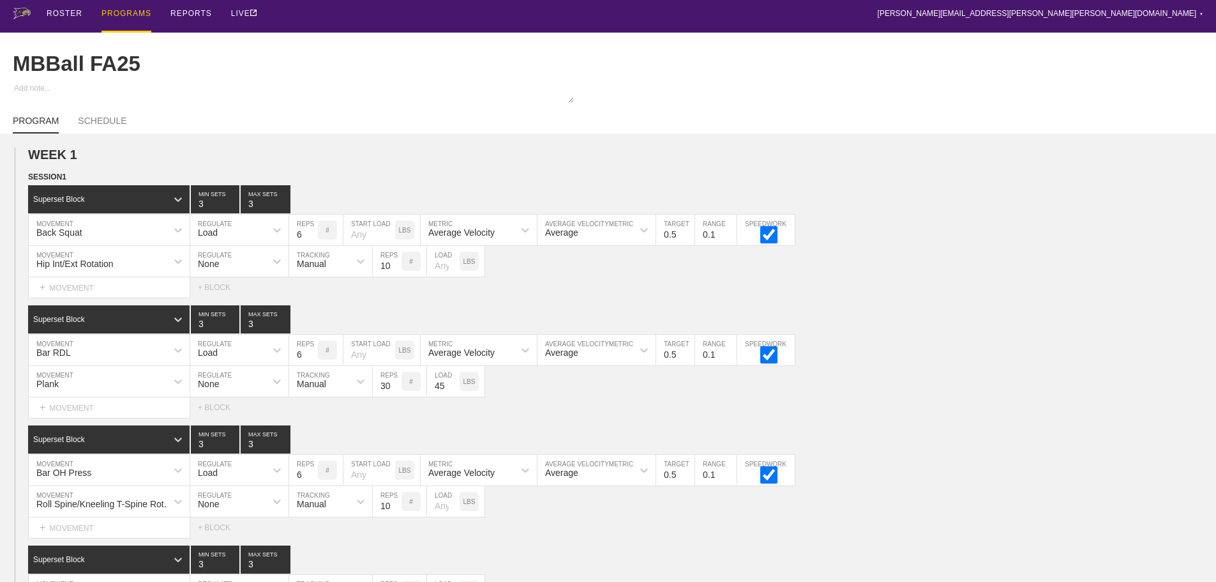
scroll to position [0, 0]
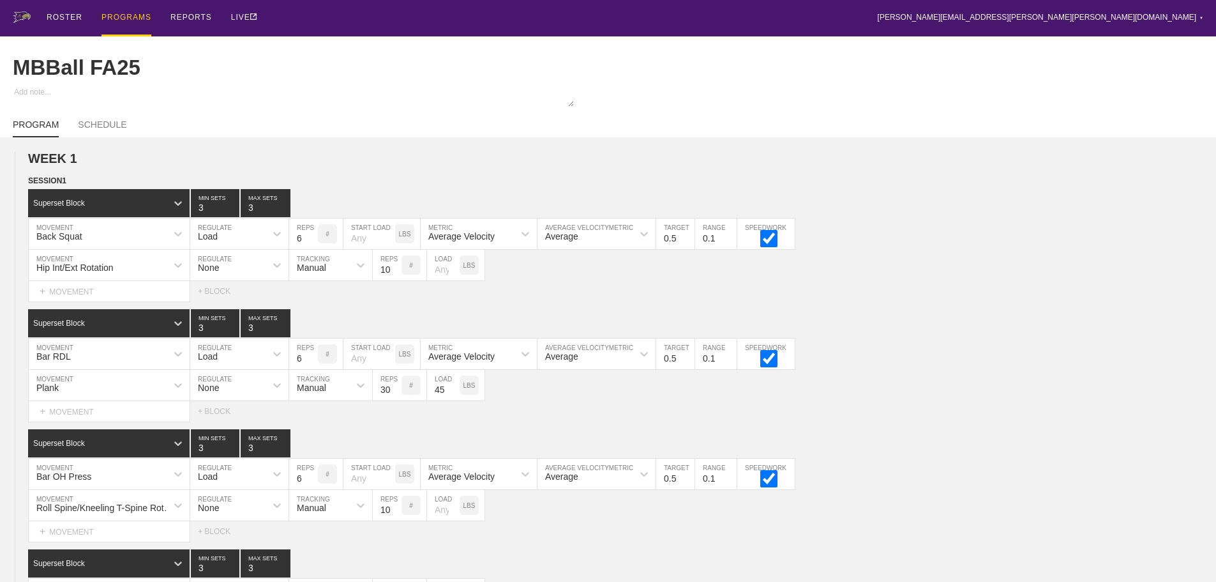
click at [132, 16] on div "PROGRAMS" at bounding box center [126, 18] width 50 height 36
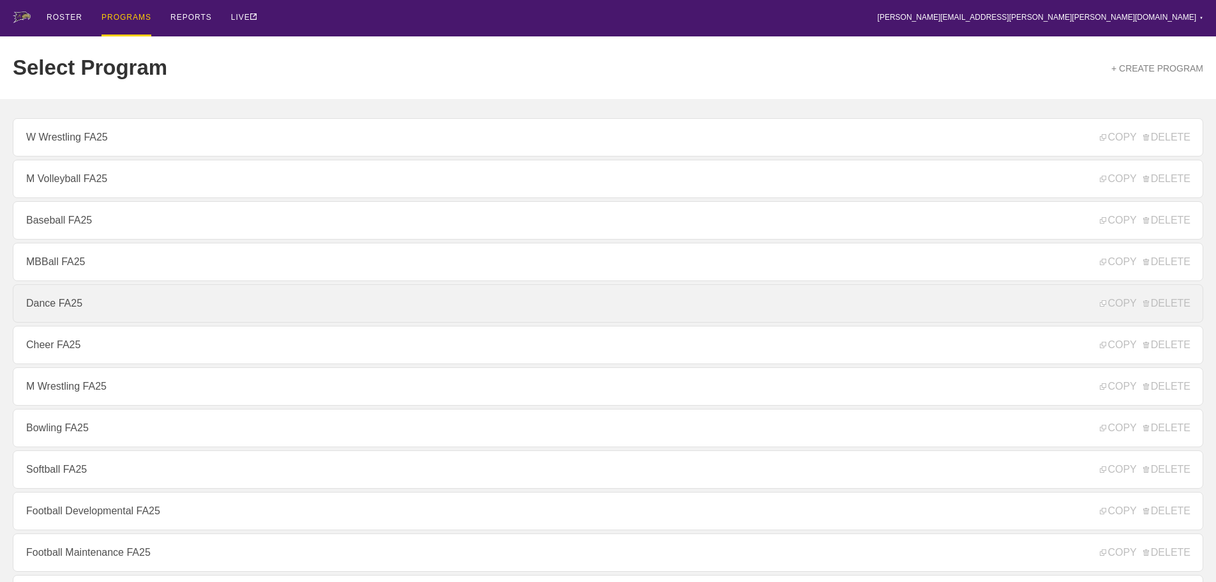
click at [56, 309] on link "Dance FA25" at bounding box center [608, 303] width 1191 height 38
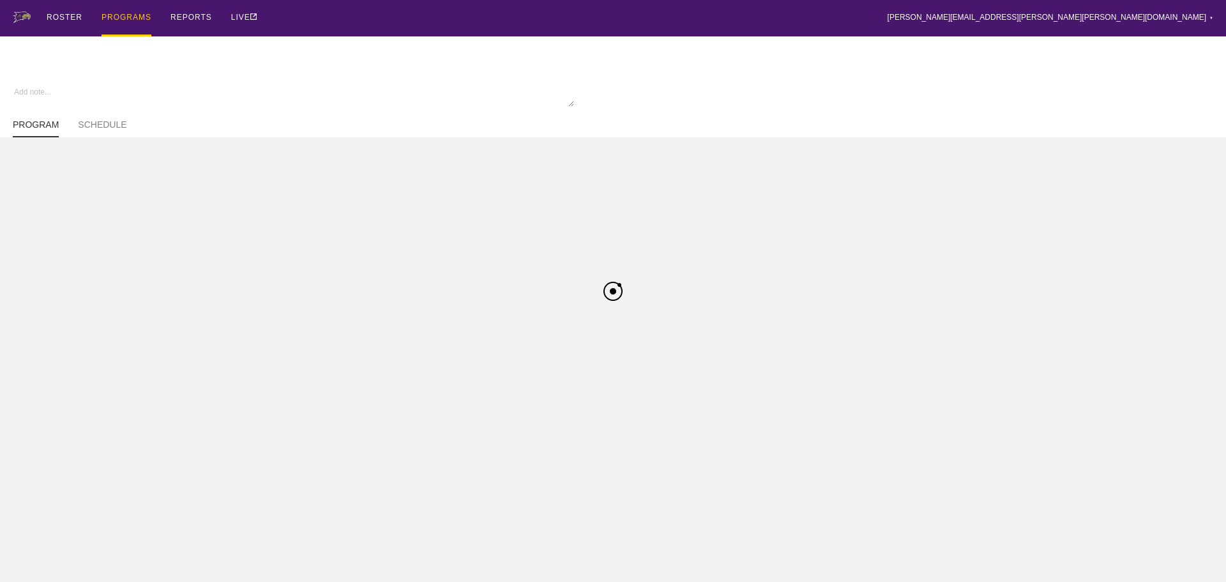
type textarea "x"
type input "Dance FA25"
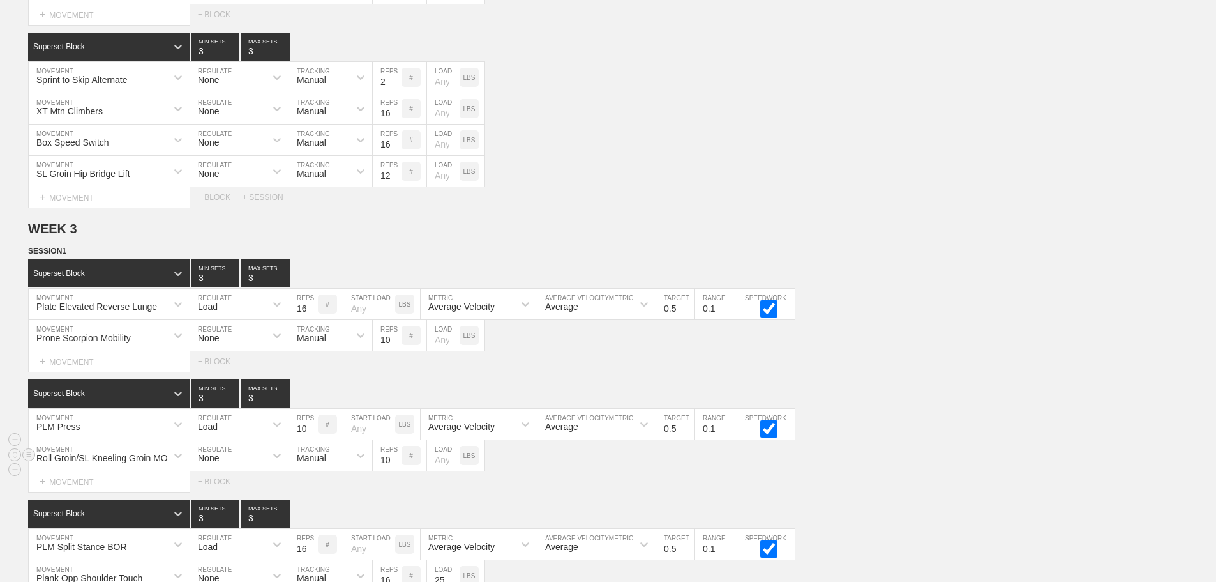
scroll to position [2538, 0]
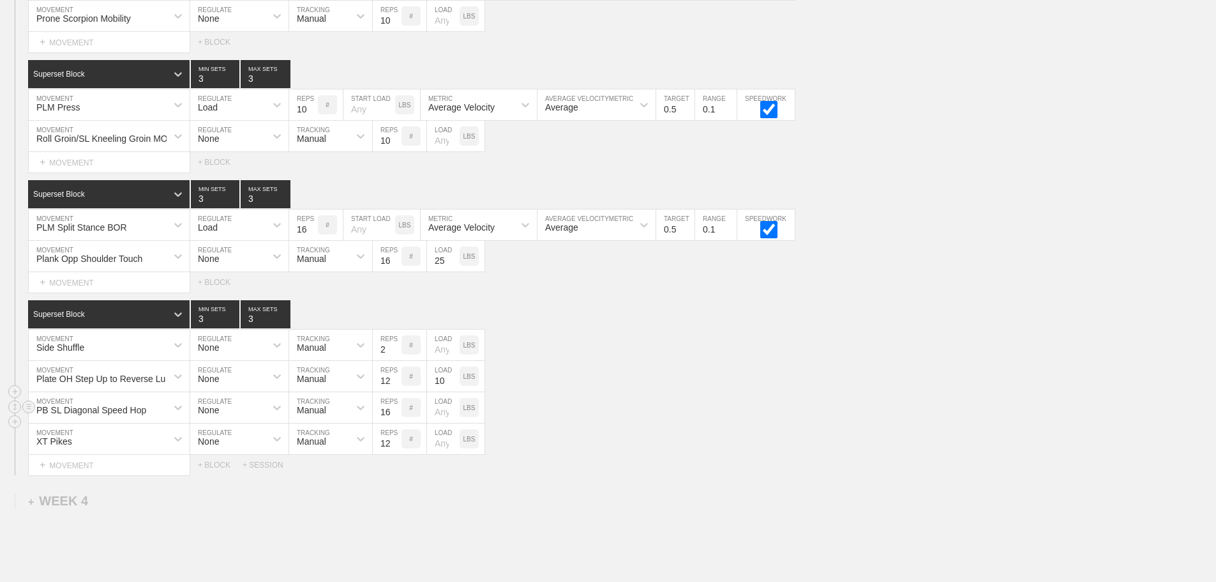
click at [704, 416] on div "PB SL Diagonal Speed Hop MOVEMENT None REGULATE Manual TRACKING 16 REPS # LOAD …" at bounding box center [608, 407] width 1216 height 31
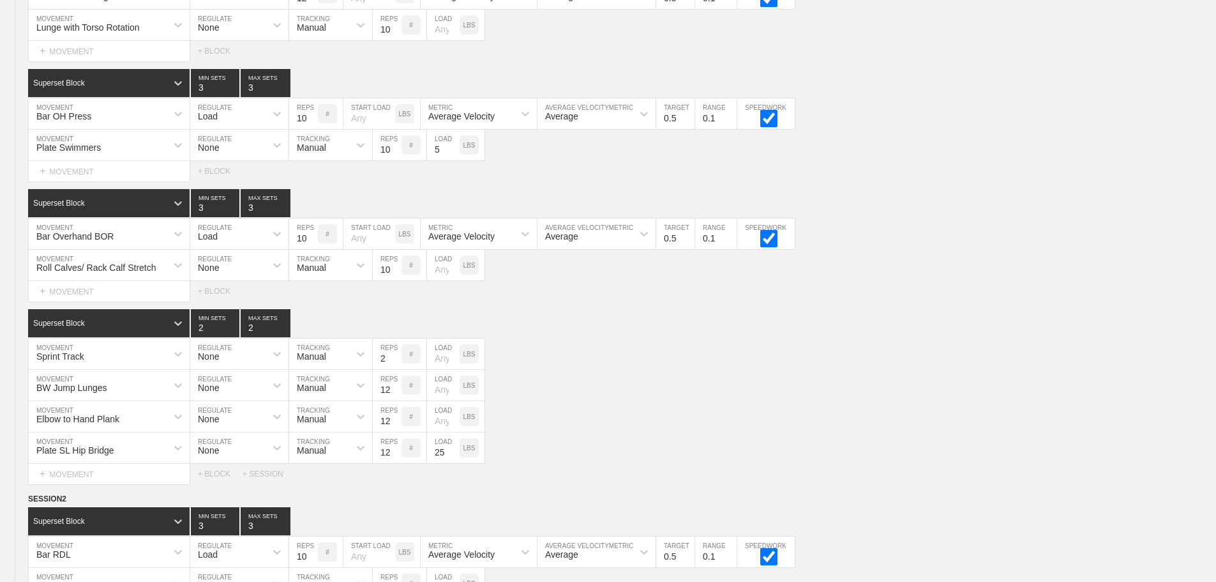
scroll to position [0, 0]
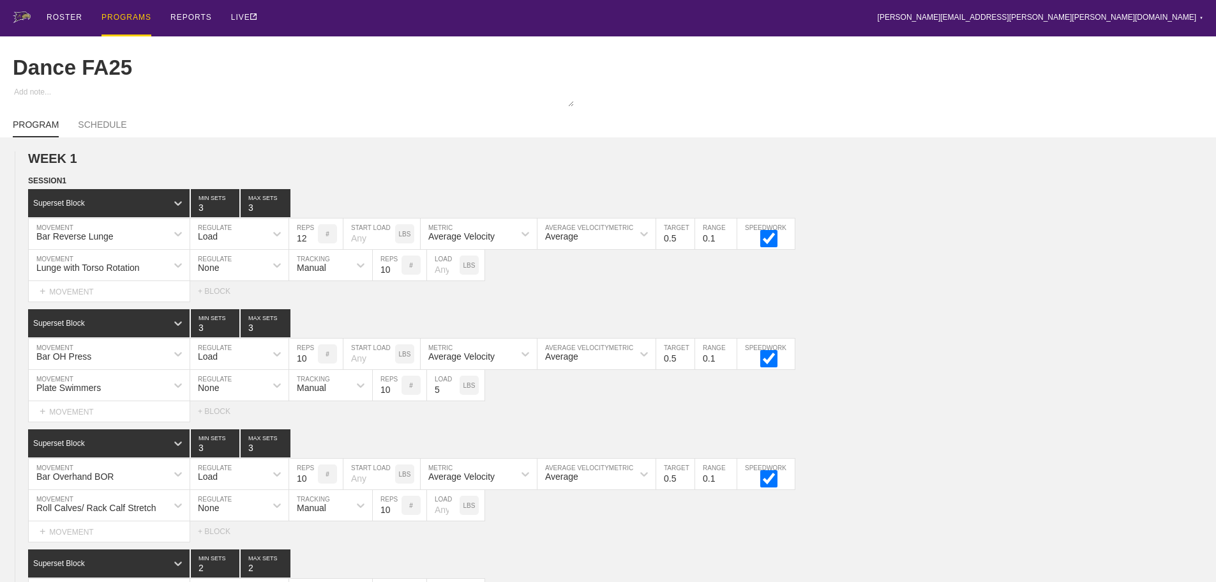
click at [128, 19] on div "PROGRAMS" at bounding box center [126, 18] width 50 height 36
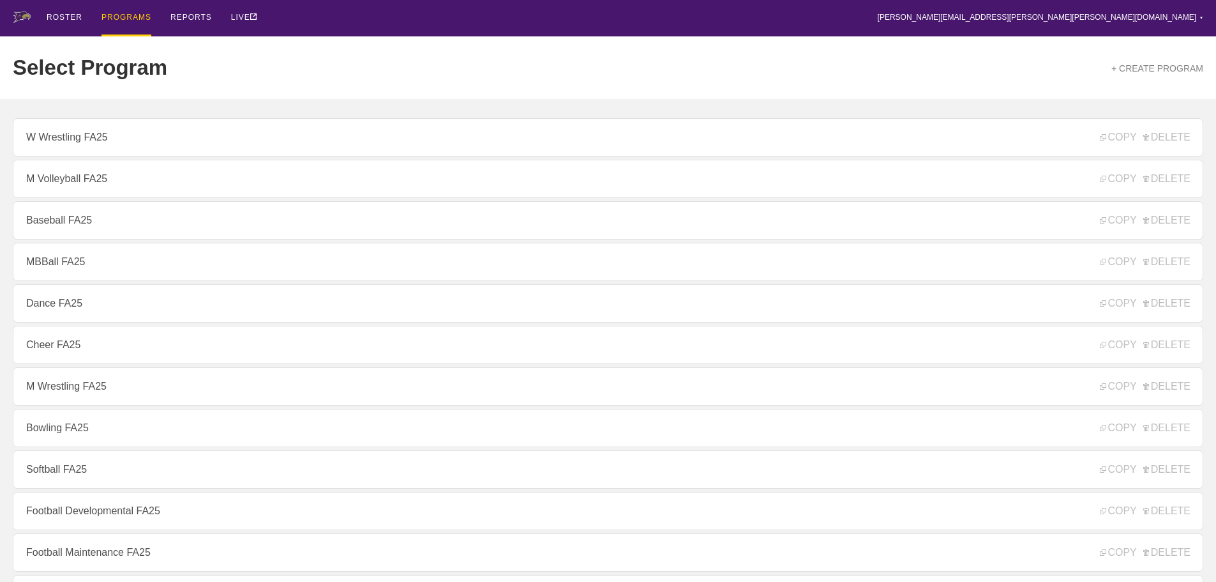
click at [328, 54] on div "Select Program + CREATE PROGRAM" at bounding box center [608, 67] width 1191 height 63
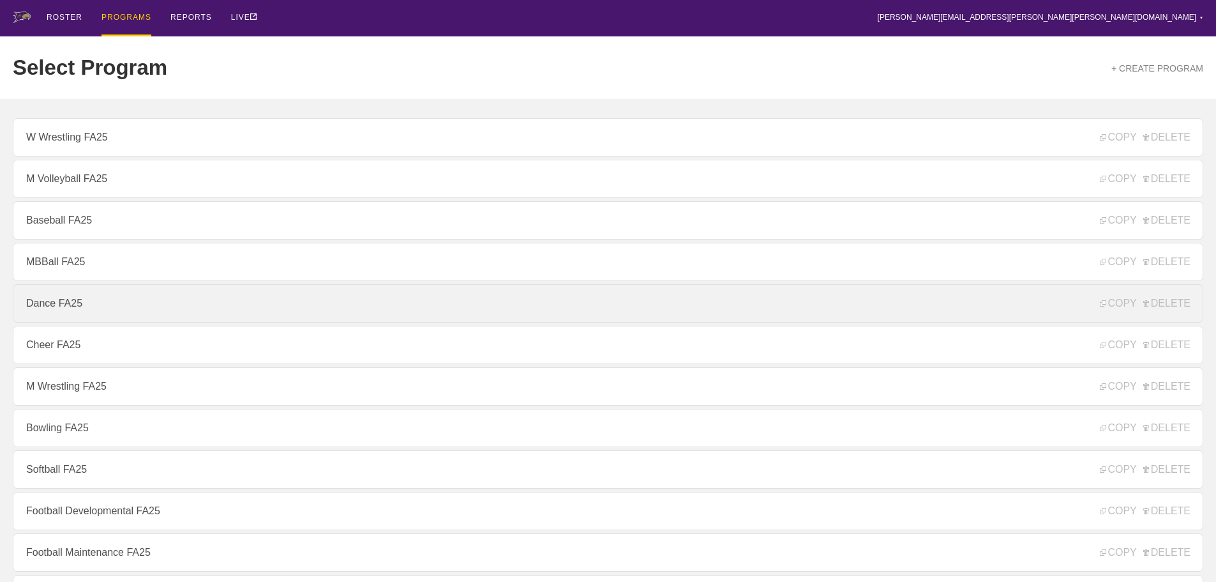
click at [66, 305] on link "Dance FA25" at bounding box center [608, 303] width 1191 height 38
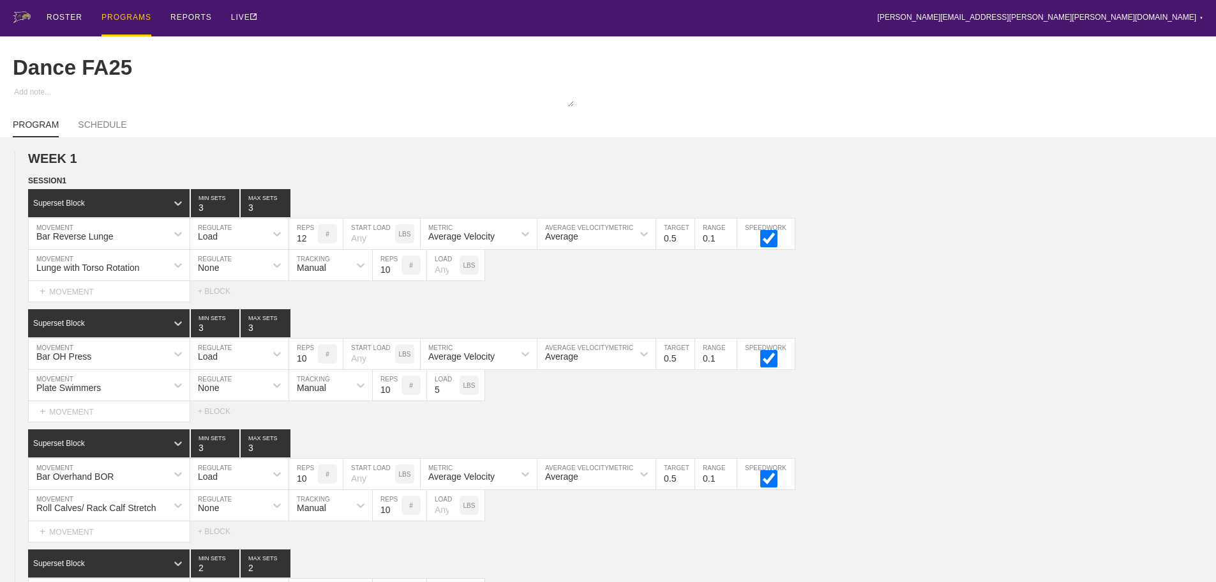
drag, startPoint x: 767, startPoint y: 10, endPoint x: 1225, endPoint y: 72, distance: 462.5
click at [776, 12] on div "ROSTER PROGRAMS REPORTS LIVE [PERSON_NAME][EMAIL_ADDRESS][PERSON_NAME][PERSON_N…" at bounding box center [608, 18] width 1191 height 36
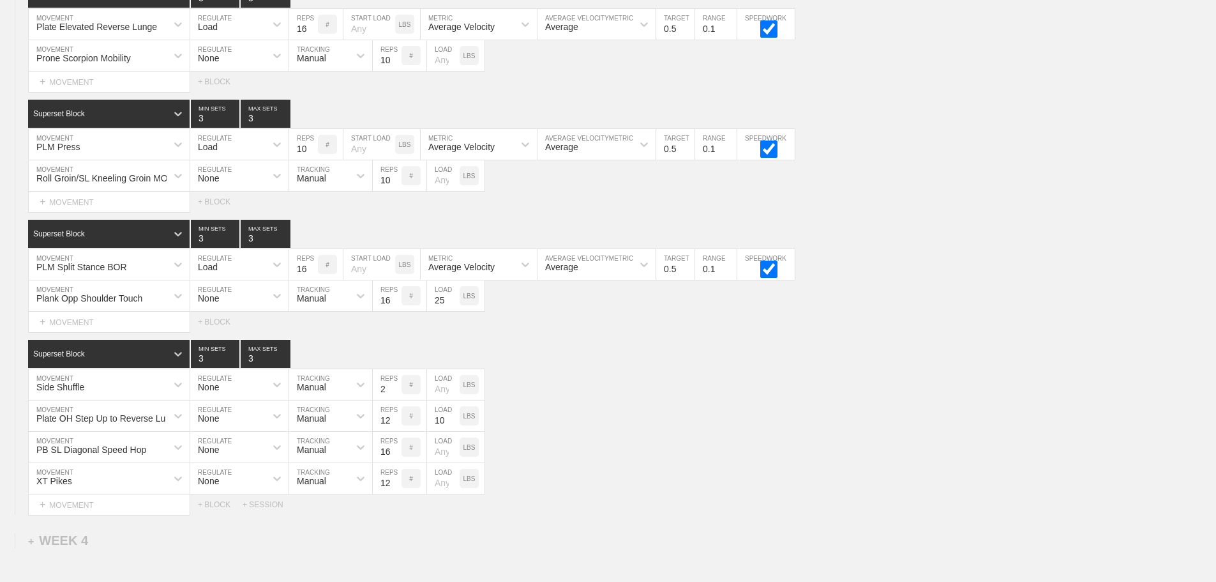
scroll to position [2666, 0]
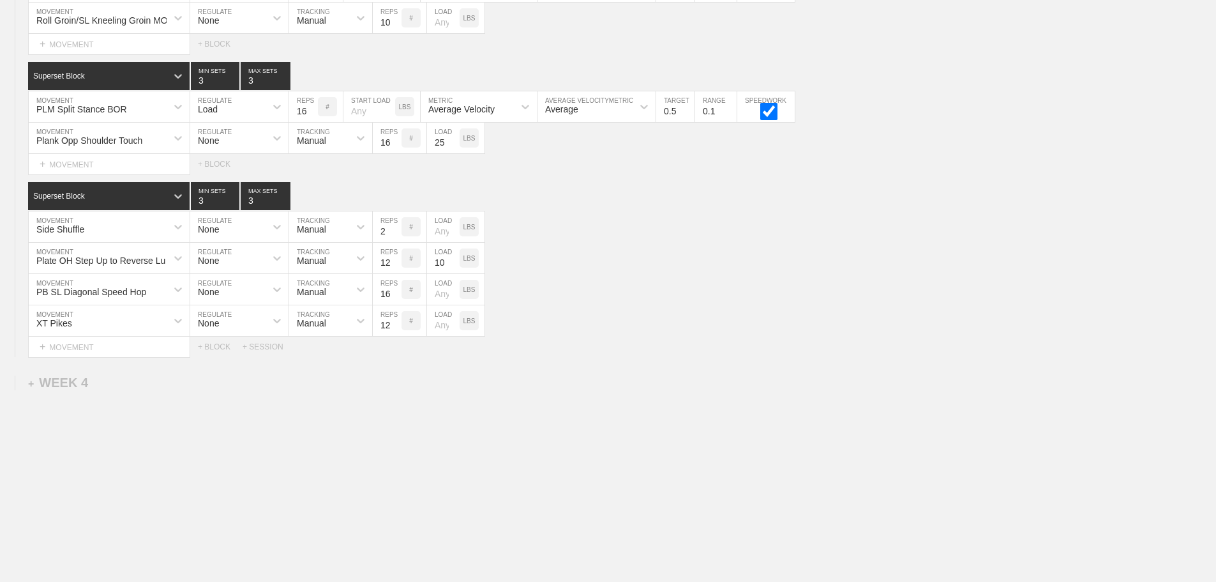
click at [63, 388] on div "+ WEEK 4" at bounding box center [58, 382] width 60 height 15
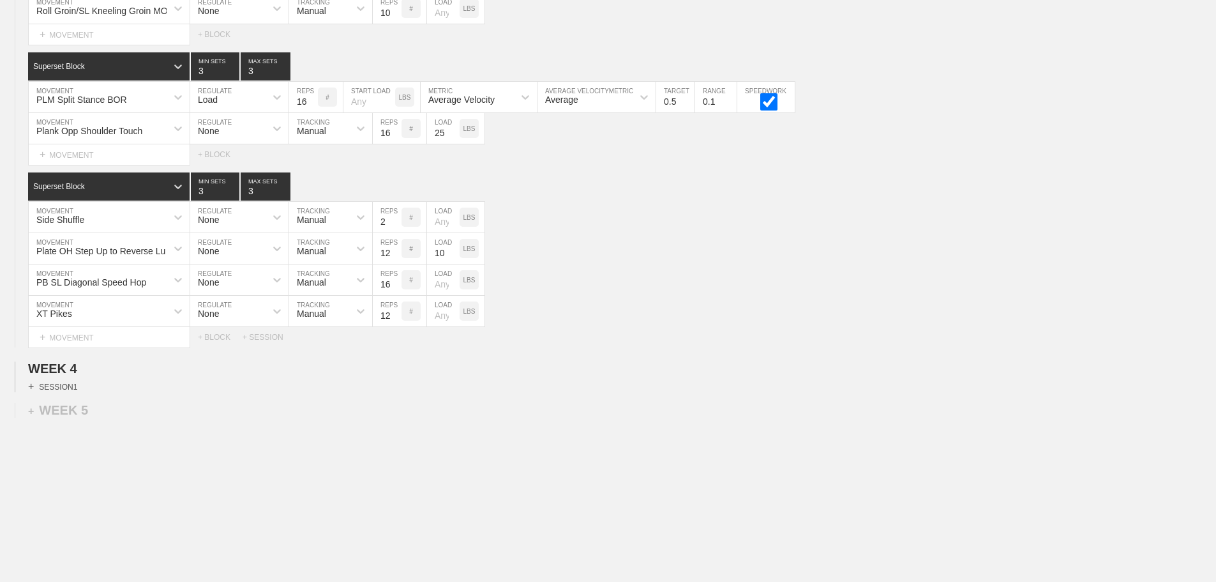
click at [66, 392] on div "+ SESSION 1" at bounding box center [52, 385] width 49 height 11
click at [91, 419] on div "+ BLOCK" at bounding box center [108, 409] width 161 height 20
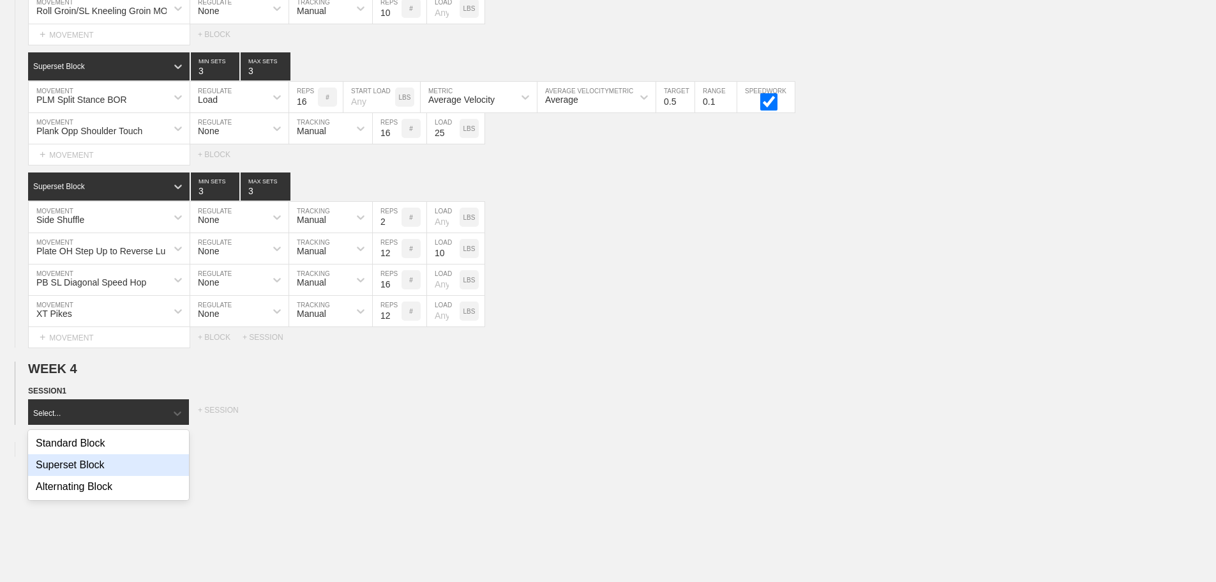
click at [96, 475] on div "Superset Block" at bounding box center [108, 465] width 161 height 22
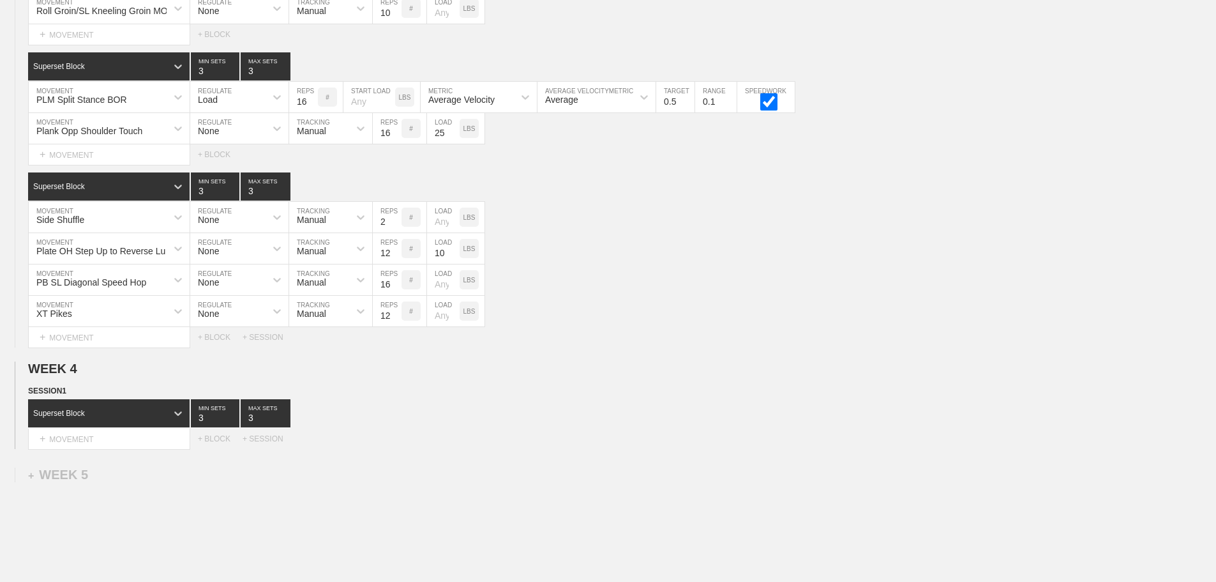
click at [464, 437] on div "Superset Block 3 MIN SETS 3 MAX SETS DUPLICATE INSERT MOVEMENT AFTER DELETE Sel…" at bounding box center [608, 424] width 1216 height 50
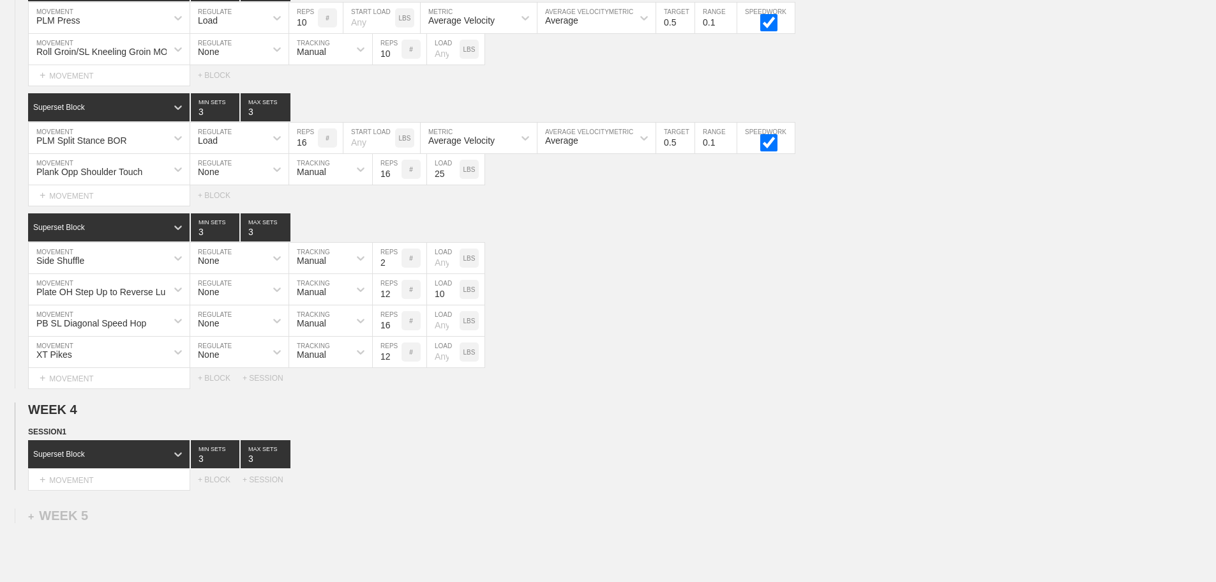
scroll to position [2602, 0]
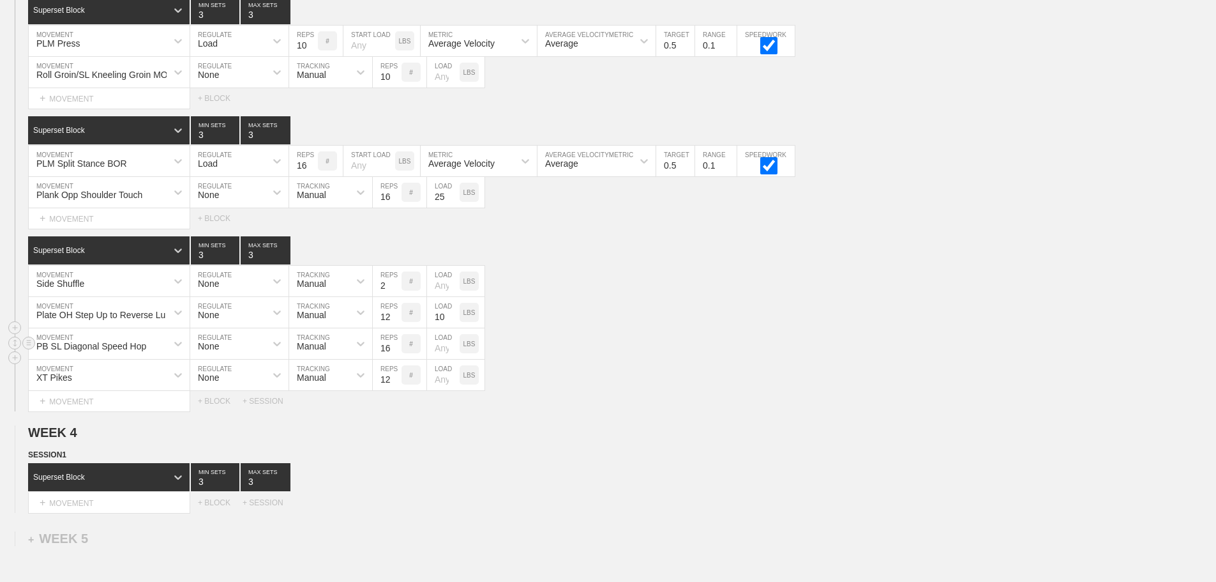
click at [693, 343] on div "PB SL Diagonal Speed Hop MOVEMENT None REGULATE Manual TRACKING 16 REPS # LOAD …" at bounding box center [608, 343] width 1216 height 31
click at [618, 308] on div "Plate OH Step Up to Reverse Lunge MOVEMENT None REGULATE Manual TRACKING 12 REP…" at bounding box center [608, 312] width 1216 height 31
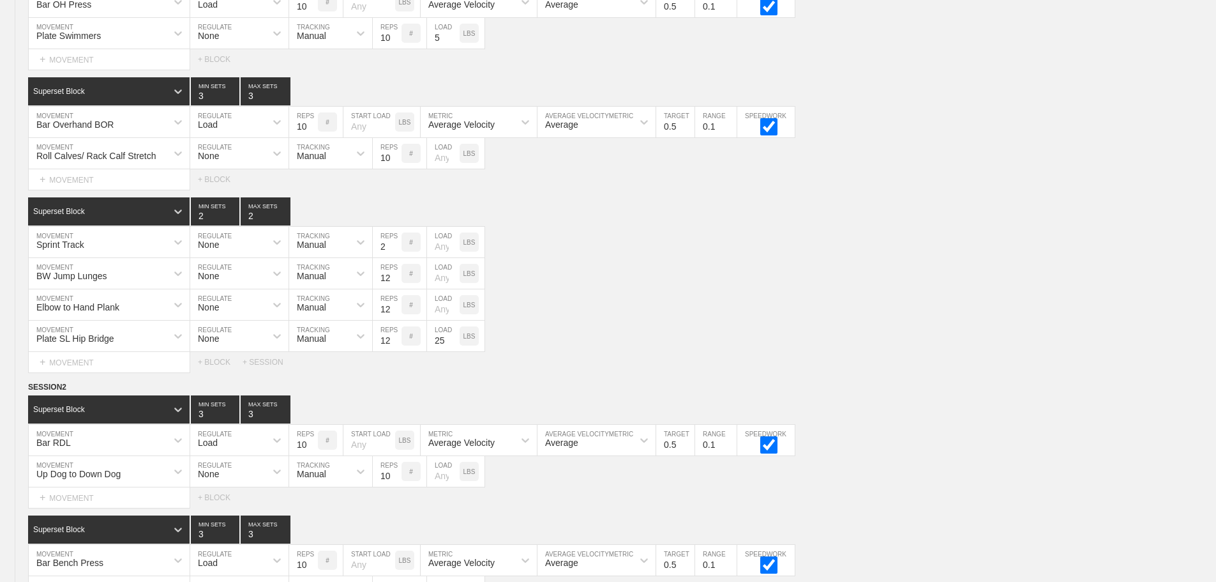
scroll to position [0, 0]
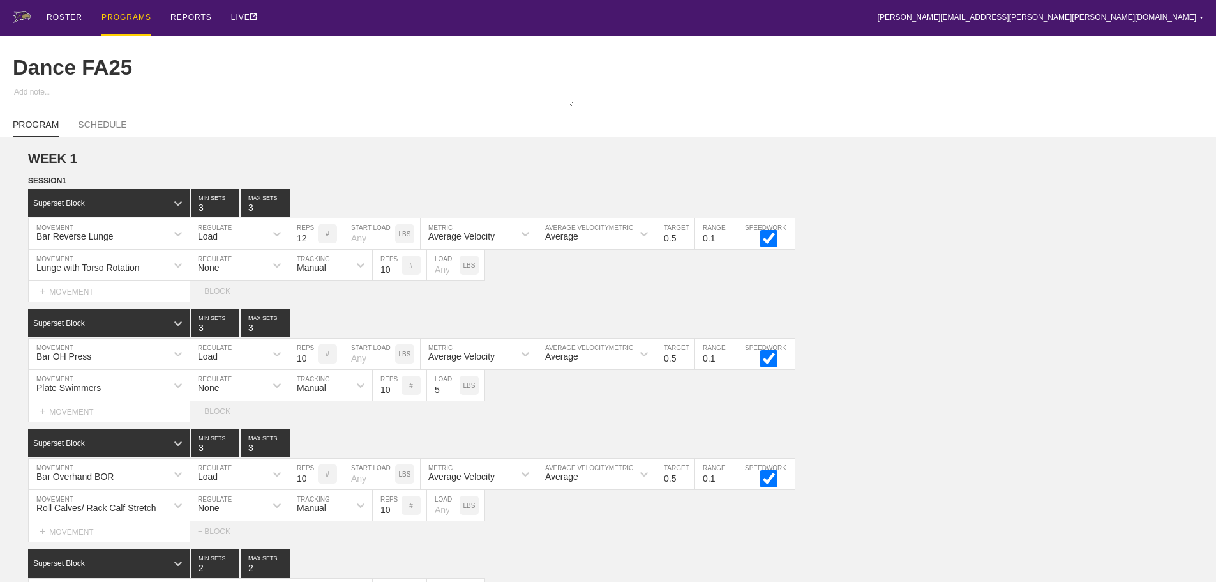
click at [116, 15] on div "PROGRAMS" at bounding box center [126, 18] width 50 height 36
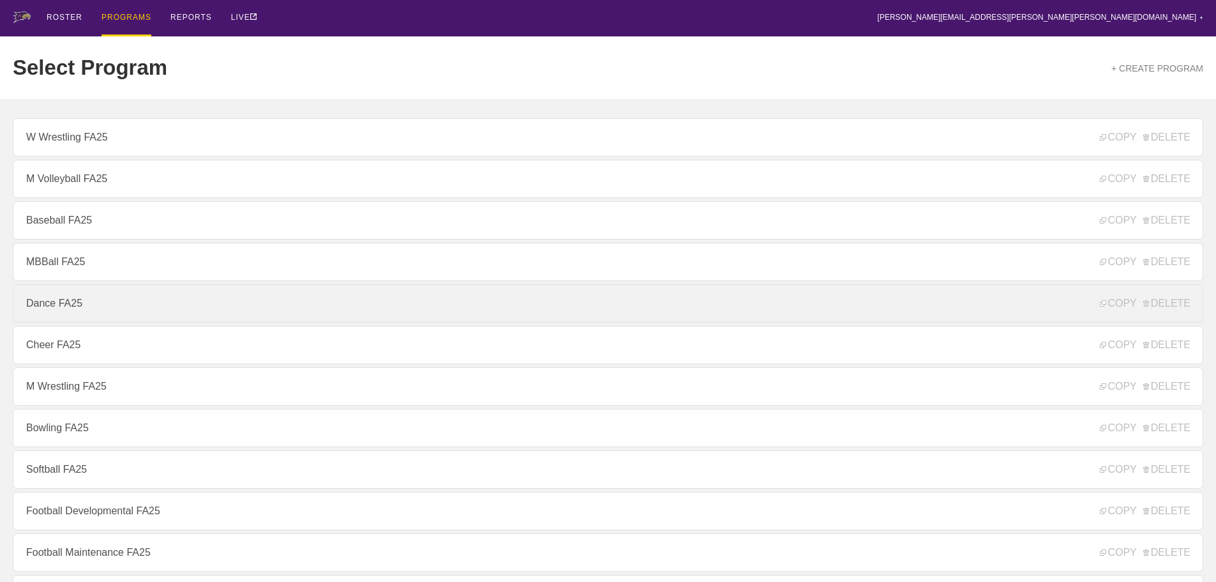
click at [46, 313] on link "Dance FA25" at bounding box center [608, 303] width 1191 height 38
type textarea "x"
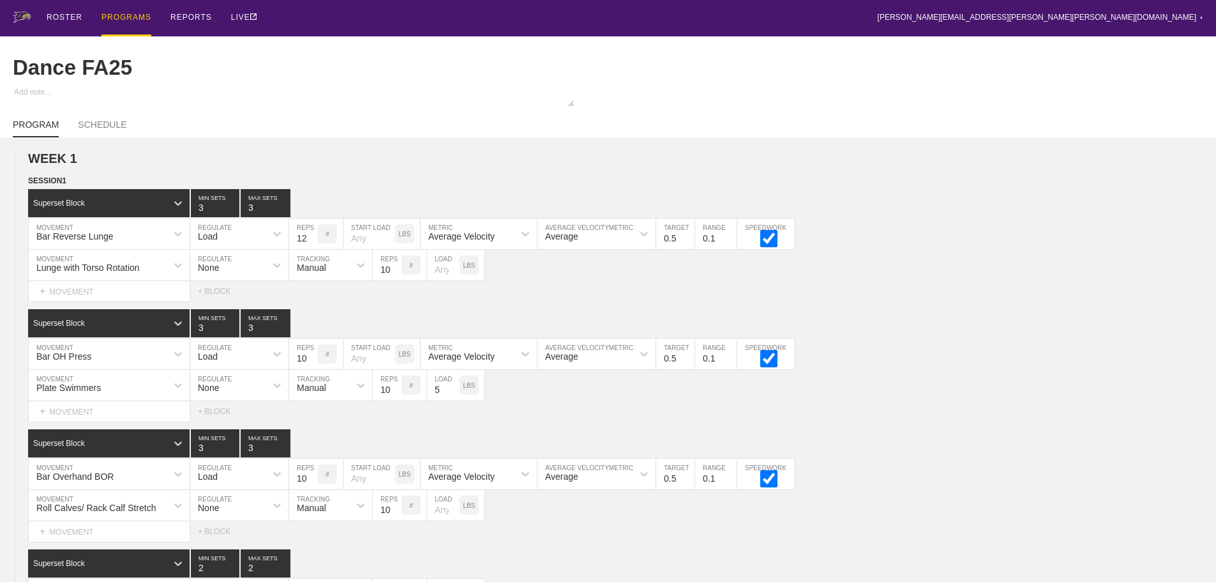
click at [475, 13] on div "ROSTER PROGRAMS REPORTS LIVE [PERSON_NAME][EMAIL_ADDRESS][PERSON_NAME][PERSON_N…" at bounding box center [608, 18] width 1191 height 36
click at [1032, 295] on div "Select... MOVEMENT + MOVEMENT + BLOCK" at bounding box center [608, 291] width 1216 height 20
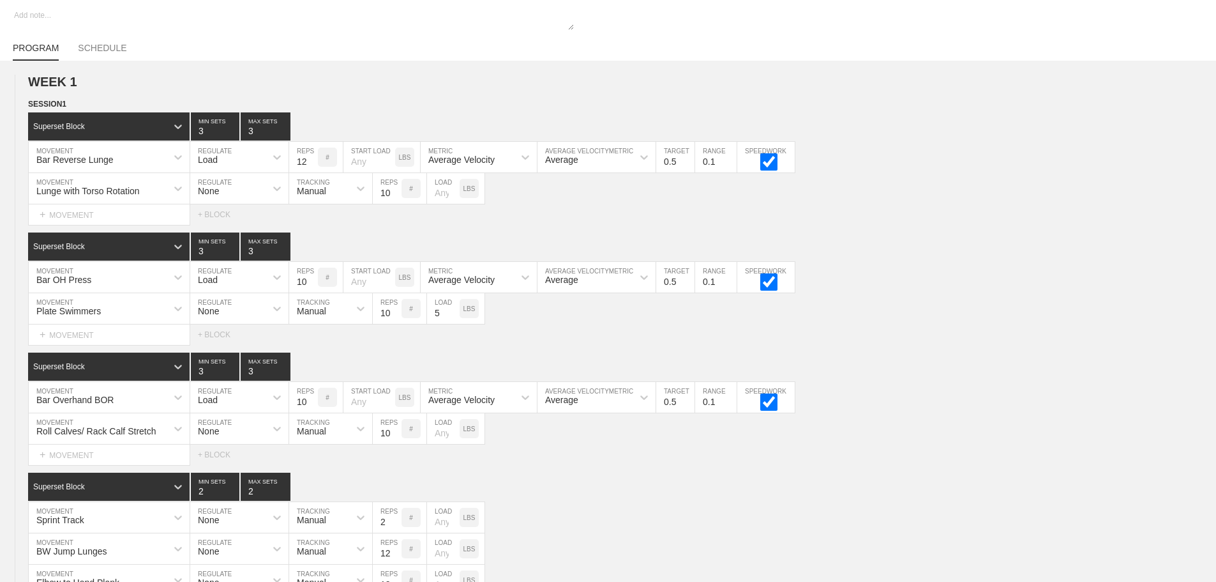
scroll to position [1340, 0]
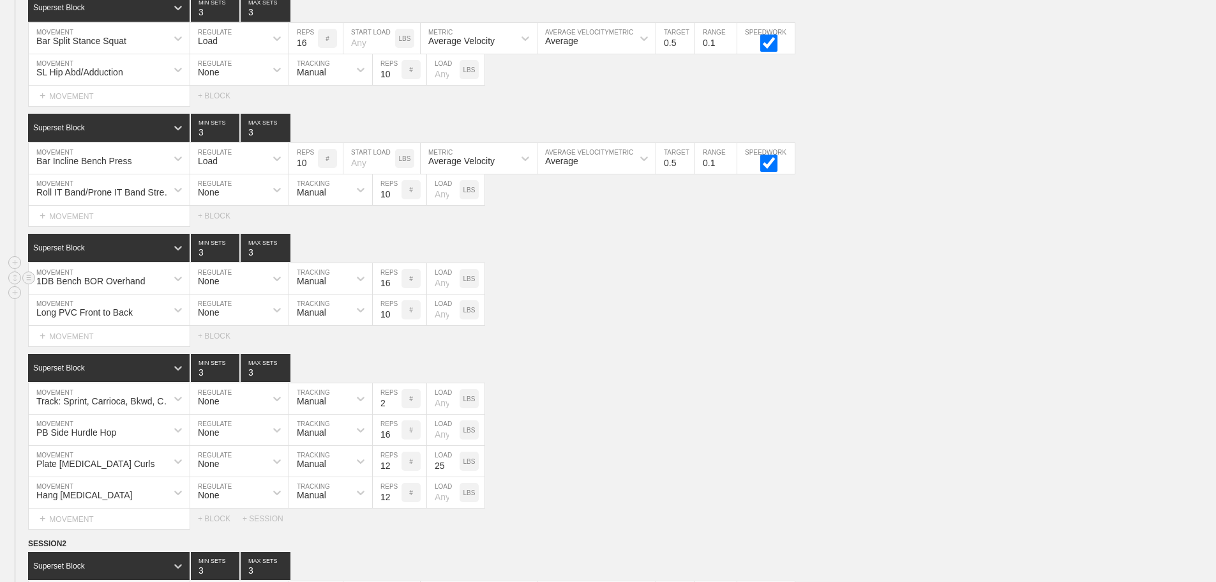
drag, startPoint x: 1122, startPoint y: 345, endPoint x: 1205, endPoint y: 284, distance: 103.2
click at [1122, 345] on div "Select... MOVEMENT + MOVEMENT + BLOCK" at bounding box center [608, 336] width 1216 height 20
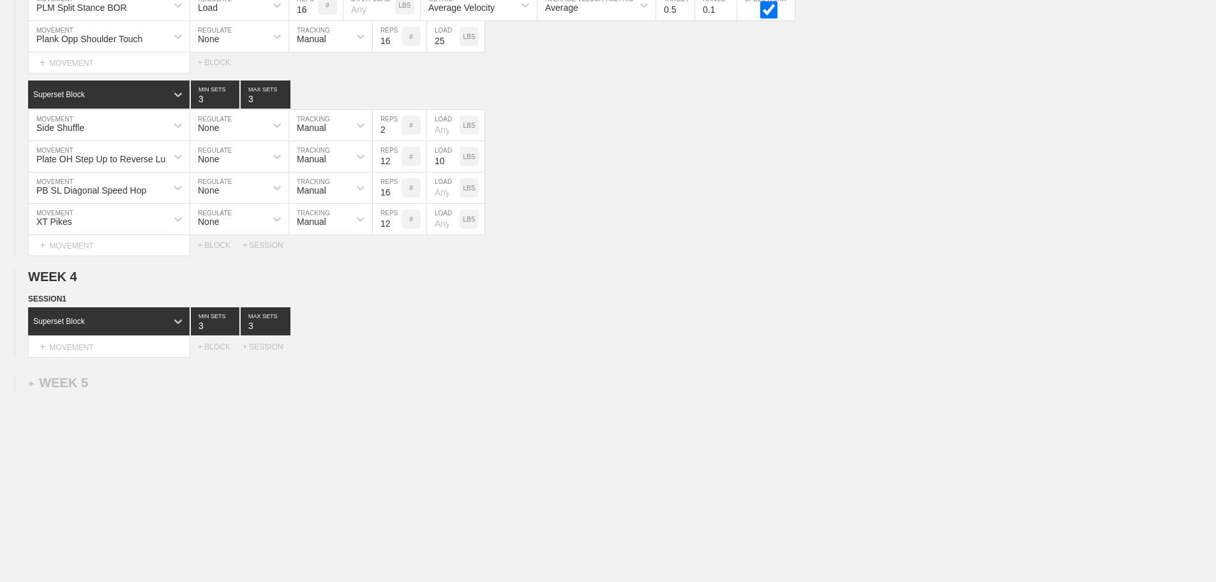
click at [140, 347] on div "+ MOVEMENT" at bounding box center [109, 346] width 162 height 21
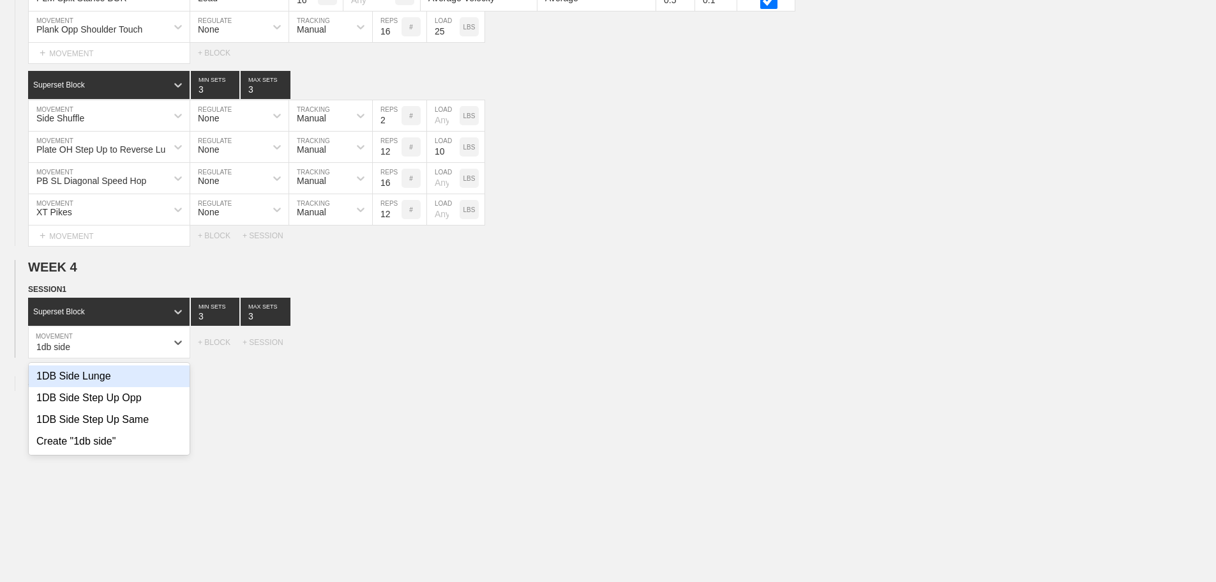
click at [86, 382] on div "1DB Side Lunge" at bounding box center [109, 376] width 161 height 22
type input "1db side"
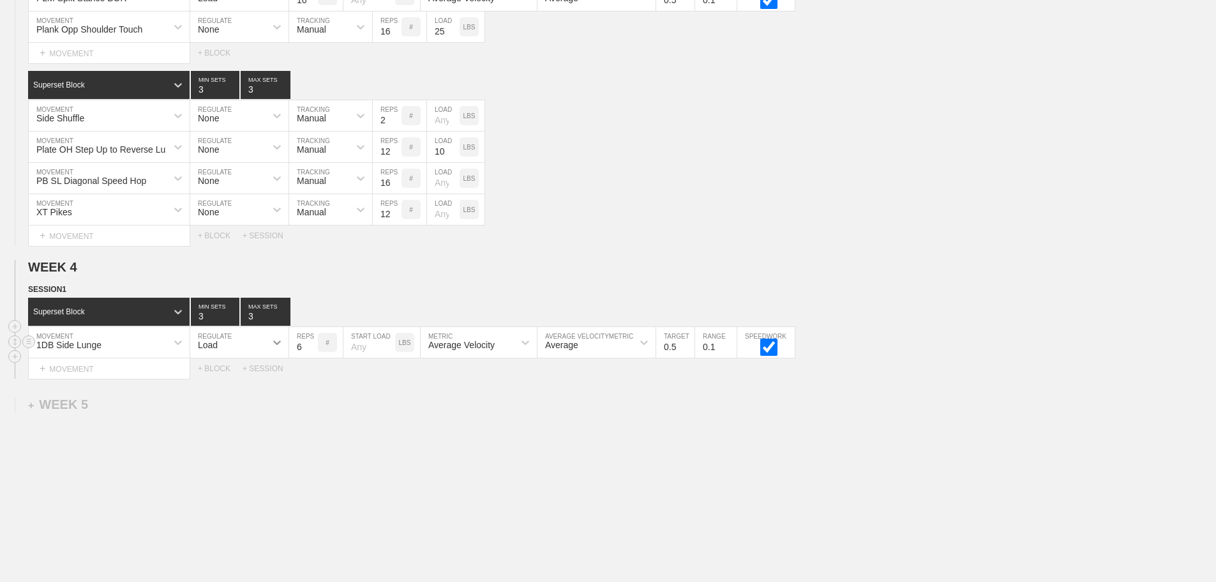
click at [271, 349] on icon at bounding box center [277, 342] width 13 height 13
click at [235, 386] on div "None" at bounding box center [239, 376] width 98 height 22
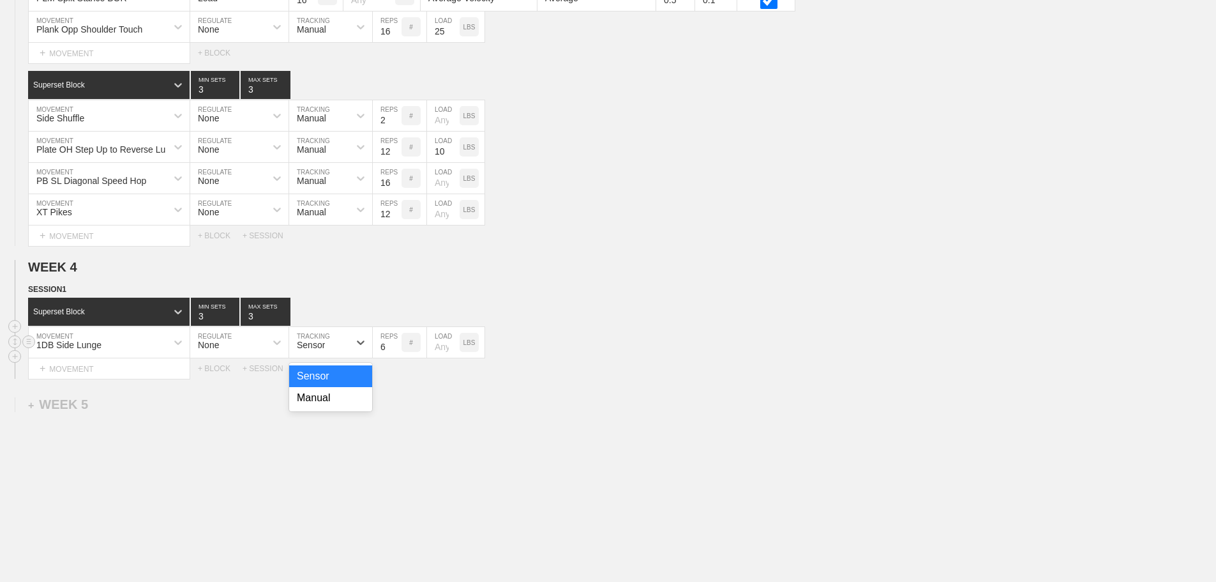
click at [326, 350] on div "Sensor" at bounding box center [319, 342] width 60 height 22
click at [326, 406] on div "Manual" at bounding box center [330, 398] width 83 height 22
click at [396, 352] on input "7" at bounding box center [387, 342] width 29 height 31
click at [396, 352] on input "8" at bounding box center [387, 342] width 29 height 31
click at [396, 352] on input "9" at bounding box center [387, 342] width 29 height 31
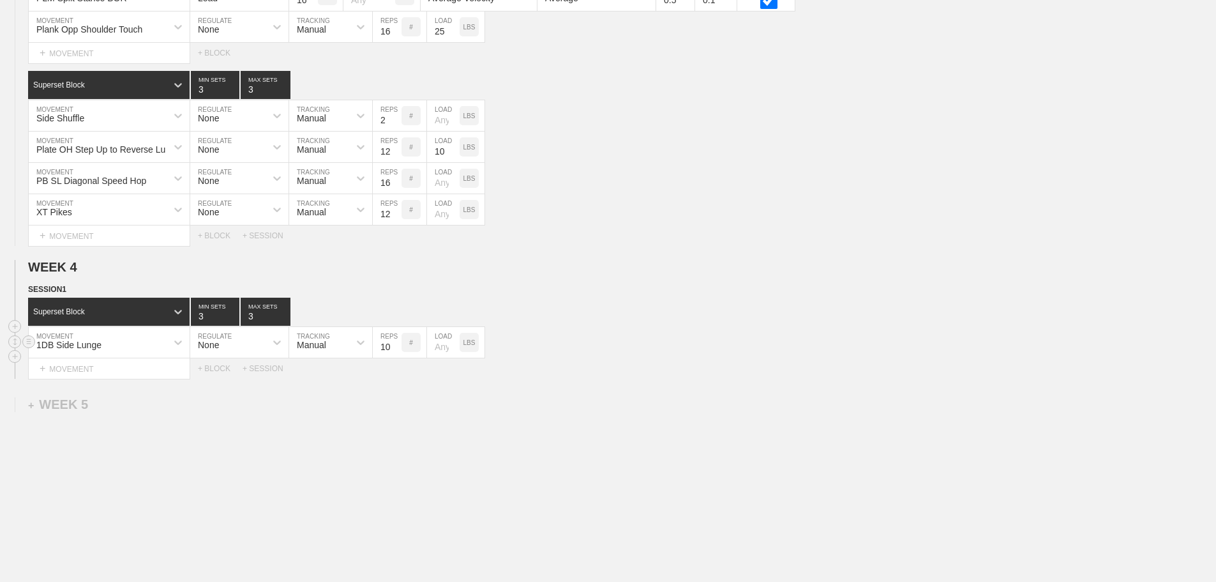
click at [396, 352] on input "10" at bounding box center [387, 342] width 29 height 31
click at [396, 352] on input "11" at bounding box center [387, 342] width 29 height 31
click at [396, 352] on input "12" at bounding box center [387, 342] width 29 height 31
click at [396, 352] on input "13" at bounding box center [387, 342] width 29 height 31
click at [396, 352] on input "14" at bounding box center [387, 342] width 29 height 31
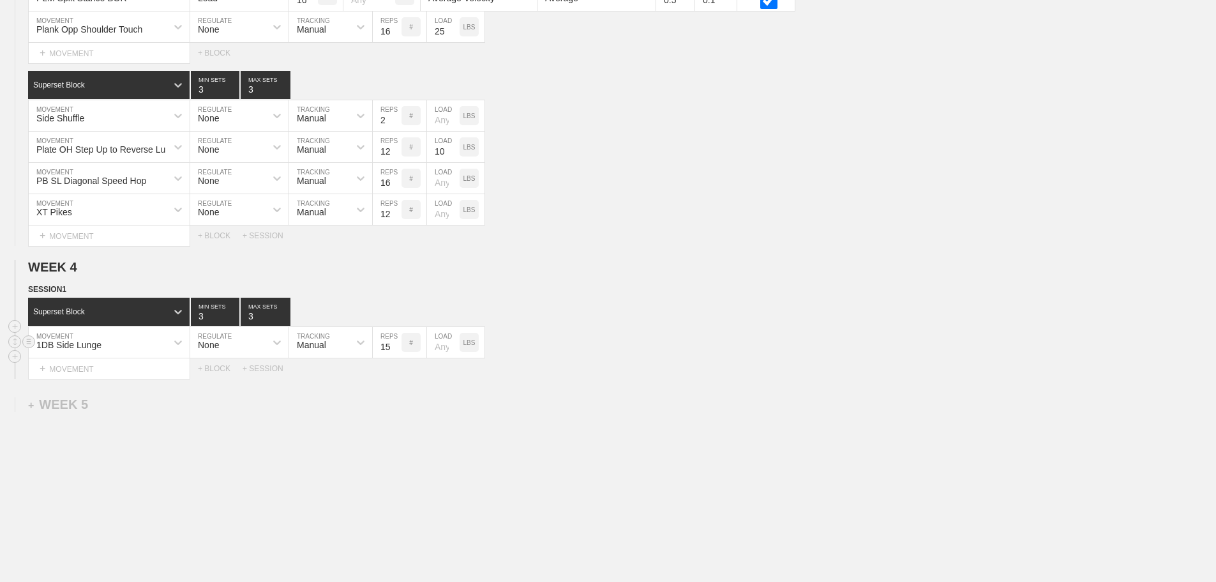
click at [396, 352] on input "15" at bounding box center [387, 342] width 29 height 31
type input "16"
click at [396, 352] on input "16" at bounding box center [387, 342] width 29 height 31
click at [757, 335] on div "Superset Block 3 MIN SETS 3 MAX SETS DUPLICATE INSERT MOVEMENT AFTER DELETE 1DB…" at bounding box center [608, 337] width 1216 height 81
click at [212, 373] on div "+ BLOCK" at bounding box center [220, 368] width 45 height 9
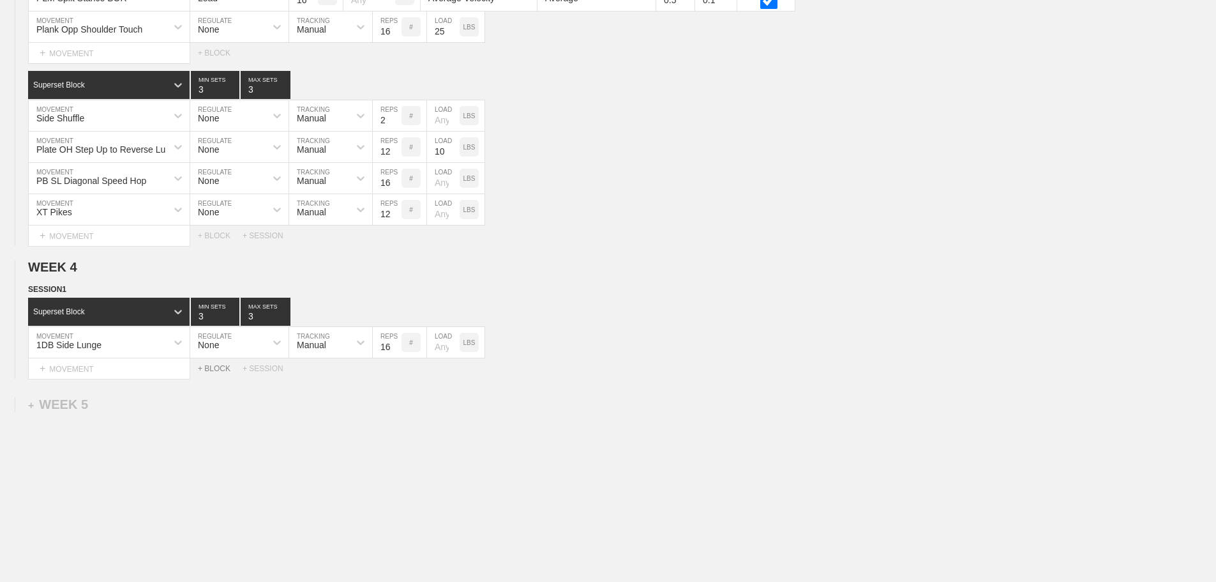
click at [212, 373] on div "+ BLOCK" at bounding box center [220, 368] width 45 height 9
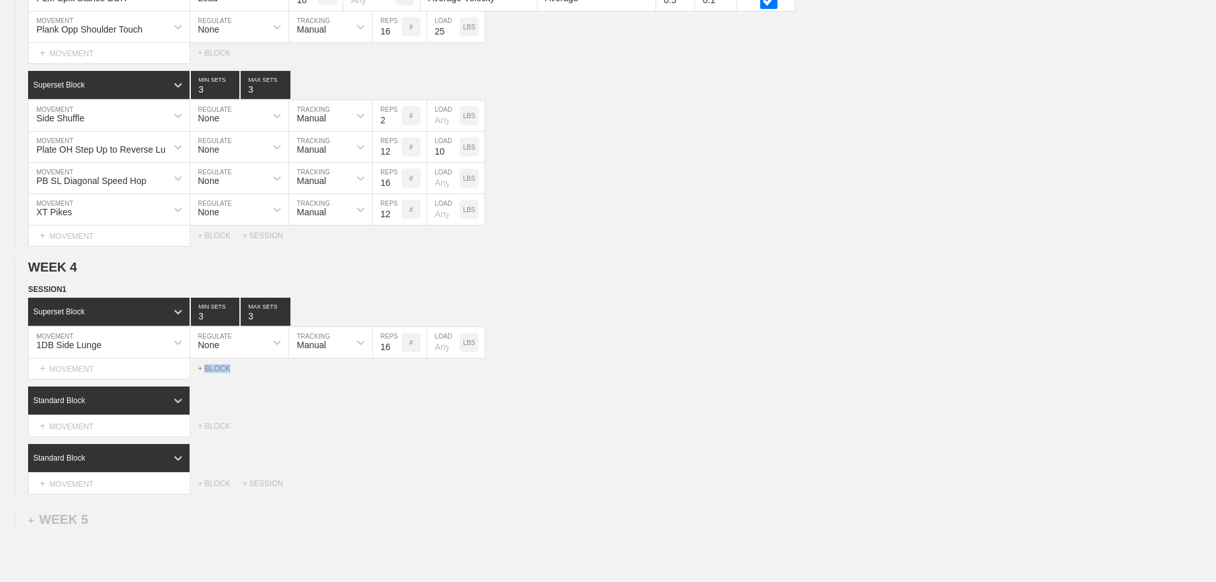
click at [212, 373] on div "+ BLOCK" at bounding box center [220, 368] width 45 height 9
click at [655, 379] on div "Select... MOVEMENT + MOVEMENT + BLOCK" at bounding box center [608, 368] width 1216 height 20
click at [810, 402] on div "Standard Block" at bounding box center [622, 400] width 1188 height 28
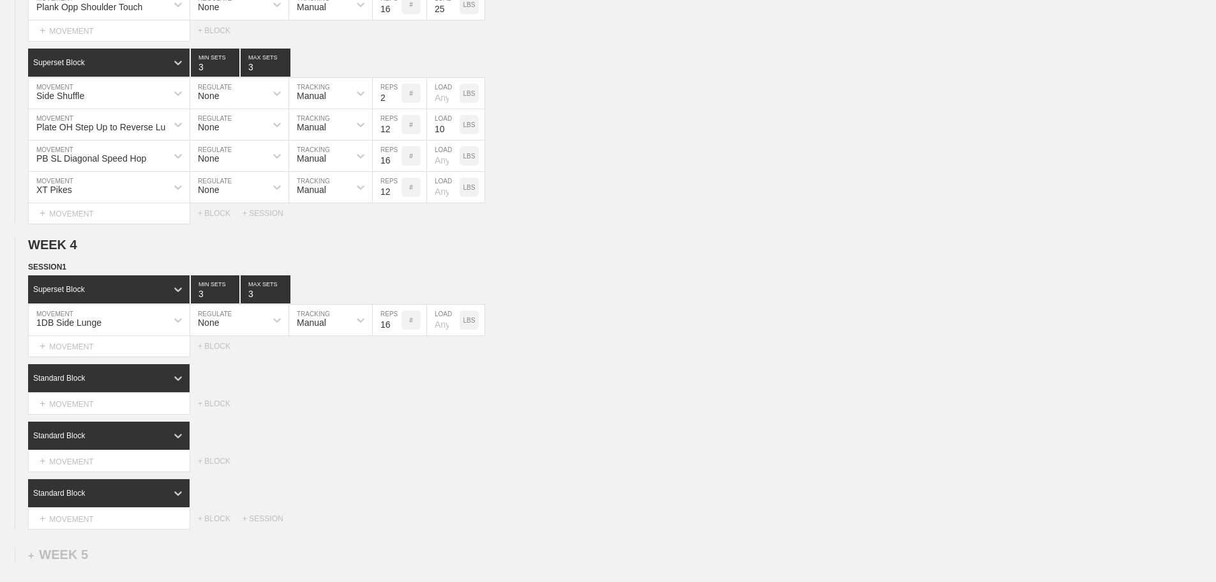
scroll to position [2809, 0]
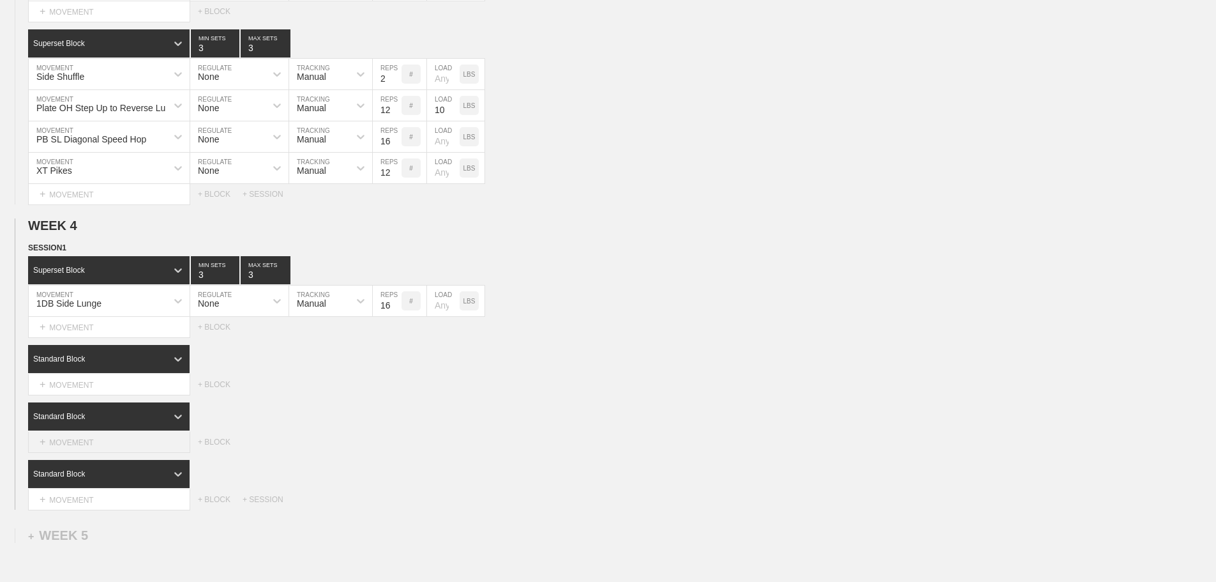
click at [105, 451] on div "+ MOVEMENT" at bounding box center [109, 442] width 162 height 21
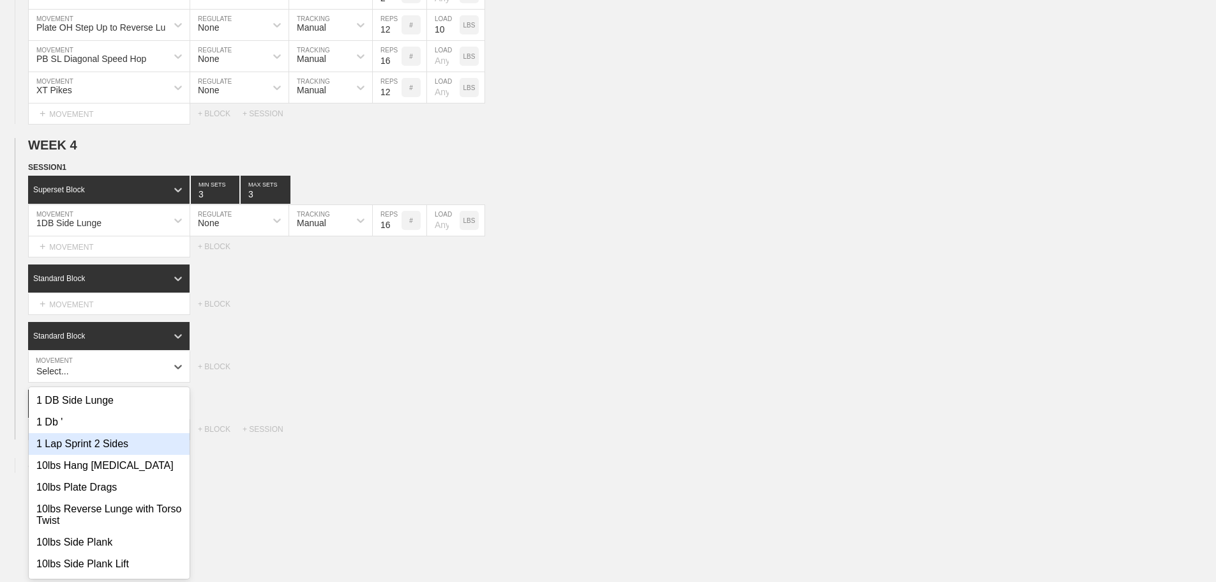
scroll to position [2901, 0]
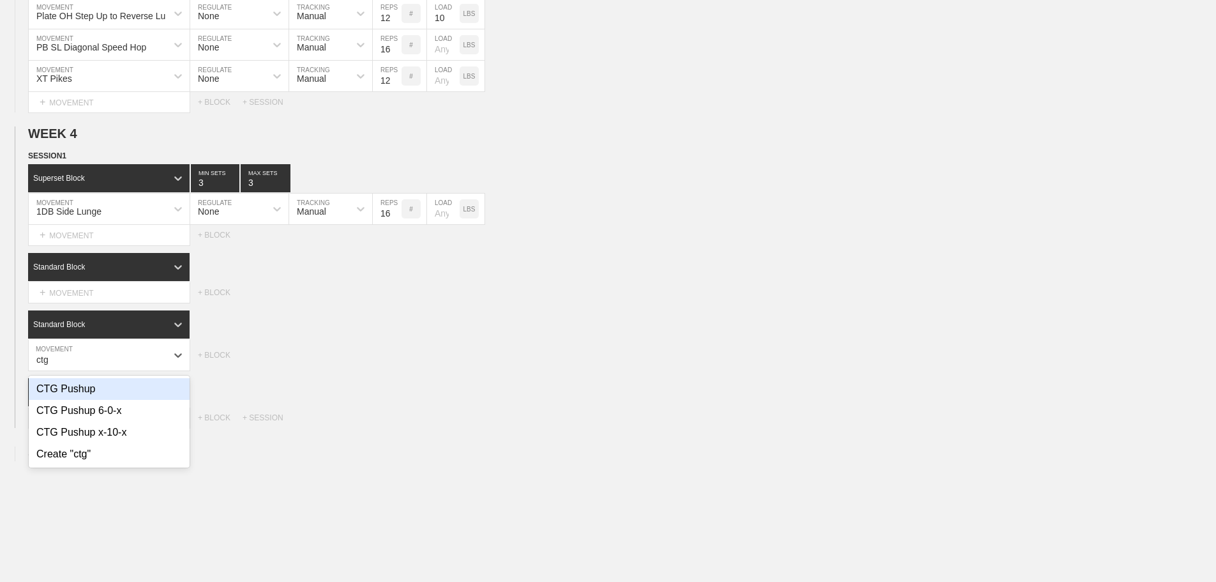
click at [84, 395] on div "CTG Pushup" at bounding box center [109, 389] width 161 height 22
type input "ctg"
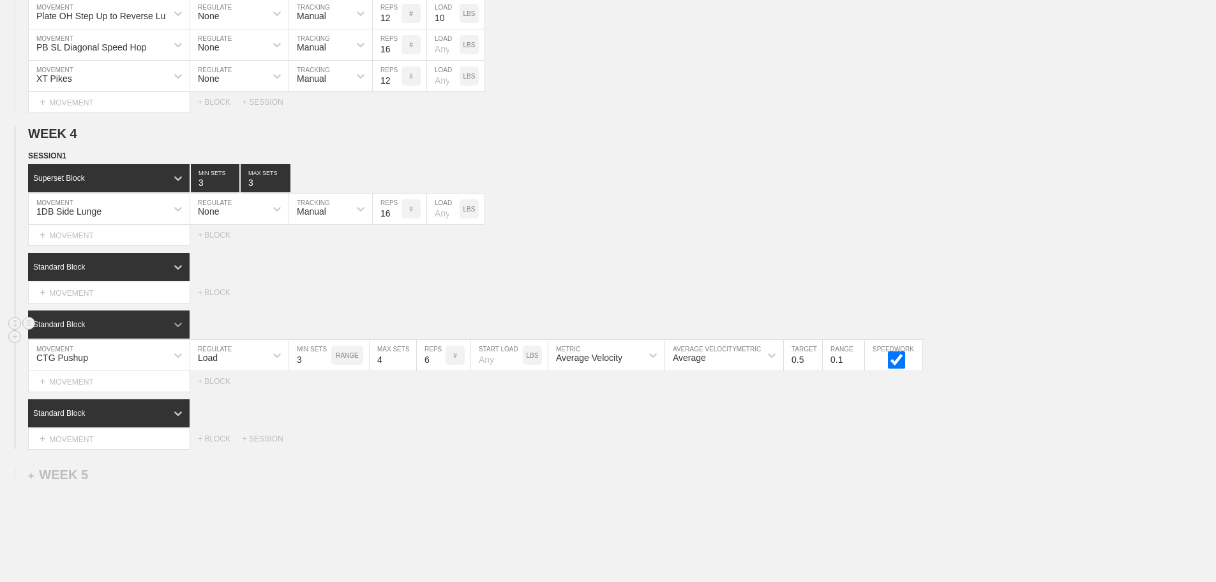
click at [168, 331] on div at bounding box center [178, 324] width 23 height 23
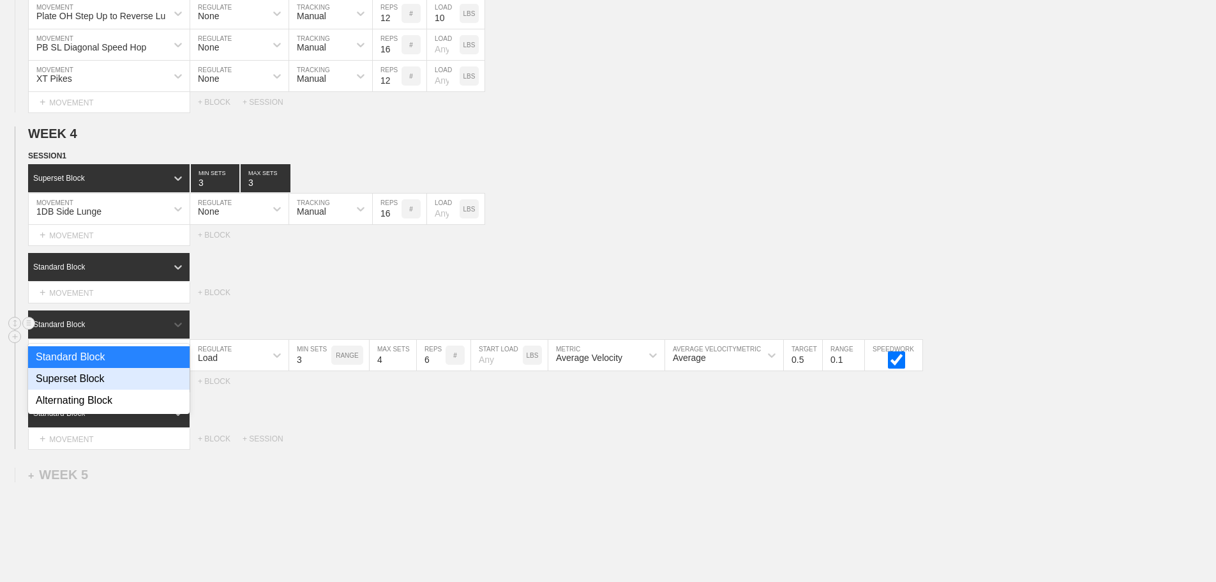
click at [98, 387] on div "Superset Block" at bounding box center [109, 379] width 162 height 22
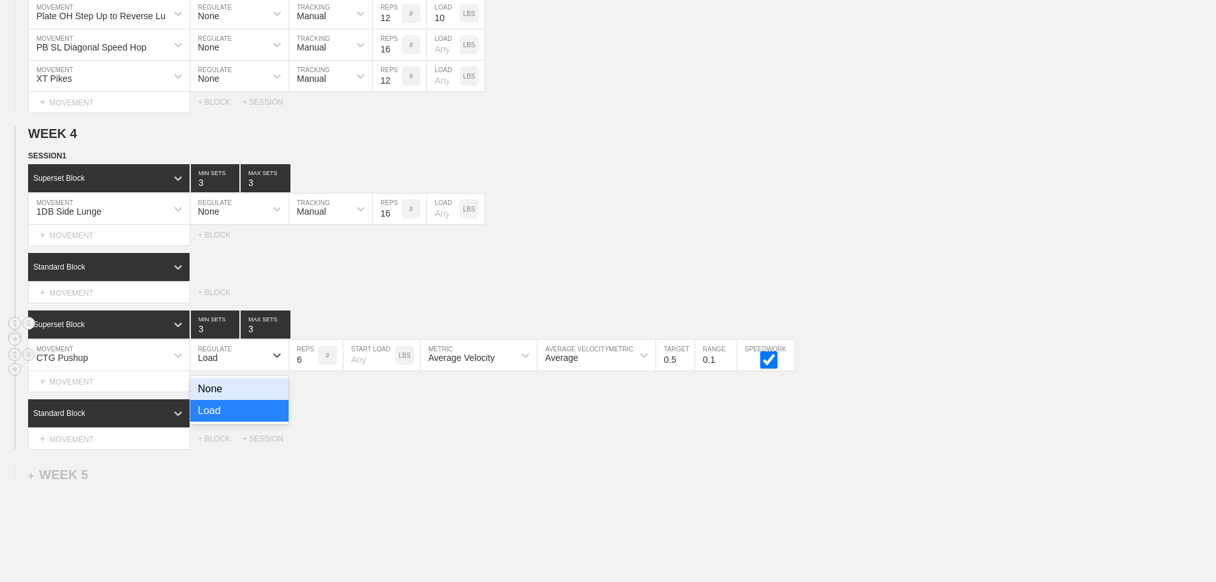
click at [248, 362] on div "Load" at bounding box center [227, 355] width 75 height 22
click at [220, 400] on div "None" at bounding box center [239, 389] width 98 height 22
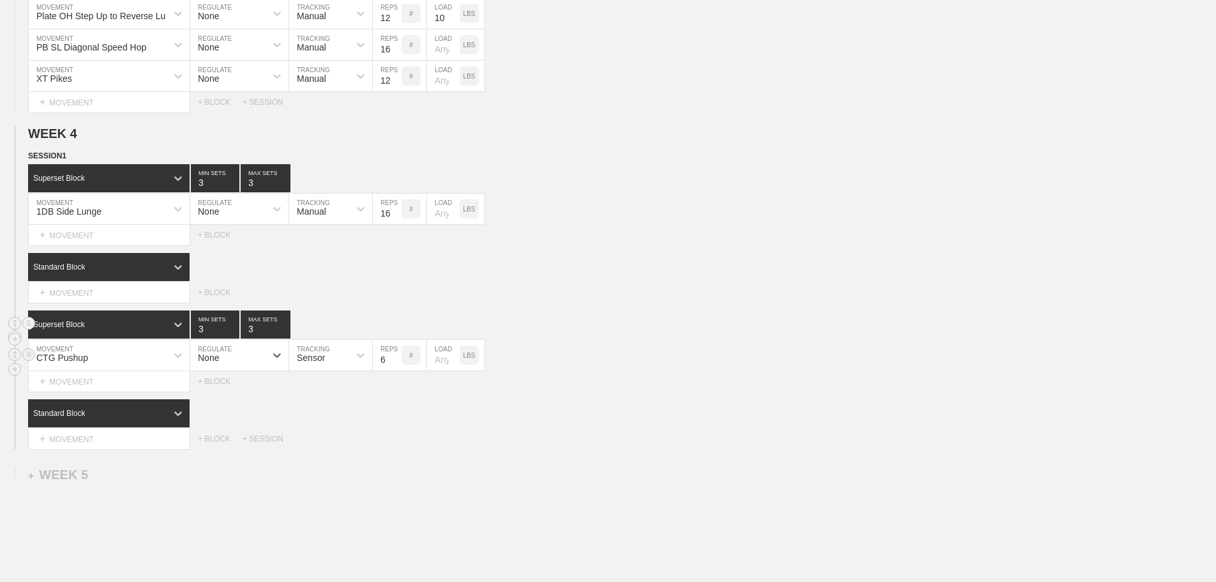
click at [327, 366] on div "Sensor" at bounding box center [319, 355] width 60 height 22
click at [324, 420] on div "Manual" at bounding box center [330, 411] width 83 height 22
click at [394, 365] on input "7" at bounding box center [387, 355] width 29 height 31
type input "8"
click at [394, 365] on input "8" at bounding box center [387, 355] width 29 height 31
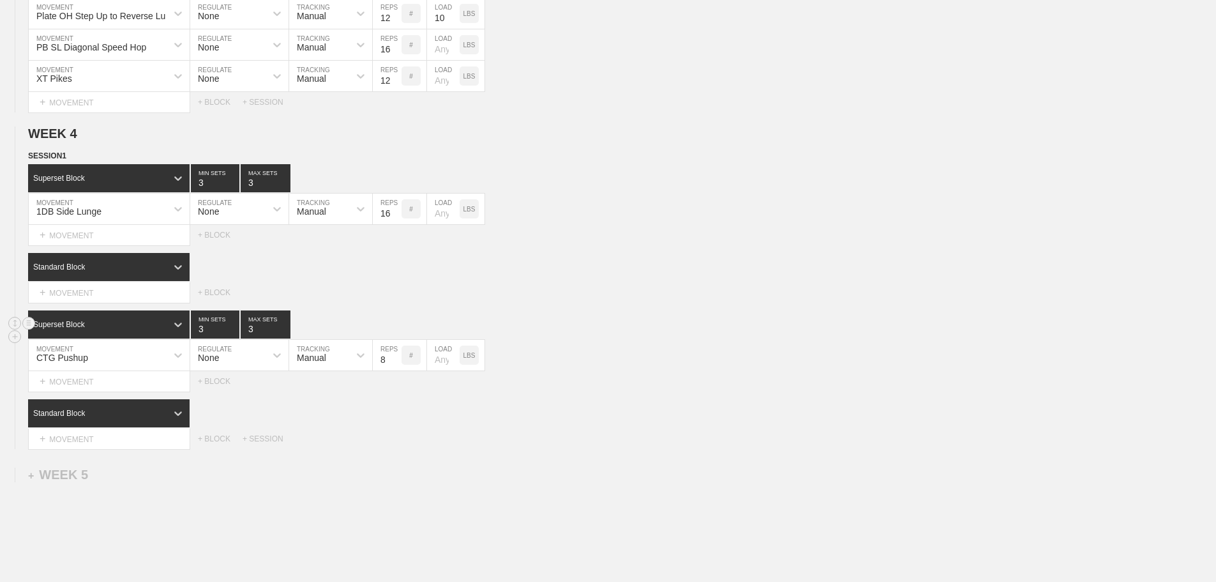
click at [649, 338] on div "Superset Block 3 MIN SETS 3 MAX SETS" at bounding box center [622, 324] width 1188 height 28
click at [615, 292] on div "Select... MOVEMENT + MOVEMENT + BLOCK" at bounding box center [608, 292] width 1216 height 20
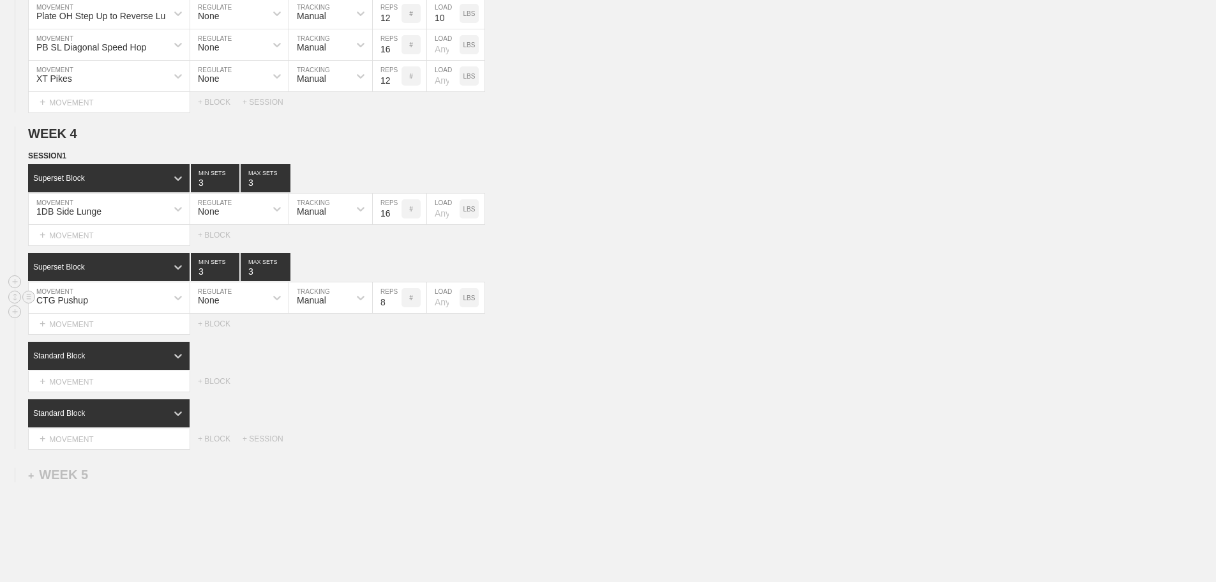
click at [705, 312] on div "CTG Pushup MOVEMENT None REGULATE Manual TRACKING 8 REPS # LOAD LBS" at bounding box center [608, 297] width 1216 height 31
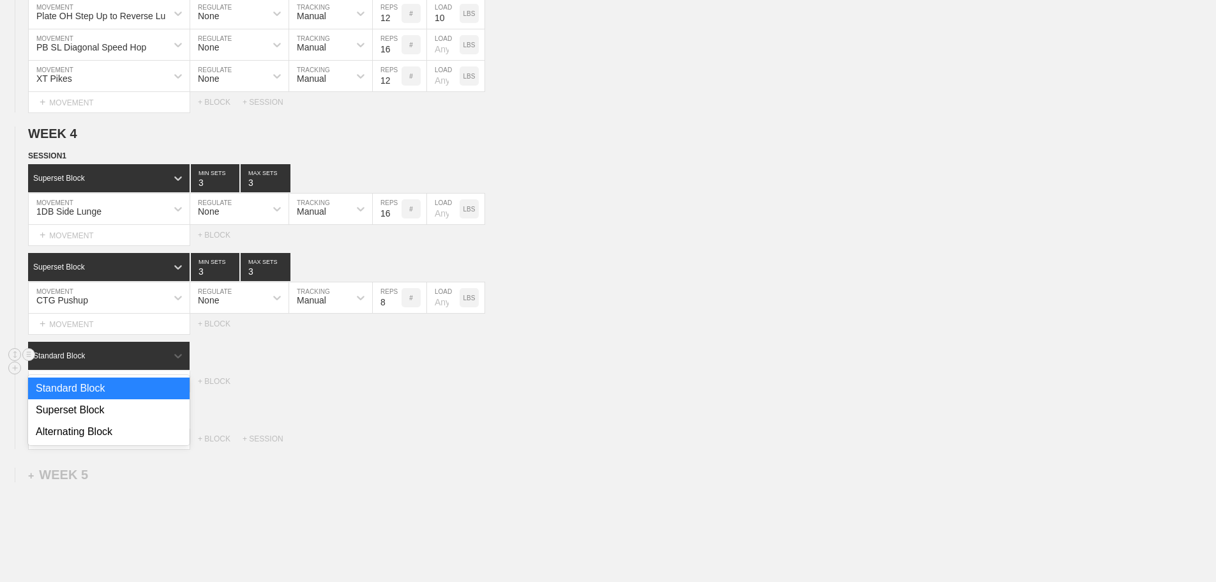
click at [98, 361] on div "Standard Block" at bounding box center [97, 355] width 139 height 11
click at [84, 421] on div "Superset Block" at bounding box center [109, 410] width 162 height 22
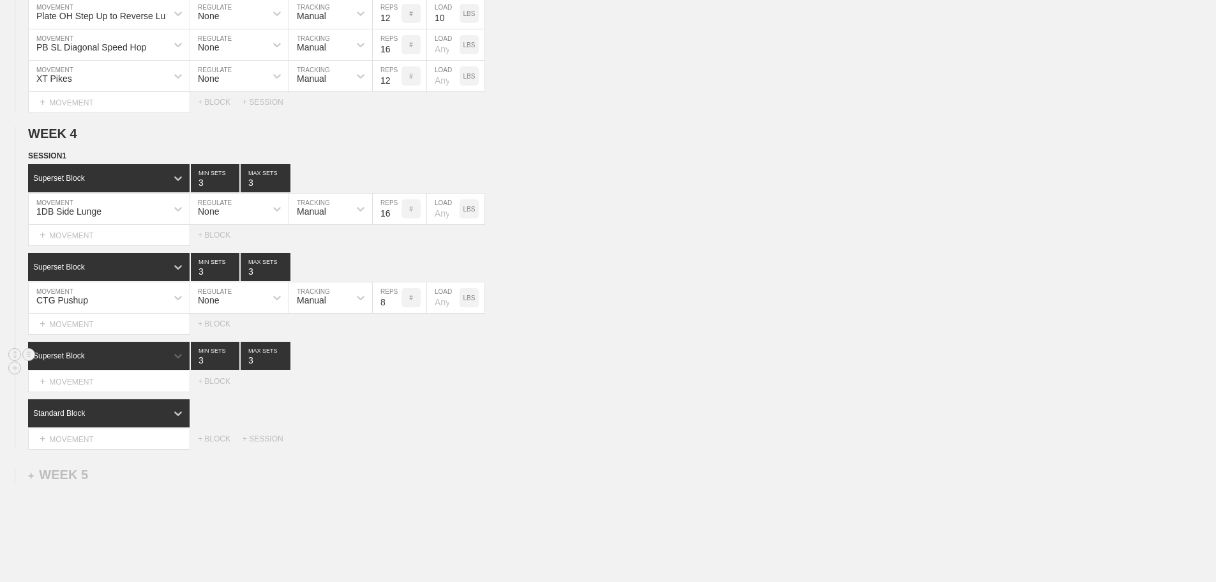
click at [796, 389] on div "Select... MOVEMENT + MOVEMENT + BLOCK" at bounding box center [608, 381] width 1216 height 20
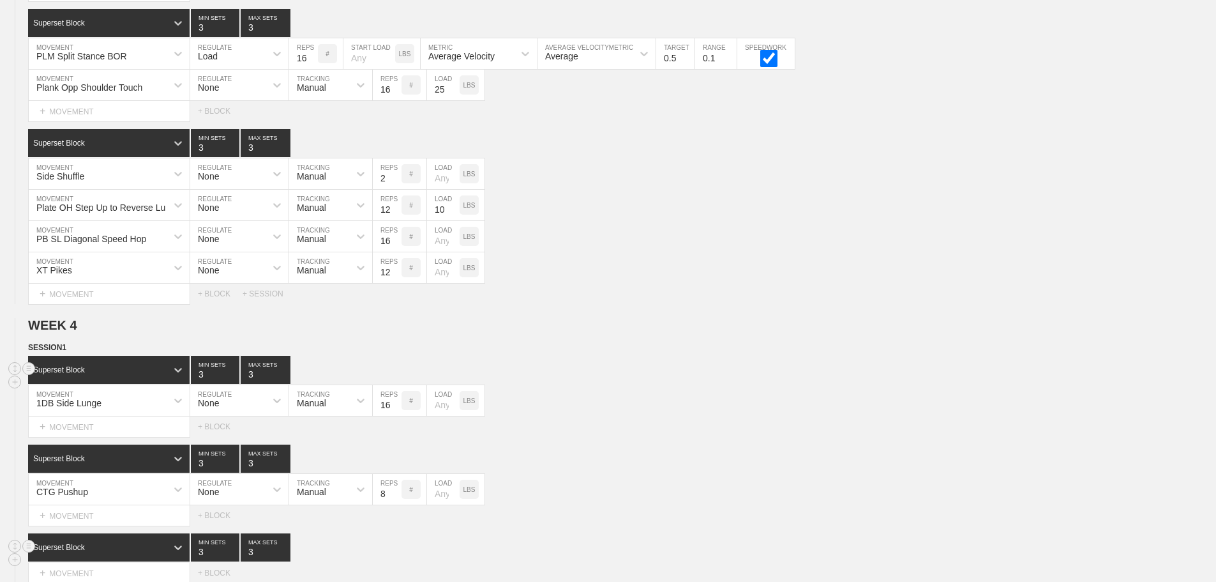
scroll to position [3002, 0]
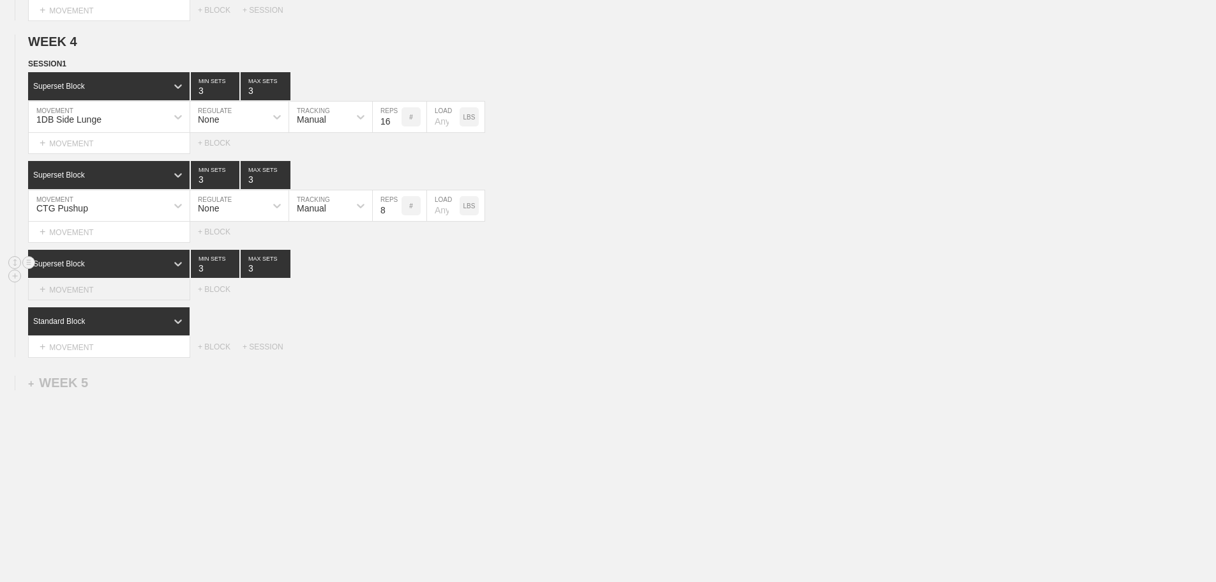
click at [119, 292] on div "+ MOVEMENT" at bounding box center [109, 289] width 162 height 21
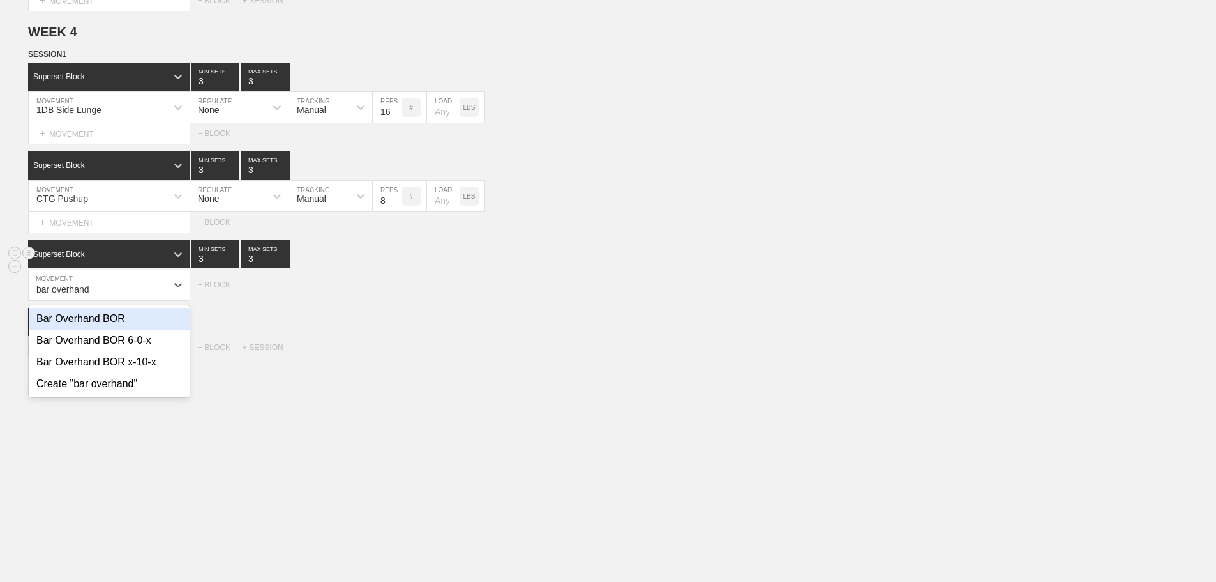
click at [130, 326] on div "Bar Overhand BOR" at bounding box center [109, 319] width 161 height 22
type input "bar overhand"
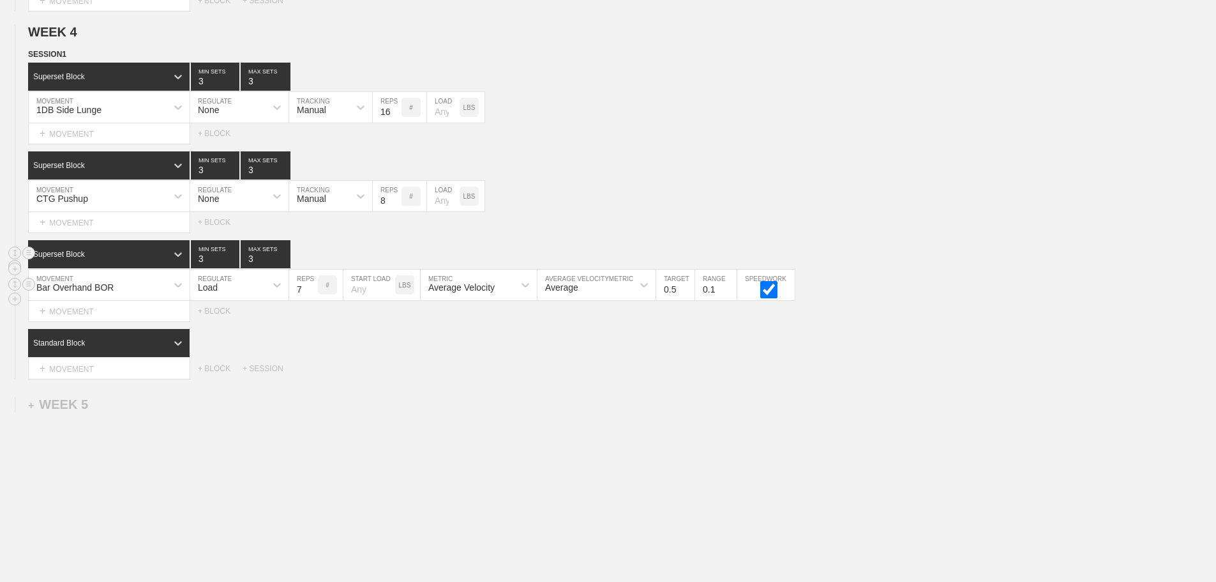
click at [315, 296] on input "7" at bounding box center [303, 284] width 29 height 31
click at [315, 296] on input "8" at bounding box center [303, 284] width 29 height 31
click at [315, 296] on input "9" at bounding box center [303, 284] width 29 height 31
type input "10"
click at [315, 296] on input "10" at bounding box center [303, 284] width 29 height 31
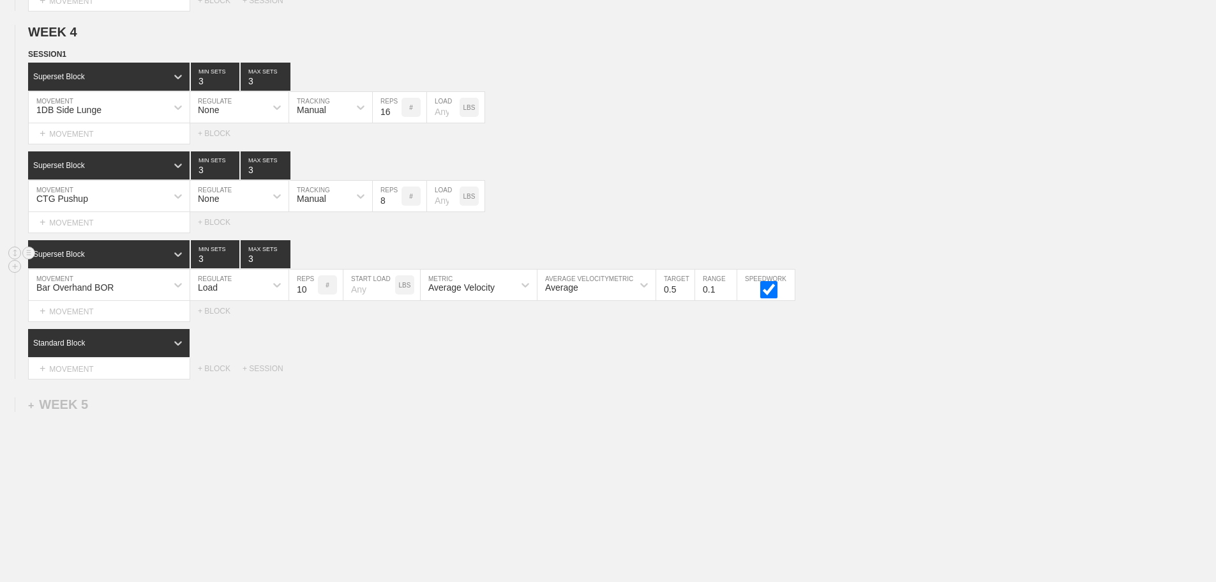
click at [372, 369] on div "Select... MOVEMENT + MOVEMENT + BLOCK + SESSION" at bounding box center [608, 368] width 1216 height 20
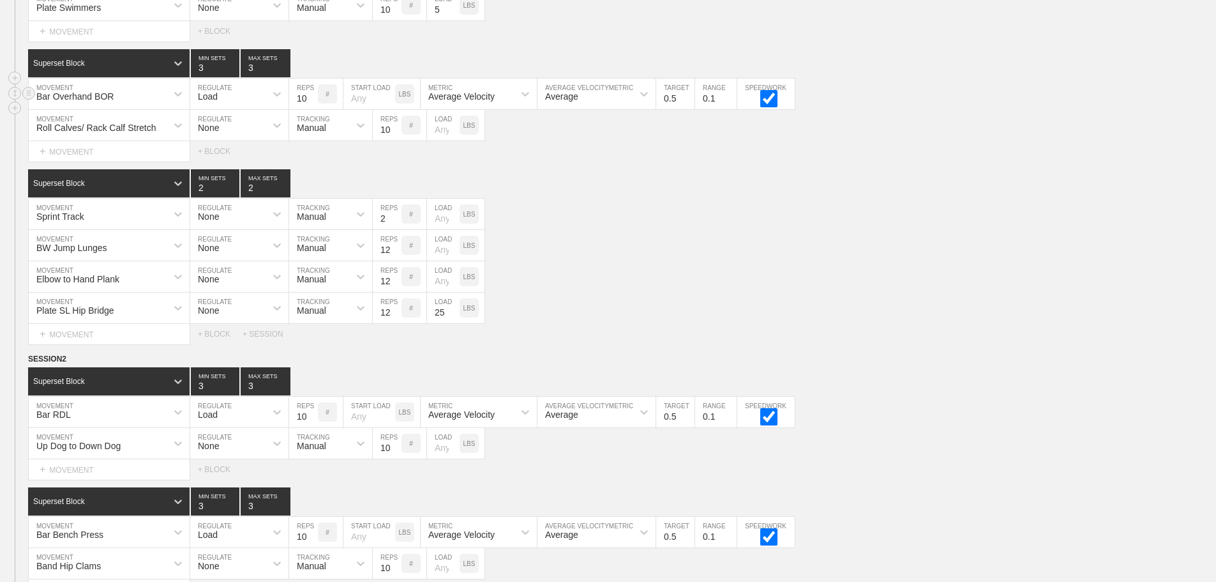
scroll to position [385, 0]
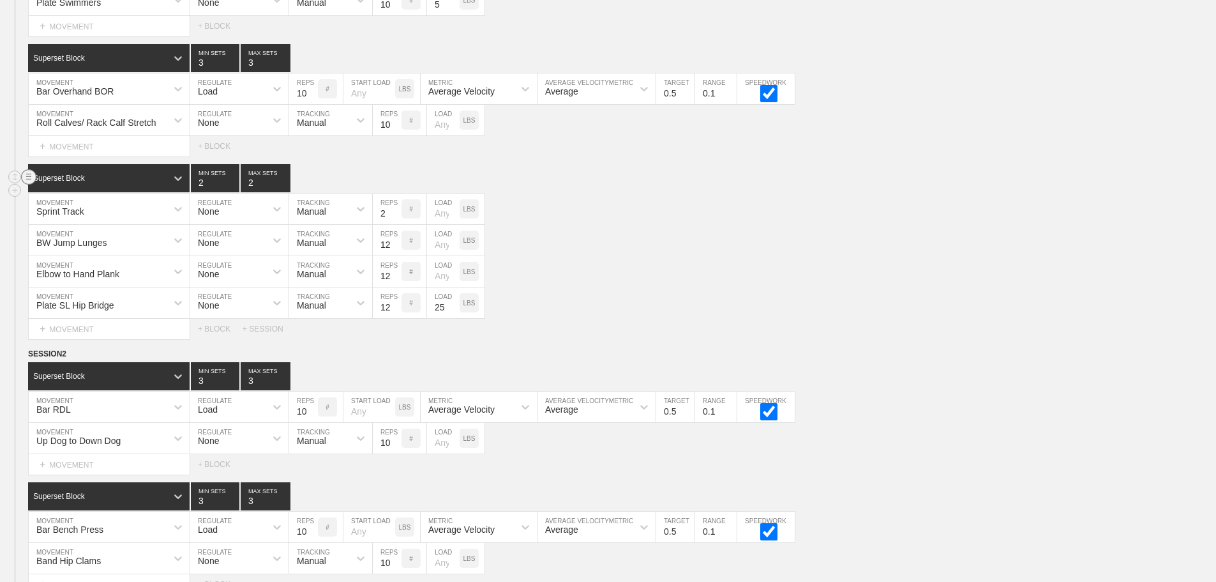
click at [26, 184] on circle at bounding box center [29, 177] width 15 height 15
click at [88, 193] on div "DUPLICATE" at bounding box center [89, 194] width 102 height 19
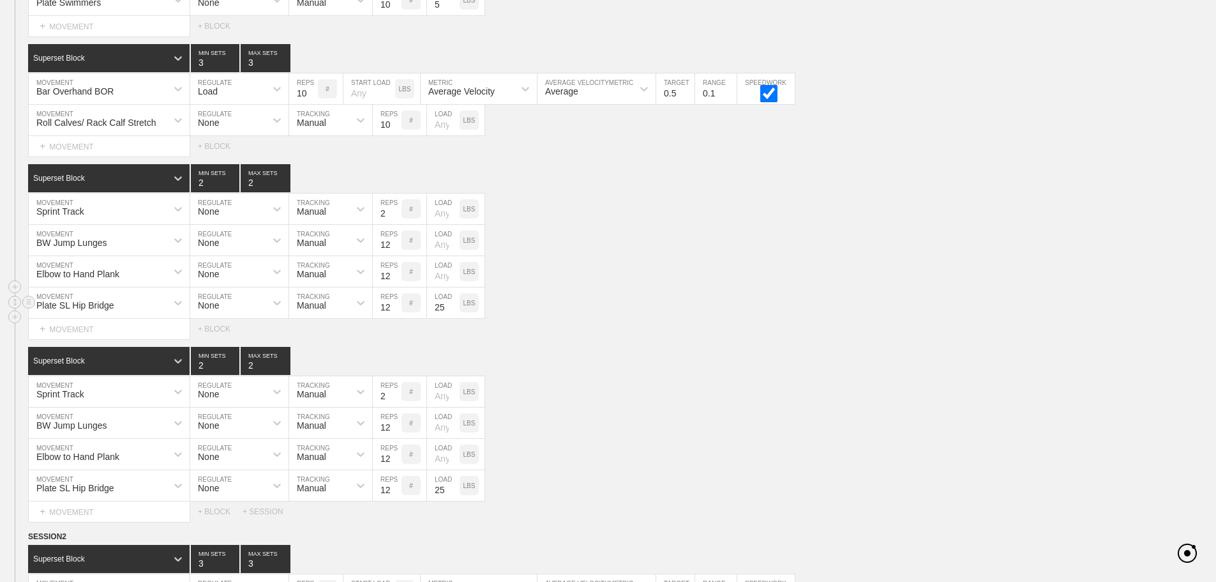
click at [726, 306] on div "Plate SL Hip Bridge MOVEMENT None REGULATE Manual TRACKING 12 REPS # 25 LOAD LBS" at bounding box center [608, 302] width 1216 height 31
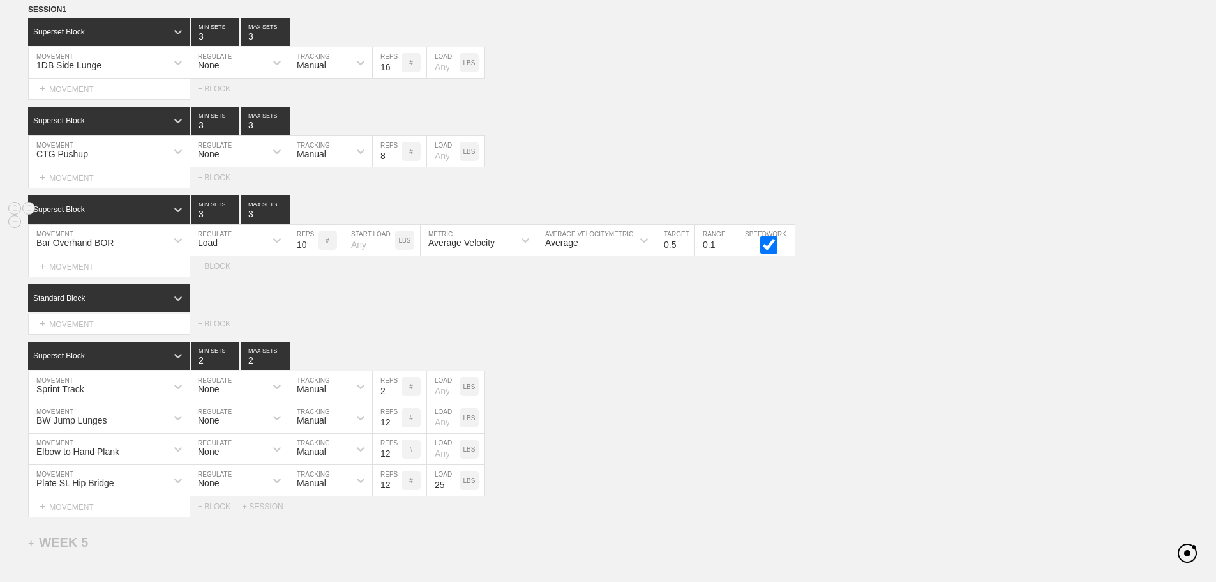
scroll to position [2864, 0]
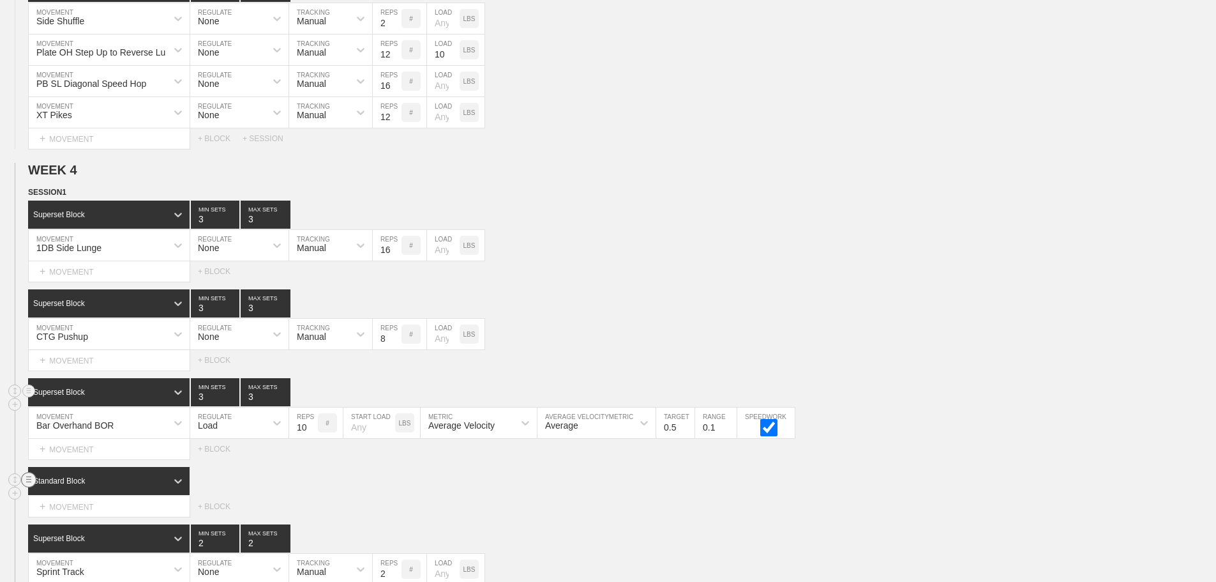
click at [29, 479] on line at bounding box center [28, 479] width 5 height 0
click at [74, 515] on div "DELETE" at bounding box center [89, 516] width 102 height 19
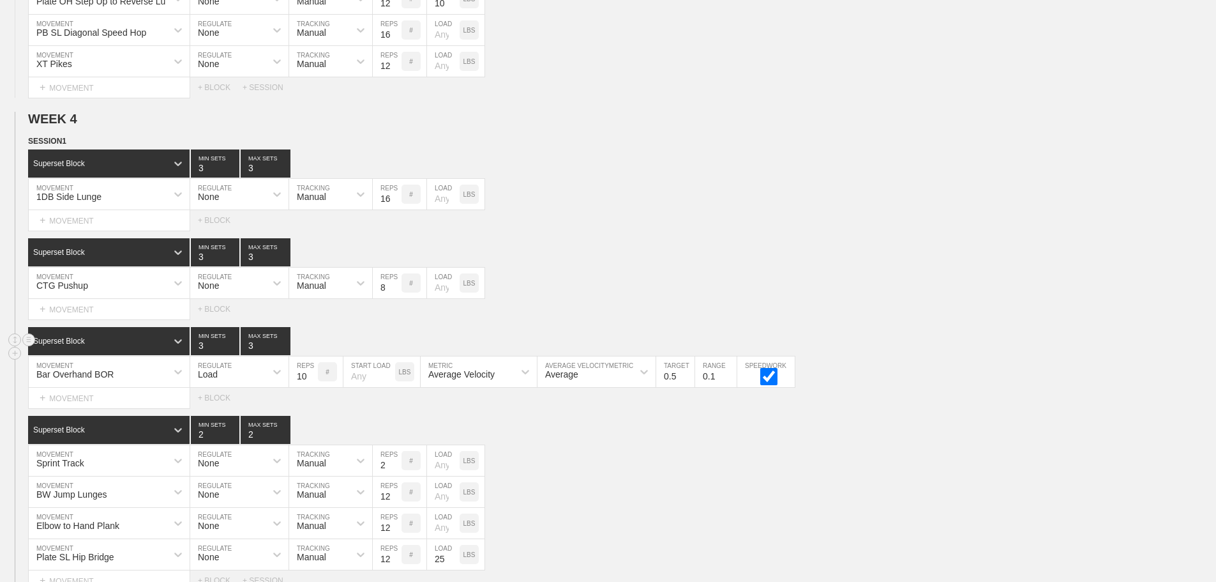
scroll to position [2992, 0]
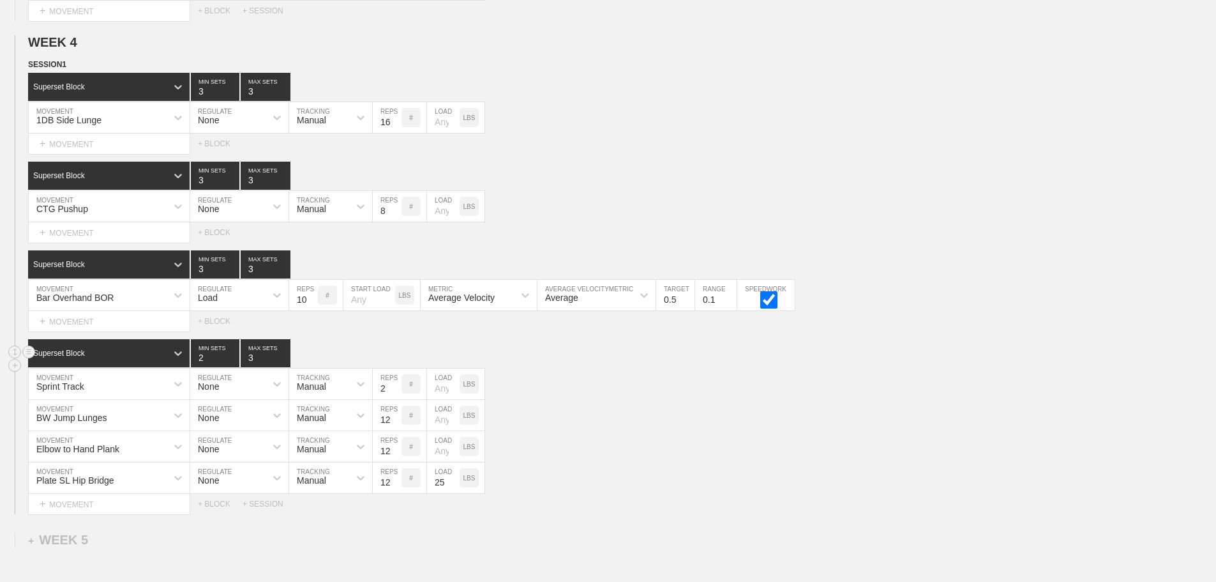
type input "3"
click at [285, 364] on input "3" at bounding box center [266, 353] width 50 height 28
type input "3"
click at [231, 363] on input "3" at bounding box center [215, 353] width 49 height 28
click at [586, 400] on div "Sprint Track MOVEMENT None REGULATE Manual TRACKING 2 REPS # LOAD LBS" at bounding box center [608, 383] width 1216 height 31
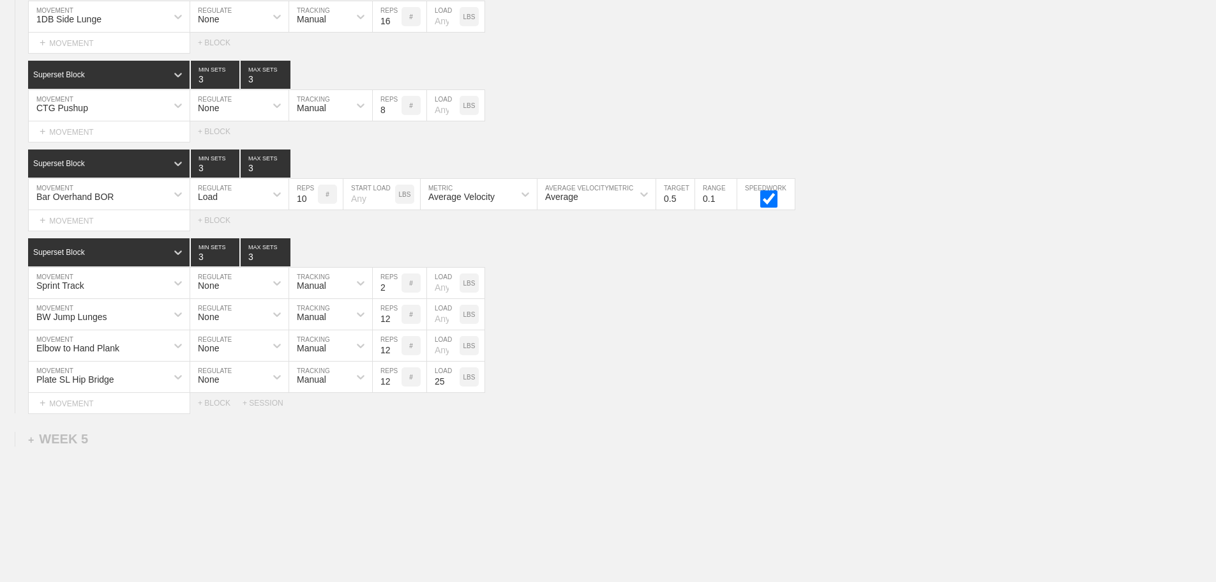
scroll to position [3159, 0]
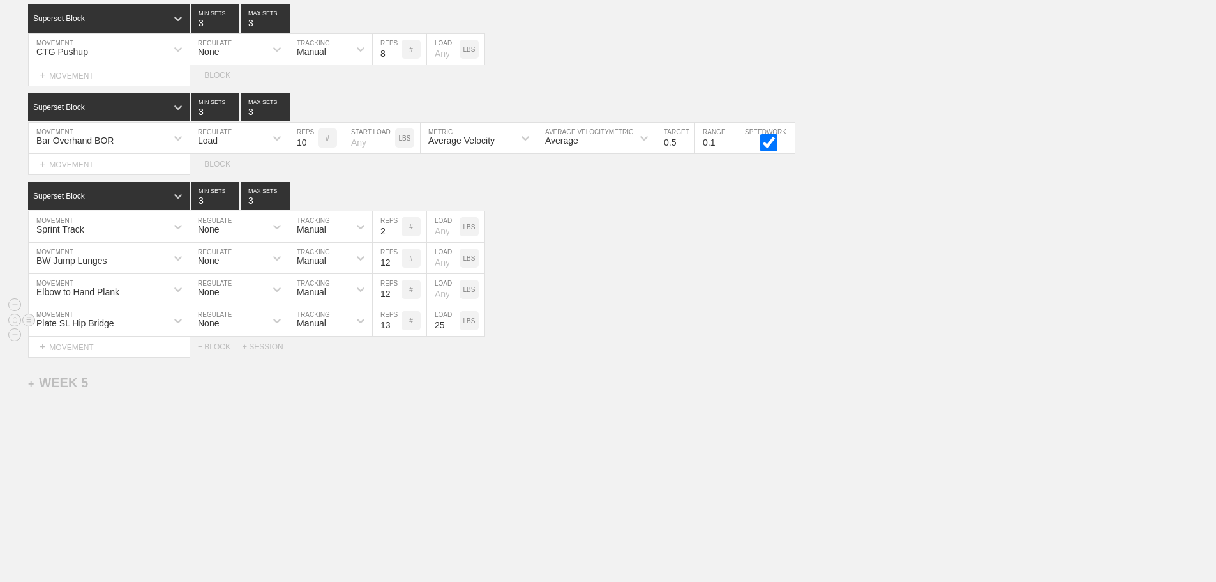
click at [394, 320] on input "13" at bounding box center [387, 320] width 29 height 31
click at [394, 320] on input "14" at bounding box center [387, 320] width 29 height 31
click at [394, 320] on input "15" at bounding box center [387, 320] width 29 height 31
type input "16"
click at [394, 320] on input "16" at bounding box center [387, 320] width 29 height 31
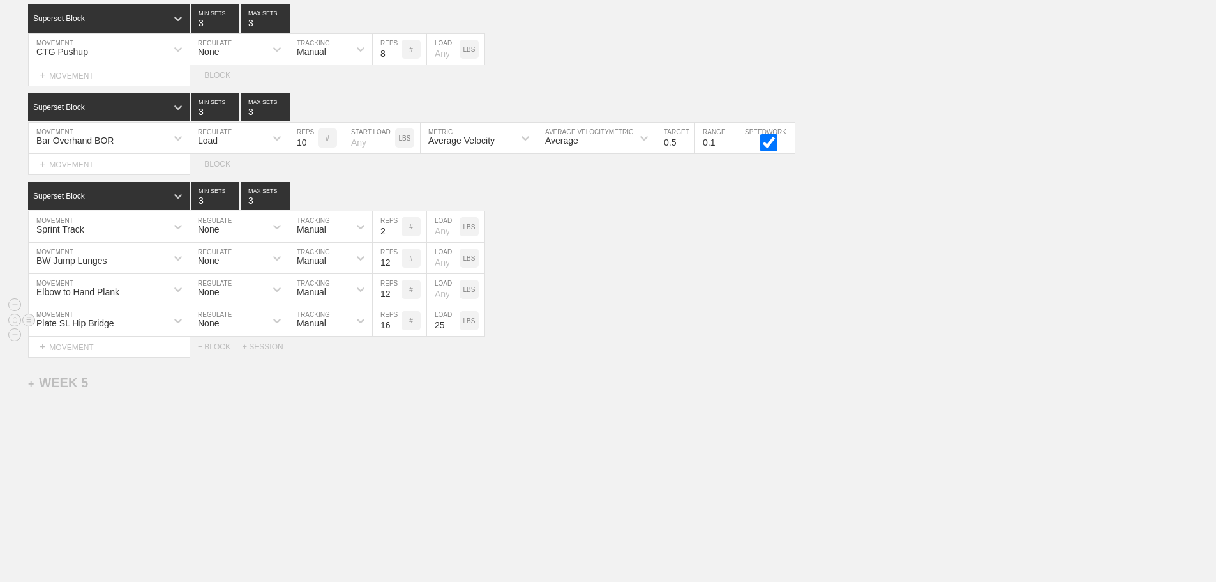
click at [644, 327] on div "Plate SL Hip Bridge MOVEMENT None REGULATE Manual TRACKING 16 REPS # 25 LOAD LBS" at bounding box center [608, 320] width 1216 height 31
click at [692, 316] on div "Plate SL Hip Bridge MOVEMENT None REGULATE Manual TRACKING 16 REPS # 25 LOAD LBS" at bounding box center [608, 320] width 1216 height 31
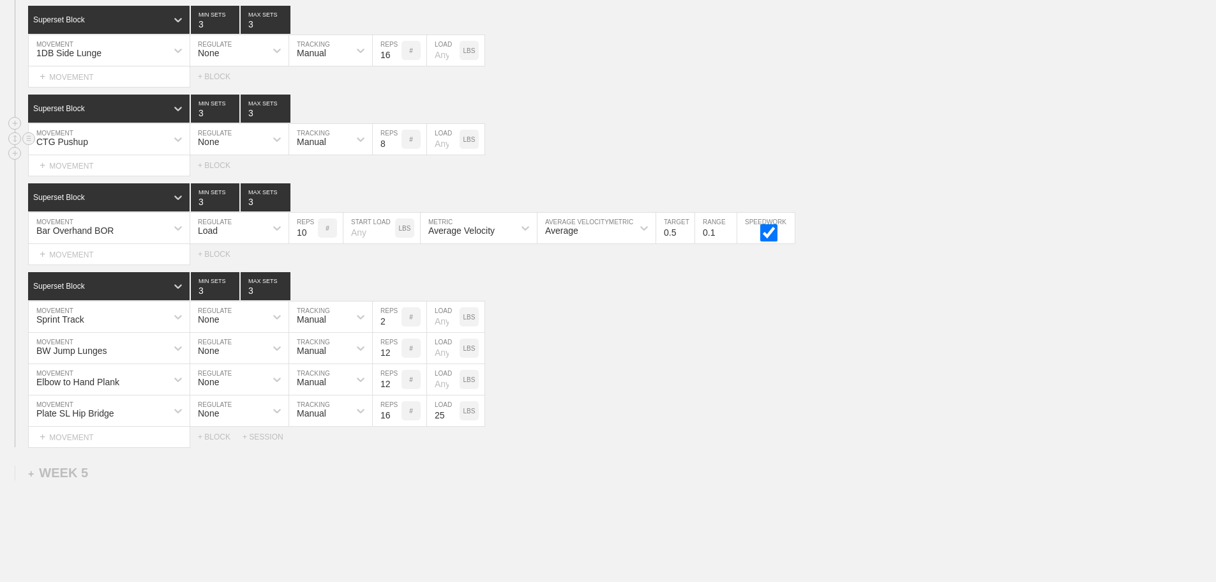
scroll to position [2903, 0]
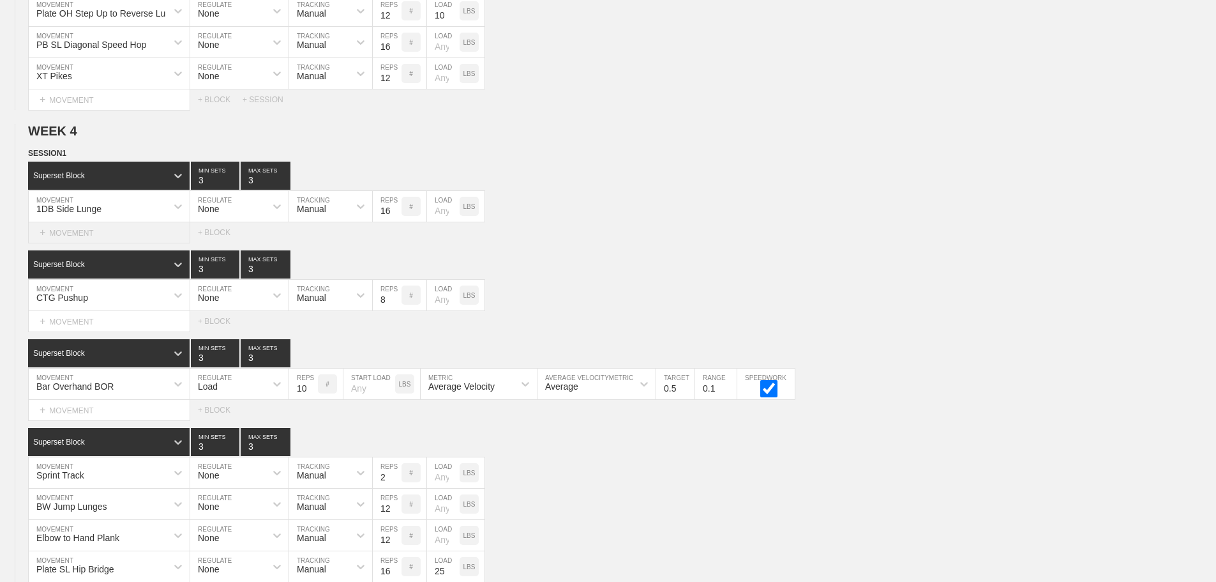
click at [96, 243] on div "+ MOVEMENT" at bounding box center [109, 232] width 162 height 21
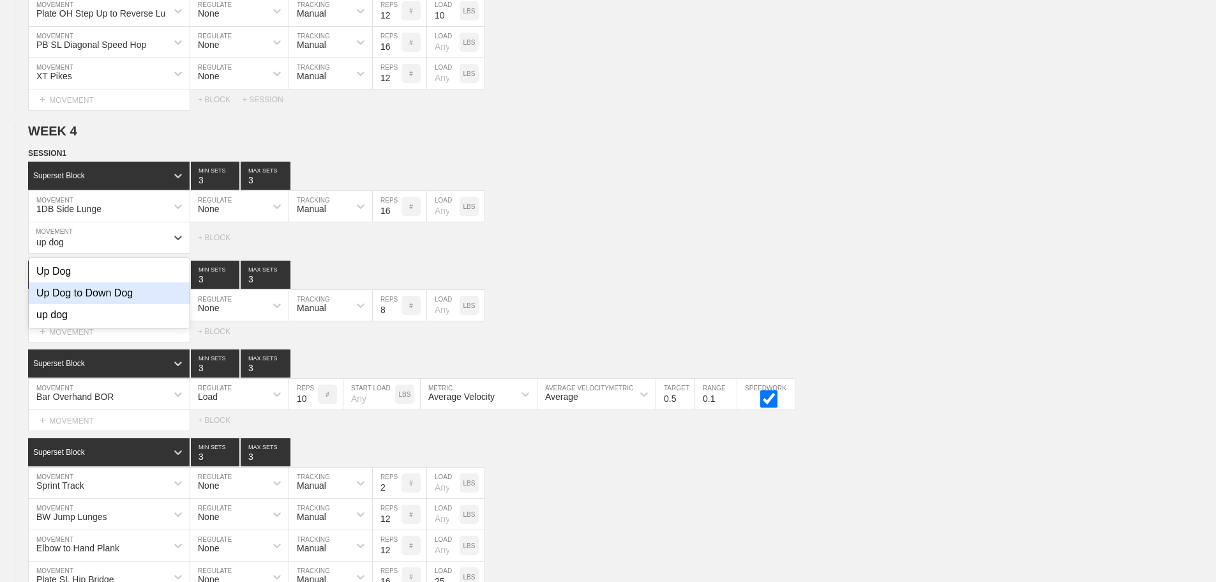
click at [142, 304] on div "Up Dog to Down Dog" at bounding box center [109, 293] width 161 height 22
type input "up dog"
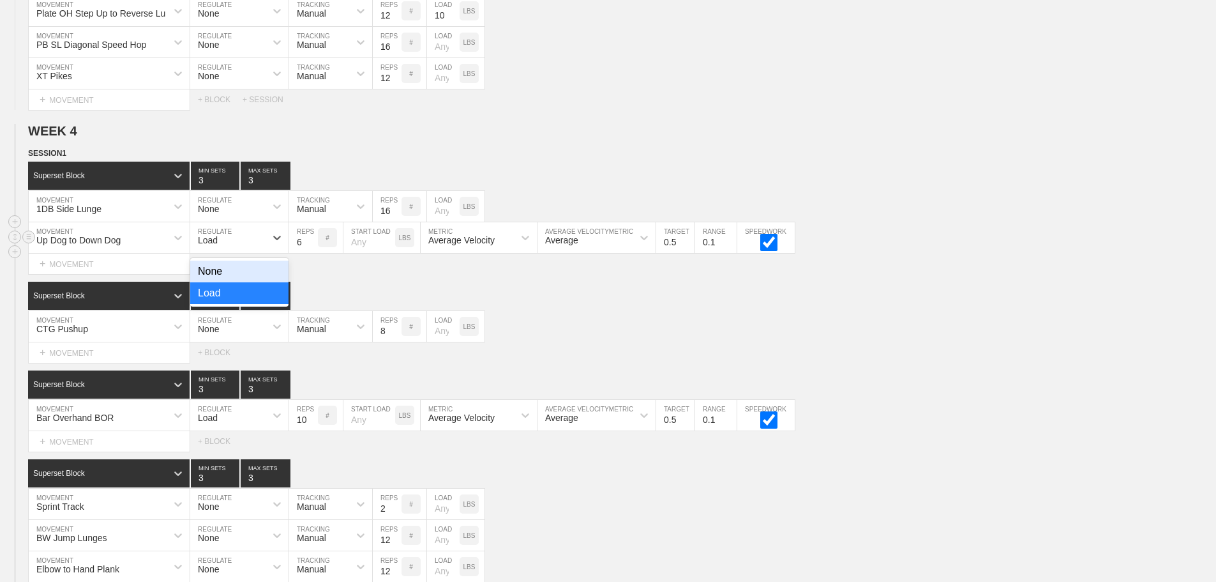
click at [218, 245] on div "Load" at bounding box center [208, 240] width 20 height 10
click at [216, 282] on div "None" at bounding box center [239, 271] width 98 height 22
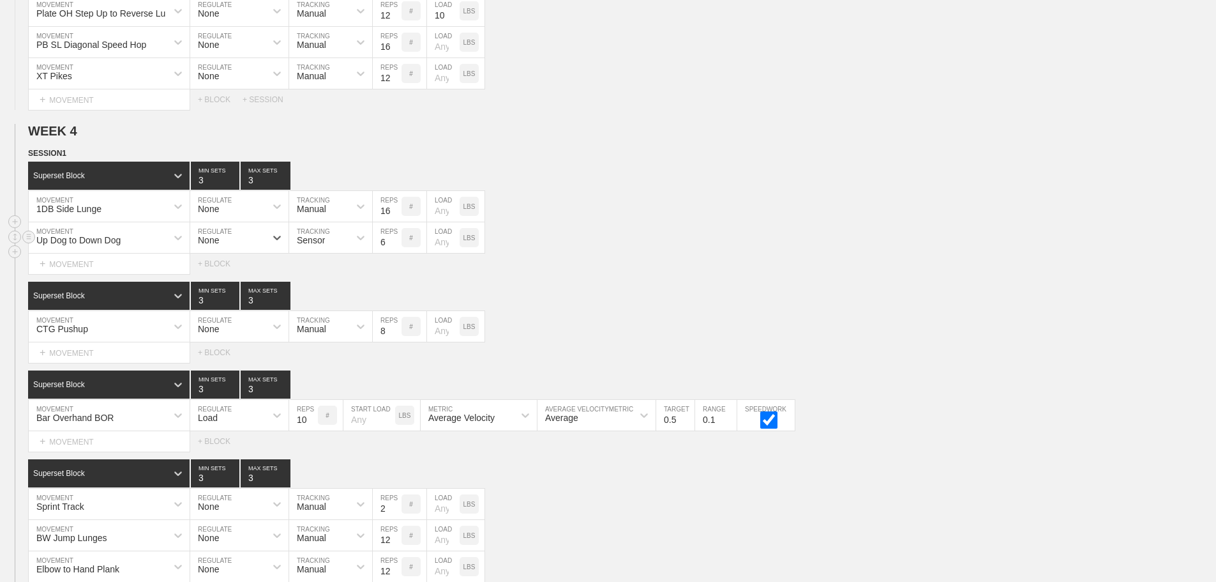
click at [313, 245] on div "Sensor" at bounding box center [311, 240] width 28 height 10
click at [313, 301] on div "Manual" at bounding box center [330, 293] width 83 height 22
click at [395, 246] on input "7" at bounding box center [387, 237] width 29 height 31
click at [395, 246] on input "8" at bounding box center [387, 237] width 29 height 31
click at [395, 246] on input "9" at bounding box center [387, 237] width 29 height 31
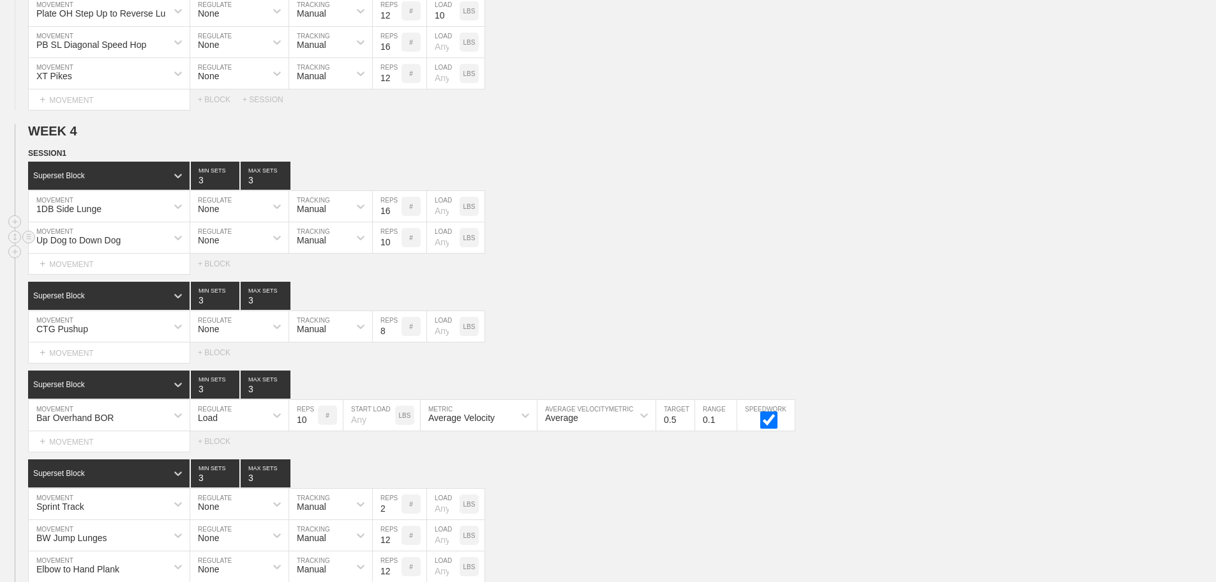
type input "10"
click at [395, 246] on input "10" at bounding box center [387, 237] width 29 height 31
click at [670, 267] on div "Select... MOVEMENT + MOVEMENT + BLOCK" at bounding box center [608, 263] width 1216 height 20
click at [80, 363] on div "+ MOVEMENT" at bounding box center [109, 352] width 162 height 21
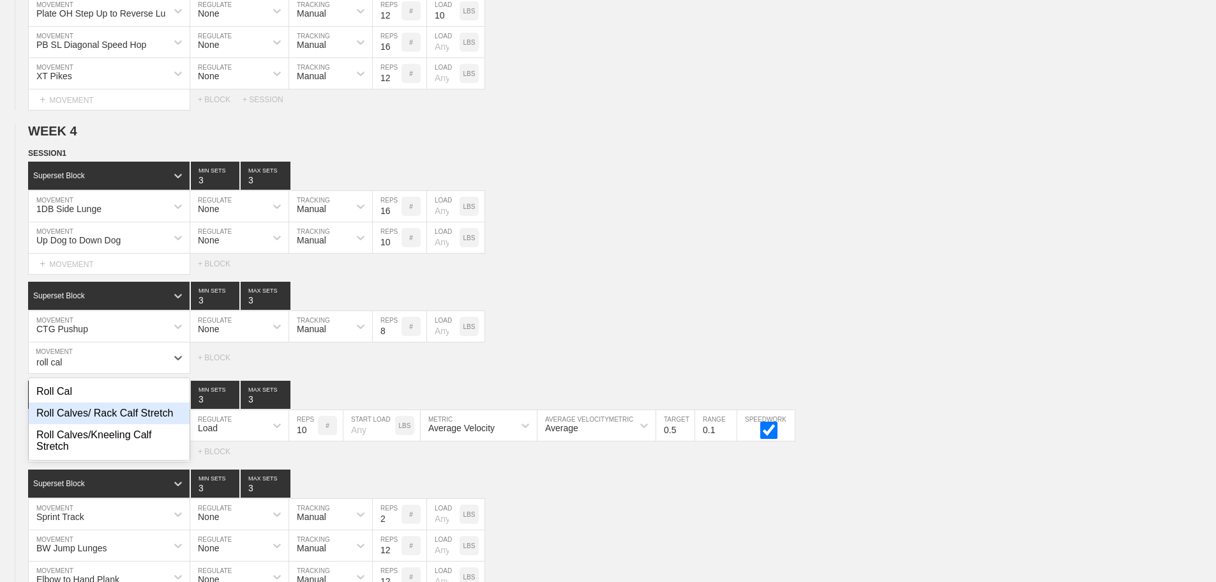
click at [141, 421] on div "Roll Calves/ Rack Calf Stretch" at bounding box center [109, 413] width 161 height 22
type input "roll cal"
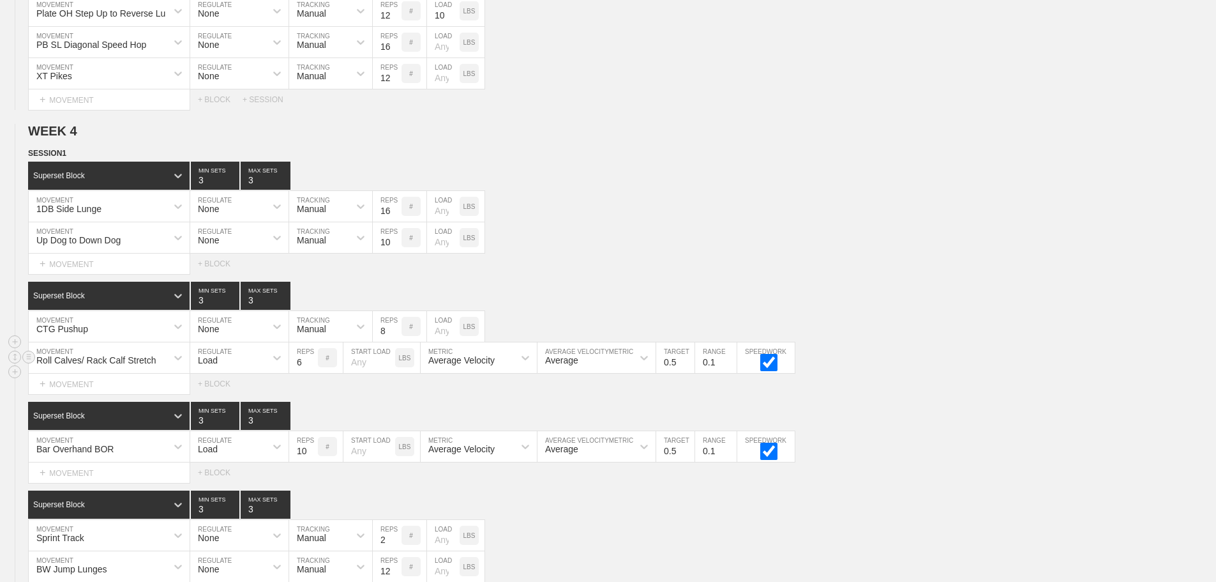
drag, startPoint x: 244, startPoint y: 373, endPoint x: 234, endPoint y: 387, distance: 17.4
click at [244, 368] on div "Load" at bounding box center [227, 358] width 75 height 22
click at [225, 402] on div "None" at bounding box center [239, 391] width 98 height 22
click at [310, 368] on div "Sensor" at bounding box center [319, 358] width 60 height 22
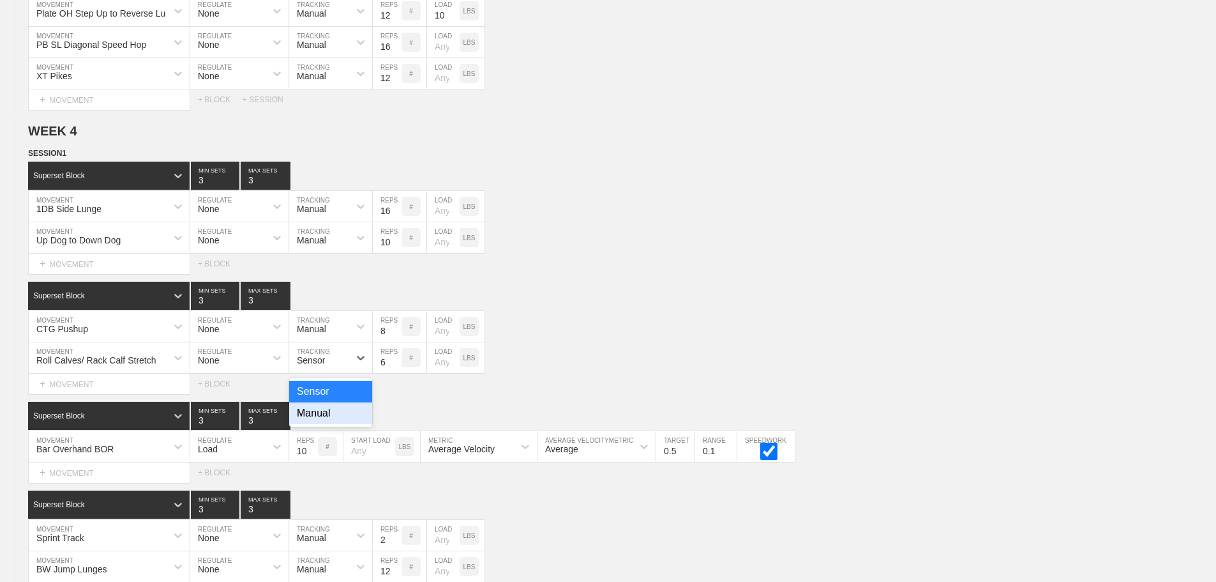
drag, startPoint x: 321, startPoint y: 424, endPoint x: 355, endPoint y: 395, distance: 44.8
click at [328, 417] on div "Manual" at bounding box center [330, 413] width 83 height 22
click at [396, 368] on input "7" at bounding box center [387, 357] width 29 height 31
click at [396, 368] on input "8" at bounding box center [387, 357] width 29 height 31
click at [396, 368] on input "9" at bounding box center [387, 357] width 29 height 31
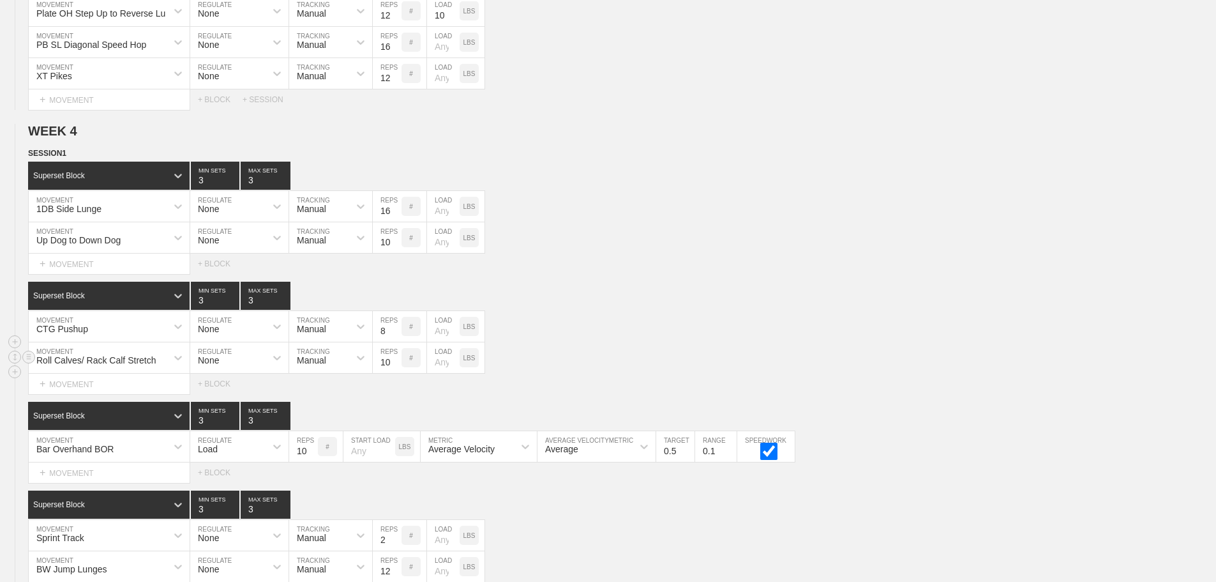
type input "10"
click at [396, 368] on input "10" at bounding box center [387, 357] width 29 height 31
click at [659, 373] on div "Roll Calves/ Rack Calf Stretch MOVEMENT None REGULATE Manual TRACKING 10 REPS #…" at bounding box center [608, 357] width 1216 height 31
click at [663, 296] on div "Superset Block 3 MIN SETS 3 MAX SETS" at bounding box center [622, 296] width 1188 height 28
click at [849, 310] on div "Superset Block 3 MIN SETS 3 MAX SETS" at bounding box center [622, 296] width 1188 height 28
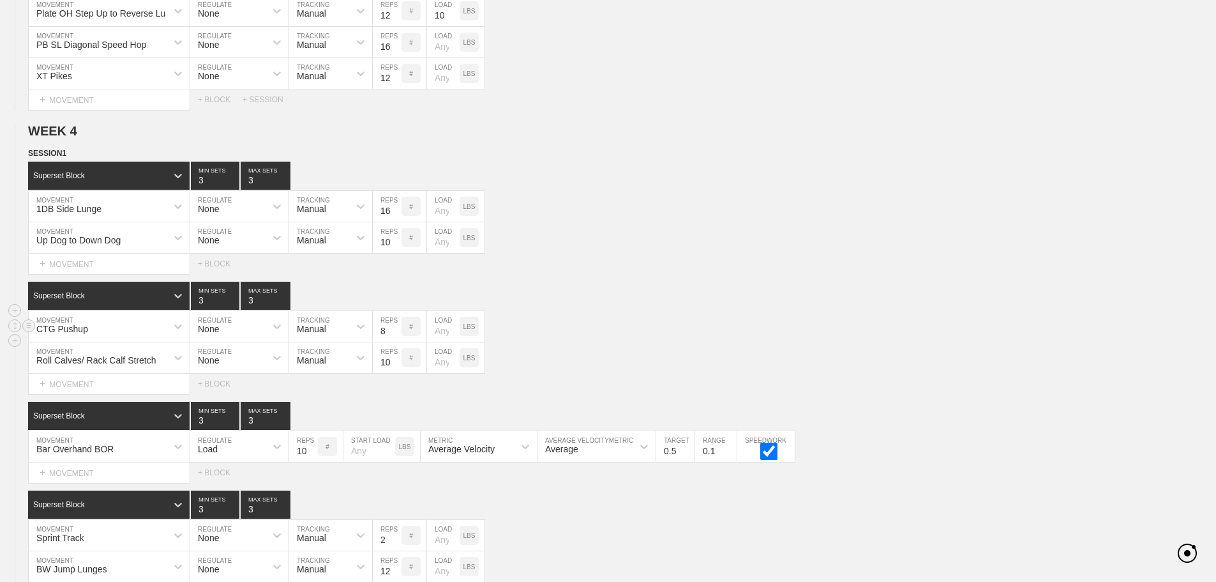
click at [844, 342] on div "CTG Pushup MOVEMENT None REGULATE Manual TRACKING 8 REPS # LOAD LBS" at bounding box center [608, 326] width 1216 height 31
click at [765, 342] on div "CTG Pushup MOVEMENT None REGULATE Manual TRACKING 8 REPS # LOAD LBS" at bounding box center [608, 326] width 1216 height 31
click at [843, 342] on div "CTG Pushup MOVEMENT None REGULATE Manual TRACKING 8 REPS # LOAD LBS" at bounding box center [608, 326] width 1216 height 31
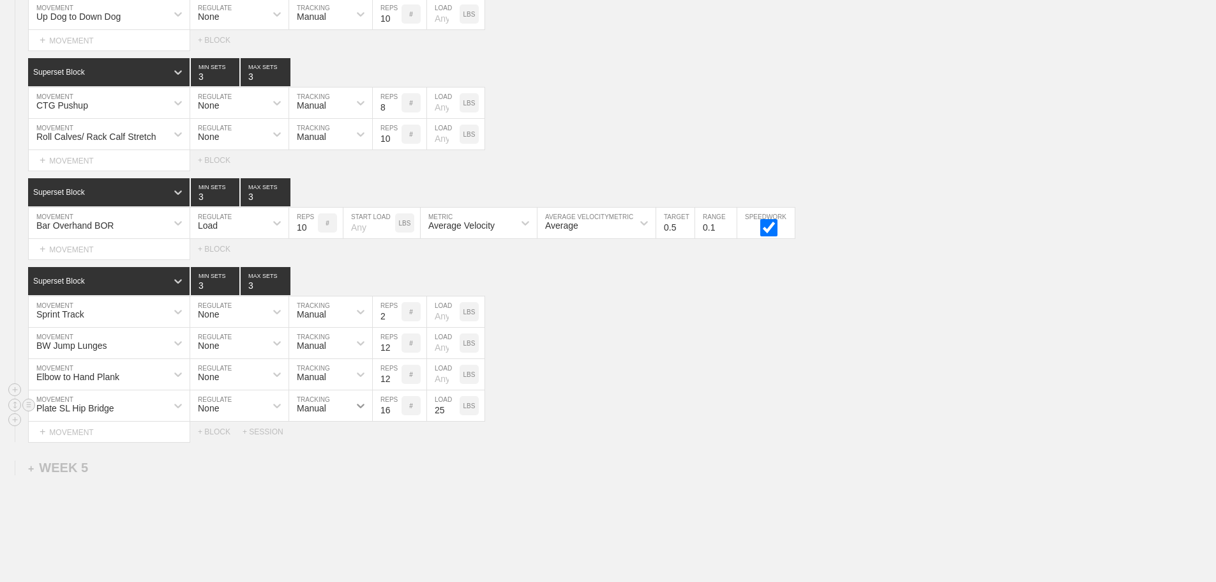
scroll to position [3221, 0]
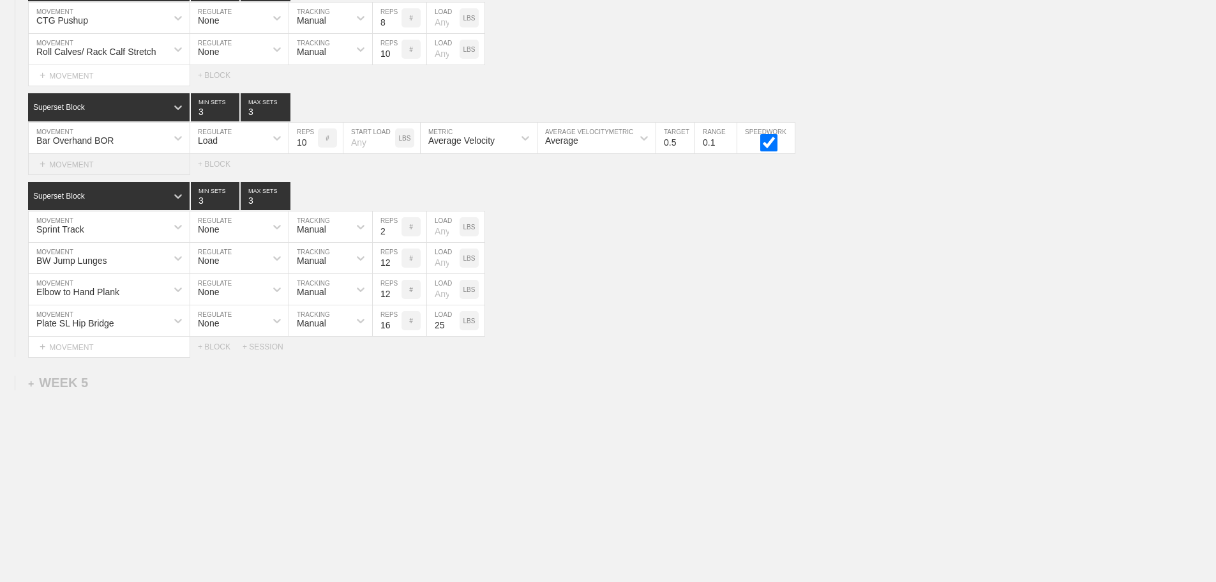
click at [94, 169] on div "+ MOVEMENT" at bounding box center [109, 164] width 162 height 21
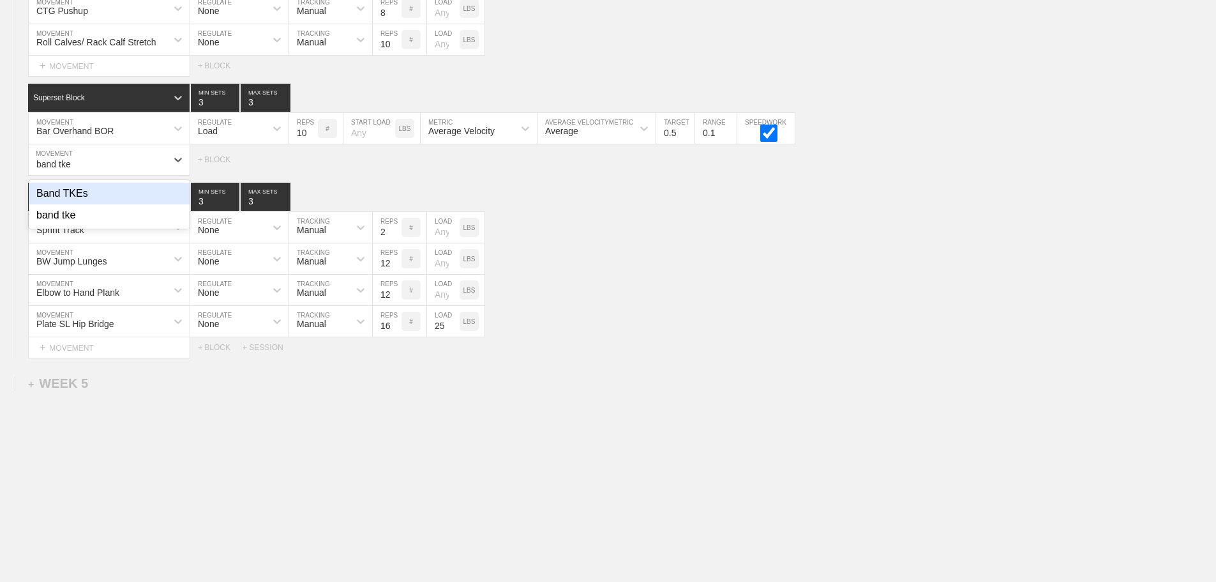
click at [77, 197] on div "Band TKEs" at bounding box center [109, 194] width 161 height 22
type input "band tke"
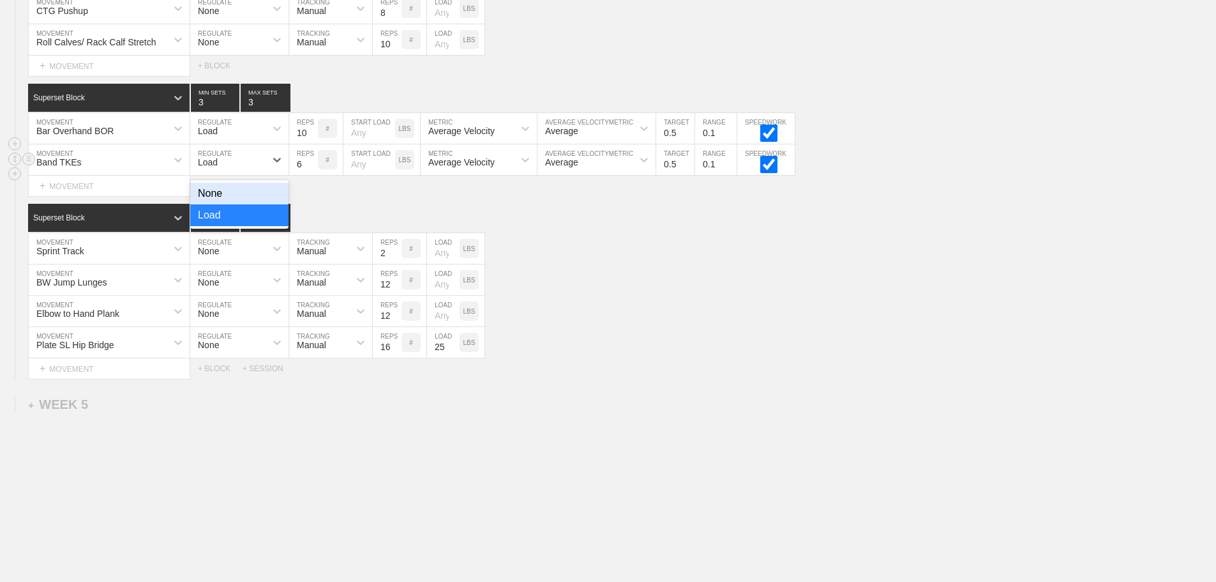
click at [265, 165] on div "Load" at bounding box center [227, 160] width 75 height 22
click at [228, 199] on div "None" at bounding box center [239, 194] width 98 height 22
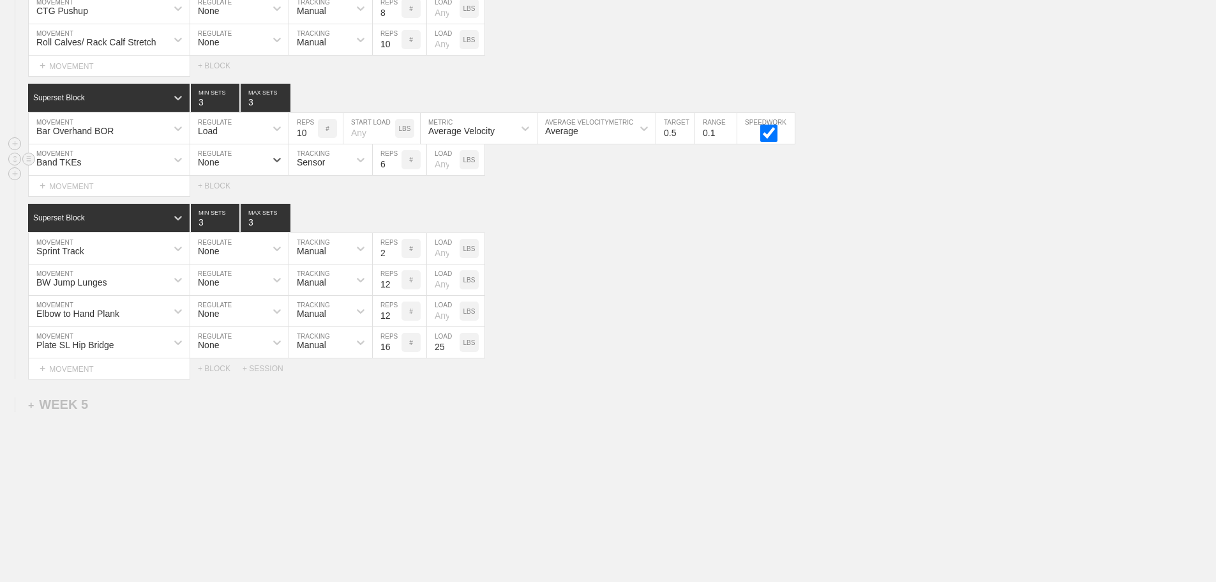
drag, startPoint x: 288, startPoint y: 181, endPoint x: 317, endPoint y: 174, distance: 29.4
click at [317, 167] on div "Sensor" at bounding box center [311, 162] width 28 height 10
click at [322, 221] on div "Manual" at bounding box center [330, 215] width 83 height 22
click at [397, 169] on input "13" at bounding box center [387, 159] width 29 height 31
click at [397, 169] on input "14" at bounding box center [387, 159] width 29 height 31
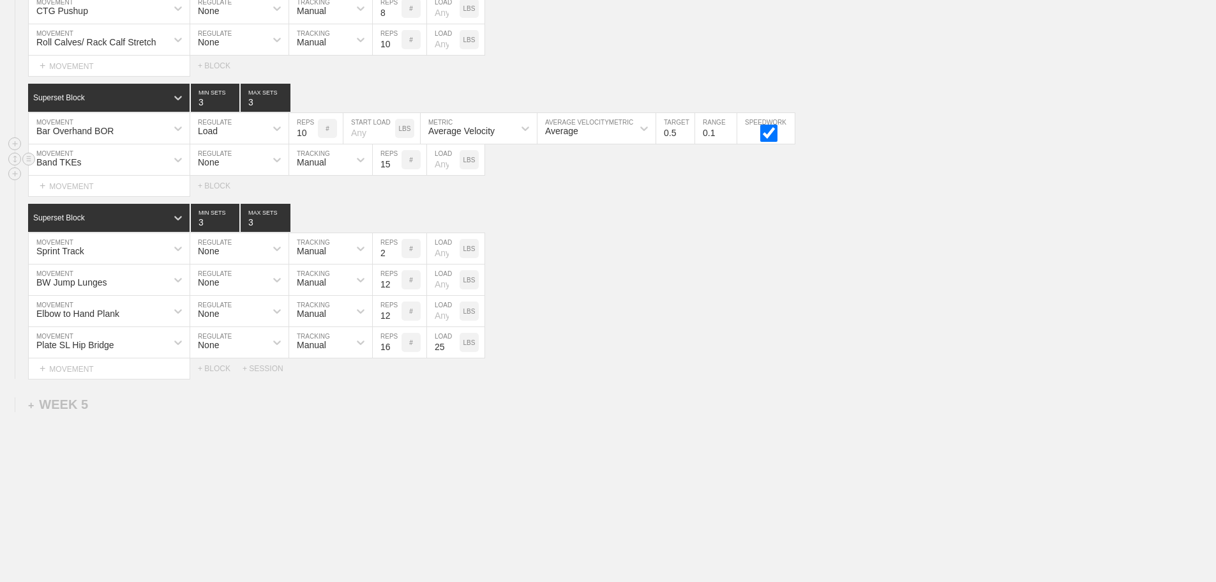
click at [397, 169] on input "15" at bounding box center [387, 159] width 29 height 31
type input "16"
click at [397, 169] on input "16" at bounding box center [387, 159] width 29 height 31
click at [642, 232] on div "Superset Block 3 MIN SETS 3 MAX SETS" at bounding box center [622, 218] width 1188 height 28
click at [613, 296] on div "BW Jump Lunges MOVEMENT None REGULATE Manual TRACKING 12 REPS # LOAD LBS" at bounding box center [608, 279] width 1216 height 31
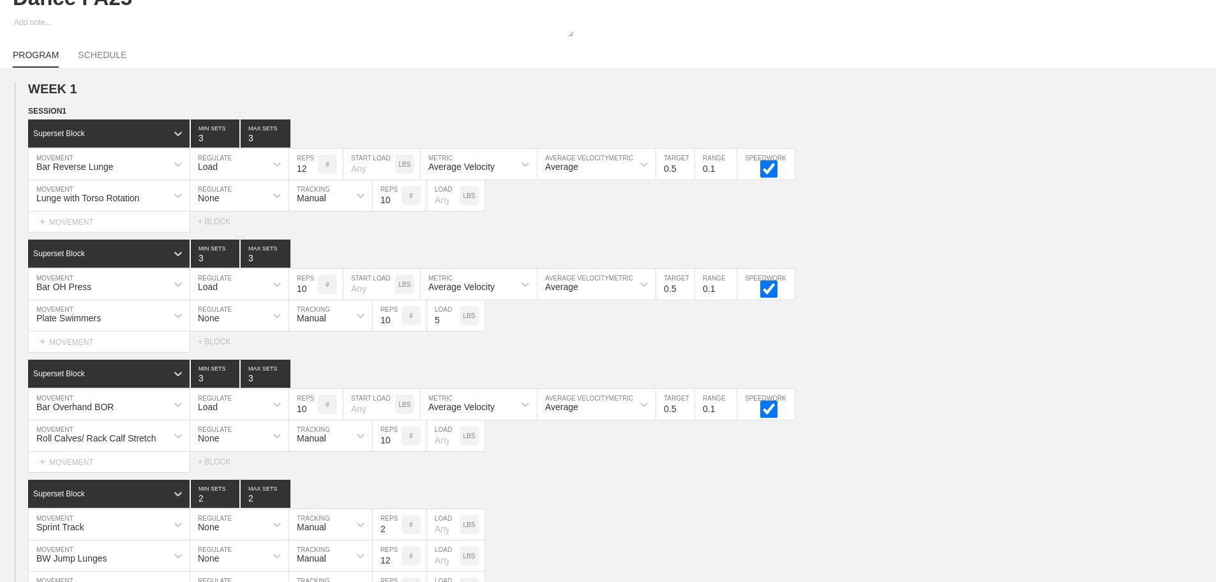
scroll to position [0, 0]
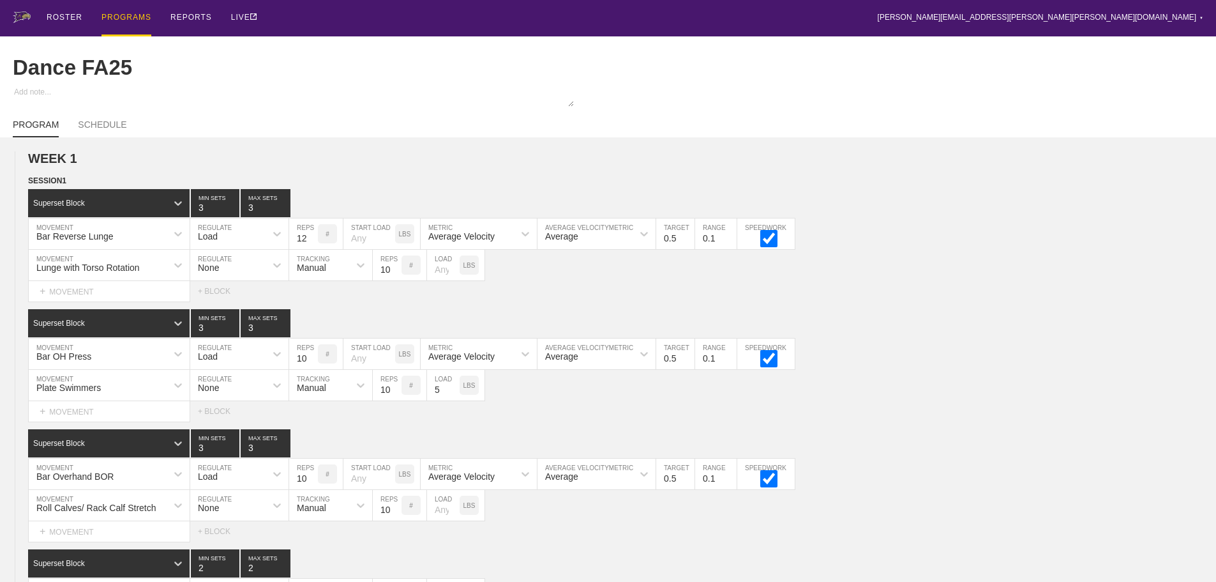
click at [121, 15] on div "PROGRAMS" at bounding box center [126, 18] width 50 height 36
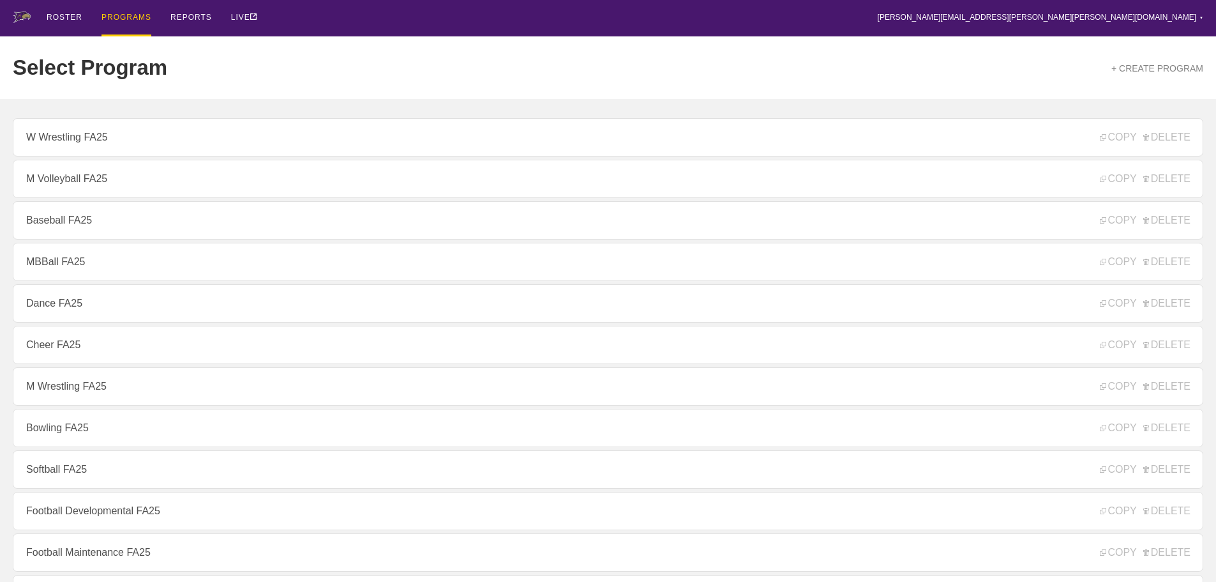
click at [320, 28] on div "ROSTER PROGRAMS REPORTS LIVE [PERSON_NAME][EMAIL_ADDRESS][PERSON_NAME][PERSON_N…" at bounding box center [608, 18] width 1191 height 36
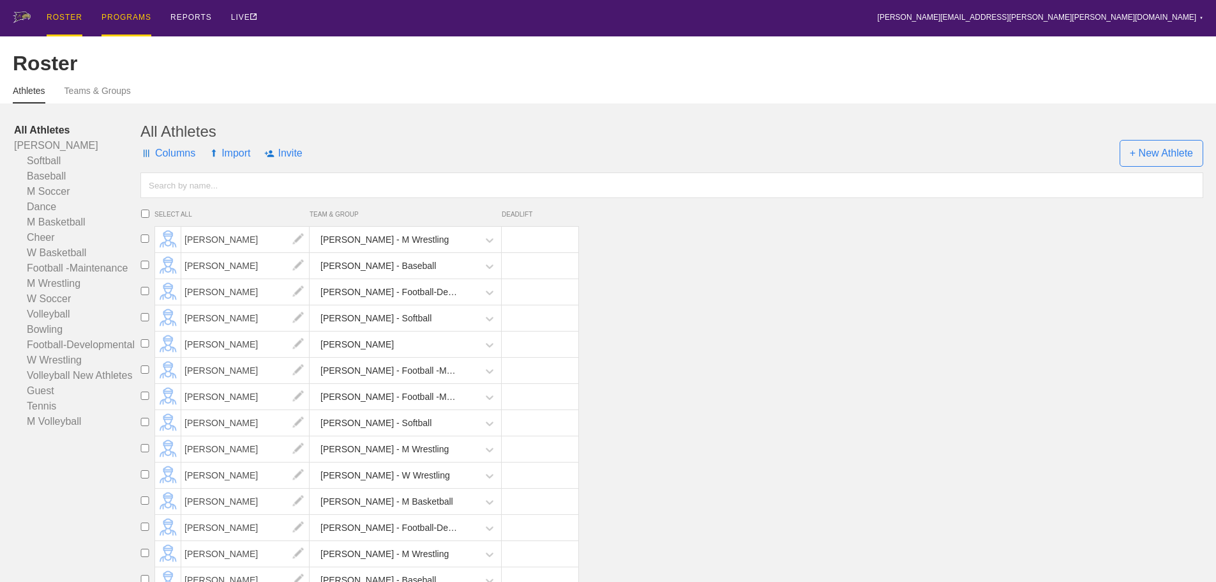
click at [130, 15] on div "PROGRAMS" at bounding box center [126, 18] width 50 height 36
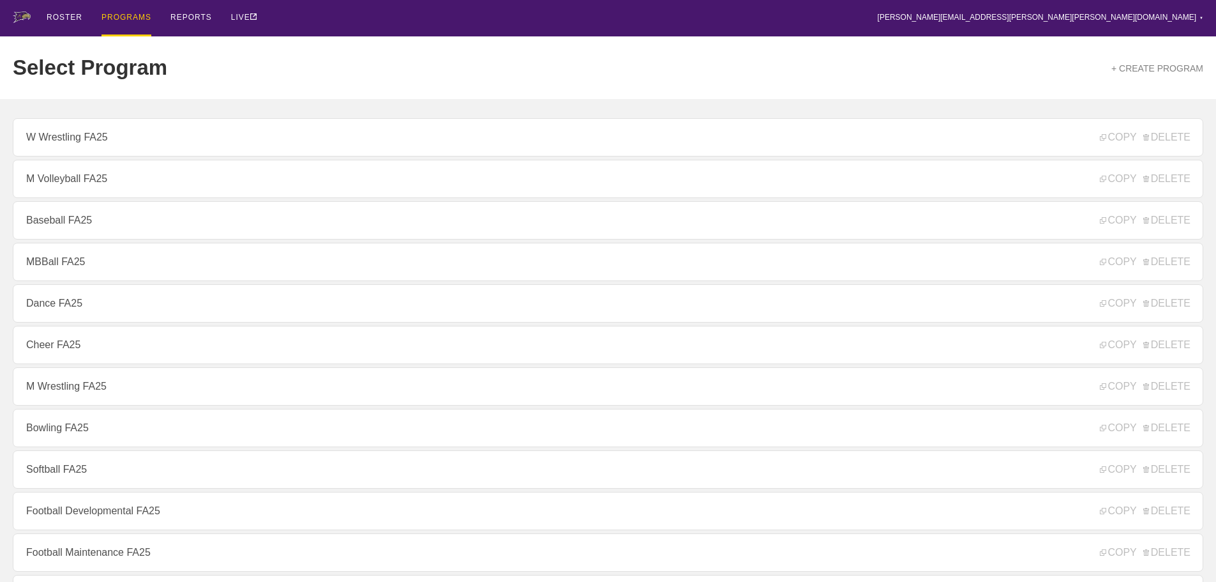
click at [371, 24] on div "ROSTER PROGRAMS REPORTS LIVE [PERSON_NAME][EMAIL_ADDRESS][PERSON_NAME][PERSON_N…" at bounding box center [608, 18] width 1191 height 36
click at [310, 54] on div "Select Program + CREATE PROGRAM" at bounding box center [608, 67] width 1191 height 63
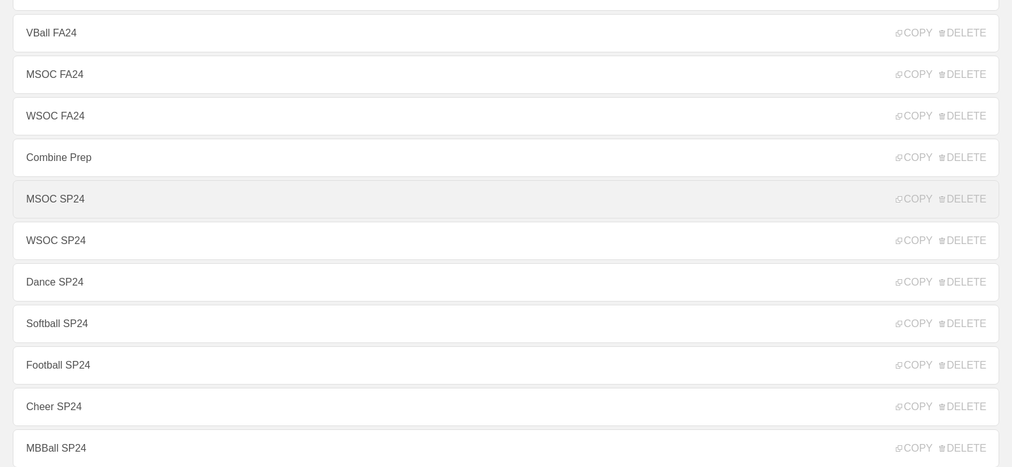
scroll to position [1724, 0]
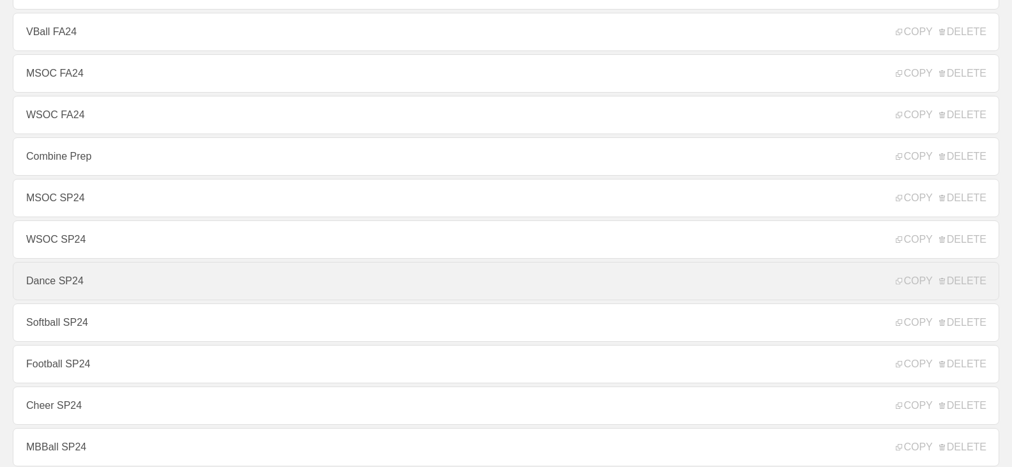
click at [61, 285] on link "Dance SP24" at bounding box center [506, 281] width 986 height 38
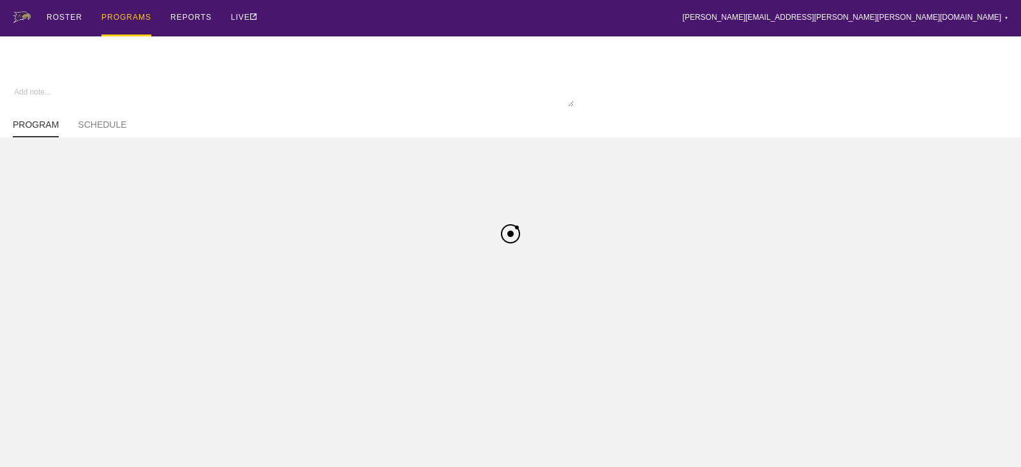
type textarea "x"
type input "Dance SP24"
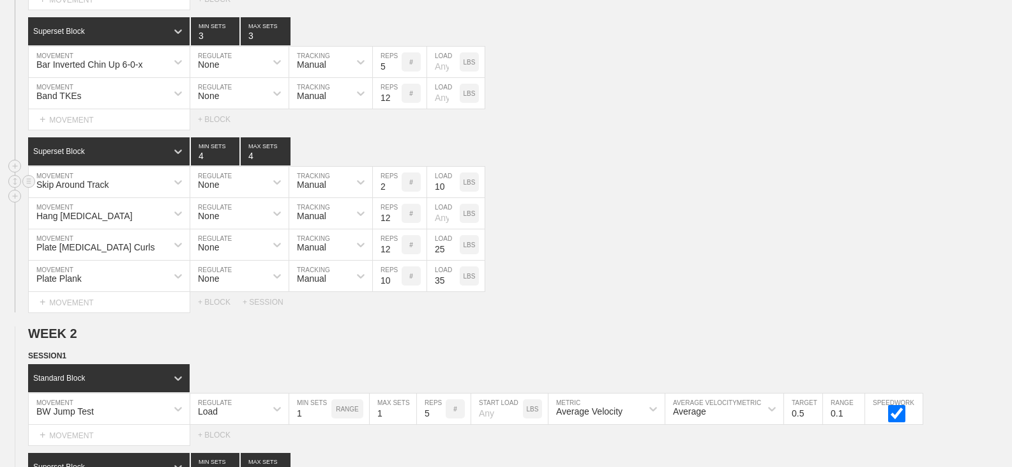
scroll to position [1149, 0]
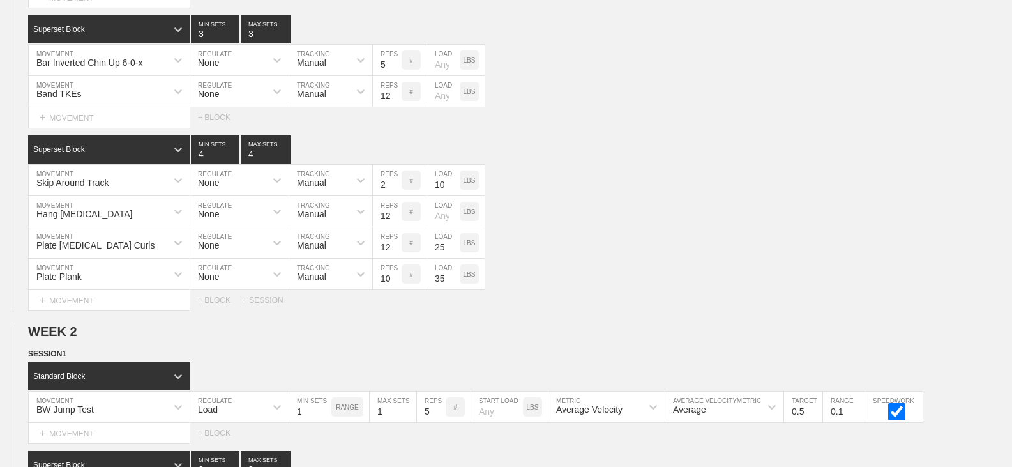
click at [732, 299] on div "Select... MOVEMENT + MOVEMENT + BLOCK + SESSION" at bounding box center [506, 300] width 1012 height 20
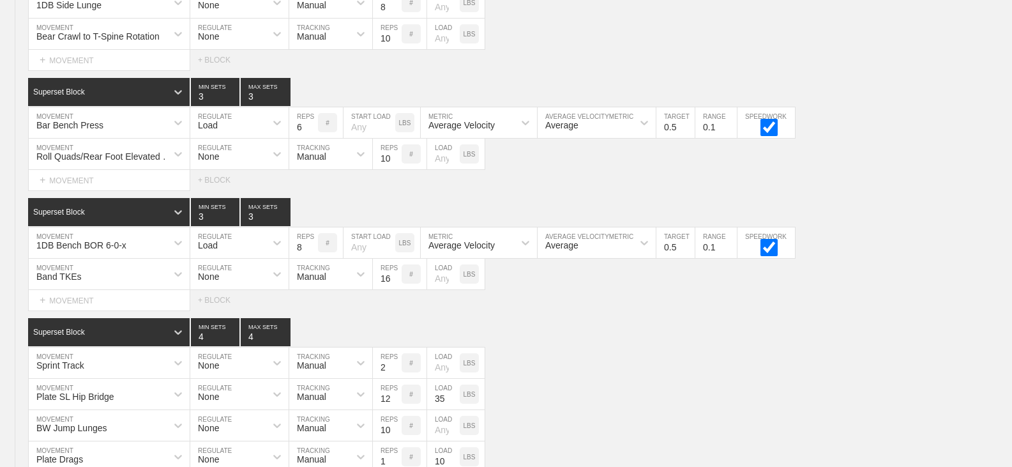
scroll to position [3064, 0]
